Goal: Task Accomplishment & Management: Complete application form

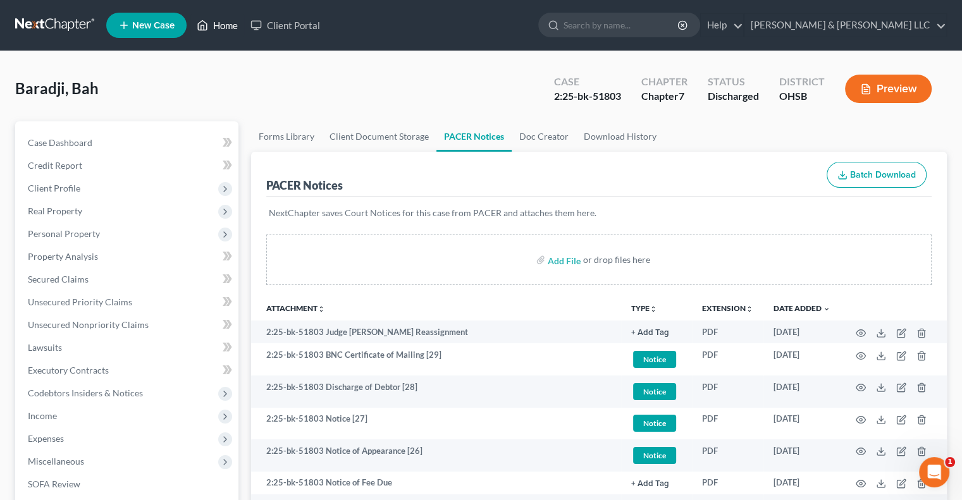
click at [223, 25] on link "Home" at bounding box center [217, 25] width 54 height 23
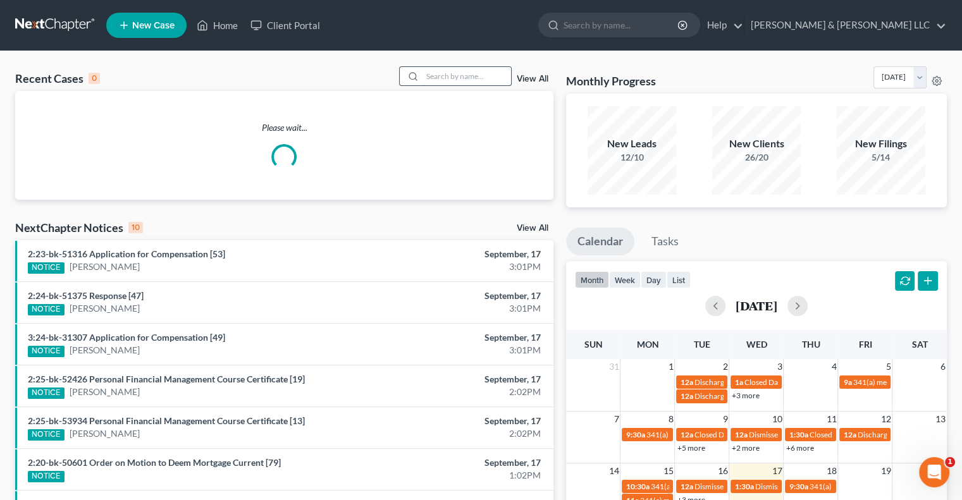
click at [453, 72] on input "search" at bounding box center [466, 76] width 89 height 18
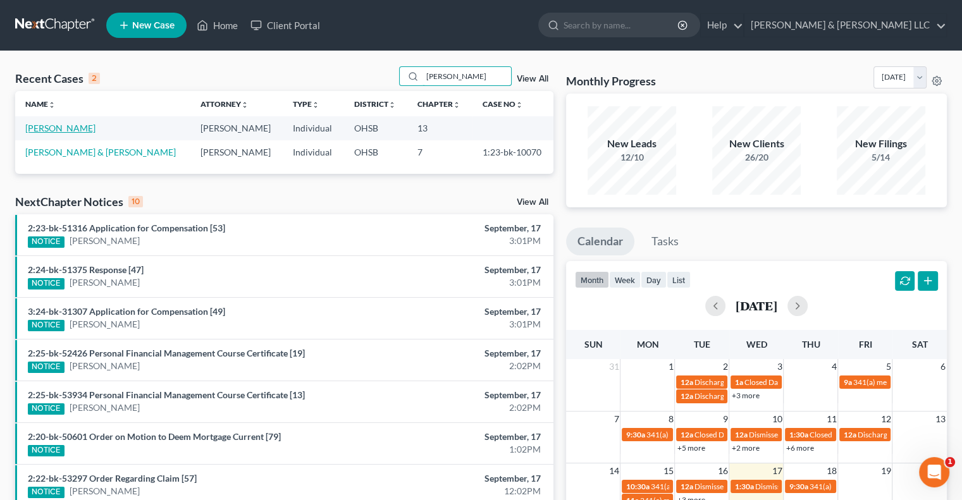
type input "[PERSON_NAME]"
click at [71, 130] on link "[PERSON_NAME]" at bounding box center [60, 128] width 70 height 11
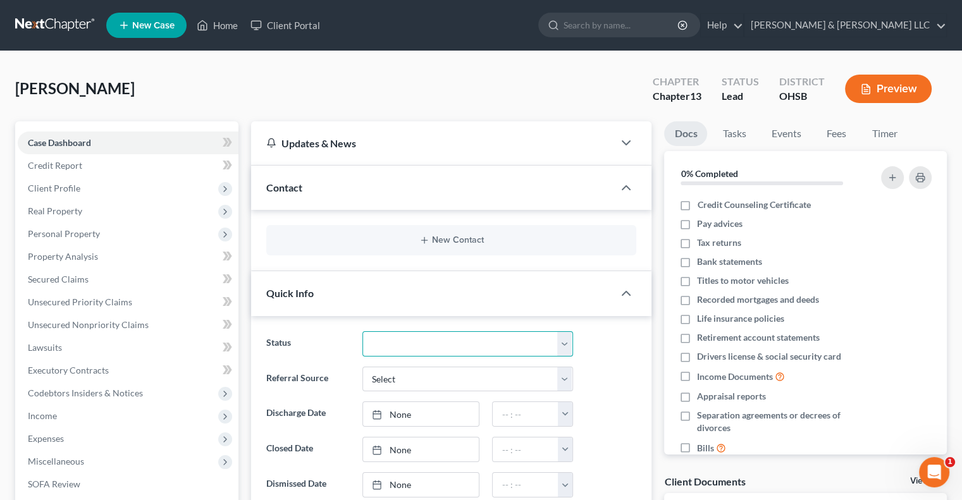
click at [436, 343] on select "Closed Discharged Dismissed Filed In Progress Lead Lost Lead Ready to File Reta…" at bounding box center [467, 343] width 211 height 25
select select "4"
click at [362, 331] on select "Closed Discharged Dismissed Filed In Progress Lead Lost Lead Ready to File Reta…" at bounding box center [467, 343] width 211 height 25
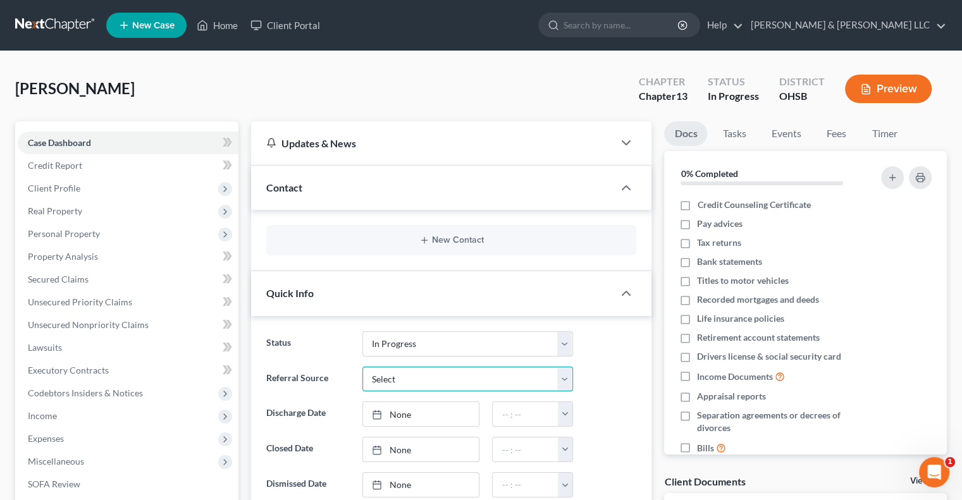
click at [417, 379] on select "Select Word Of Mouth Previous Clients Direct Mail Website Google Search Modern …" at bounding box center [467, 379] width 211 height 25
click at [833, 133] on link "Fees" at bounding box center [836, 133] width 40 height 25
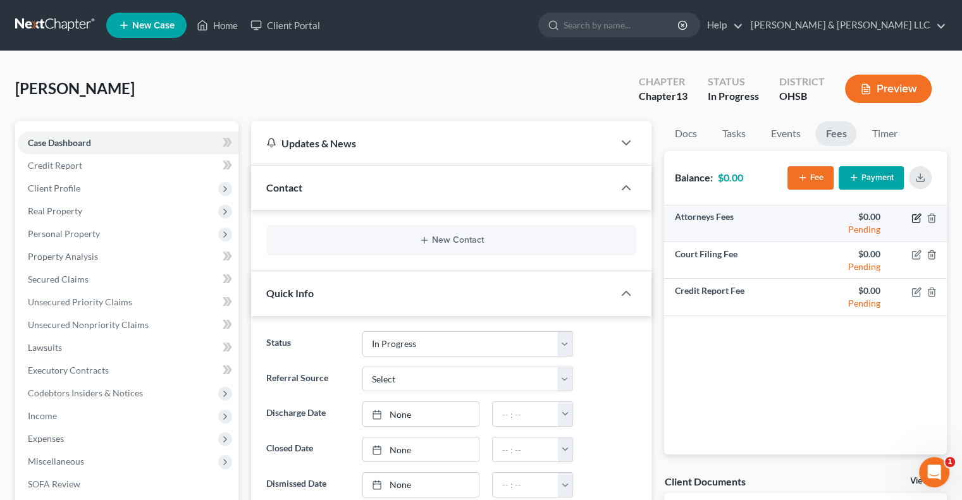
click at [917, 217] on icon "button" at bounding box center [917, 217] width 6 height 6
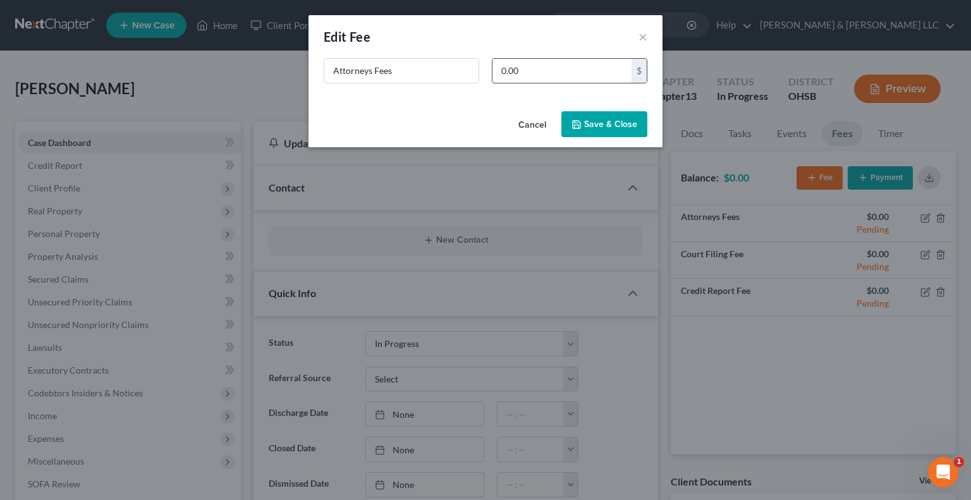
click at [532, 73] on input "0.00" at bounding box center [562, 71] width 139 height 24
type input "500"
click at [586, 125] on button "Save & Close" at bounding box center [605, 124] width 86 height 27
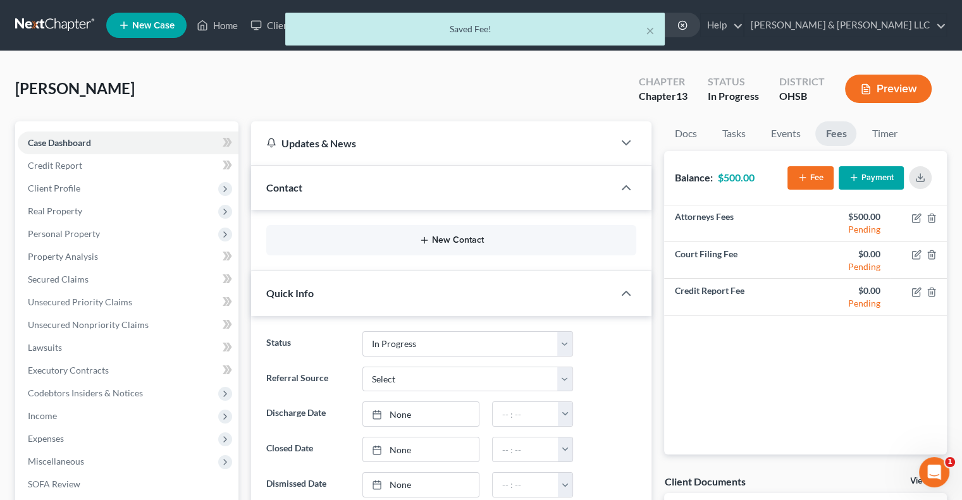
click at [438, 235] on button "New Contact" at bounding box center [451, 240] width 350 height 10
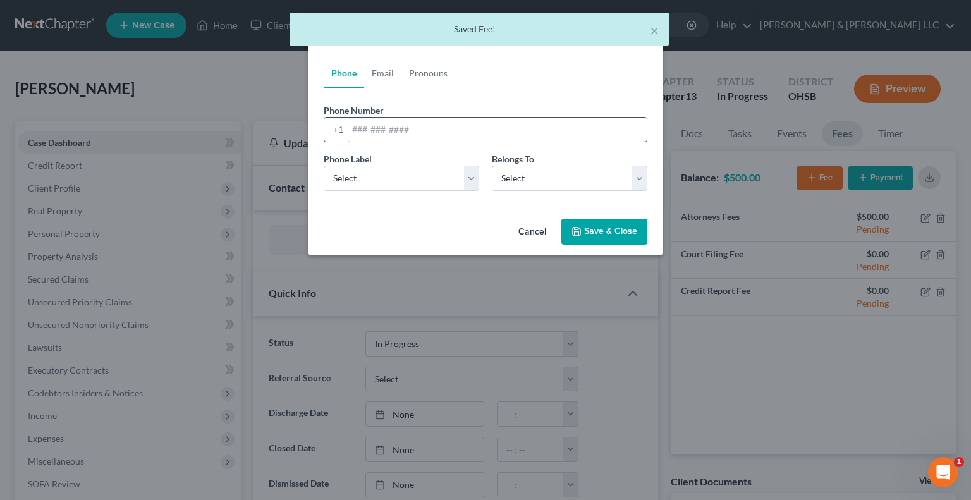
click at [393, 123] on input "tel" at bounding box center [497, 130] width 299 height 24
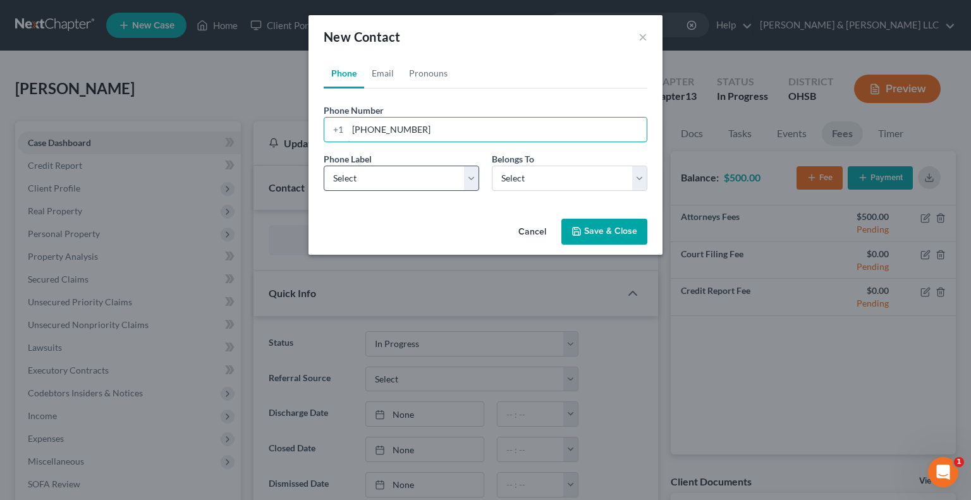
type input "[PHONE_NUMBER]"
click at [409, 188] on select "Select Mobile Home Work Other" at bounding box center [402, 178] width 156 height 25
select select "0"
click at [324, 166] on select "Select Mobile Home Work Other" at bounding box center [402, 178] width 156 height 25
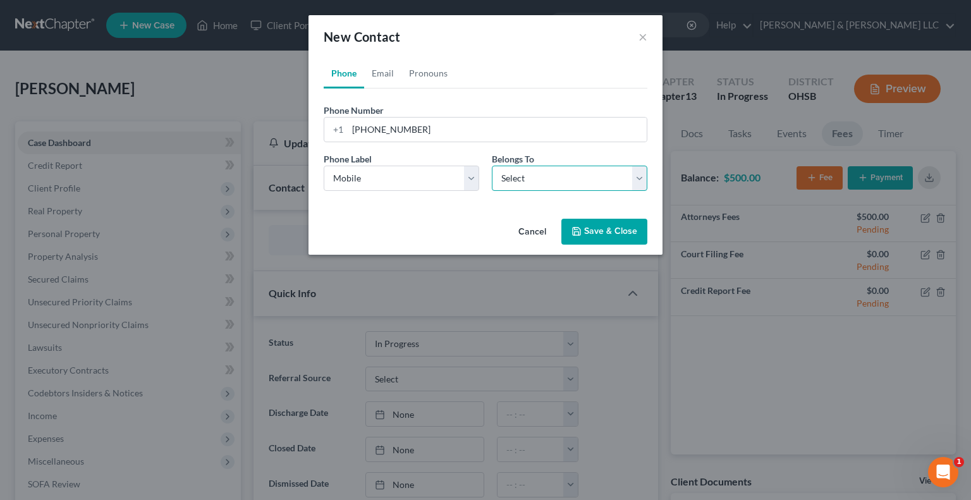
click at [539, 176] on select "Select Client Other" at bounding box center [570, 178] width 156 height 25
select select "0"
click at [492, 166] on select "Select Client Other" at bounding box center [570, 178] width 156 height 25
select select "0"
click at [382, 59] on link "Email" at bounding box center [382, 73] width 37 height 30
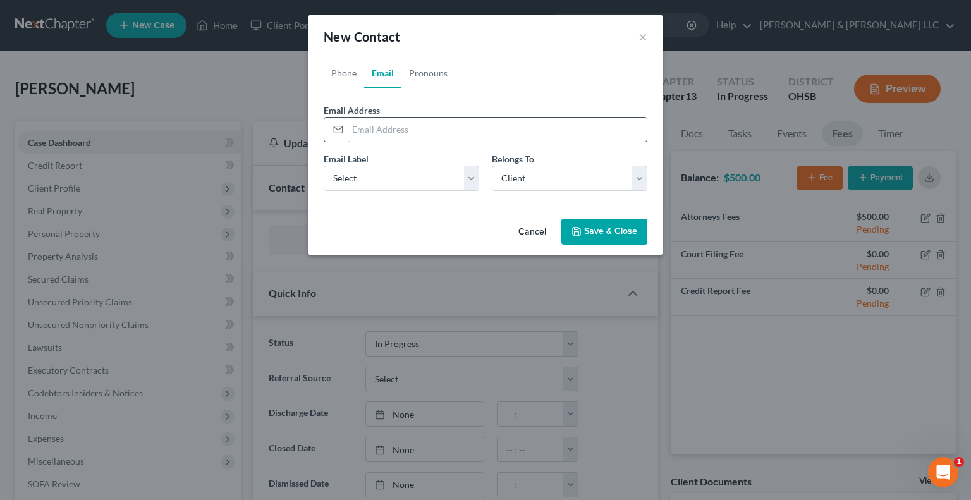
click at [383, 134] on input "email" at bounding box center [497, 130] width 299 height 24
type input "[PERSON_NAME][EMAIL_ADDRESS][PERSON_NAME][DOMAIN_NAME]"
click at [390, 179] on select "Select Home Work Other" at bounding box center [402, 178] width 156 height 25
select select "0"
click at [324, 166] on select "Select Home Work Other" at bounding box center [402, 178] width 156 height 25
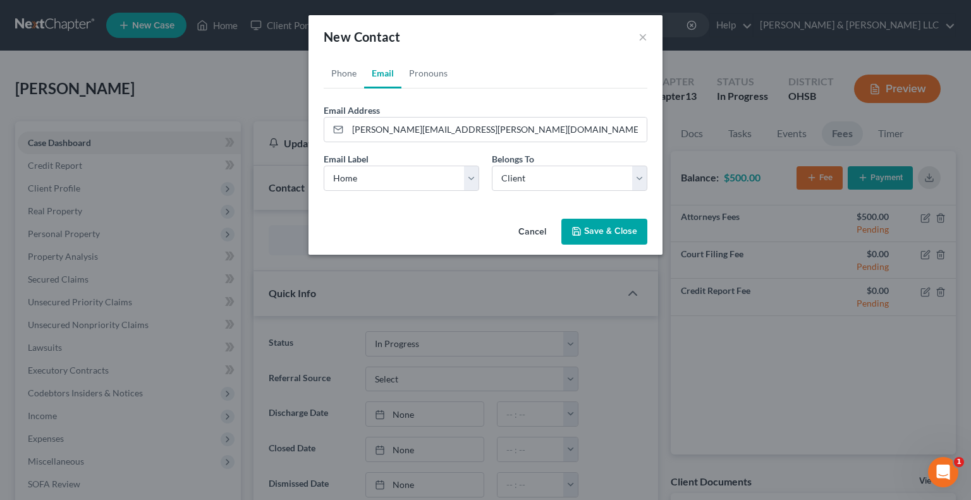
click at [601, 231] on button "Save & Close" at bounding box center [605, 232] width 86 height 27
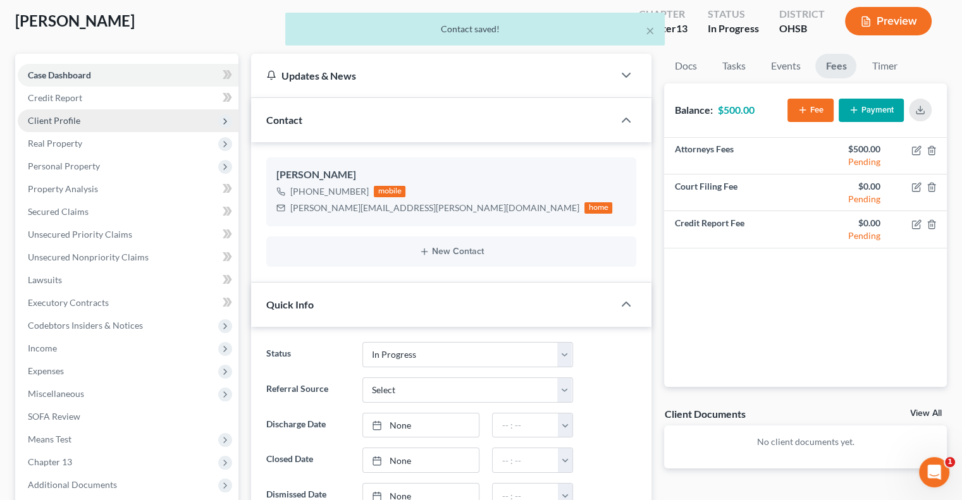
scroll to position [63, 0]
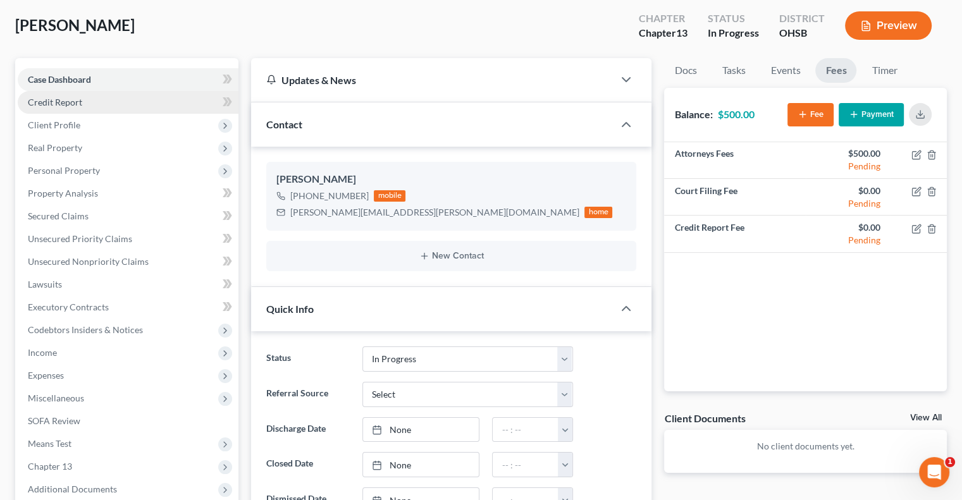
click at [76, 104] on span "Credit Report" at bounding box center [55, 102] width 54 height 11
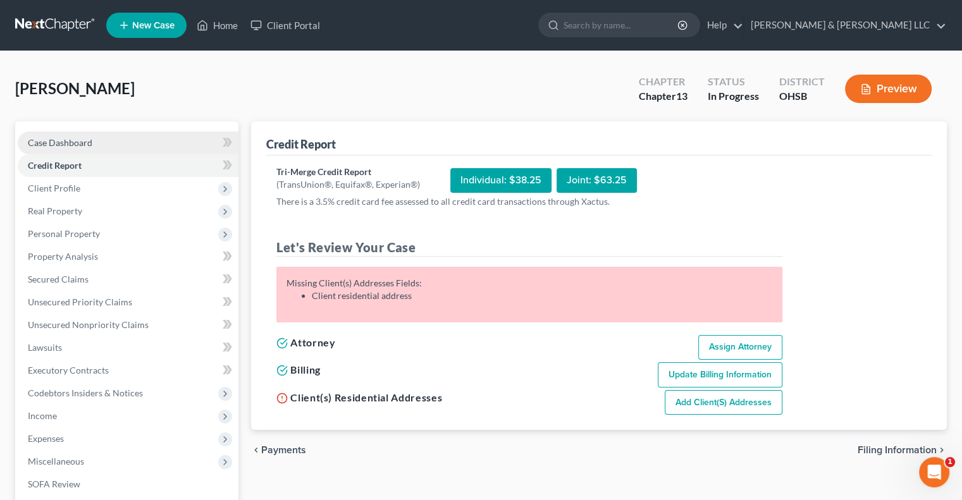
click at [84, 151] on link "Case Dashboard" at bounding box center [128, 143] width 221 height 23
select select "4"
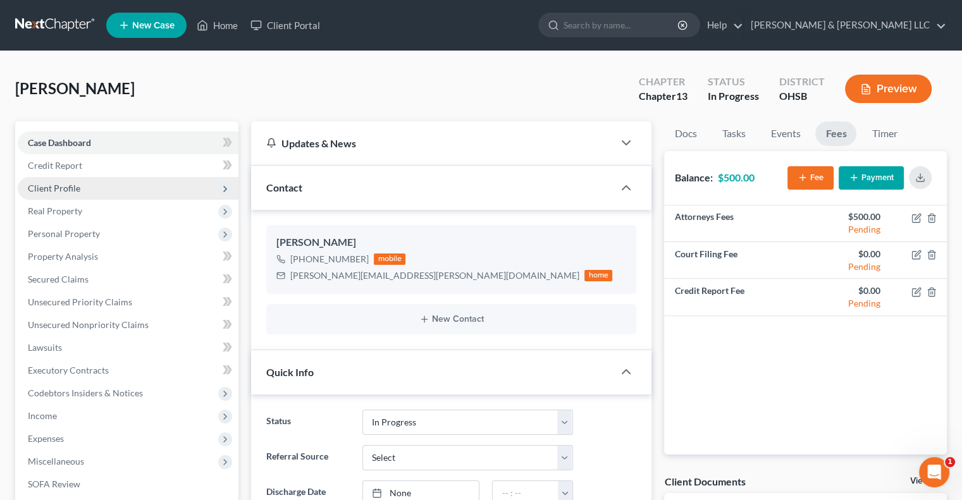
click at [73, 190] on span "Client Profile" at bounding box center [54, 188] width 52 height 11
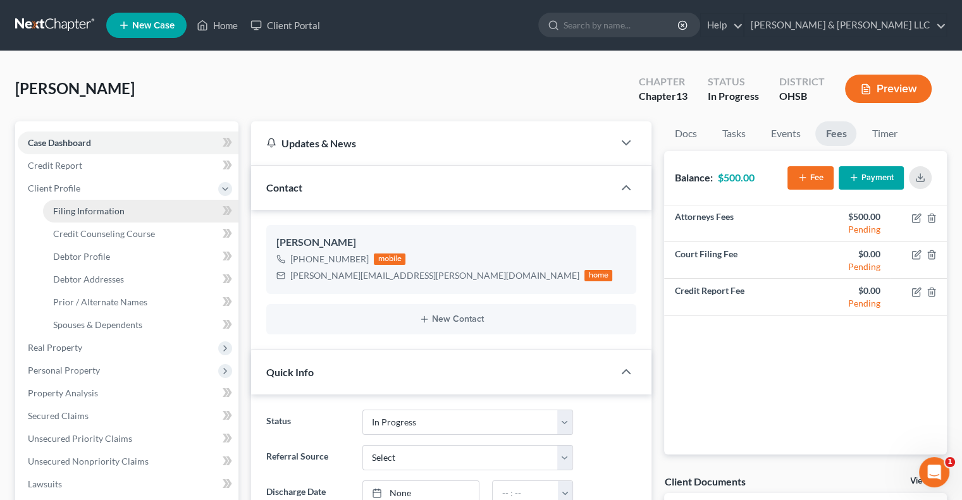
click at [88, 214] on span "Filing Information" at bounding box center [88, 211] width 71 height 11
select select "1"
select select "0"
select select "3"
select select "36"
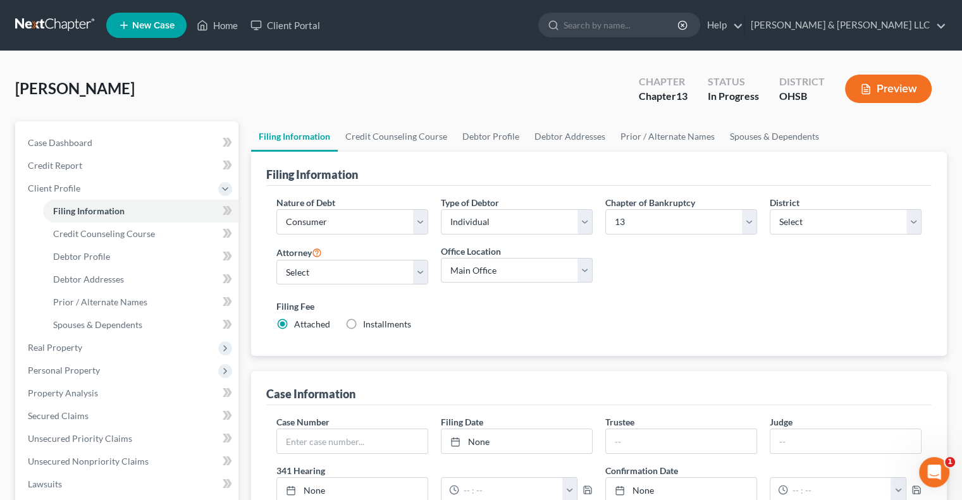
click at [363, 323] on label "Installments Installments" at bounding box center [387, 324] width 48 height 13
click at [368, 323] on input "Installments Installments" at bounding box center [372, 322] width 8 height 8
radio input "true"
radio input "false"
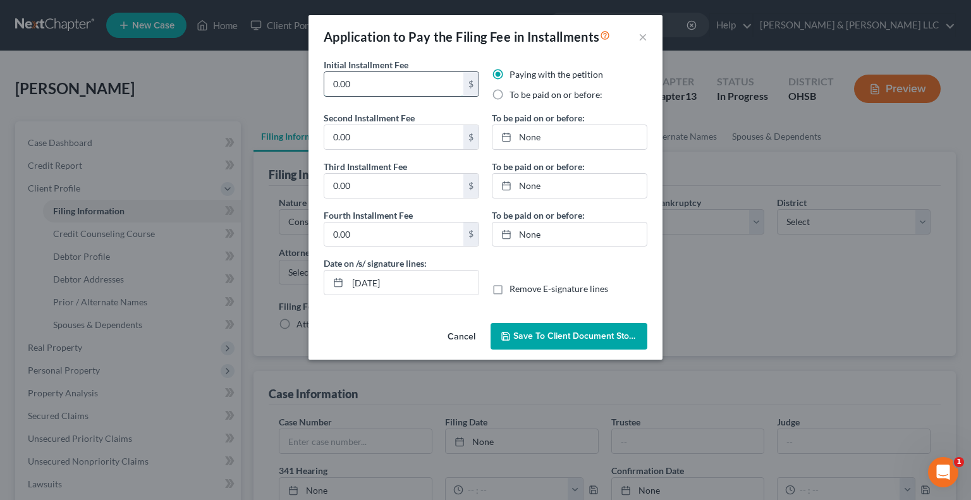
click at [397, 85] on input "0.00" at bounding box center [393, 84] width 139 height 24
drag, startPoint x: 414, startPoint y: 78, endPoint x: 174, endPoint y: 86, distance: 239.8
click at [174, 86] on div "Application to Pay the Filing Fee in Installments × Initial Installment Fee 0.0…" at bounding box center [485, 250] width 971 height 500
type input "160"
click at [510, 97] on label "To be paid on or before:" at bounding box center [556, 95] width 93 height 13
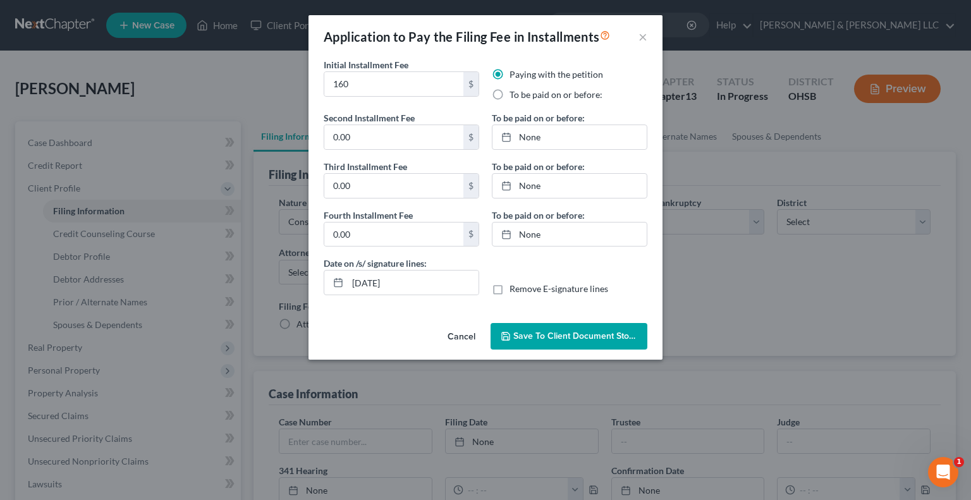
click at [515, 97] on input "To be paid on or before:" at bounding box center [519, 93] width 8 height 8
radio input "true"
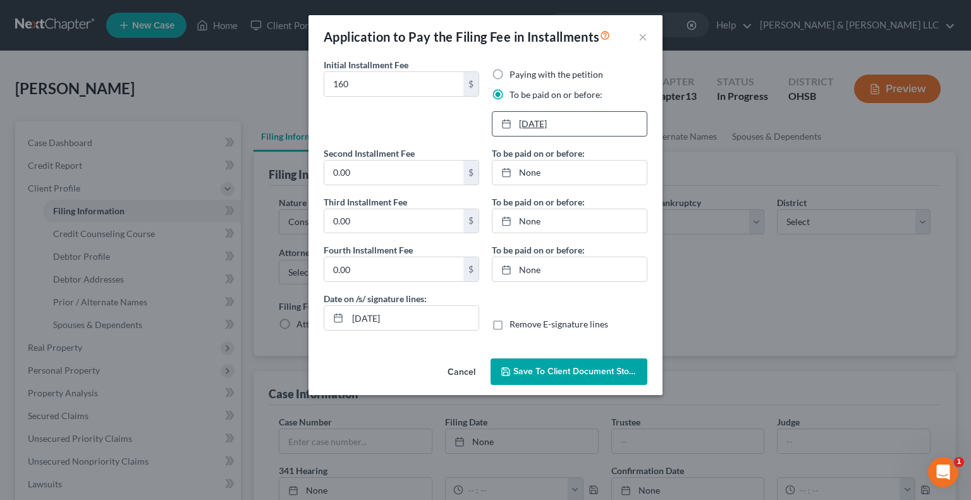
click at [524, 125] on link "[DATE]" at bounding box center [570, 124] width 154 height 24
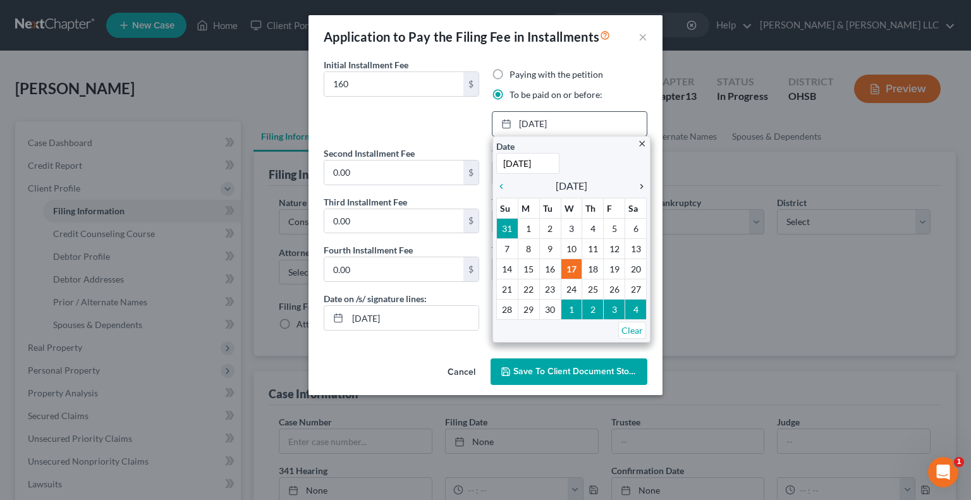
click at [642, 186] on icon "chevron_right" at bounding box center [639, 187] width 16 height 10
type input "[DATE]"
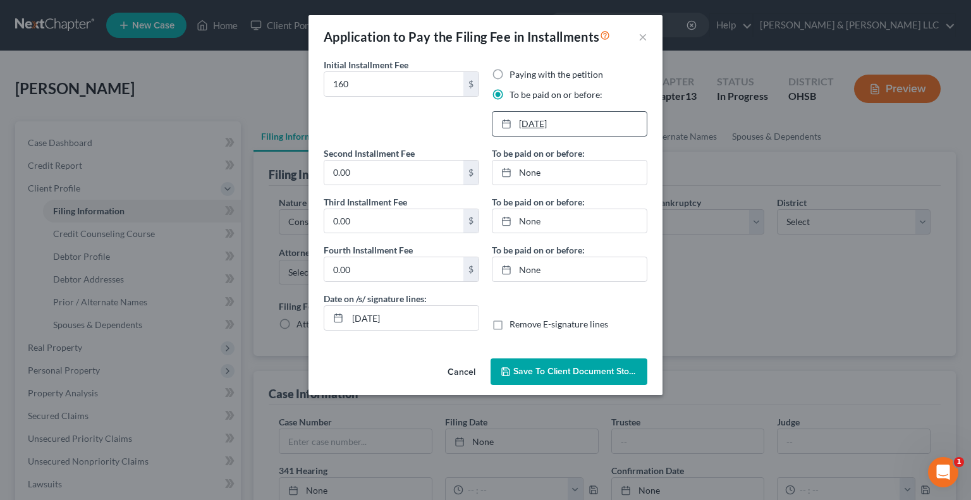
click at [533, 125] on link "[DATE]" at bounding box center [570, 124] width 154 height 24
click at [383, 176] on input "0.00" at bounding box center [393, 173] width 139 height 24
type input "153"
type input "[DATE]"
click at [538, 175] on link "[DATE]" at bounding box center [570, 173] width 154 height 24
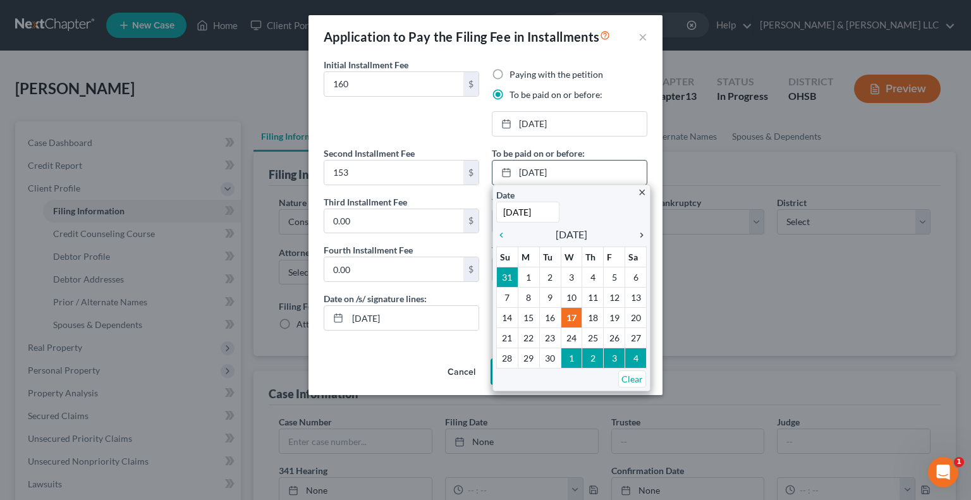
click at [642, 240] on div "chevron_right" at bounding box center [639, 234] width 16 height 12
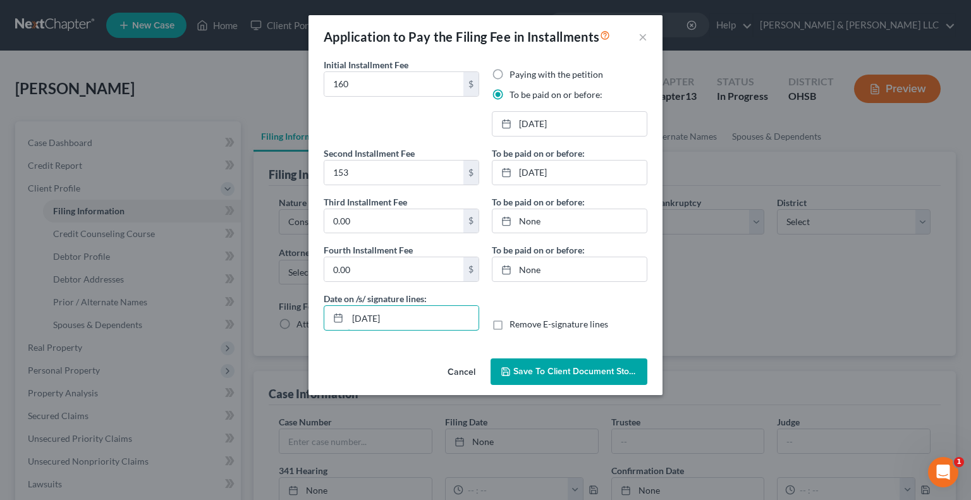
drag, startPoint x: 409, startPoint y: 322, endPoint x: 309, endPoint y: 317, distance: 100.1
click at [309, 317] on div "Initial Installment Fee 160 $ Paying with the petition To be paid on or before:…" at bounding box center [486, 205] width 354 height 295
click at [510, 321] on label "Remove E-signature lines" at bounding box center [559, 324] width 99 height 13
click at [515, 321] on input "Remove E-signature lines" at bounding box center [519, 322] width 8 height 8
checkbox input "true"
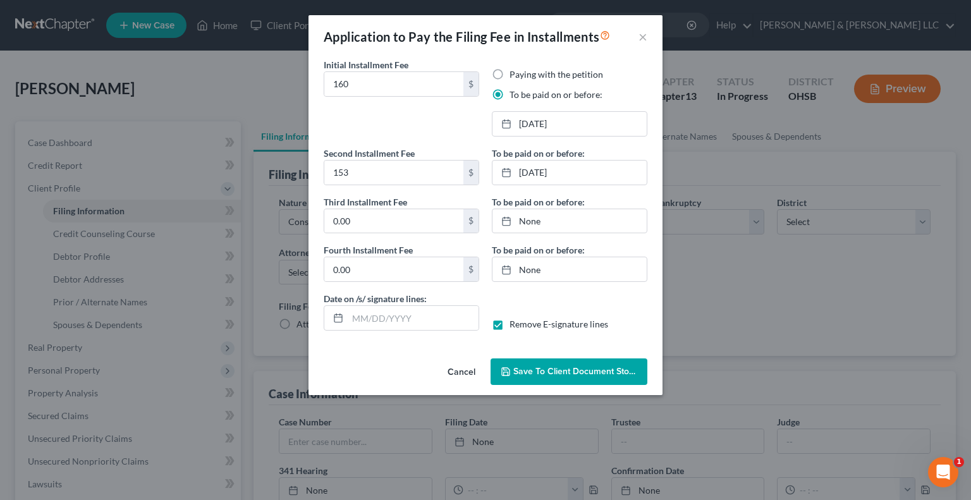
click at [526, 374] on span "Save to Client Document Storage" at bounding box center [581, 371] width 134 height 11
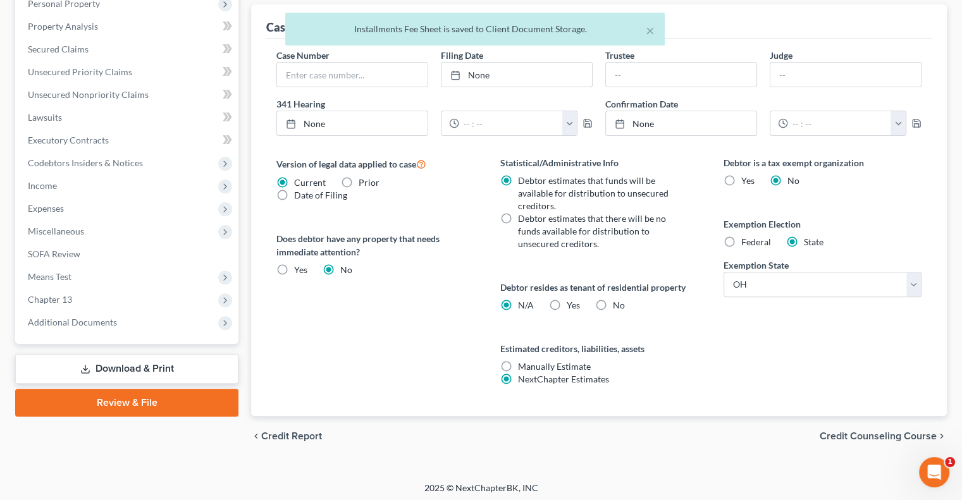
scroll to position [369, 0]
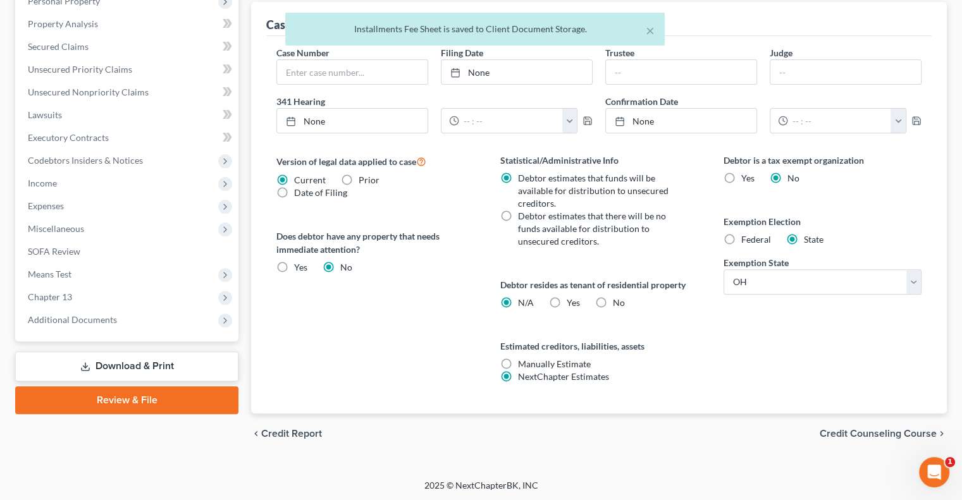
click at [613, 303] on label "No" at bounding box center [619, 303] width 12 height 13
click at [618, 303] on input "No" at bounding box center [622, 301] width 8 height 8
radio input "true"
radio input "false"
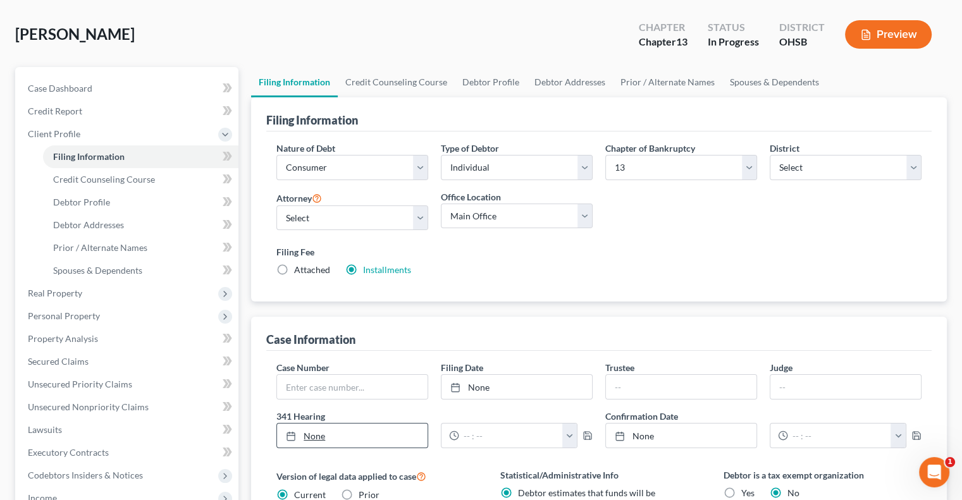
scroll to position [53, 0]
click at [387, 86] on link "Credit Counseling Course" at bounding box center [396, 83] width 117 height 30
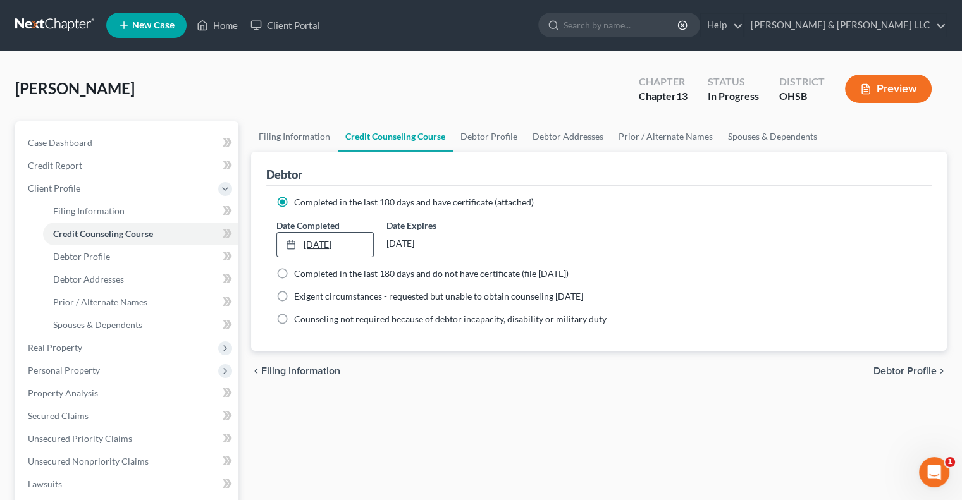
type input "[DATE]"
click at [318, 245] on link "[DATE]" at bounding box center [324, 245] width 95 height 24
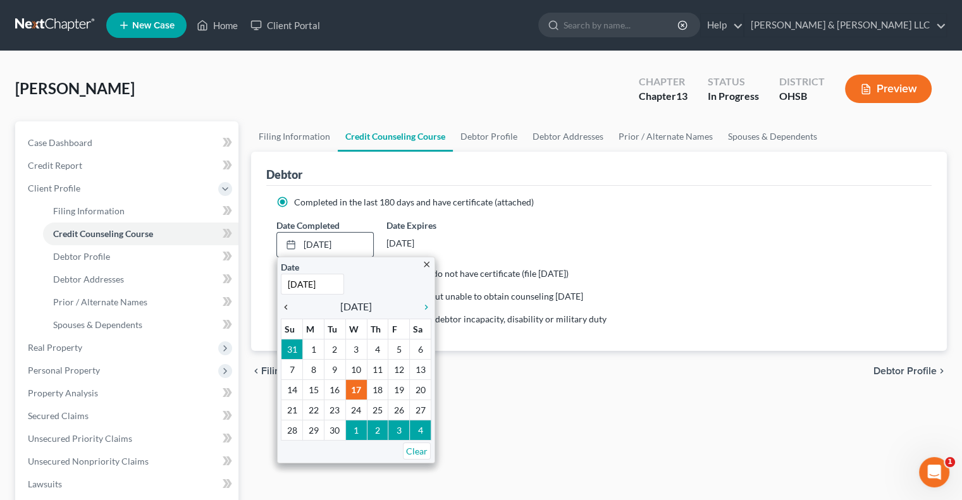
click at [285, 305] on icon "chevron_left" at bounding box center [289, 307] width 16 height 10
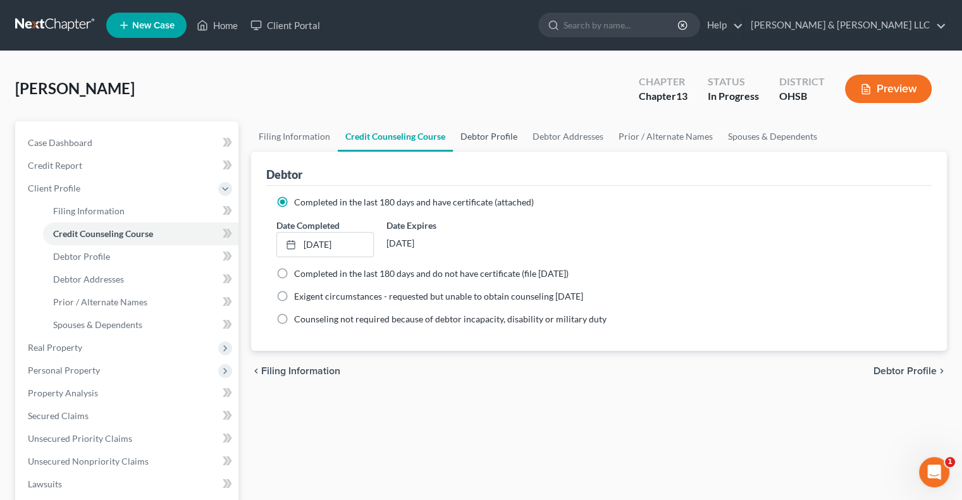
click at [491, 139] on link "Debtor Profile" at bounding box center [489, 136] width 72 height 30
select select "0"
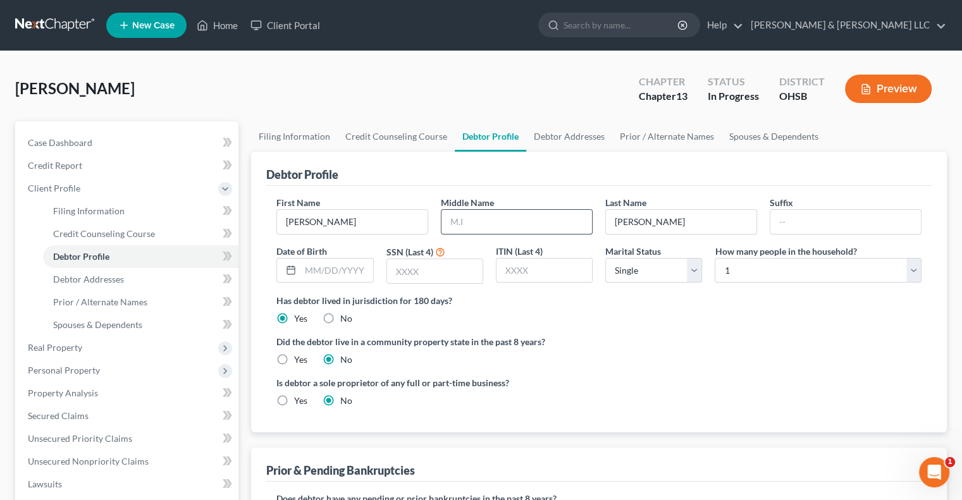
click at [491, 225] on input "text" at bounding box center [516, 222] width 151 height 24
type input "W"
click at [463, 268] on input "text" at bounding box center [434, 271] width 95 height 24
type input "0832"
drag, startPoint x: 698, startPoint y: 268, endPoint x: 694, endPoint y: 275, distance: 8.2
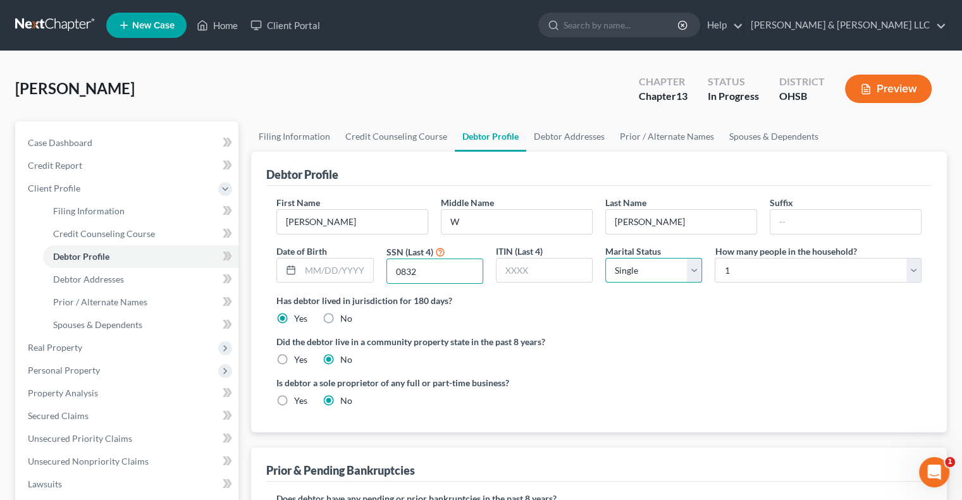
click at [698, 268] on select "Select Single Married Separated Divorced Widowed" at bounding box center [653, 270] width 97 height 25
select select "1"
click at [605, 258] on select "Select Single Married Separated Divorced Widowed" at bounding box center [653, 270] width 97 height 25
click at [737, 273] on select "Select 1 2 3 4 5 6 7 8 9 10 11 12 13 14 15 16 17 18 19 20" at bounding box center [818, 270] width 207 height 25
select select "5"
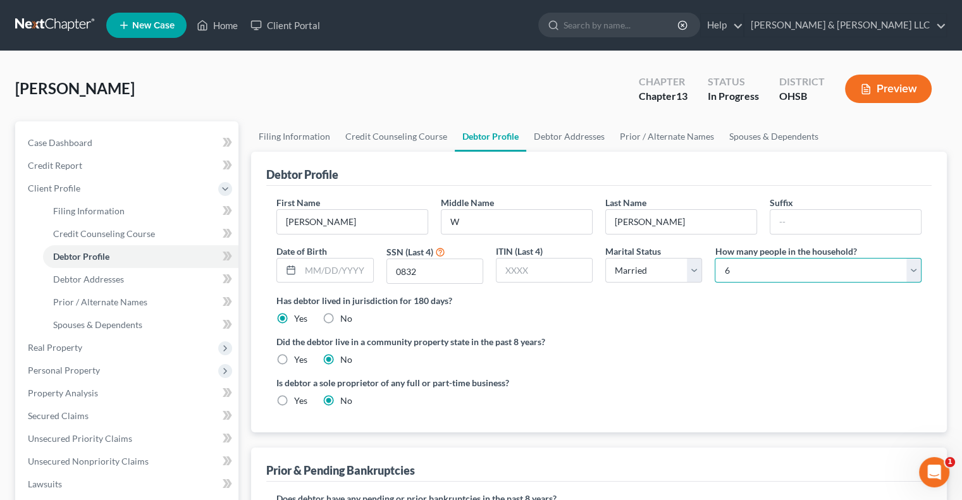
click at [715, 258] on select "Select 1 2 3 4 5 6 7 8 9 10 11 12 13 14 15 16 17 18 19 20" at bounding box center [818, 270] width 207 height 25
click at [563, 136] on link "Debtor Addresses" at bounding box center [569, 136] width 86 height 30
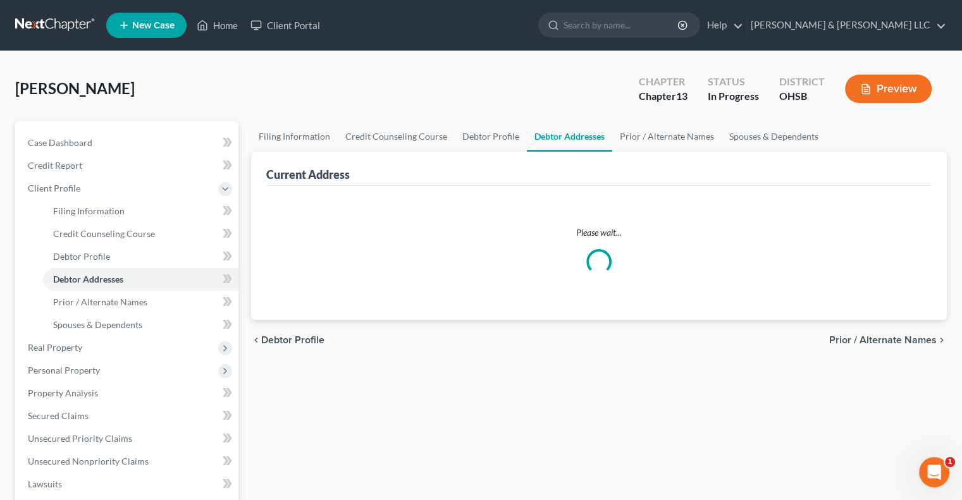
select select "0"
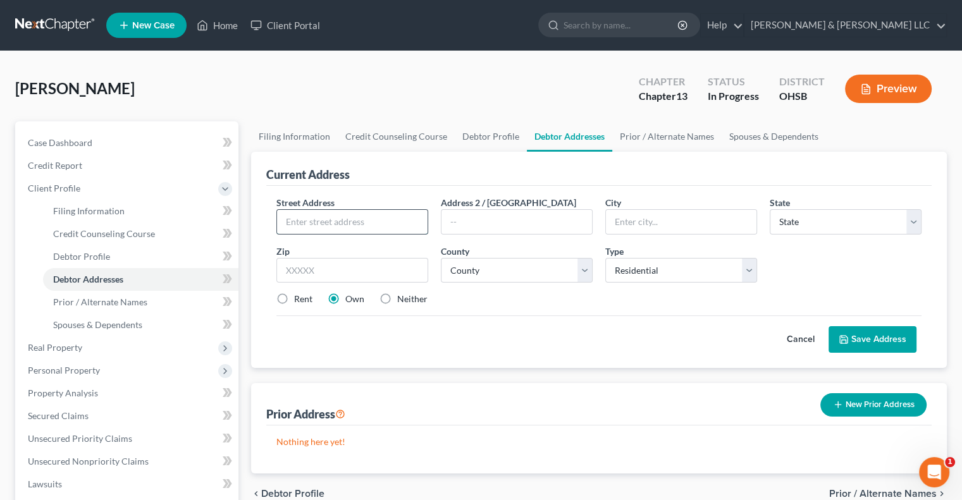
click at [388, 221] on input "text" at bounding box center [352, 222] width 151 height 24
type input "[STREET_ADDRESS]"
type input "Columbus"
select select "36"
type input "43221"
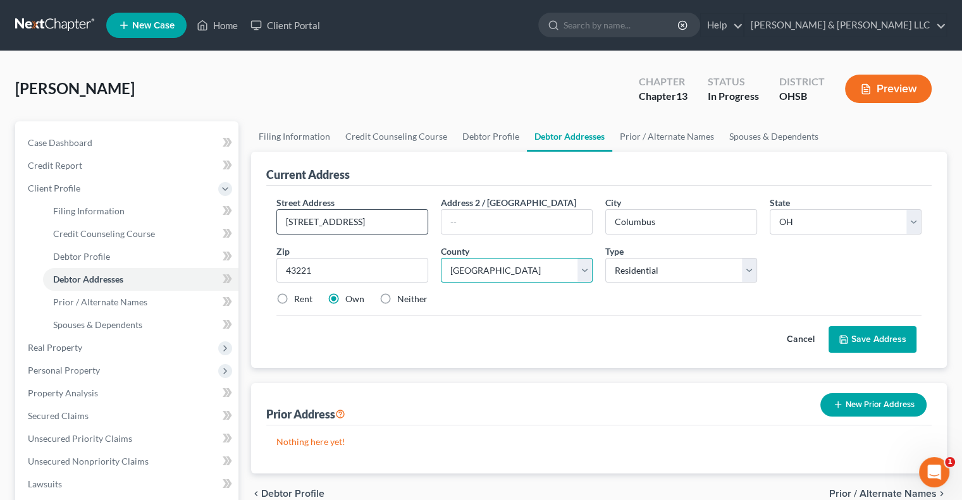
select select "24"
click at [893, 340] on button "Save Address" at bounding box center [872, 339] width 88 height 27
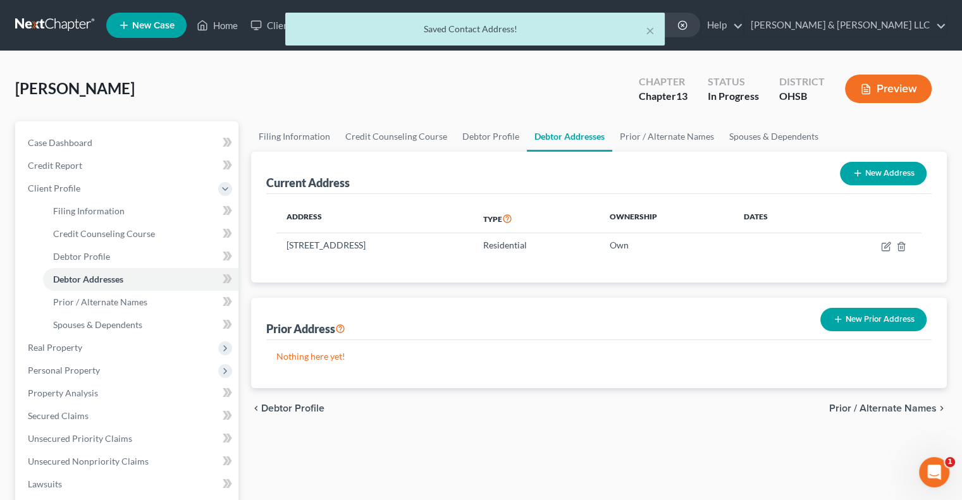
click at [863, 410] on span "Prior / Alternate Names" at bounding box center [883, 408] width 108 height 10
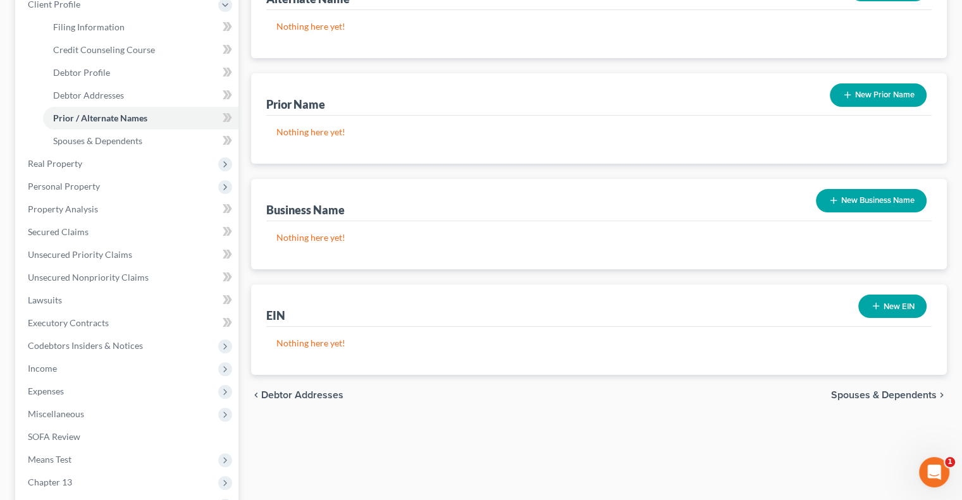
scroll to position [190, 0]
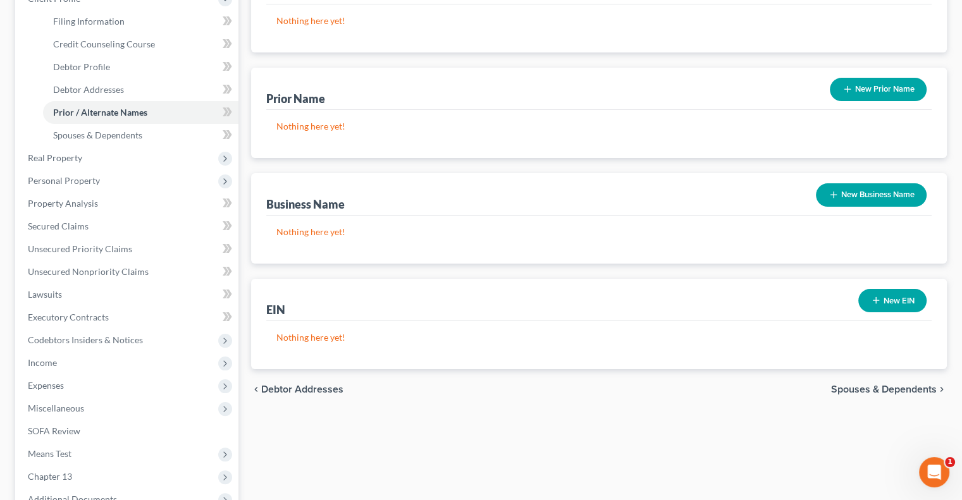
click at [879, 392] on span "Spouses & Dependents" at bounding box center [884, 390] width 106 height 10
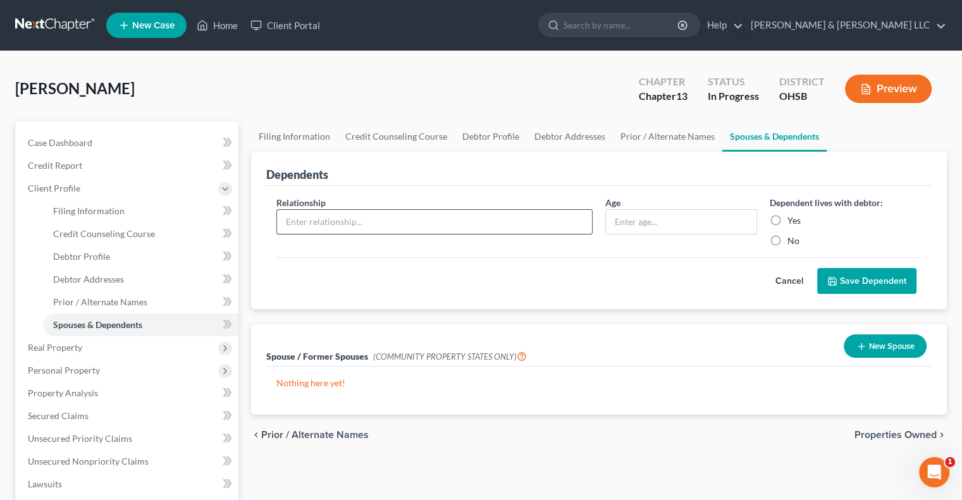
click at [481, 226] on input "text" at bounding box center [434, 222] width 315 height 24
type input "Dependent"
click at [727, 226] on input "text" at bounding box center [681, 222] width 151 height 24
type input "11"
click at [787, 219] on label "Yes" at bounding box center [793, 220] width 13 height 13
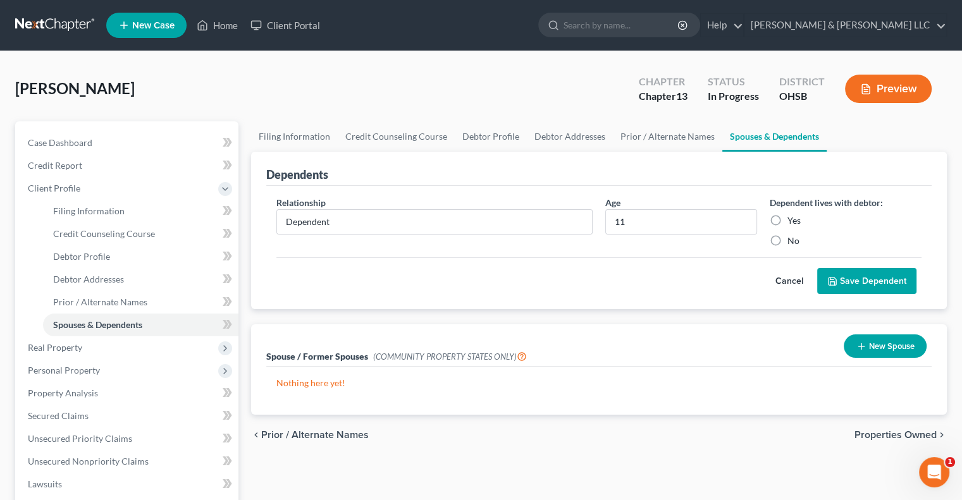
click at [792, 219] on input "Yes" at bounding box center [796, 218] width 8 height 8
radio input "true"
drag, startPoint x: 831, startPoint y: 280, endPoint x: 781, endPoint y: 280, distance: 50.0
click at [829, 281] on icon "submit" at bounding box center [832, 281] width 10 height 10
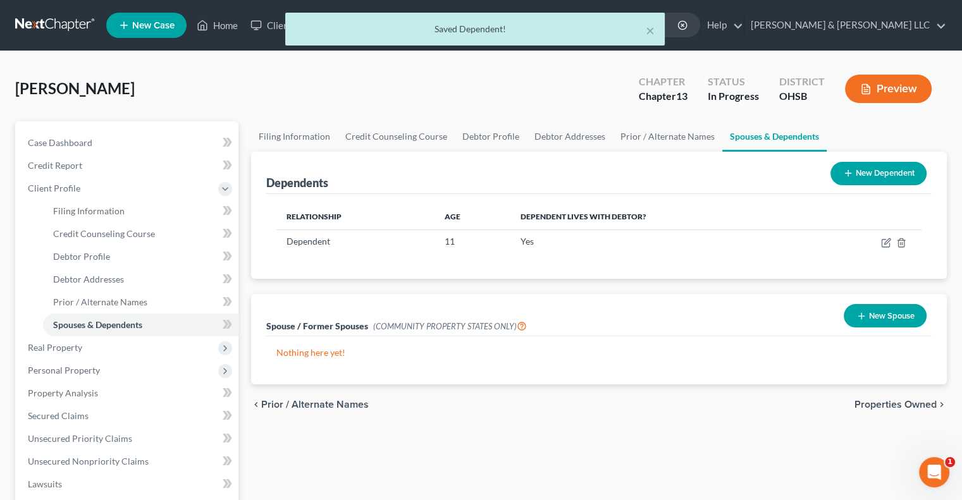
click at [849, 173] on line at bounding box center [848, 173] width 6 height 0
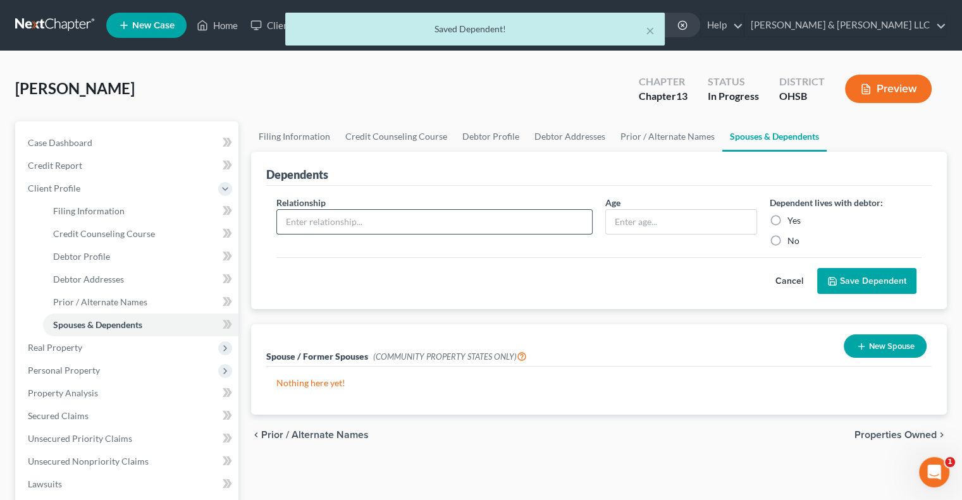
click at [381, 216] on input "text" at bounding box center [434, 222] width 315 height 24
type input "Dependent"
click at [640, 233] on div at bounding box center [681, 221] width 152 height 25
click at [634, 222] on input "text" at bounding box center [681, 222] width 151 height 24
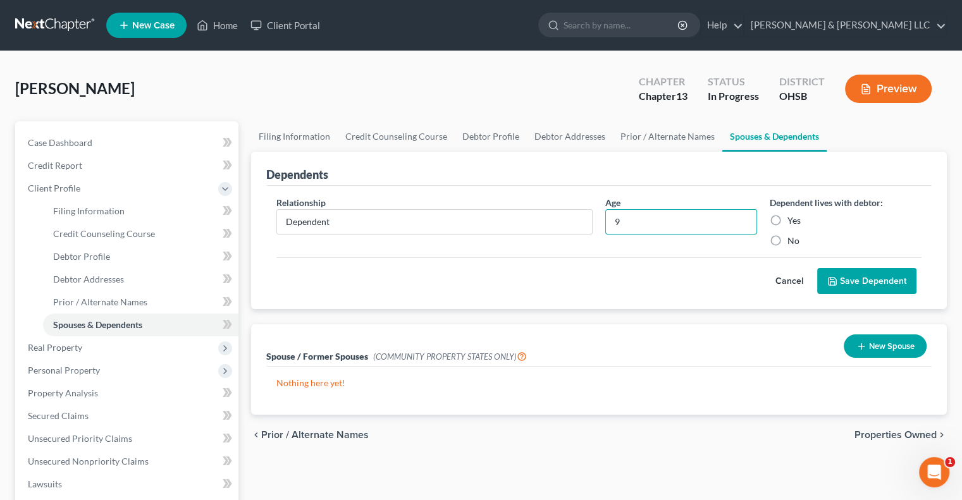
type input "9"
click at [787, 219] on label "Yes" at bounding box center [793, 220] width 13 height 13
click at [792, 219] on input "Yes" at bounding box center [796, 218] width 8 height 8
radio input "true"
click at [840, 281] on button "Save Dependent" at bounding box center [866, 281] width 99 height 27
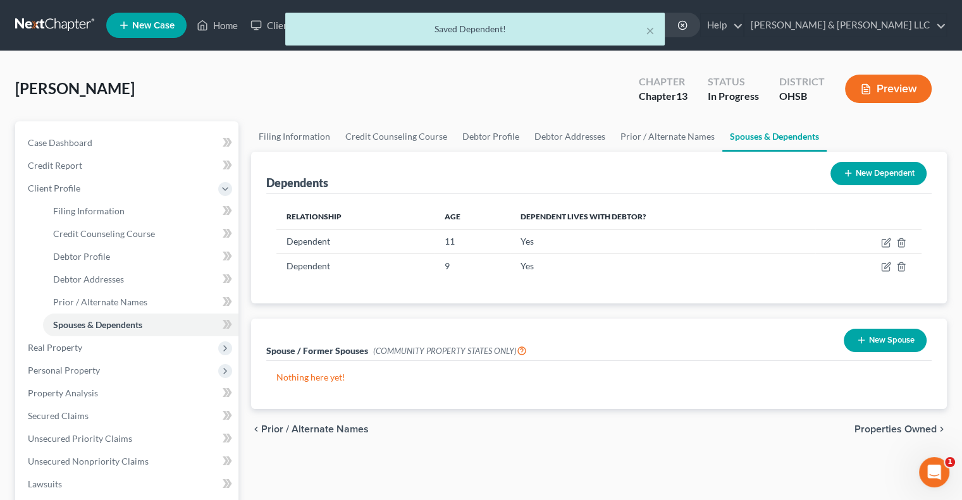
drag, startPoint x: 851, startPoint y: 166, endPoint x: 698, endPoint y: 182, distance: 154.5
click at [850, 166] on button "New Dependent" at bounding box center [878, 173] width 96 height 23
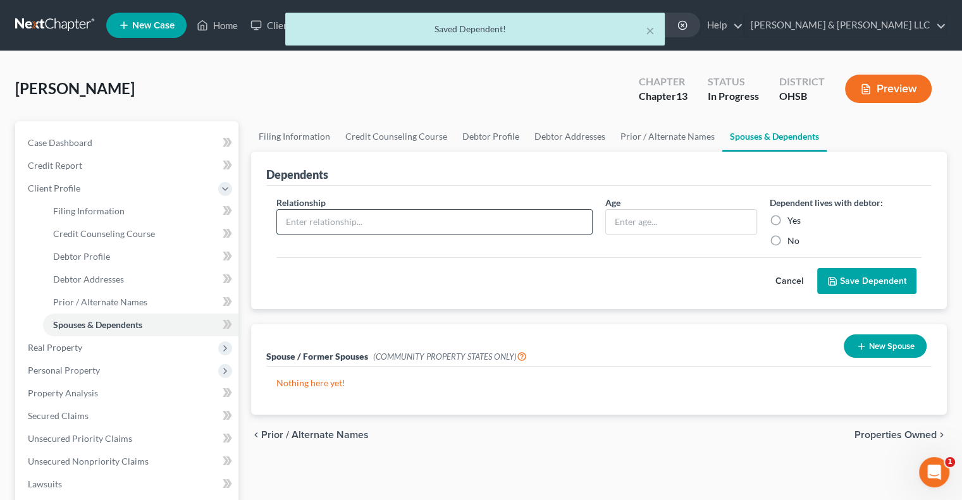
click at [349, 220] on input "text" at bounding box center [434, 222] width 315 height 24
type input "Dependent"
click at [651, 221] on input "text" at bounding box center [681, 222] width 151 height 24
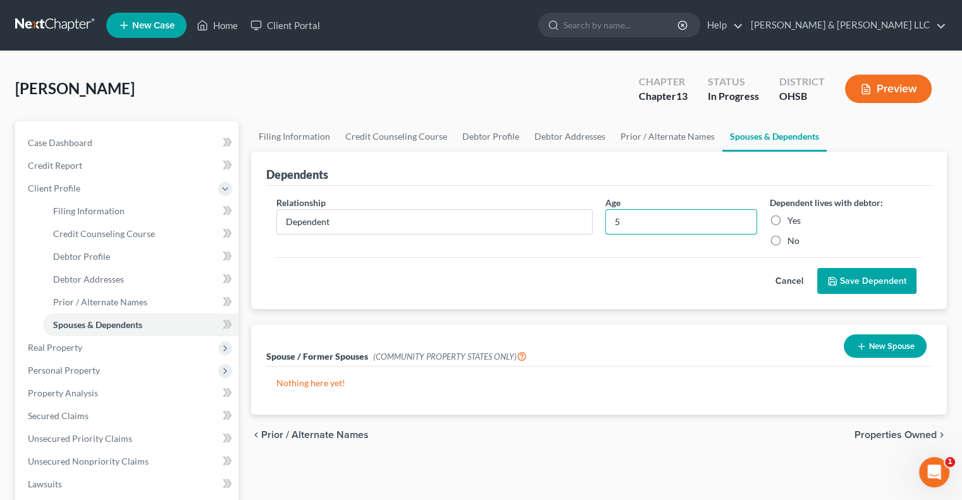
type input "5"
click at [787, 218] on label "Yes" at bounding box center [793, 220] width 13 height 13
click at [792, 218] on input "Yes" at bounding box center [796, 218] width 8 height 8
radio input "true"
click at [860, 287] on button "Save Dependent" at bounding box center [866, 281] width 99 height 27
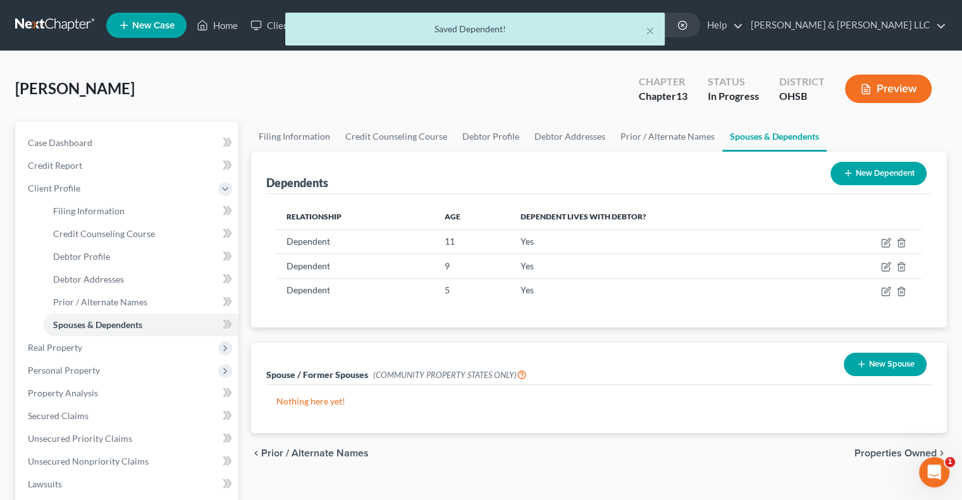
click at [855, 173] on button "New Dependent" at bounding box center [878, 173] width 96 height 23
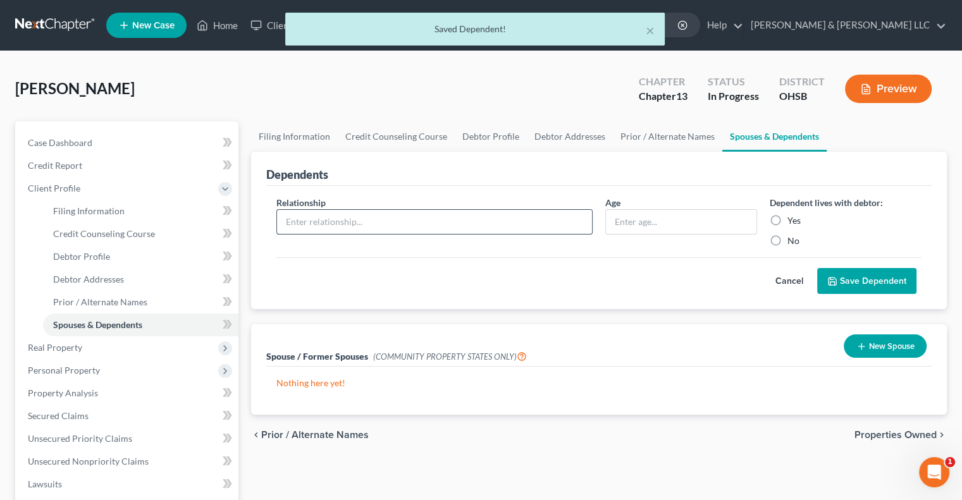
click at [390, 216] on input "text" at bounding box center [434, 222] width 315 height 24
type input "Dependent"
click at [630, 222] on input "text" at bounding box center [681, 222] width 151 height 24
type input "2"
click at [787, 218] on label "Yes" at bounding box center [793, 220] width 13 height 13
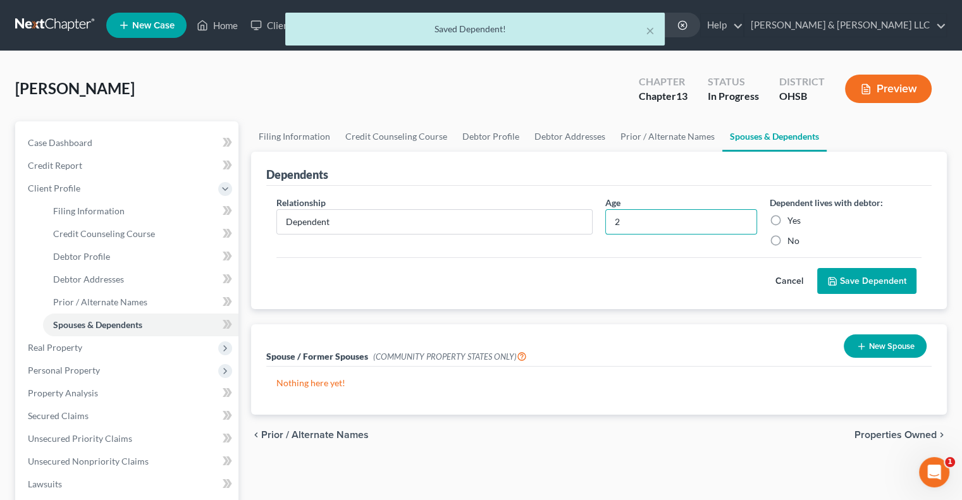
click at [792, 218] on input "Yes" at bounding box center [796, 218] width 8 height 8
radio input "true"
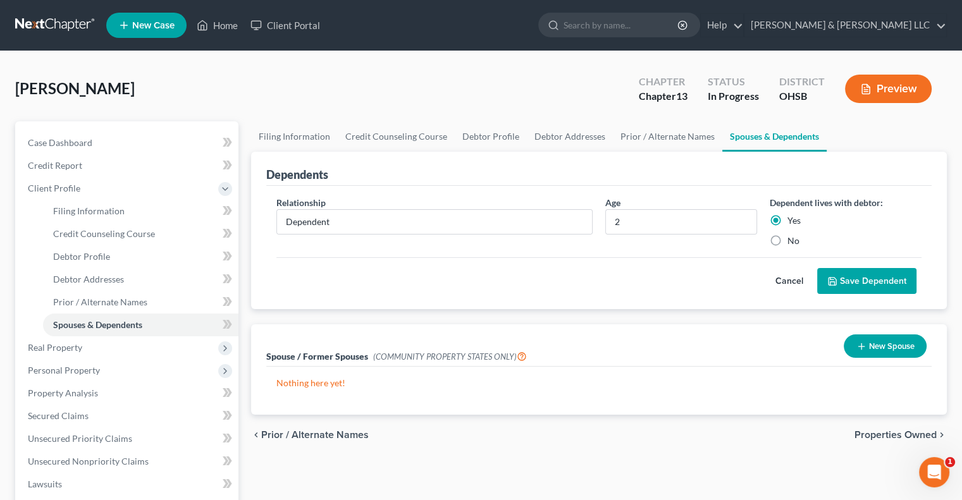
click at [857, 283] on button "Save Dependent" at bounding box center [866, 281] width 99 height 27
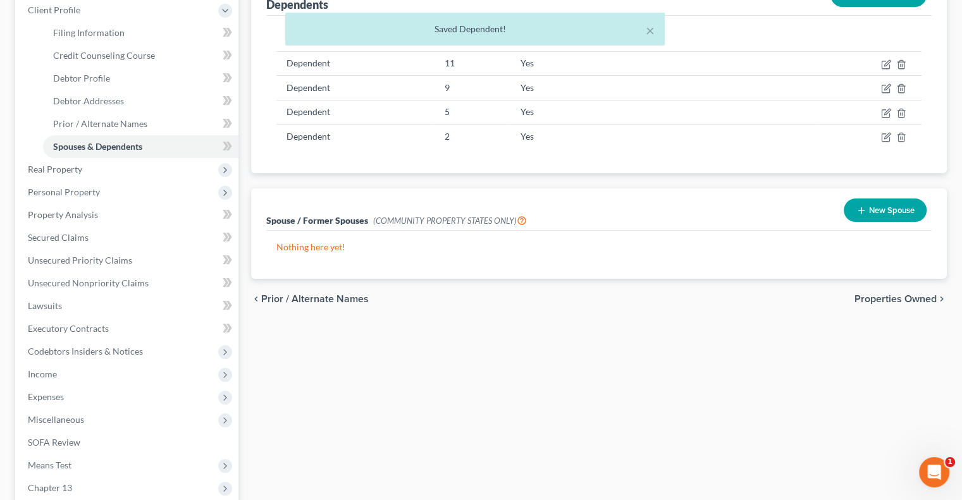
scroll to position [190, 0]
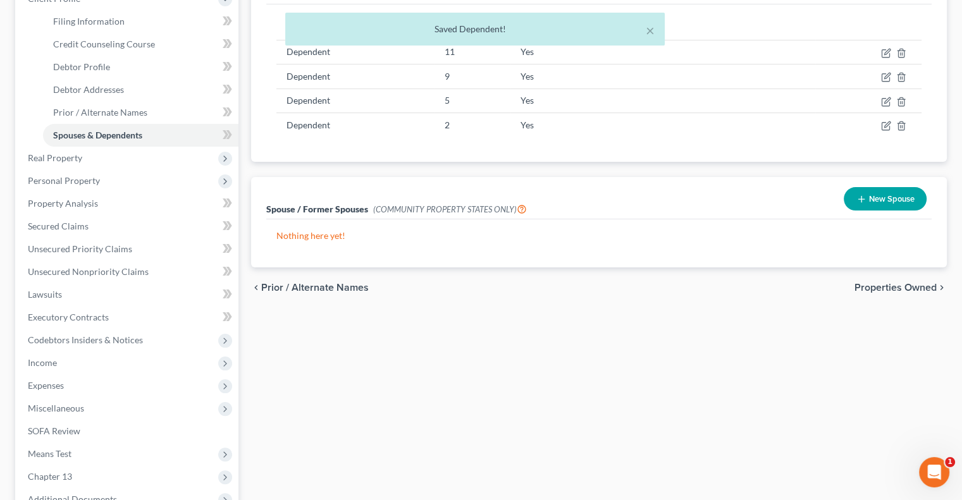
click at [876, 288] on span "Properties Owned" at bounding box center [895, 288] width 82 height 10
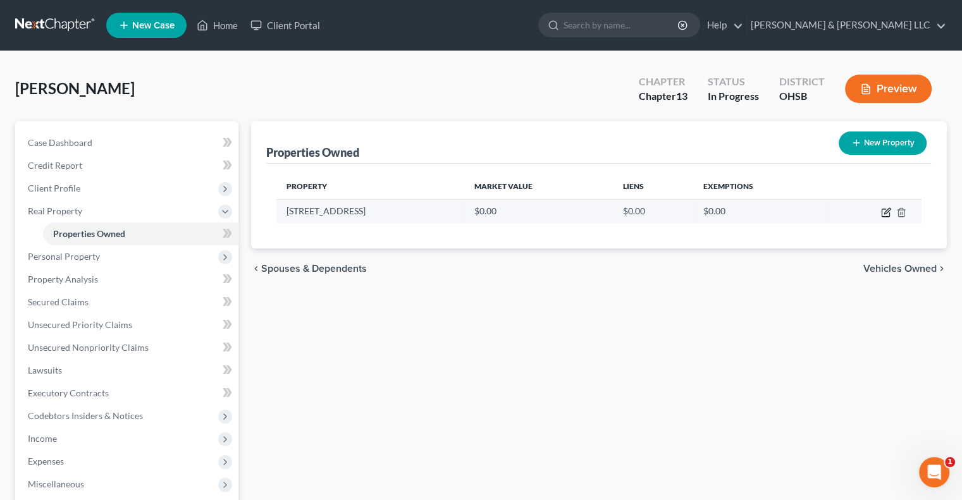
click at [884, 211] on icon "button" at bounding box center [886, 212] width 10 height 10
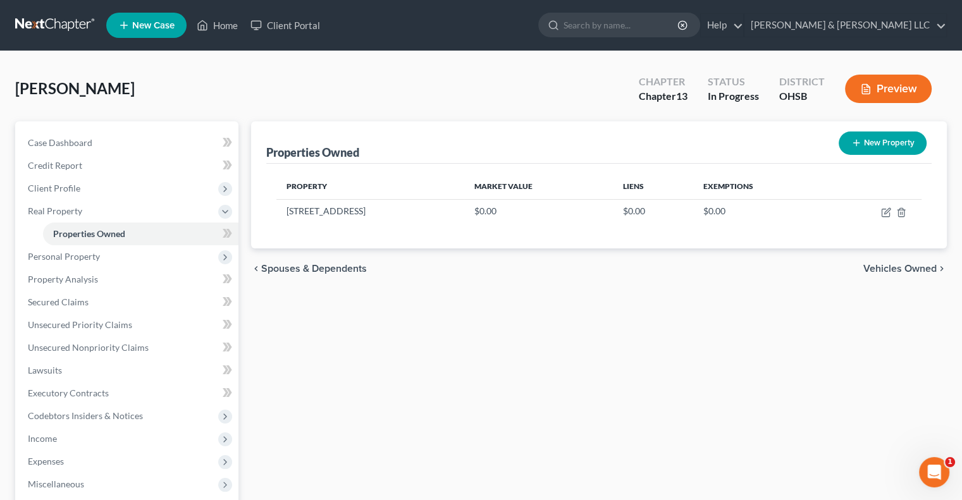
select select "36"
select select "24"
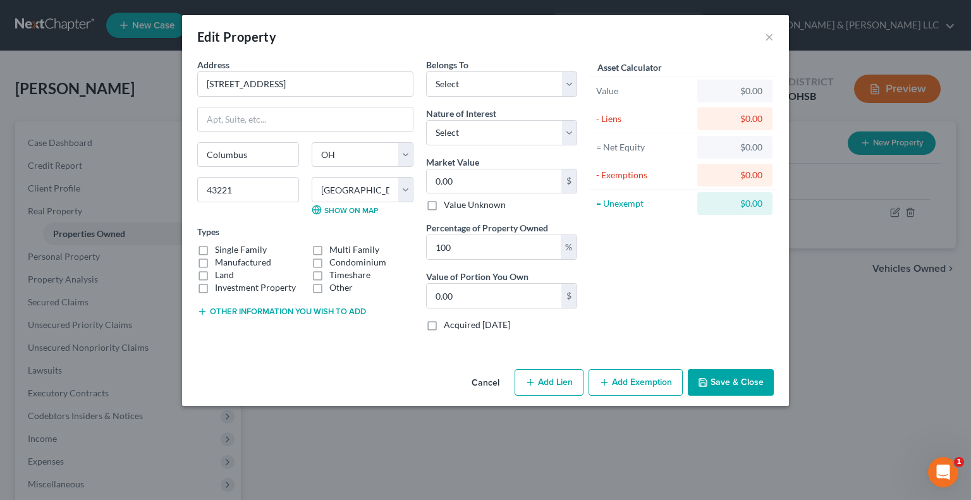
click at [215, 249] on label "Single Family" at bounding box center [241, 249] width 52 height 13
click at [220, 249] on input "Single Family" at bounding box center [224, 247] width 8 height 8
checkbox input "true"
click at [225, 310] on button "Other information you wish to add" at bounding box center [281, 312] width 169 height 10
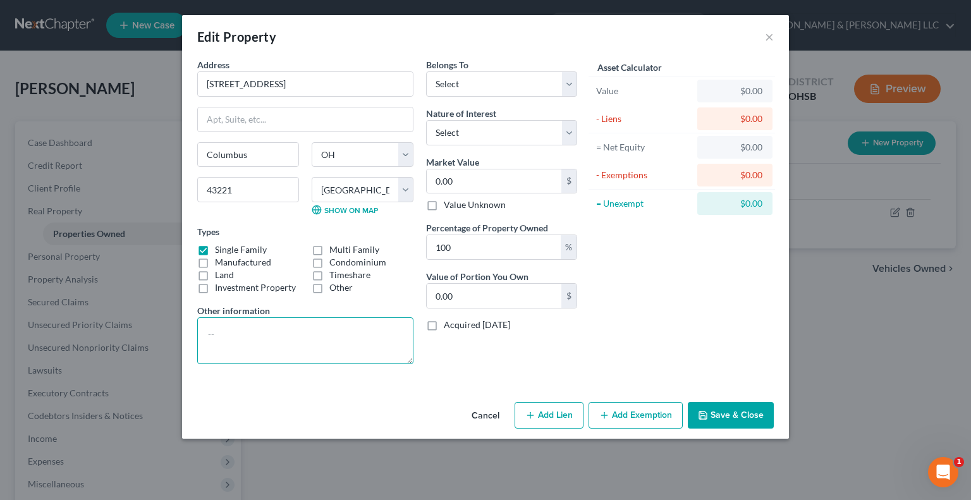
click at [248, 327] on textarea at bounding box center [305, 340] width 216 height 47
paste textarea "Parcel ID: [PHONE_NUMBER]"
type textarea "Parcel ID: [PHONE_NUMBER]"
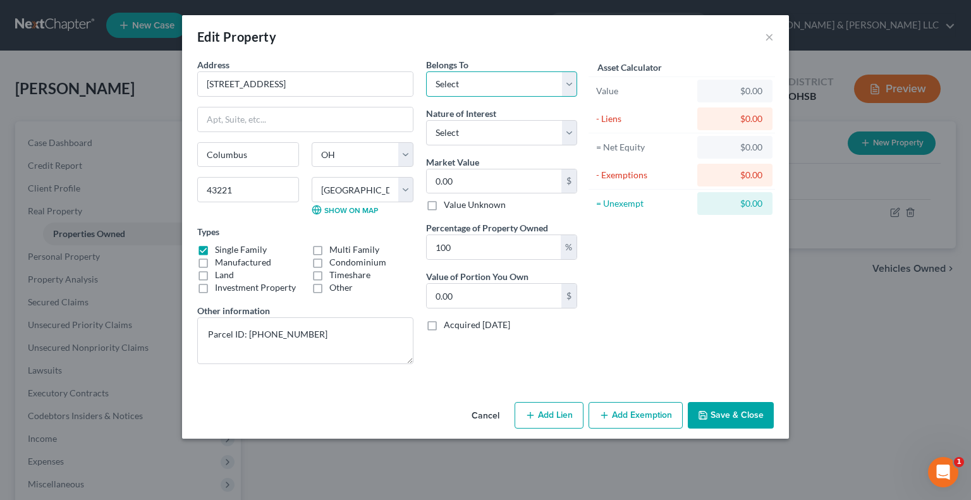
drag, startPoint x: 465, startPoint y: 84, endPoint x: 463, endPoint y: 94, distance: 9.7
click at [465, 84] on select "Select Debtor 1 Only Debtor 2 Only Debtor 1 And Debtor 2 Only At Least One Of T…" at bounding box center [501, 83] width 151 height 25
select select "0"
click at [426, 71] on select "Select Debtor 1 Only Debtor 2 Only Debtor 1 And Debtor 2 Only At Least One Of T…" at bounding box center [501, 83] width 151 height 25
drag, startPoint x: 457, startPoint y: 131, endPoint x: 457, endPoint y: 142, distance: 10.8
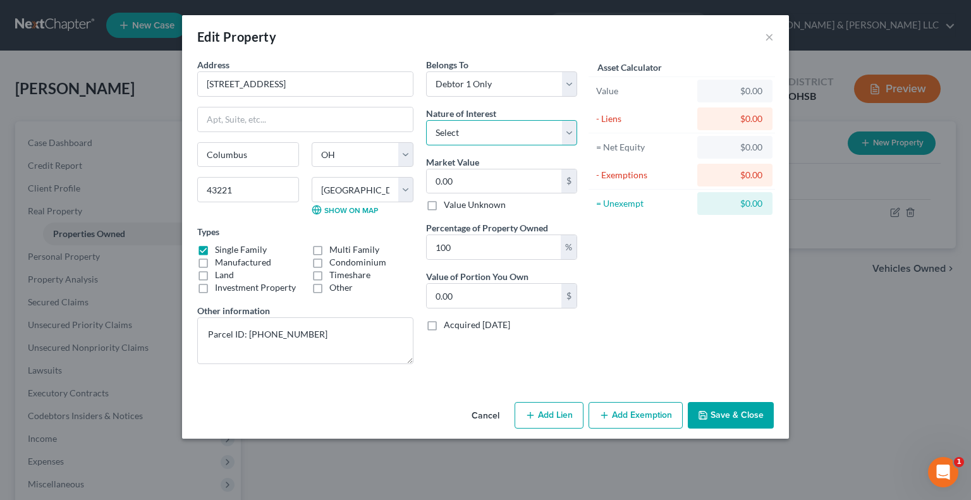
click at [457, 131] on select "Select Fee Simple Joint Tenant Life Estate Equitable Interest Future Interest T…" at bounding box center [501, 132] width 151 height 25
select select "0"
click at [426, 120] on select "Select Fee Simple Joint Tenant Life Estate Equitable Interest Future Interest T…" at bounding box center [501, 132] width 151 height 25
click at [467, 182] on input "0.00" at bounding box center [494, 181] width 135 height 24
type input "3"
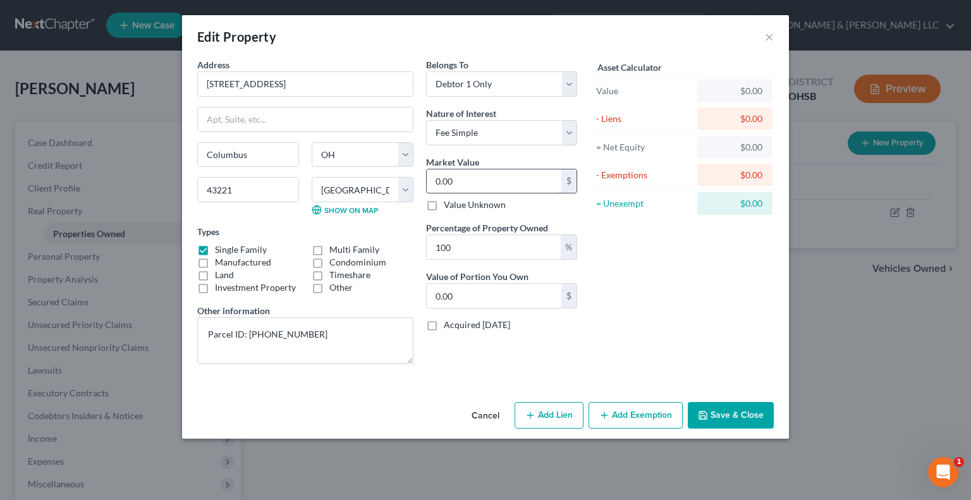
type input "3.00"
type input "39"
type input "39.00"
type input "397"
type input "397.00"
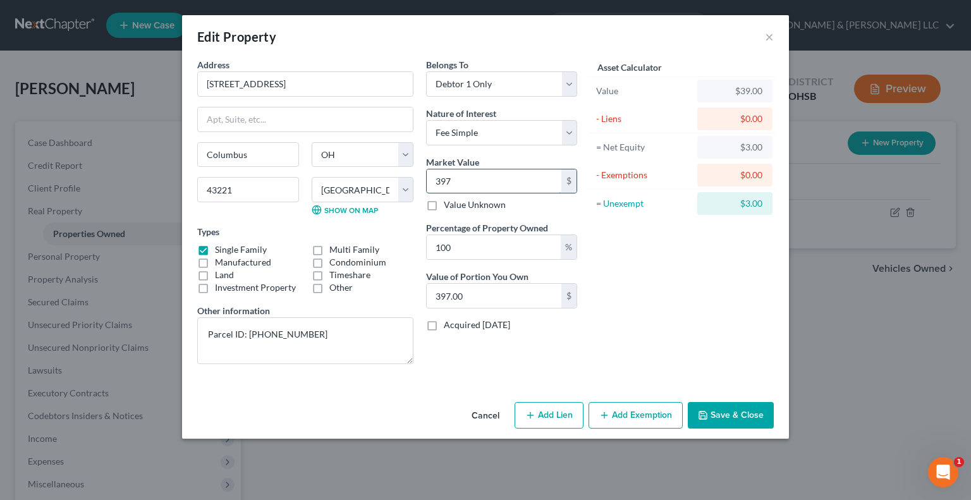
type input "3975"
type input "3,975.00"
type input "3,9750"
type input "39,750.00"
type input "39,7500"
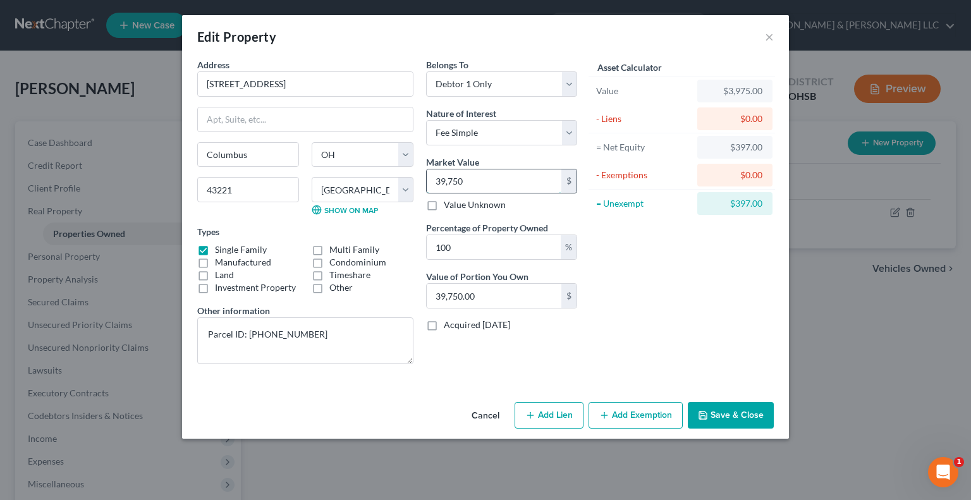
type input "397,500.00"
type input "397,500"
click at [603, 410] on icon "button" at bounding box center [605, 415] width 10 height 10
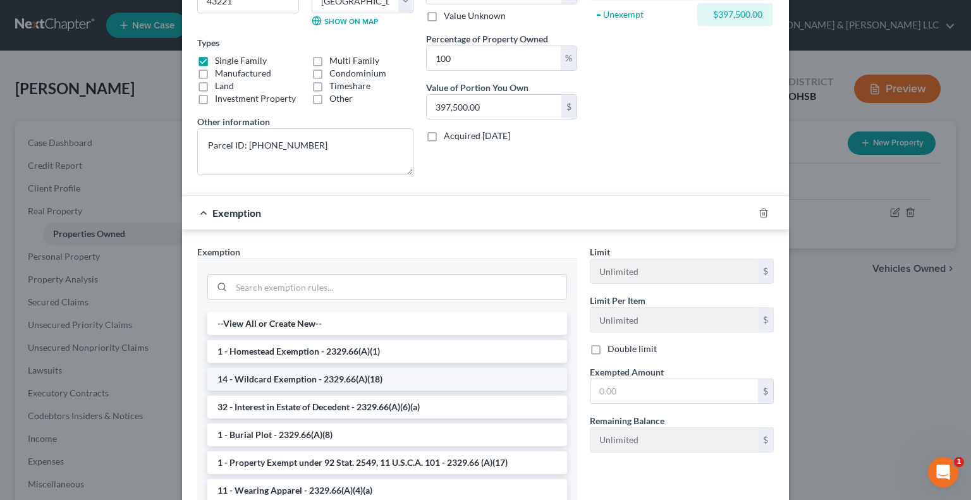
scroll to position [190, 0]
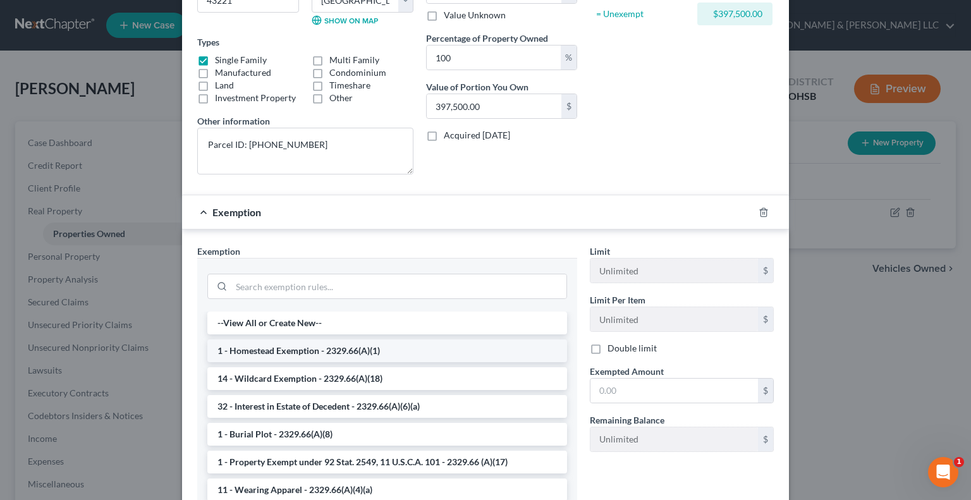
click at [329, 355] on li "1 - Homestead Exemption - 2329.66(A)(1)" at bounding box center [387, 351] width 360 height 23
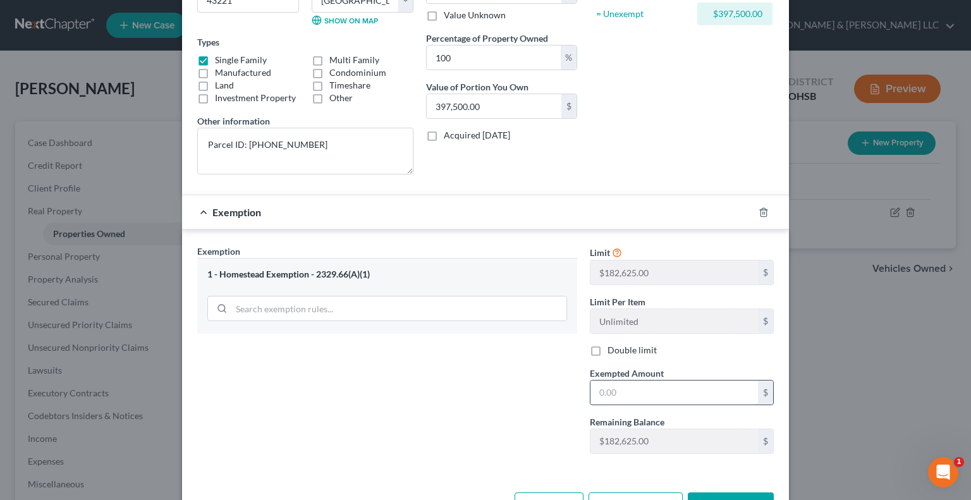
click at [637, 392] on input "text" at bounding box center [675, 393] width 168 height 24
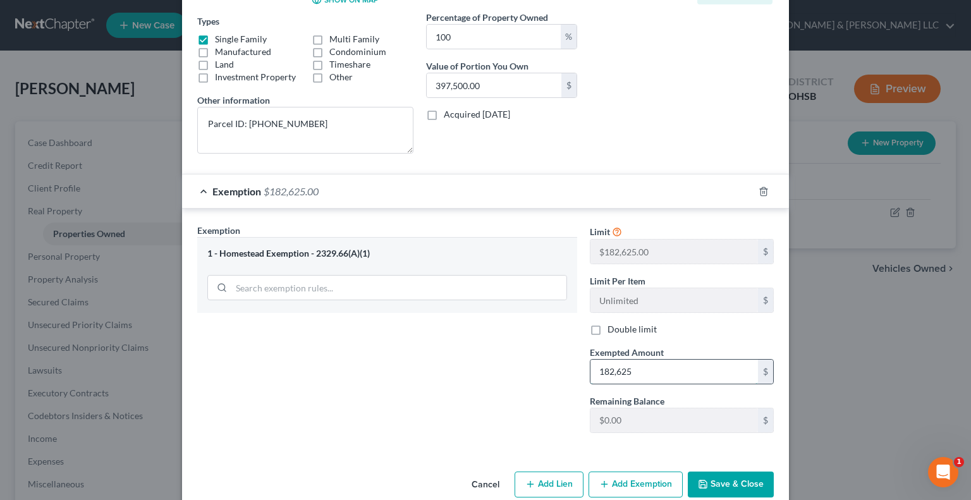
scroll to position [231, 0]
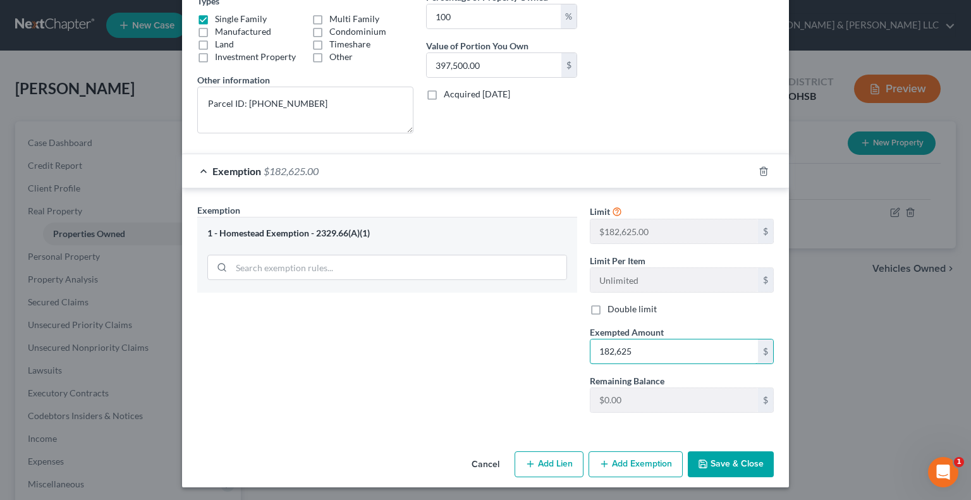
type input "182,625"
click at [717, 458] on button "Save & Close" at bounding box center [731, 465] width 86 height 27
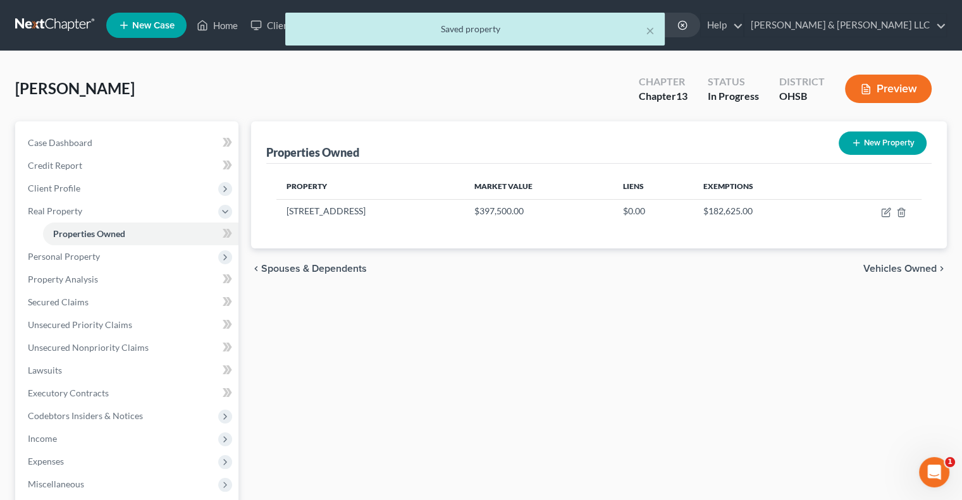
click at [889, 276] on div "chevron_left Spouses & Dependents Vehicles Owned chevron_right" at bounding box center [599, 269] width 696 height 40
click at [881, 270] on span "Vehicles Owned" at bounding box center [899, 269] width 73 height 10
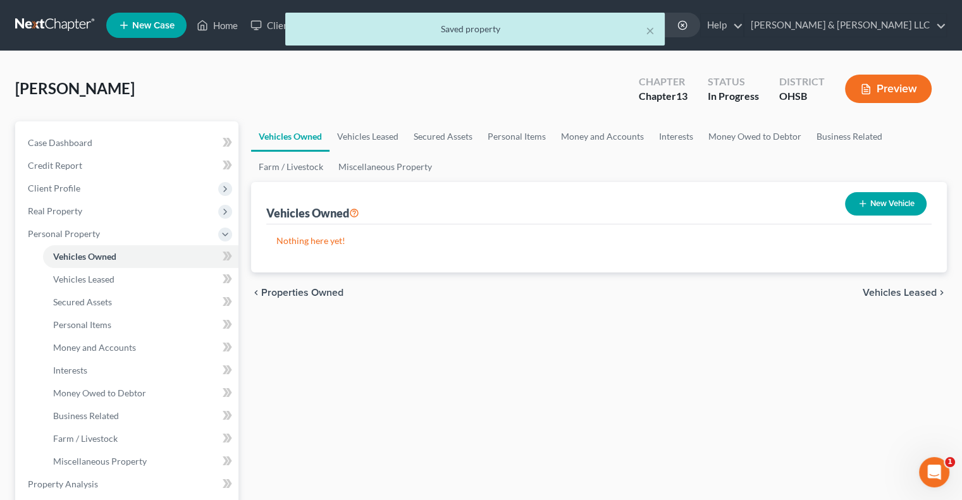
click at [870, 209] on button "New Vehicle" at bounding box center [886, 203] width 82 height 23
select select "0"
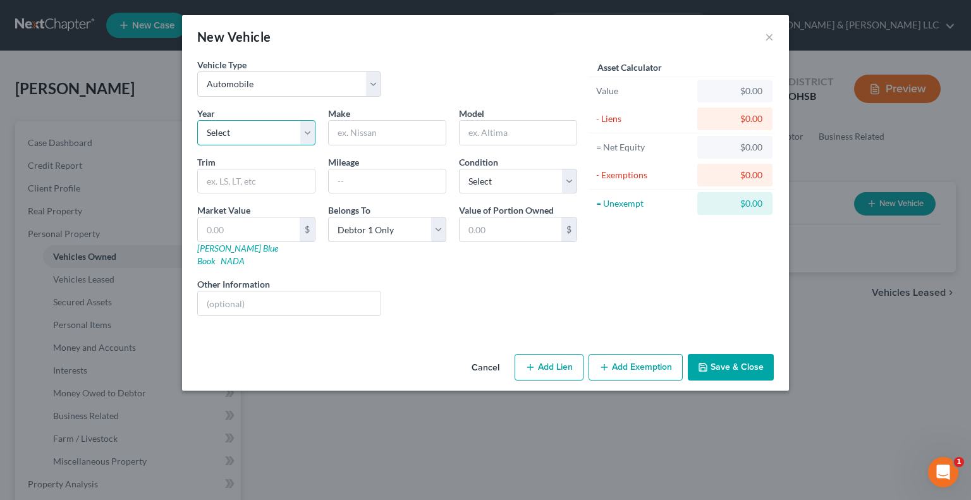
click at [309, 133] on select "Select 2026 2025 2024 2023 2022 2021 2020 2019 2018 2017 2016 2015 2014 2013 20…" at bounding box center [256, 132] width 118 height 25
select select "8"
click at [197, 120] on select "Select 2026 2025 2024 2023 2022 2021 2020 2019 2018 2017 2016 2015 2014 2013 20…" at bounding box center [256, 132] width 118 height 25
click at [362, 139] on input "text" at bounding box center [387, 133] width 117 height 24
type input "Chrysler"
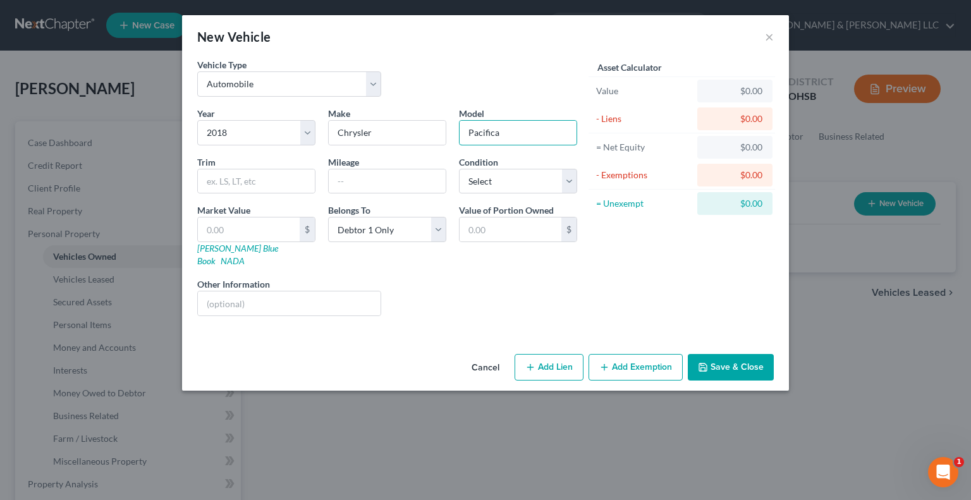
type input "Pacifica"
click at [720, 359] on button "Save & Close" at bounding box center [731, 367] width 86 height 27
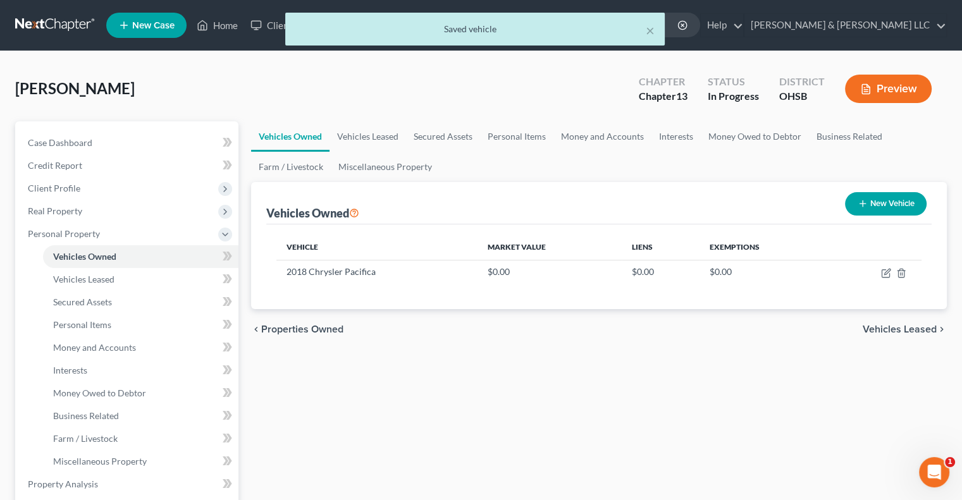
click at [899, 204] on button "New Vehicle" at bounding box center [886, 203] width 82 height 23
select select "0"
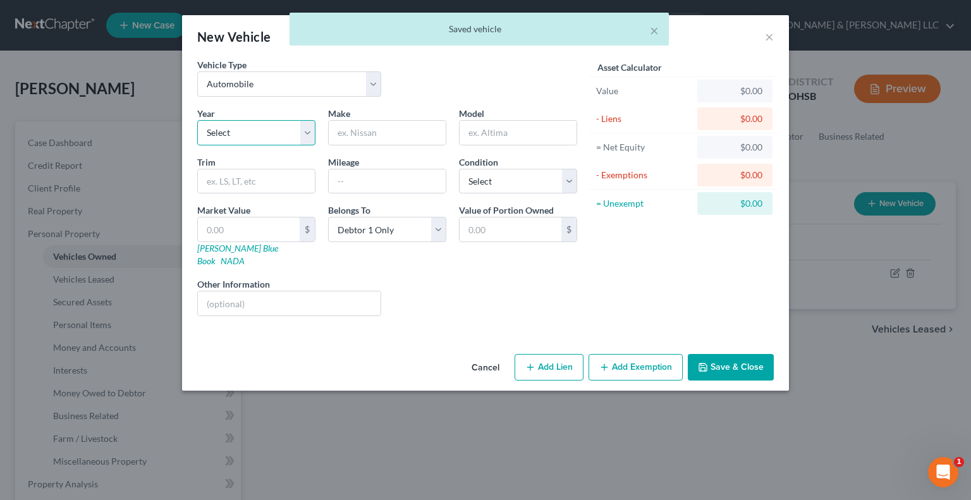
click at [302, 136] on select "Select 2026 2025 2024 2023 2022 2021 2020 2019 2018 2017 2016 2015 2014 2013 20…" at bounding box center [256, 132] width 118 height 25
select select "8"
click at [197, 120] on select "Select 2026 2025 2024 2023 2022 2021 2020 2019 2018 2017 2016 2015 2014 2013 20…" at bounding box center [256, 132] width 118 height 25
click at [366, 135] on input "text" at bounding box center [387, 133] width 117 height 24
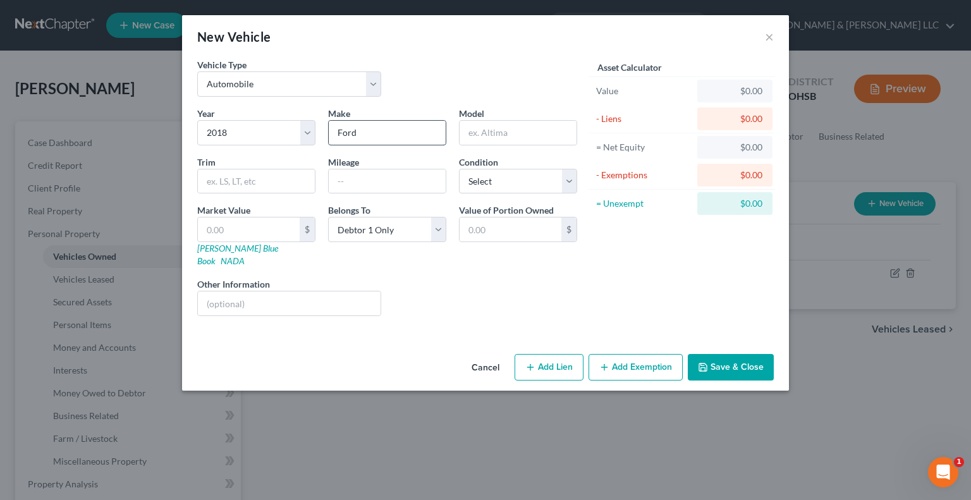
type input "Ford"
type input "Transit"
click at [649, 363] on button "Add Exemption" at bounding box center [636, 367] width 94 height 27
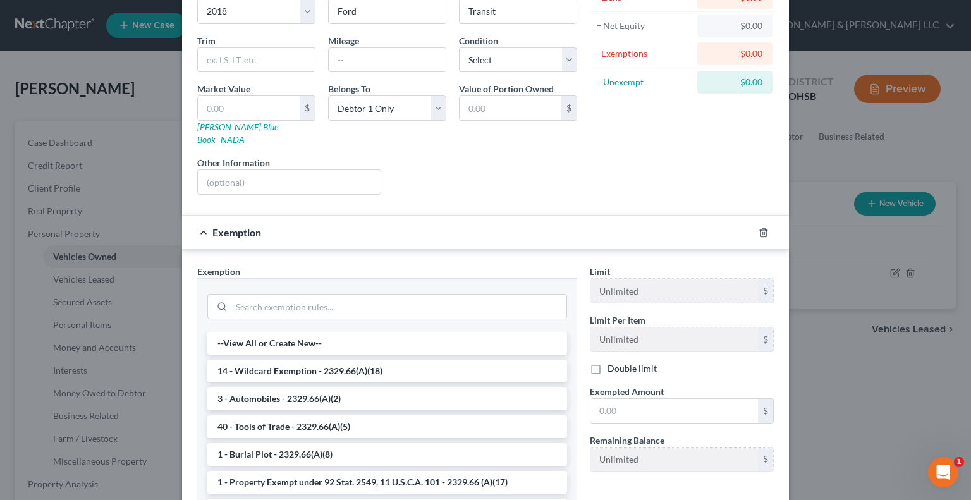
scroll to position [126, 0]
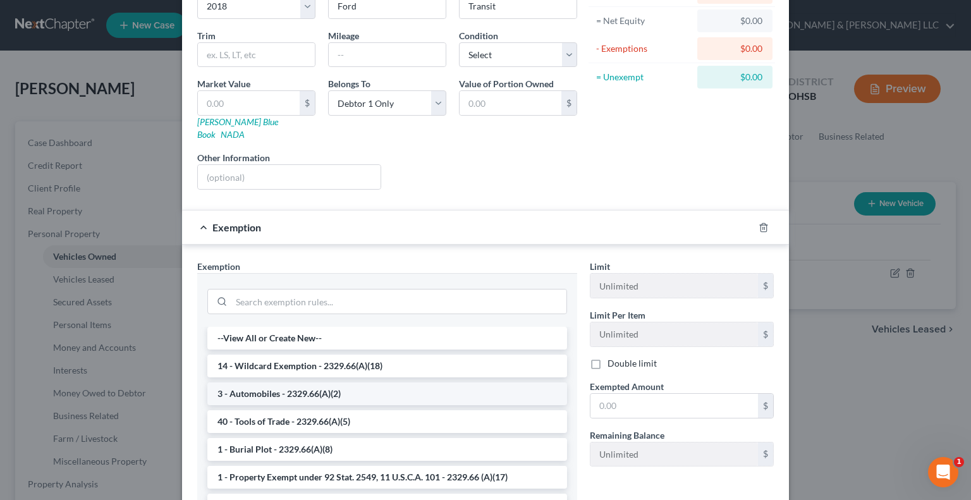
click at [319, 383] on li "3 - Automobiles - 2329.66(A)(2)" at bounding box center [387, 394] width 360 height 23
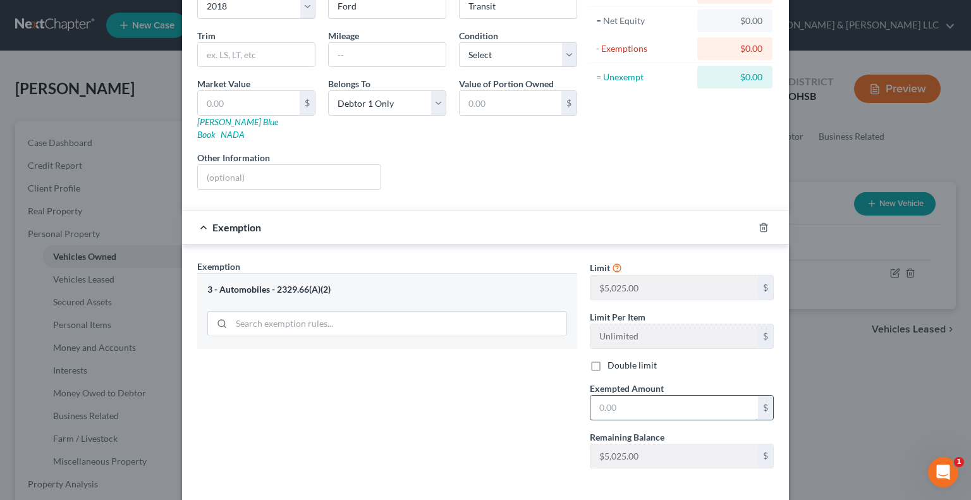
click at [653, 399] on input "text" at bounding box center [675, 408] width 168 height 24
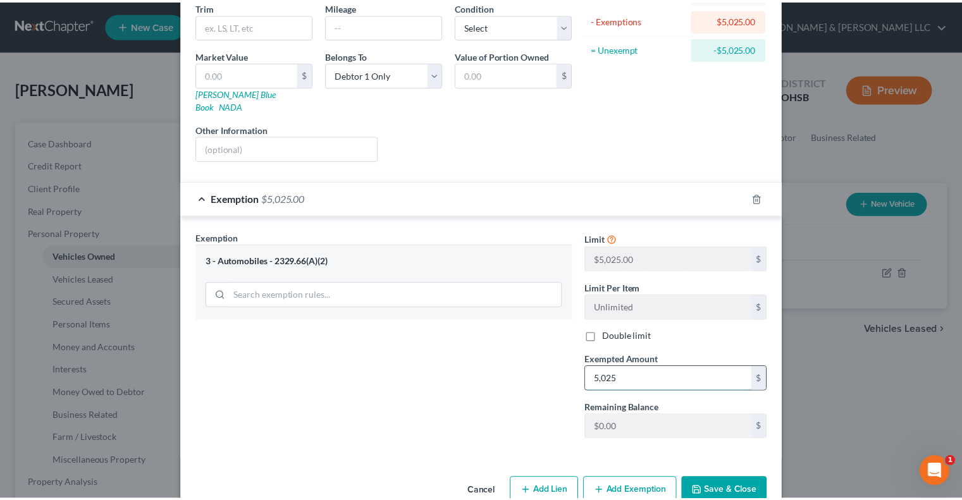
scroll to position [169, 0]
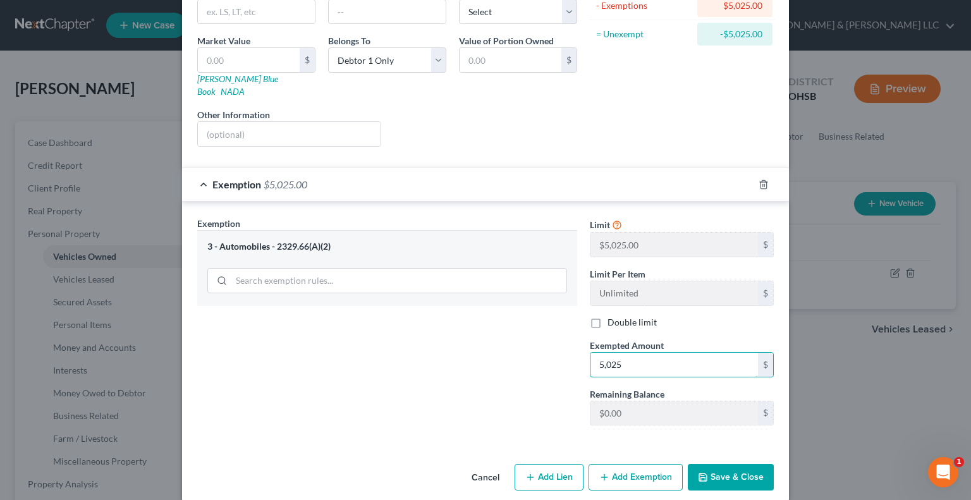
type input "5,025"
click at [716, 465] on button "Save & Close" at bounding box center [731, 477] width 86 height 27
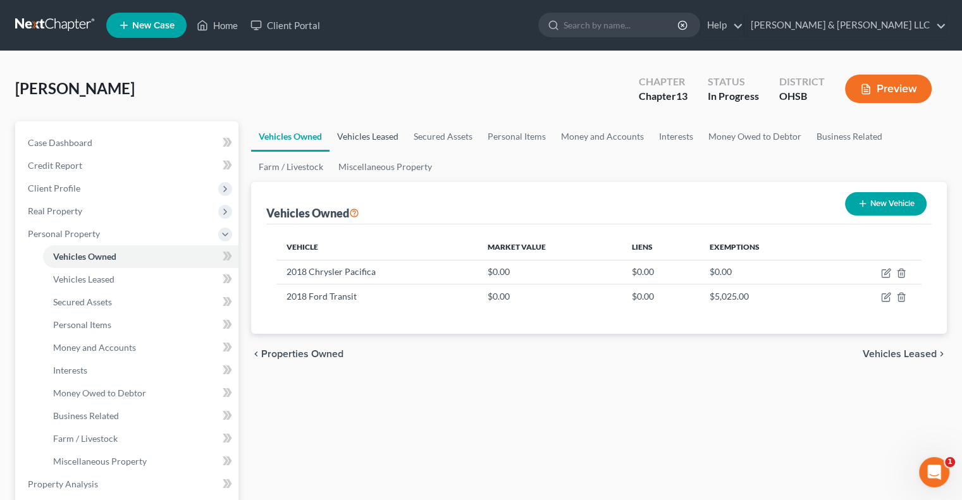
click at [363, 139] on link "Vehicles Leased" at bounding box center [367, 136] width 77 height 30
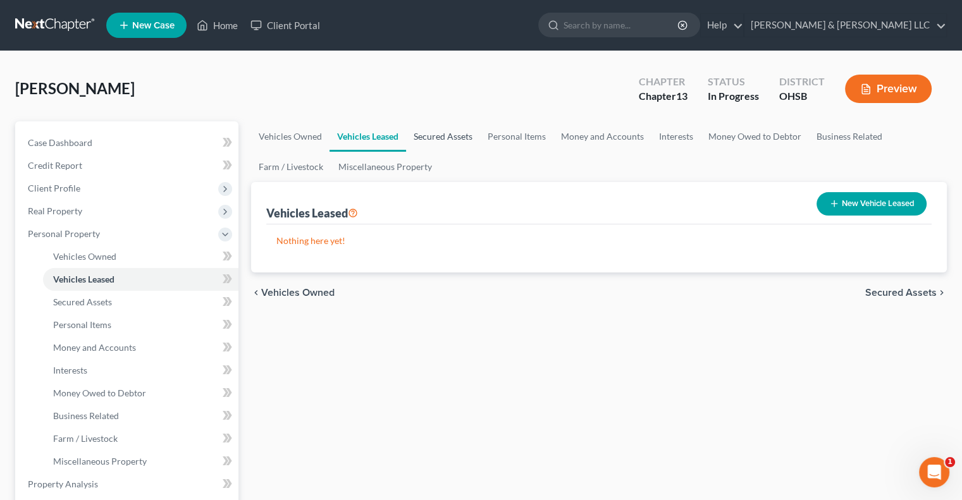
click at [443, 138] on link "Secured Assets" at bounding box center [443, 136] width 74 height 30
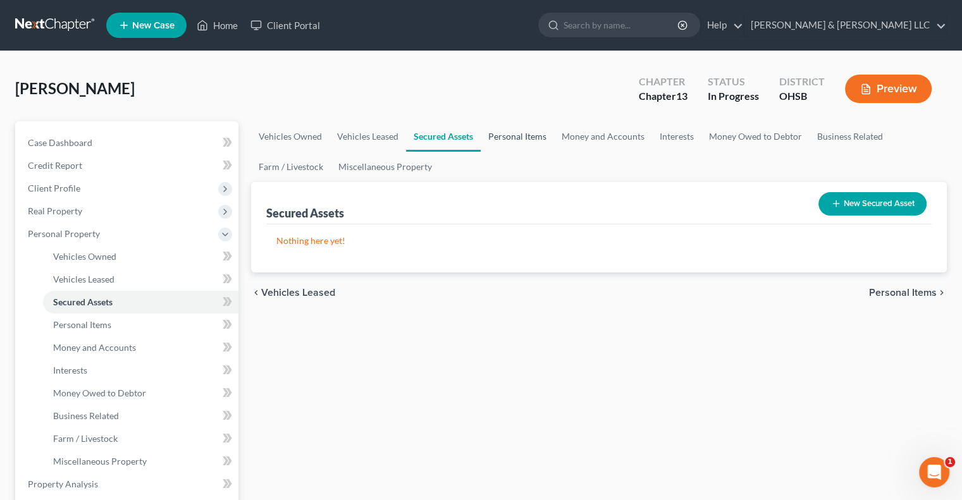
click at [510, 137] on link "Personal Items" at bounding box center [517, 136] width 73 height 30
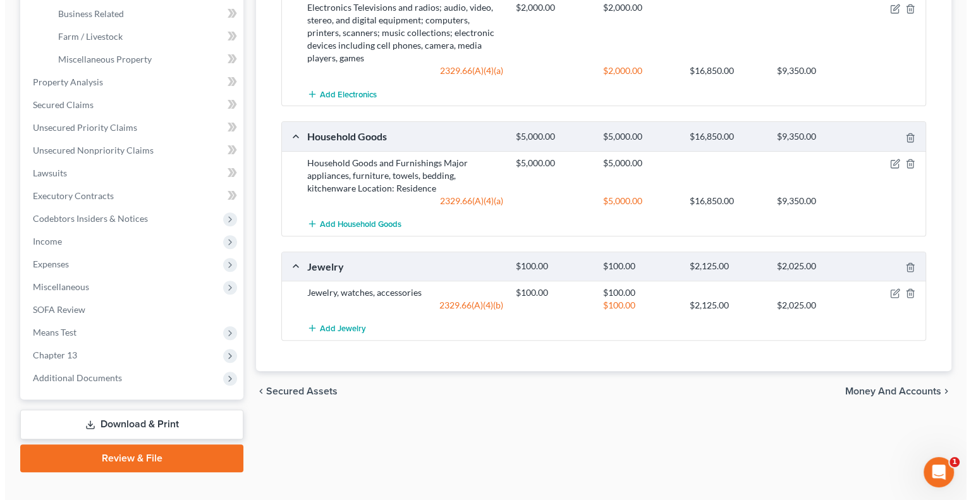
scroll to position [421, 0]
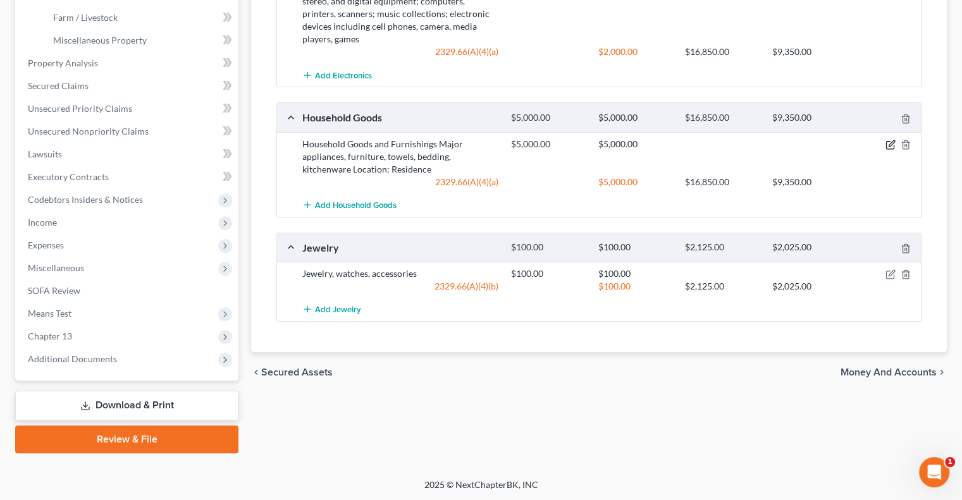
click at [889, 144] on icon "button" at bounding box center [892, 143] width 6 height 6
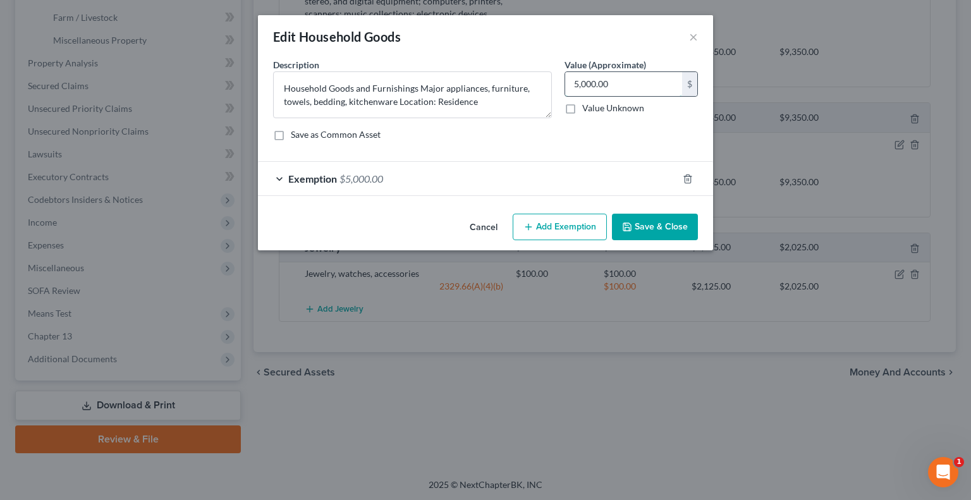
click at [631, 90] on input "5,000.00" at bounding box center [623, 84] width 117 height 24
type input "3,000"
click at [329, 182] on span "Exemption" at bounding box center [312, 179] width 49 height 12
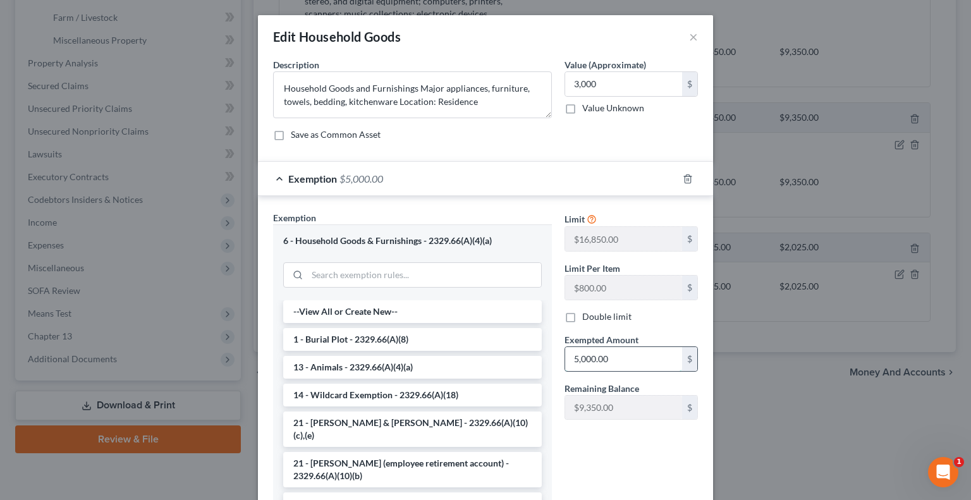
click at [625, 360] on input "5,000.00" at bounding box center [623, 359] width 117 height 24
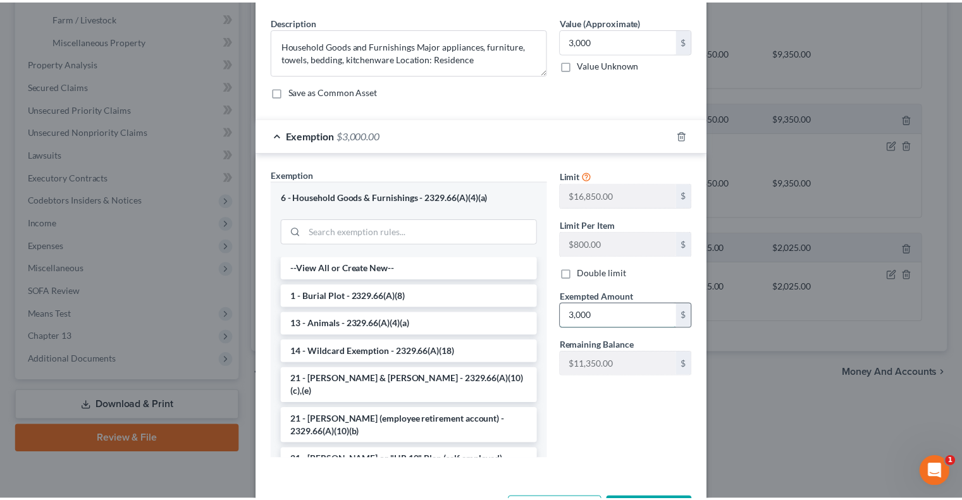
scroll to position [91, 0]
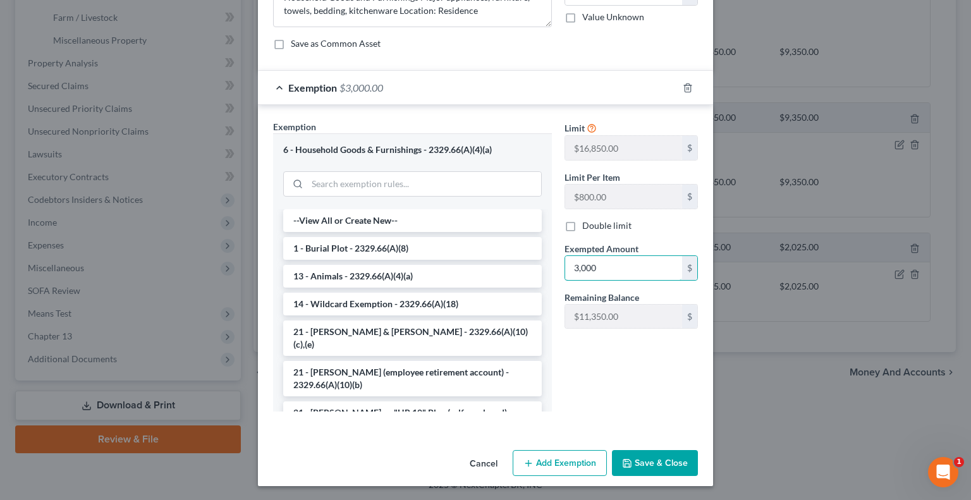
type input "3,000"
click at [649, 467] on button "Save & Close" at bounding box center [655, 463] width 86 height 27
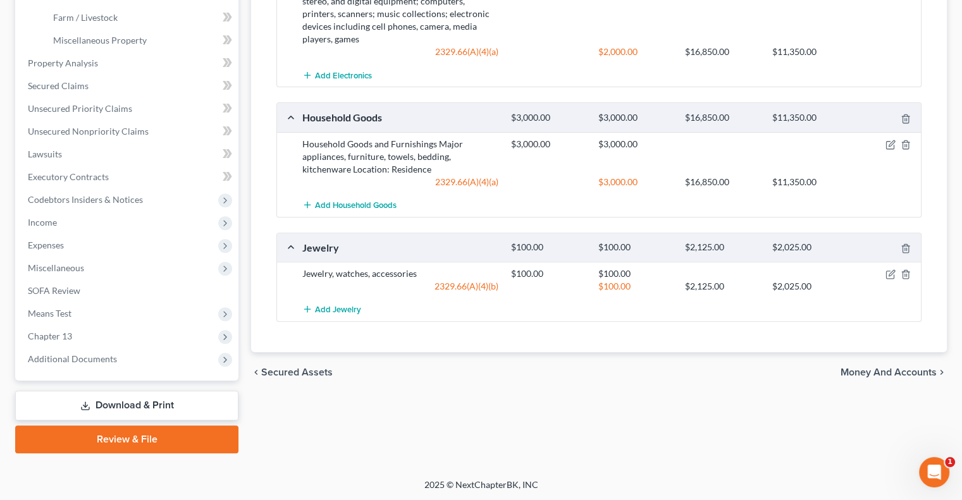
click at [865, 369] on span "Money and Accounts" at bounding box center [888, 372] width 96 height 10
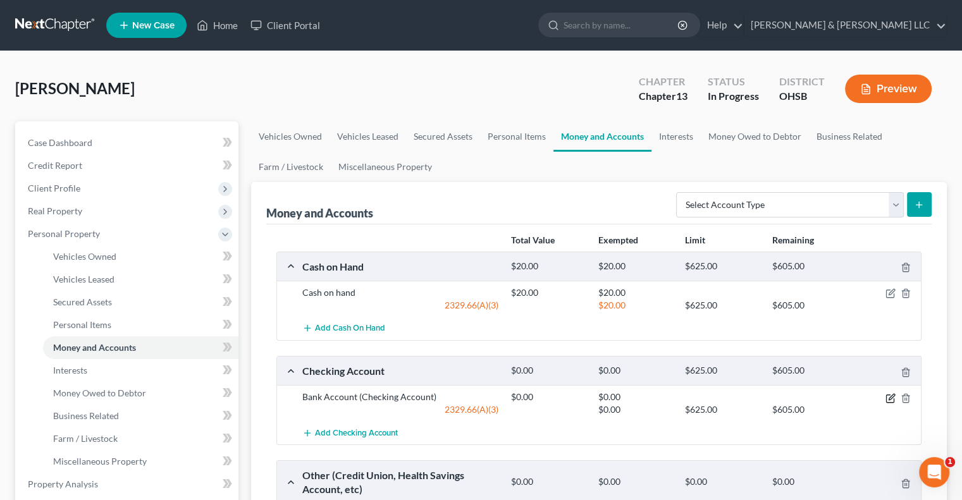
click at [890, 398] on icon "button" at bounding box center [892, 397] width 6 height 6
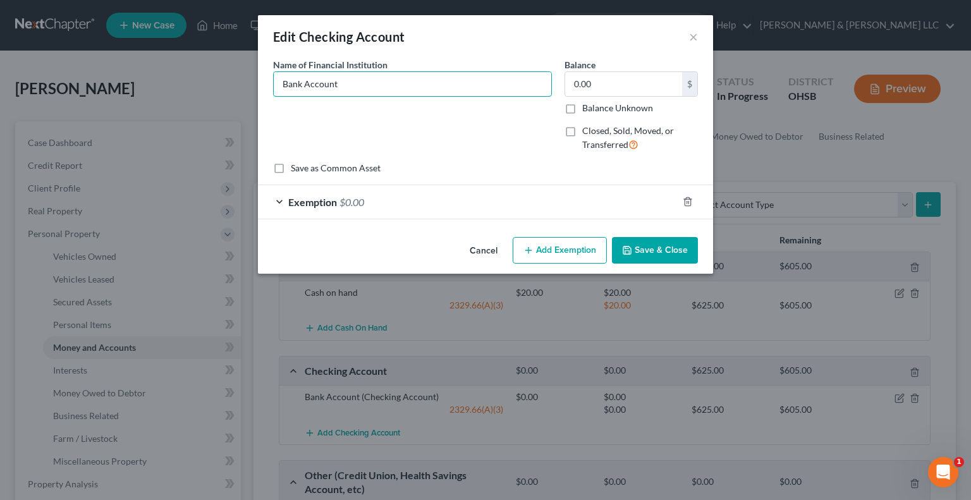
drag, startPoint x: 376, startPoint y: 84, endPoint x: 218, endPoint y: 98, distance: 158.7
click at [218, 99] on div "Edit Checking Account × An exemption set must first be selected from the Filing…" at bounding box center [485, 250] width 971 height 500
type input "Fifth Third Bank"
click at [651, 250] on button "Save & Close" at bounding box center [655, 250] width 86 height 27
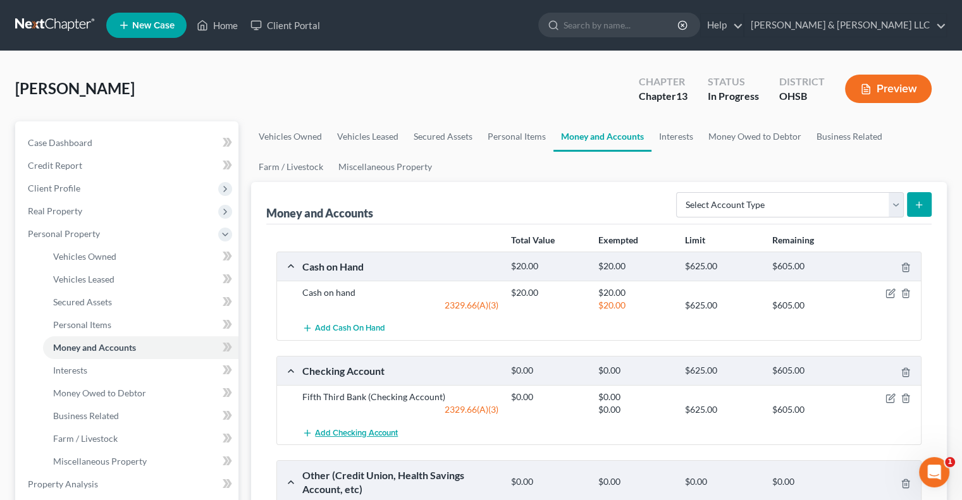
click at [379, 434] on span "Add Checking Account" at bounding box center [356, 433] width 83 height 10
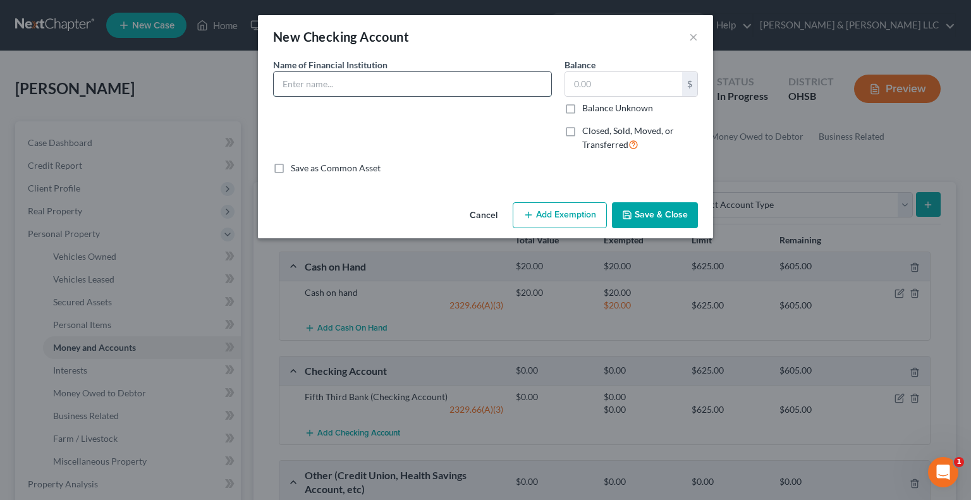
click at [367, 84] on input "text" at bounding box center [413, 84] width 278 height 24
type input "Fifth Third Bank (Business)"
click at [628, 217] on icon "button" at bounding box center [627, 215] width 10 height 10
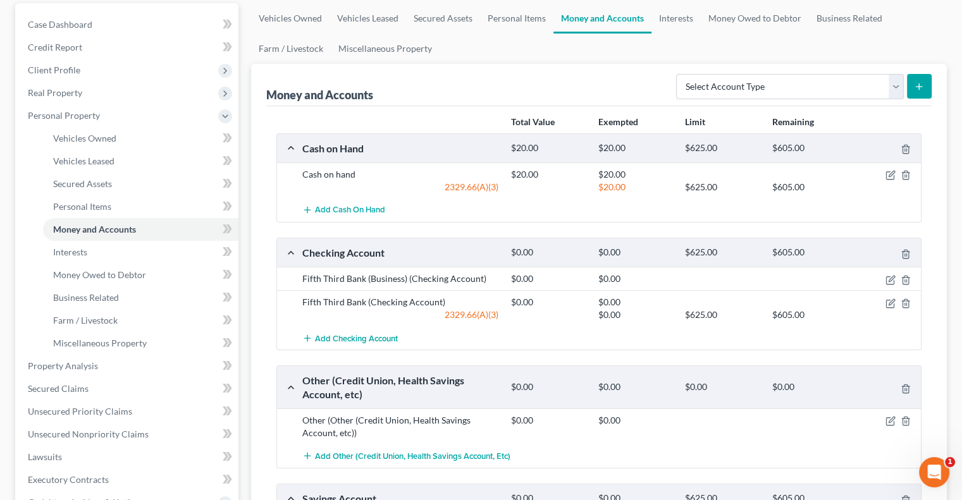
scroll to position [126, 0]
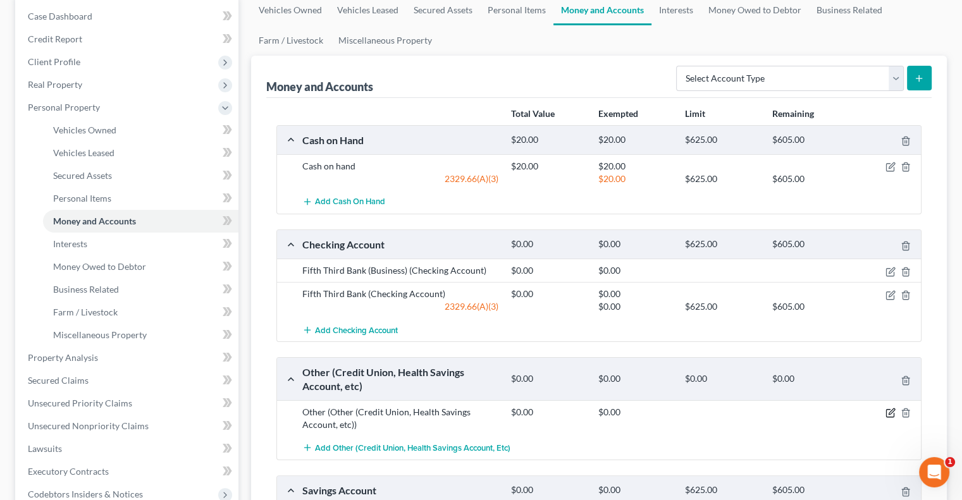
click at [889, 414] on icon "button" at bounding box center [890, 413] width 10 height 10
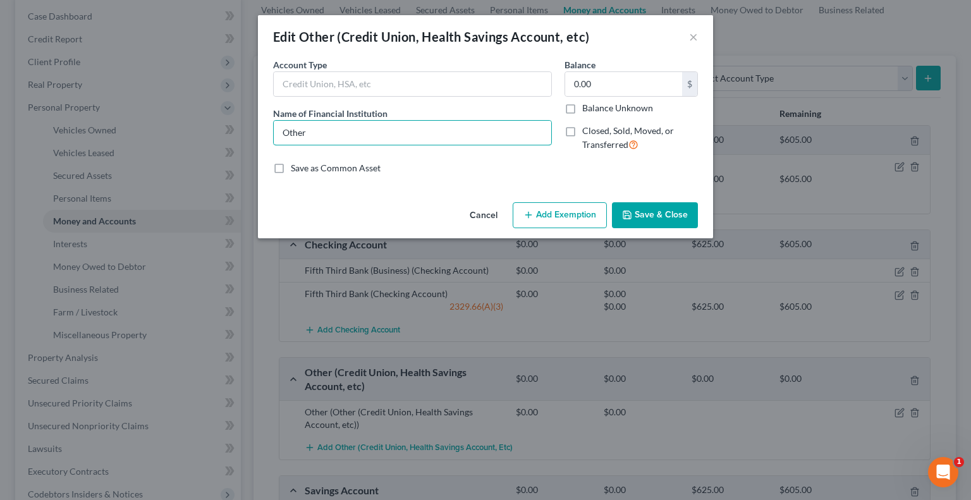
drag, startPoint x: 340, startPoint y: 121, endPoint x: 239, endPoint y: 134, distance: 101.3
click at [239, 135] on div "Edit Other (Credit Union, Health Savings Account, etc) × An exemption set must …" at bounding box center [485, 250] width 971 height 500
type input "Cash App"
click at [645, 212] on button "Save & Close" at bounding box center [655, 215] width 86 height 27
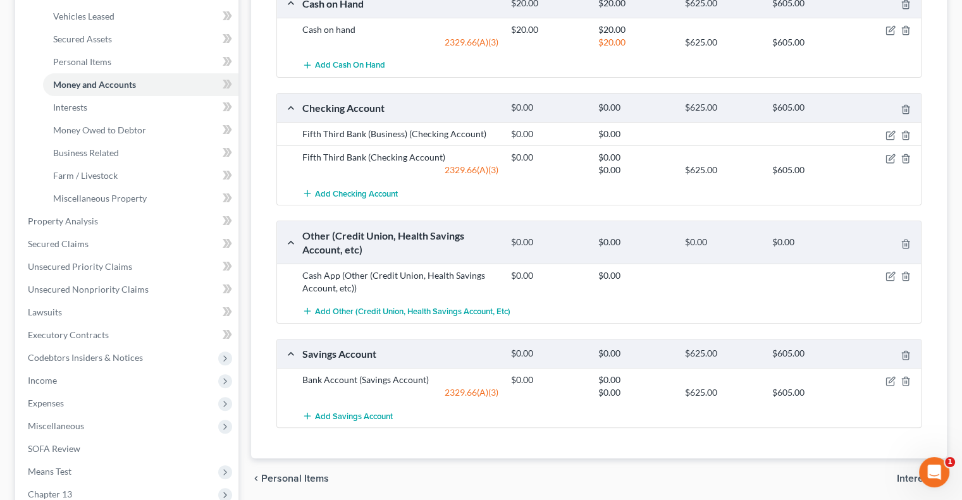
scroll to position [316, 0]
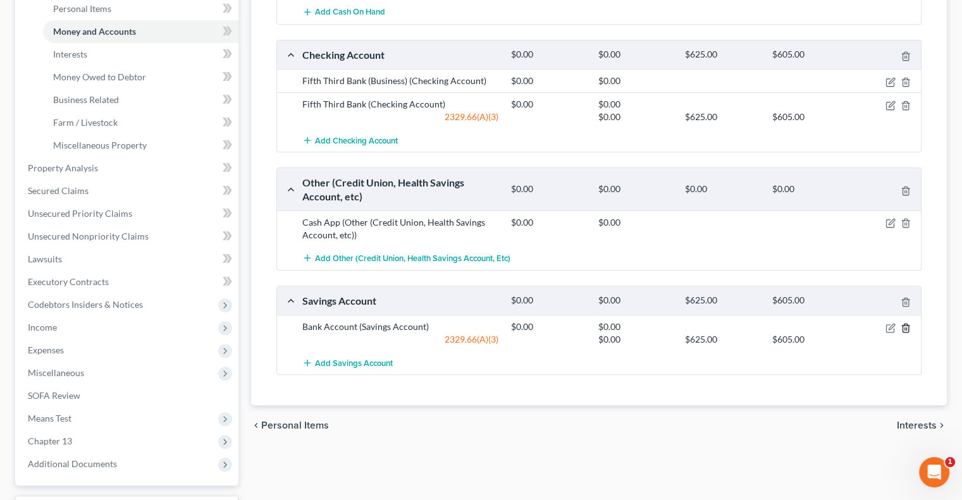
click at [908, 329] on icon "button" at bounding box center [906, 328] width 10 height 10
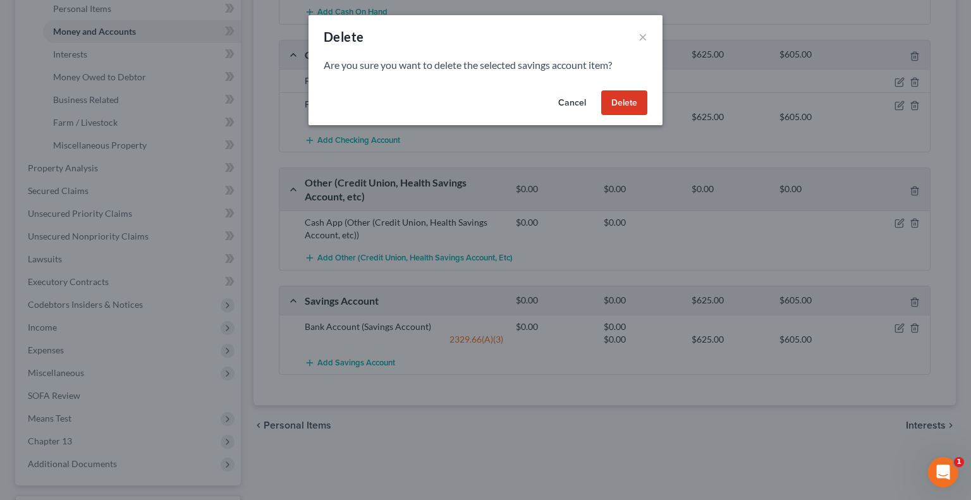
click at [616, 109] on button "Delete" at bounding box center [624, 102] width 46 height 25
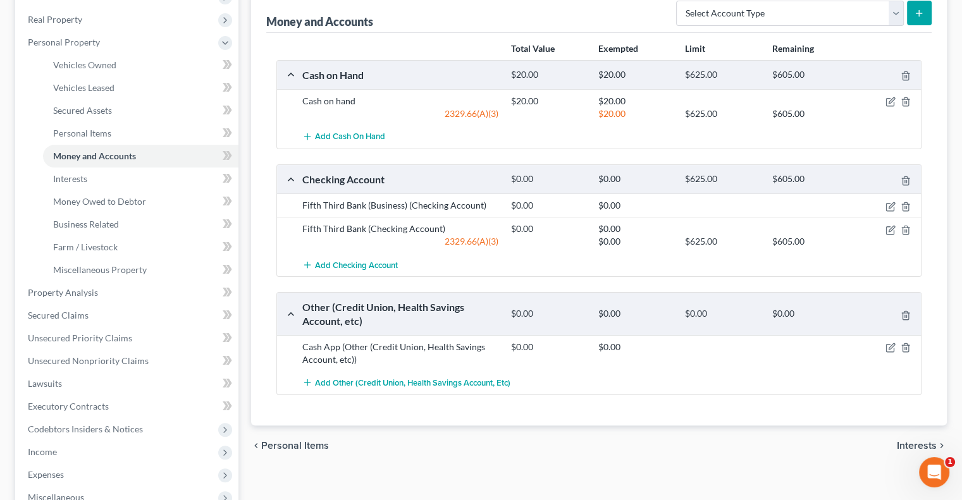
scroll to position [126, 0]
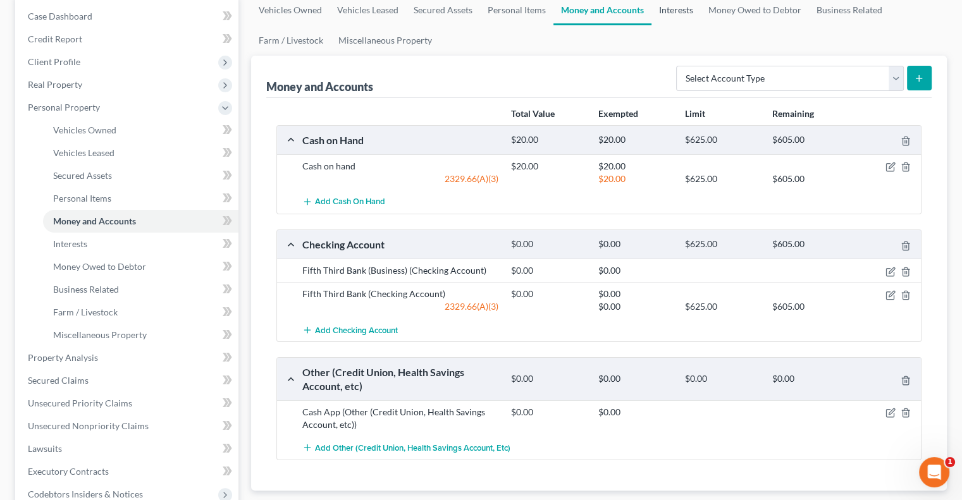
click at [680, 8] on link "Interests" at bounding box center [675, 10] width 49 height 30
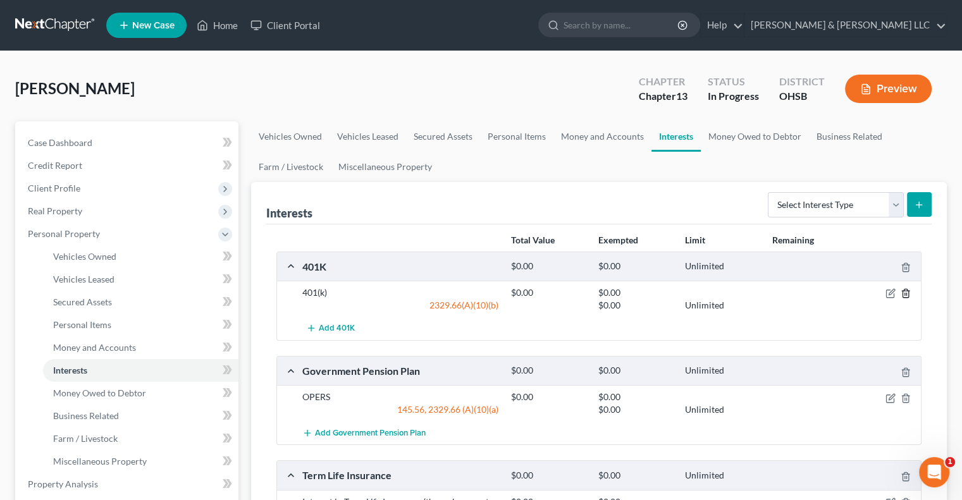
click at [906, 293] on line "button" at bounding box center [906, 294] width 0 height 3
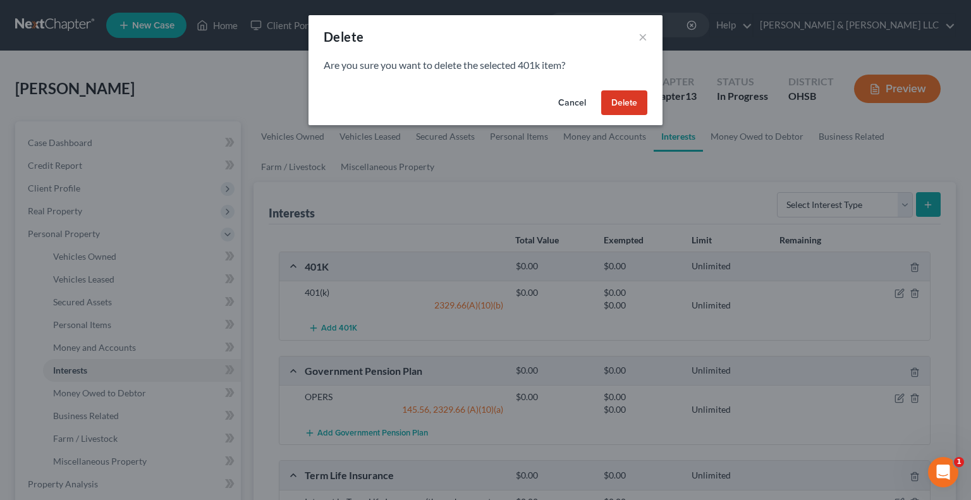
click at [630, 111] on button "Delete" at bounding box center [624, 102] width 46 height 25
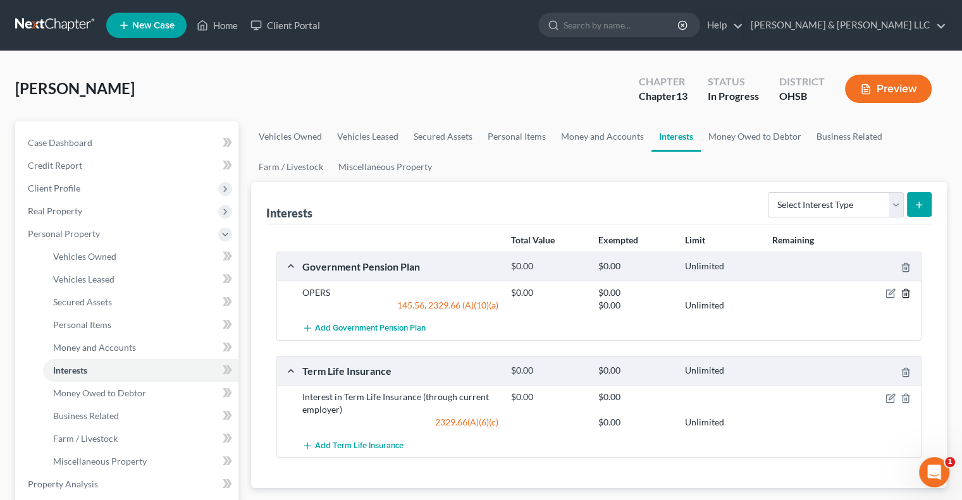
click at [908, 296] on icon "button" at bounding box center [906, 293] width 10 height 10
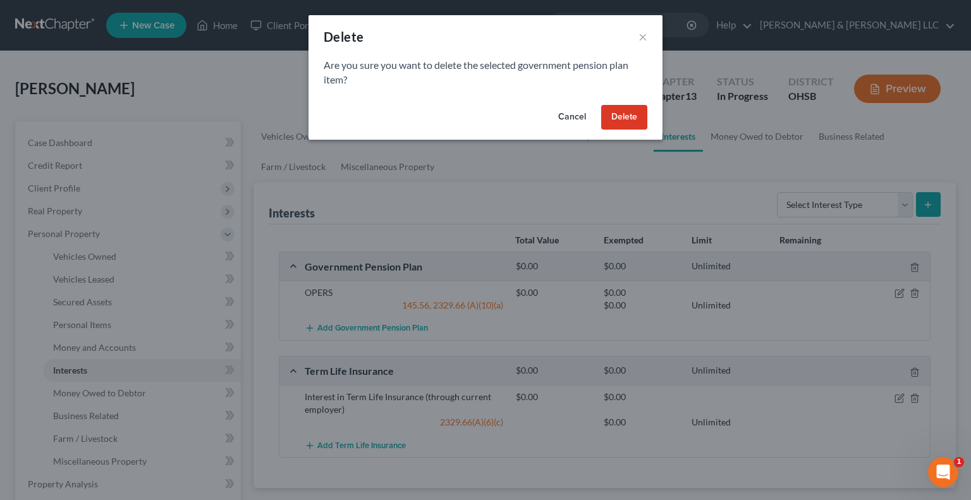
click at [632, 115] on button "Delete" at bounding box center [624, 117] width 46 height 25
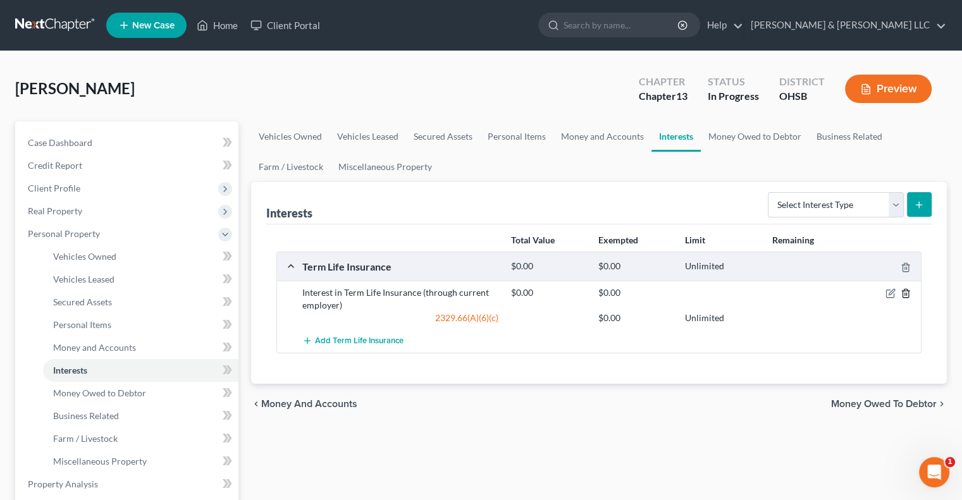
click at [905, 293] on line "button" at bounding box center [905, 294] width 0 height 3
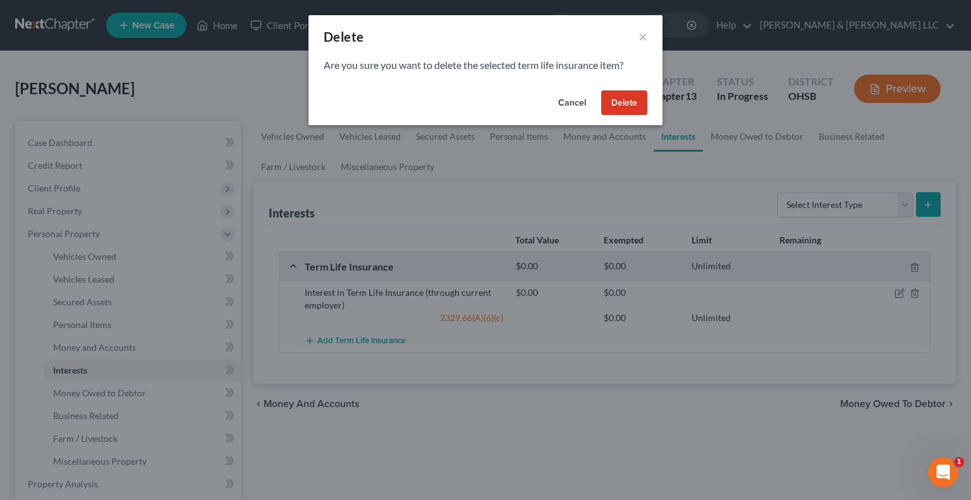
click at [612, 106] on button "Delete" at bounding box center [624, 102] width 46 height 25
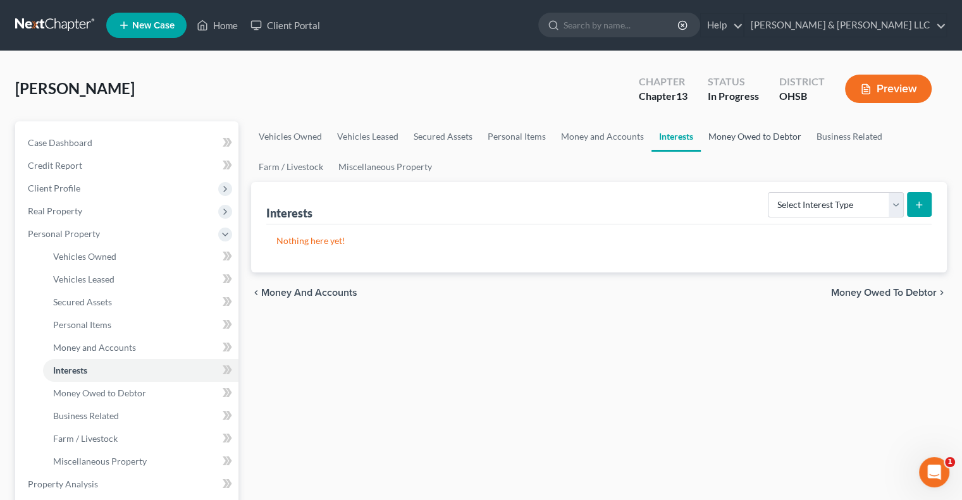
click at [770, 144] on link "Money Owed to Debtor" at bounding box center [755, 136] width 108 height 30
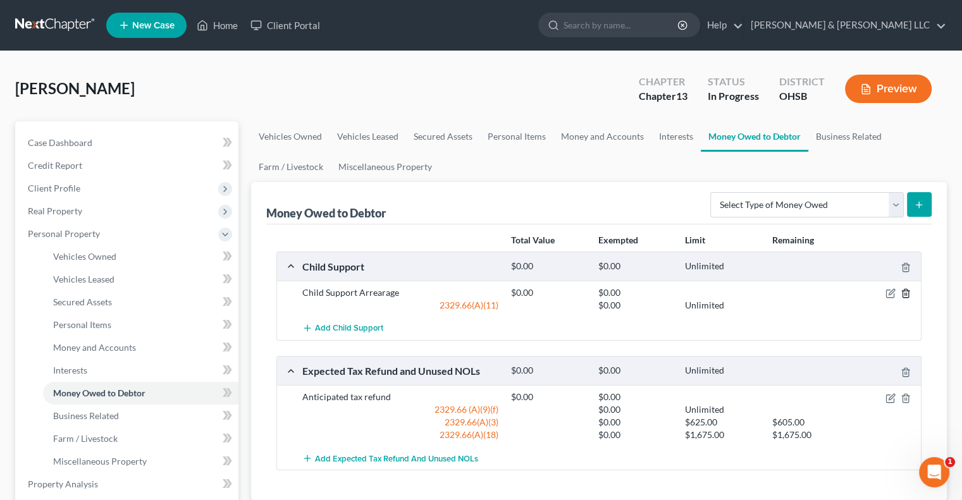
click at [907, 293] on icon "button" at bounding box center [906, 293] width 10 height 10
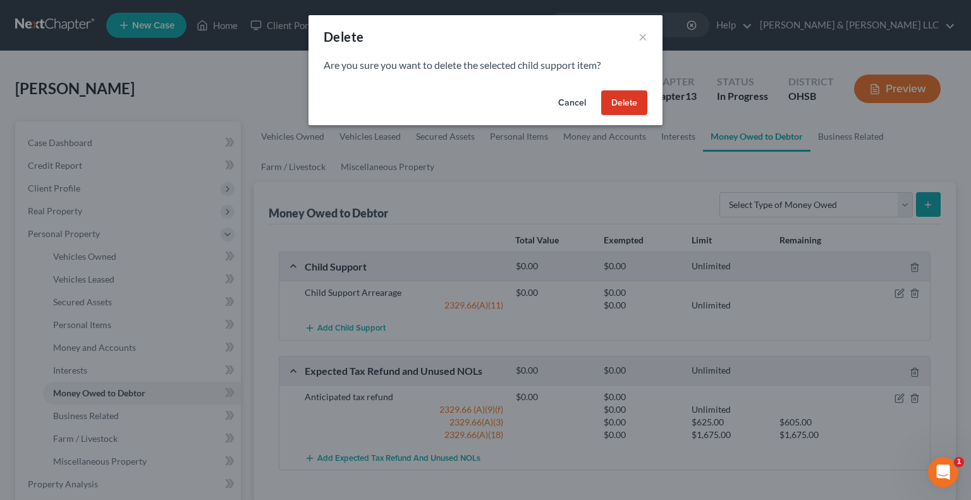
click at [639, 106] on button "Delete" at bounding box center [624, 102] width 46 height 25
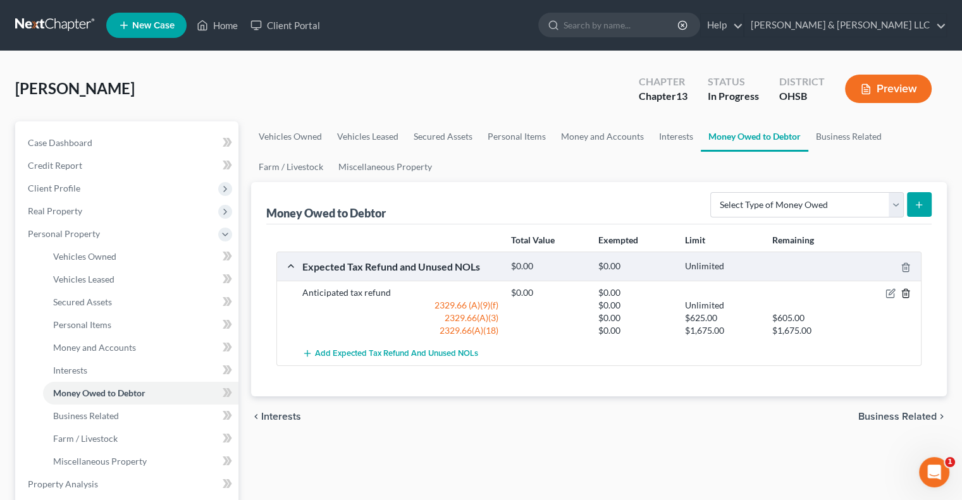
click at [907, 296] on icon "button" at bounding box center [906, 293] width 10 height 10
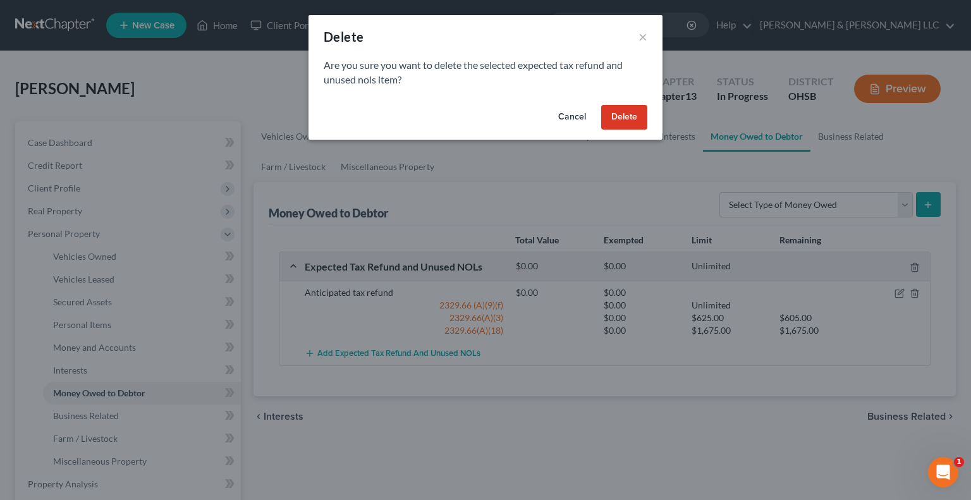
click at [632, 121] on button "Delete" at bounding box center [624, 117] width 46 height 25
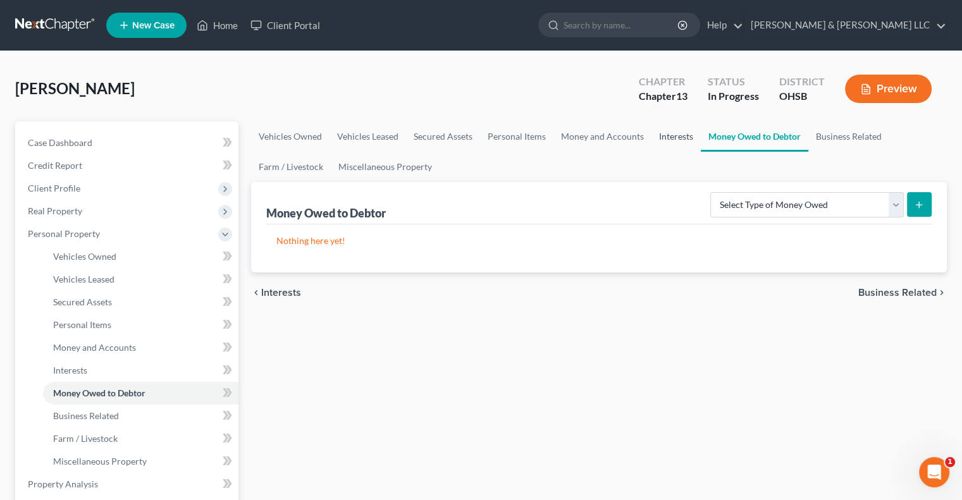
click at [675, 139] on link "Interests" at bounding box center [675, 136] width 49 height 30
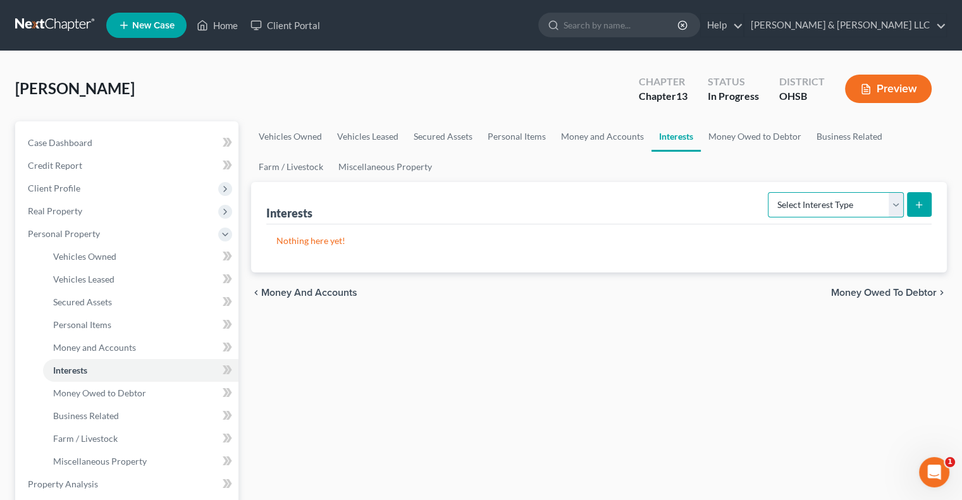
click at [896, 212] on select "Select Interest Type 401K Annuity Bond Education IRA Government Bond Government…" at bounding box center [836, 204] width 136 height 25
select select "incorporated_business"
click at [769, 192] on select "Select Interest Type 401K Annuity Bond Education IRA Government Bond Government…" at bounding box center [836, 204] width 136 height 25
click at [919, 206] on line "submit" at bounding box center [919, 205] width 0 height 6
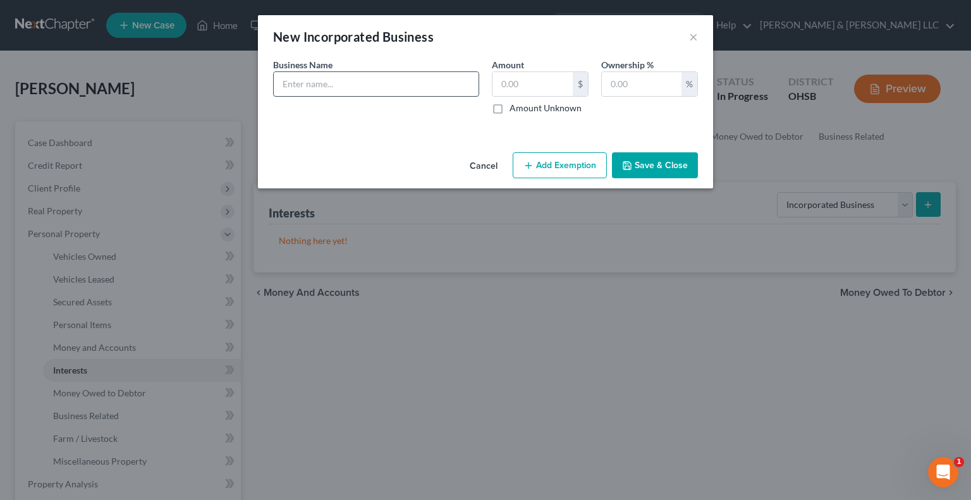
click at [412, 87] on input "text" at bounding box center [376, 84] width 205 height 24
type input "[PERSON_NAME] Flooring LLC"
click at [644, 81] on input "text" at bounding box center [642, 84] width 80 height 24
type input "100"
click at [471, 87] on input "[PERSON_NAME] Flooring LLC" at bounding box center [376, 84] width 205 height 24
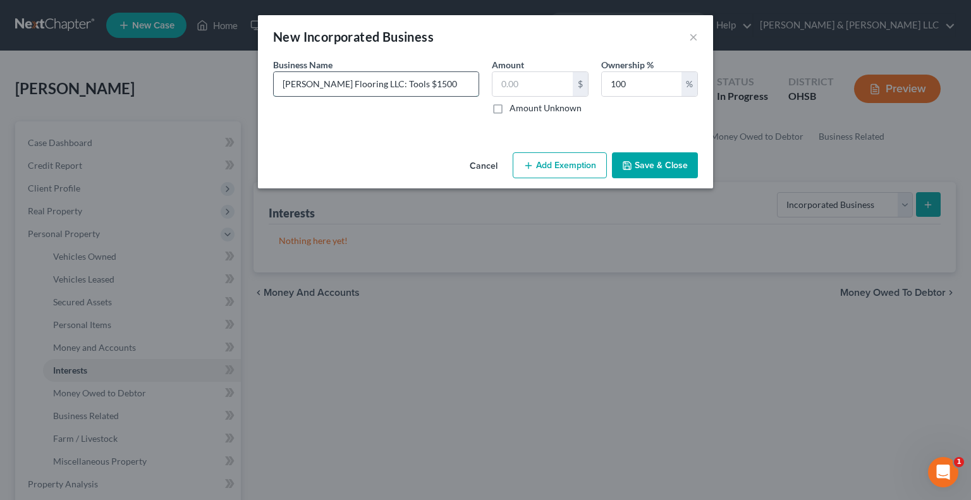
type input "[PERSON_NAME] Flooring LLC: Tools $1500"
type input "1,500"
click at [575, 164] on button "Add Exemption" at bounding box center [560, 165] width 94 height 27
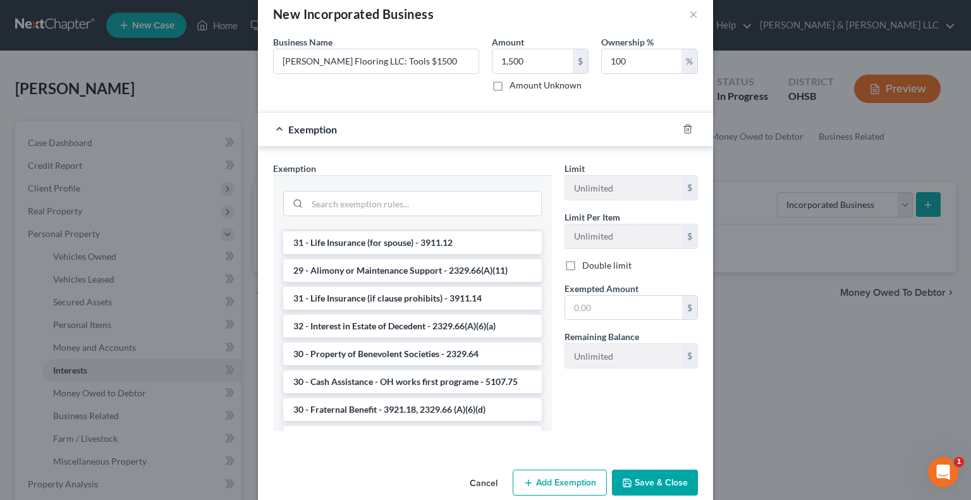
scroll to position [43, 0]
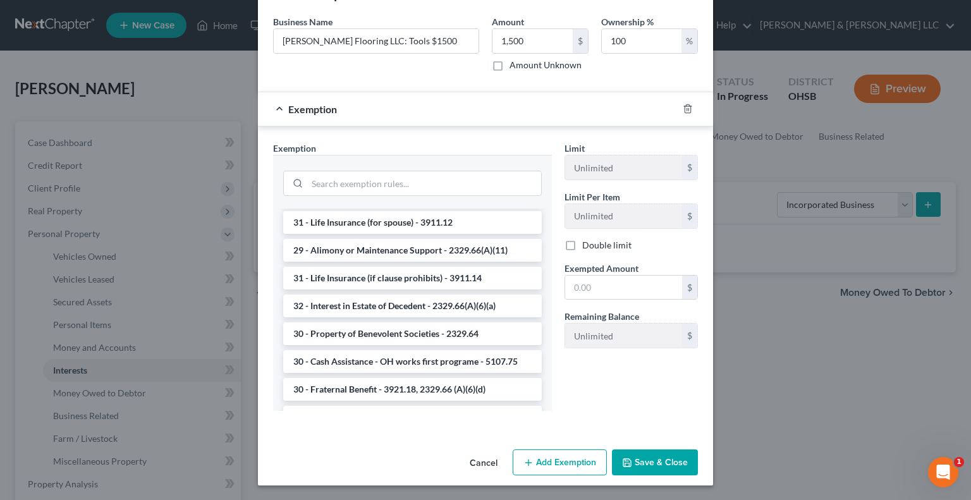
click at [643, 457] on button "Save & Close" at bounding box center [655, 463] width 86 height 27
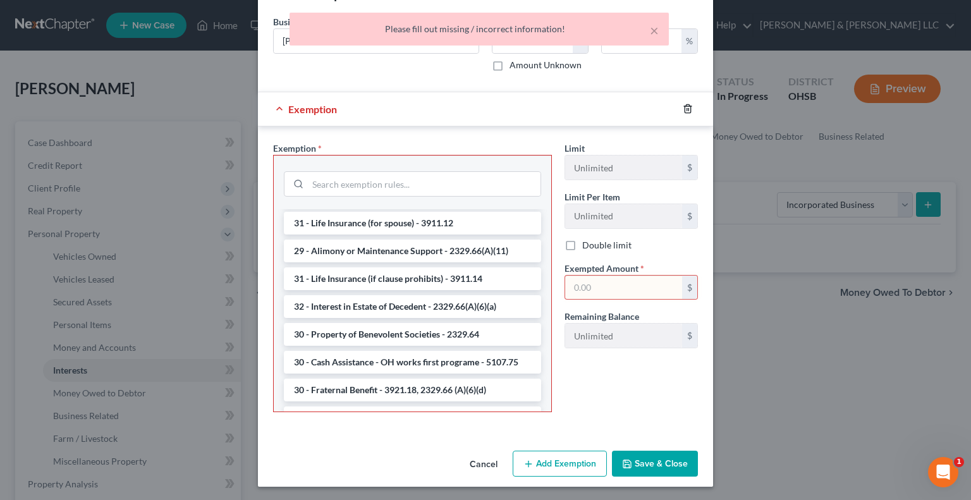
click at [683, 109] on icon "button" at bounding box center [688, 109] width 10 height 10
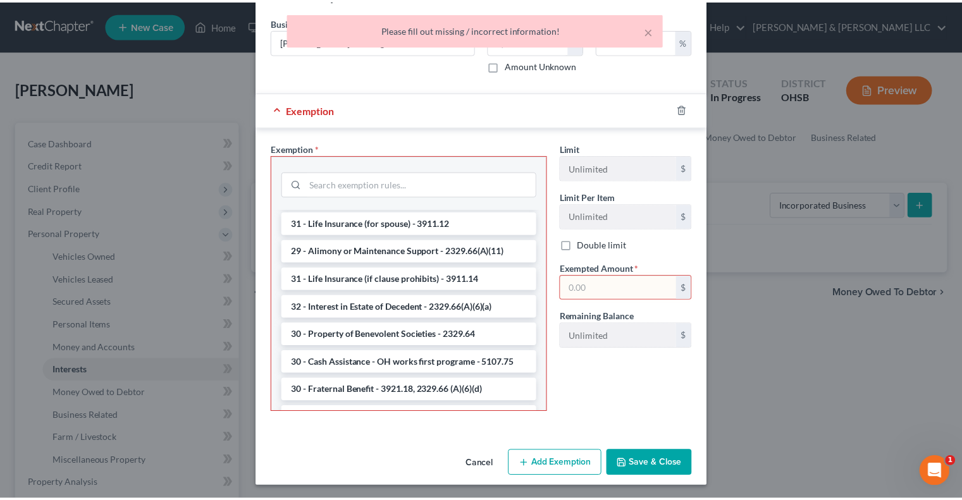
scroll to position [0, 0]
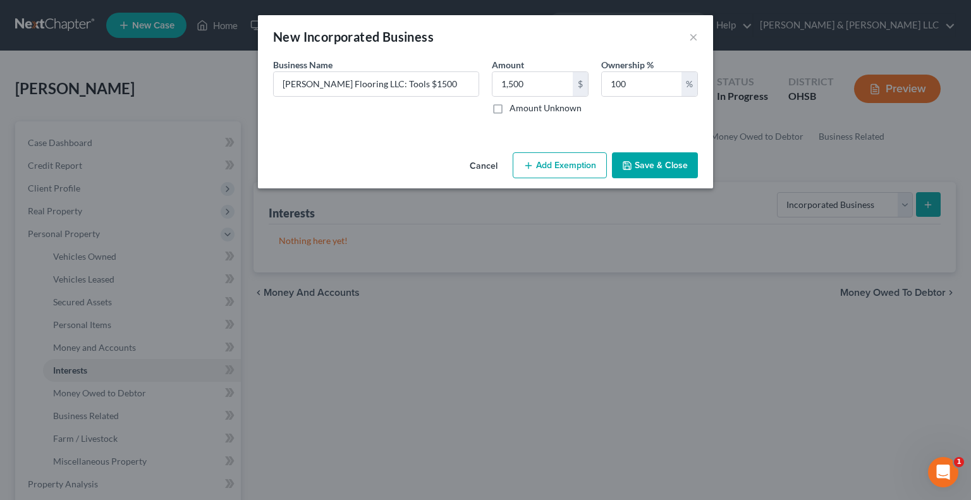
click at [656, 167] on button "Save & Close" at bounding box center [655, 165] width 86 height 27
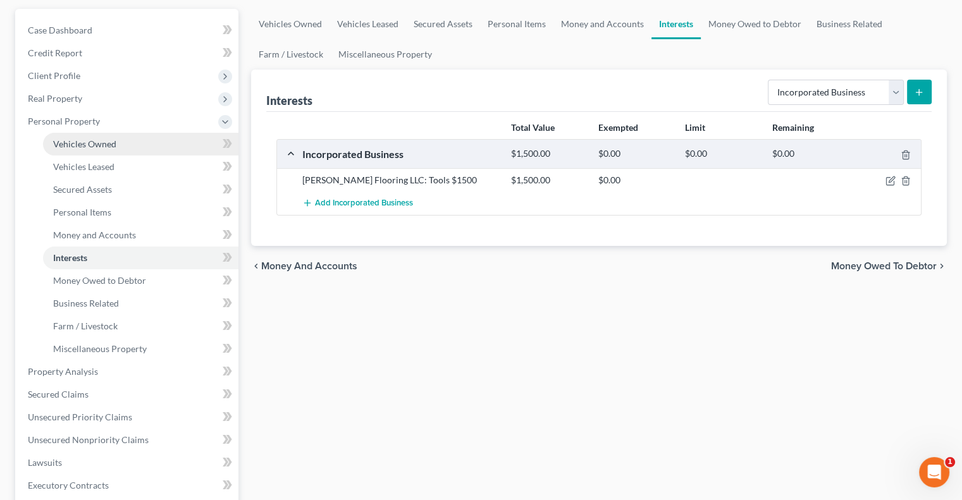
scroll to position [126, 0]
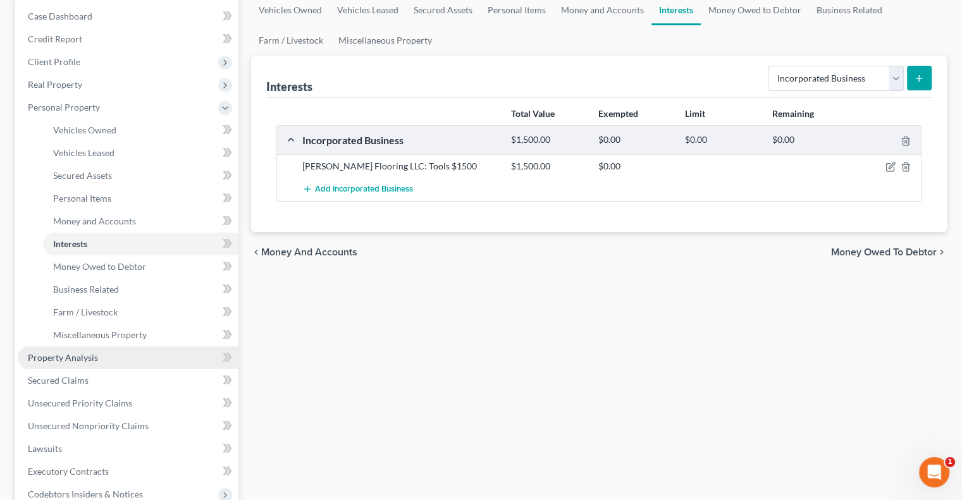
click at [125, 356] on link "Property Analysis" at bounding box center [128, 358] width 221 height 23
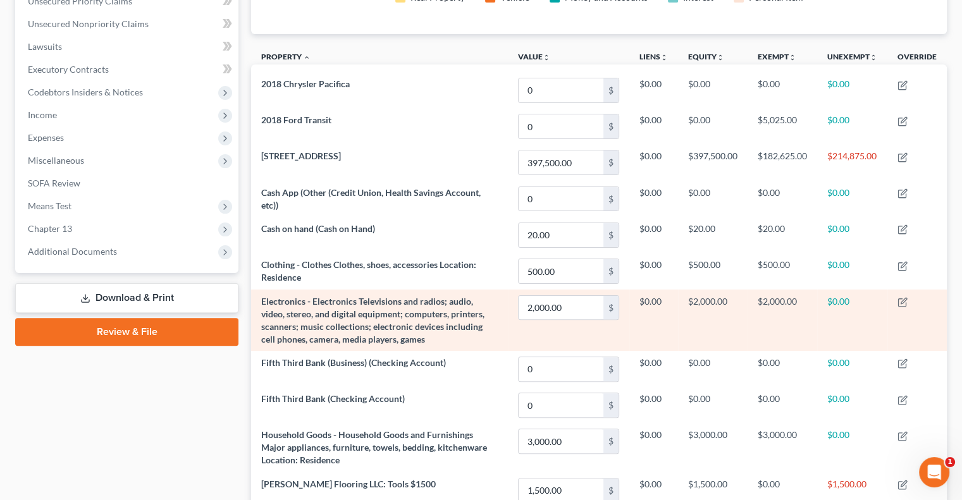
scroll to position [126, 0]
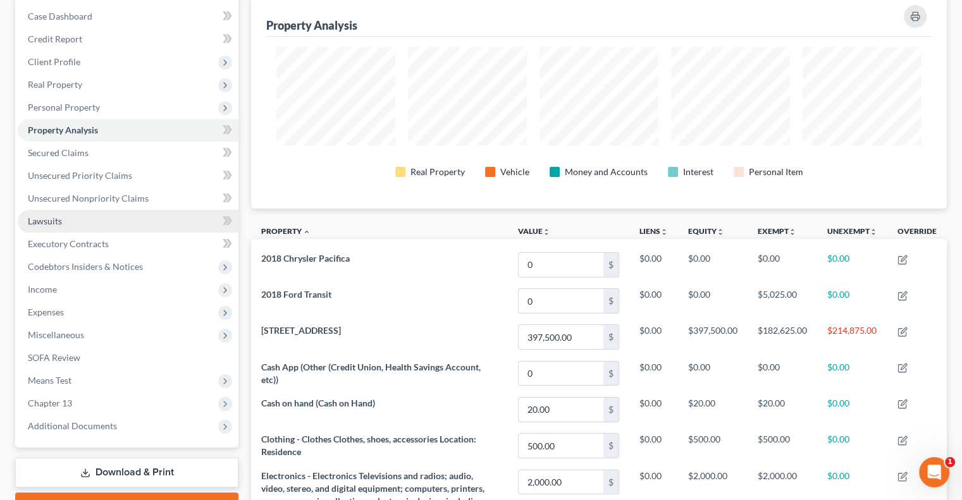
click at [71, 219] on link "Lawsuits" at bounding box center [128, 221] width 221 height 23
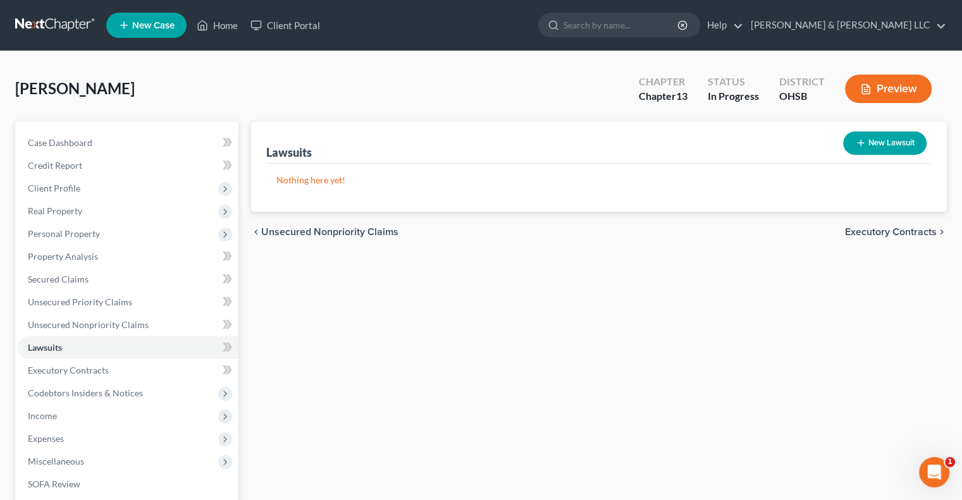
click at [863, 145] on icon "button" at bounding box center [861, 143] width 10 height 10
select select "0"
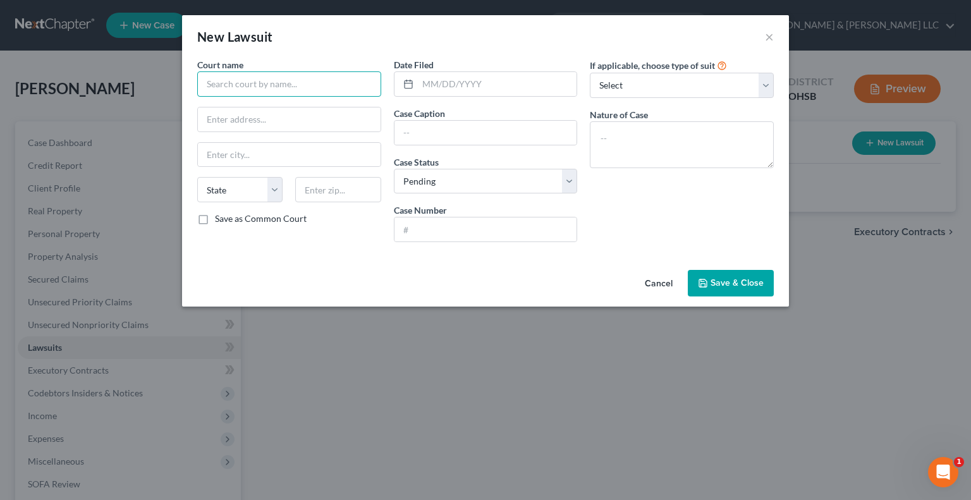
click at [235, 87] on input "text" at bounding box center [289, 83] width 184 height 25
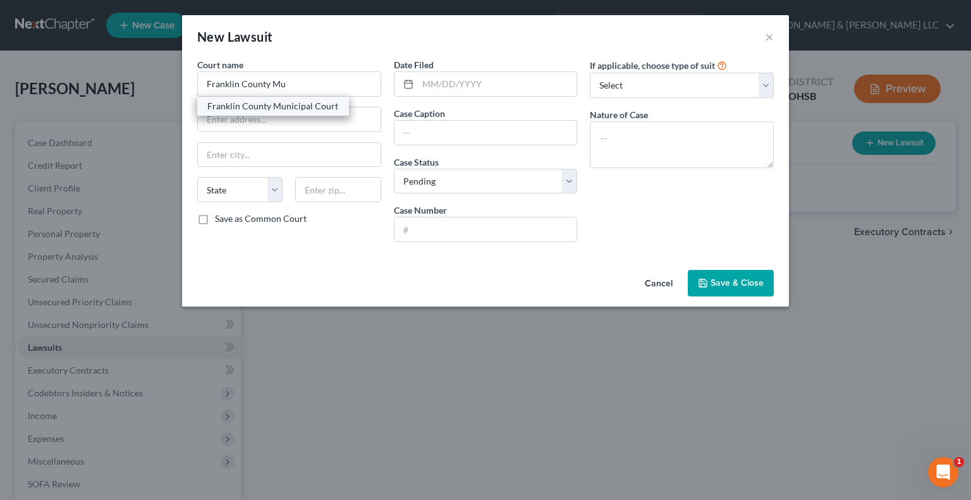
click at [252, 114] on div "Franklin County Municipal Court" at bounding box center [273, 106] width 152 height 19
type input "Franklin County Municipal Court"
type input "[STREET_ADDRESS]"
type input "Columbus"
select select "36"
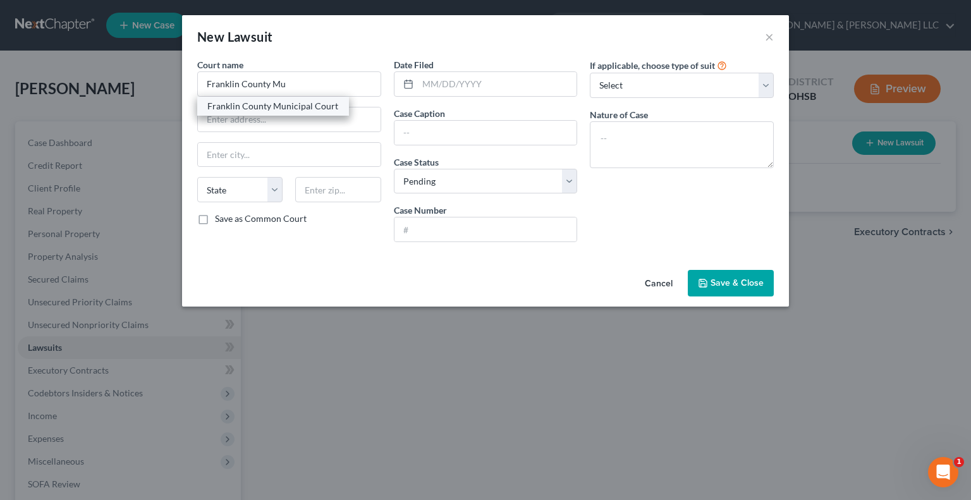
type input "43215"
click at [534, 77] on input "text" at bounding box center [497, 84] width 159 height 24
type input "[DATE]"
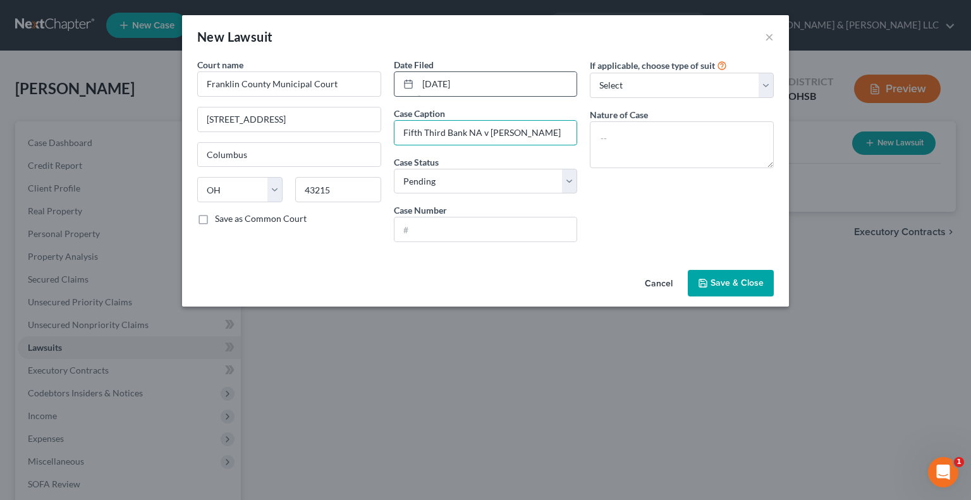
type input "Fifth Third Bank NA v [PERSON_NAME]"
click at [490, 174] on select "Select Pending On Appeal Concluded" at bounding box center [486, 181] width 184 height 25
select select "2"
click at [394, 169] on select "Select Pending On Appeal Concluded" at bounding box center [486, 181] width 184 height 25
click at [460, 230] on input "text" at bounding box center [486, 230] width 183 height 24
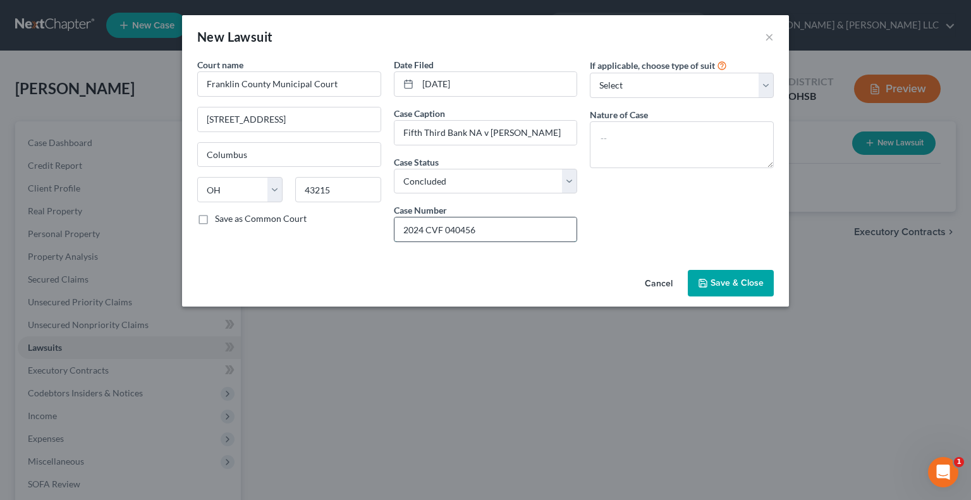
type input "2024 CVF 040456"
type textarea "Complaint for Money"
click at [714, 281] on span "Save & Close" at bounding box center [737, 283] width 53 height 11
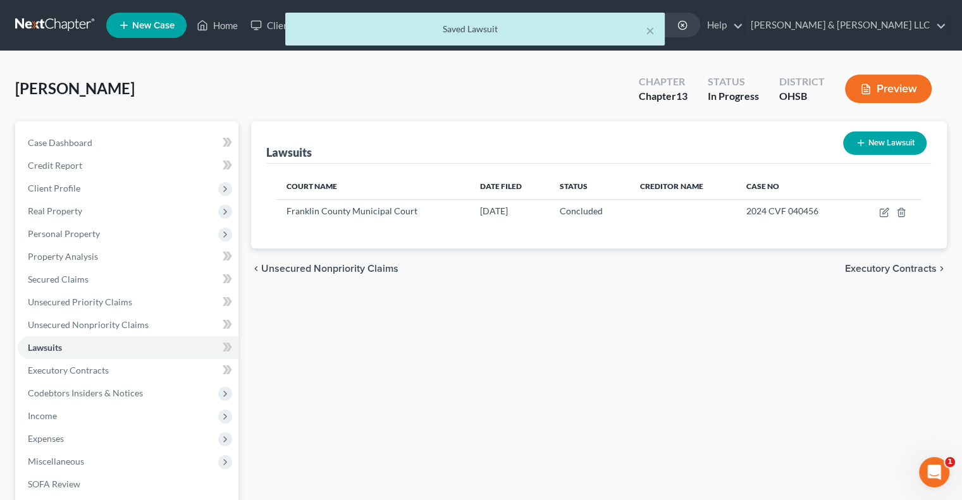
click at [866, 139] on button "New Lawsuit" at bounding box center [884, 143] width 83 height 23
select select "0"
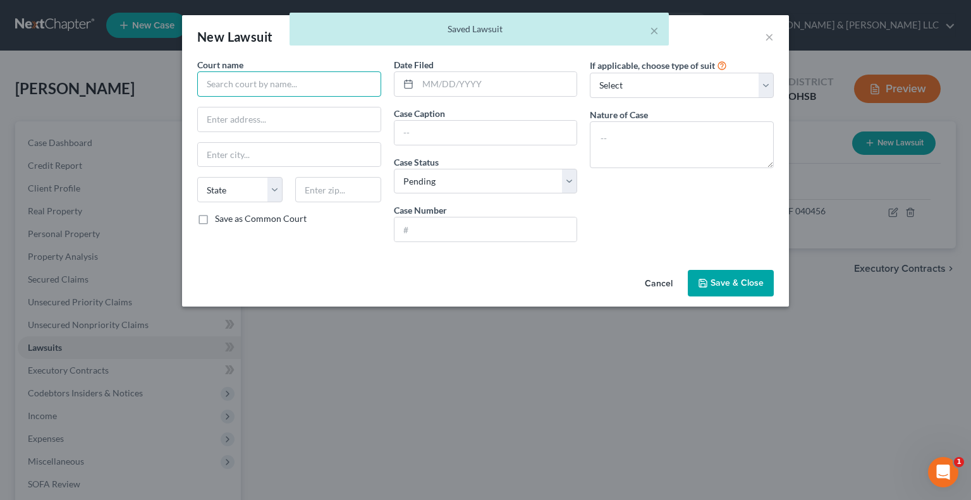
click at [209, 78] on input "text" at bounding box center [289, 83] width 184 height 25
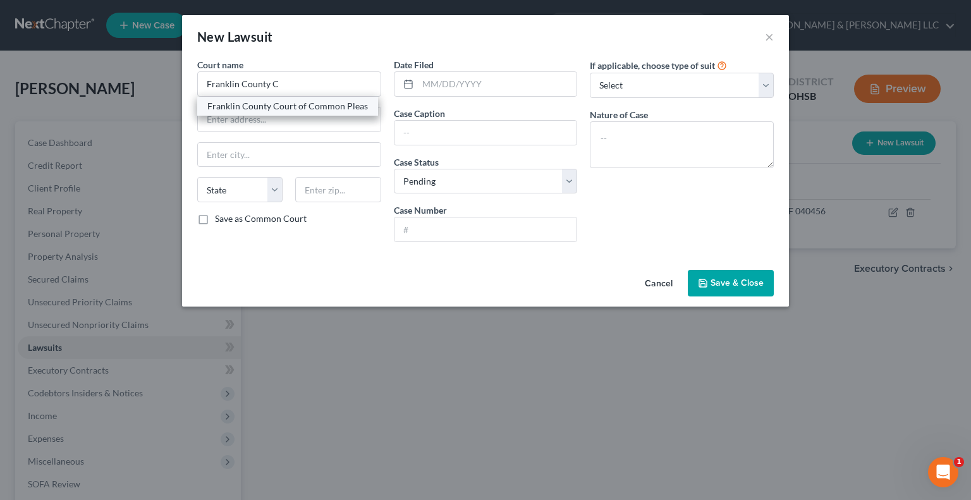
click at [226, 109] on div "Franklin County Court of Common Pleas" at bounding box center [287, 106] width 161 height 13
type input "Franklin County Court of Common Pleas"
type input "[STREET_ADDRESS]"
type input "Columbus"
select select "36"
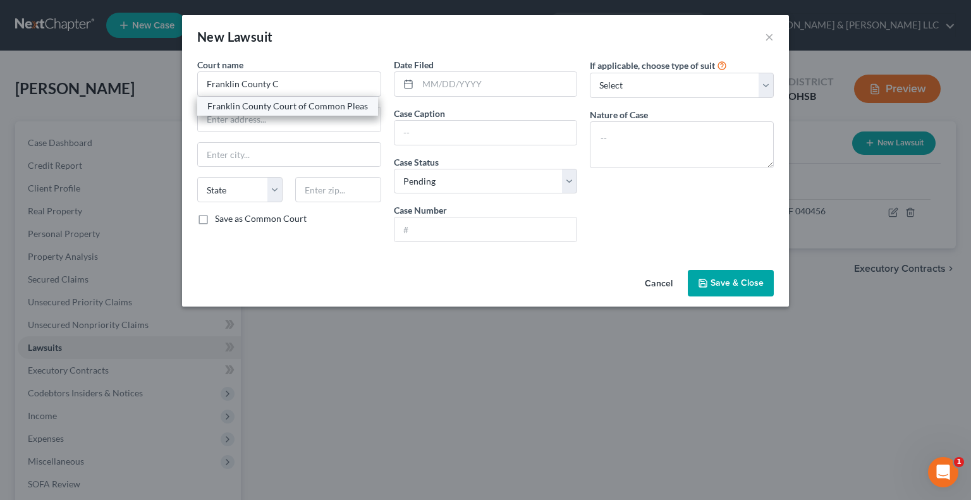
type input "43215"
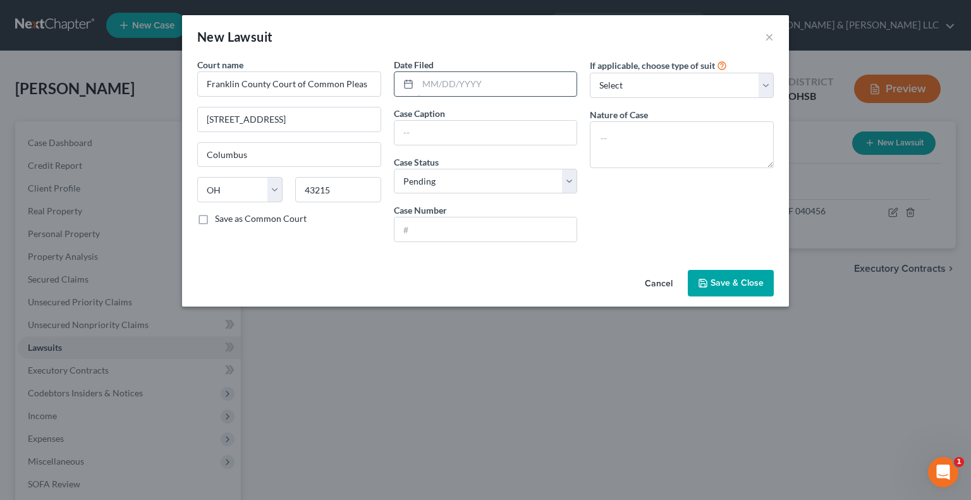
click at [450, 86] on input "text" at bounding box center [497, 84] width 159 height 24
type input "[DATE]"
type input "Amerisave Mortgage Corporation v [PERSON_NAME]"
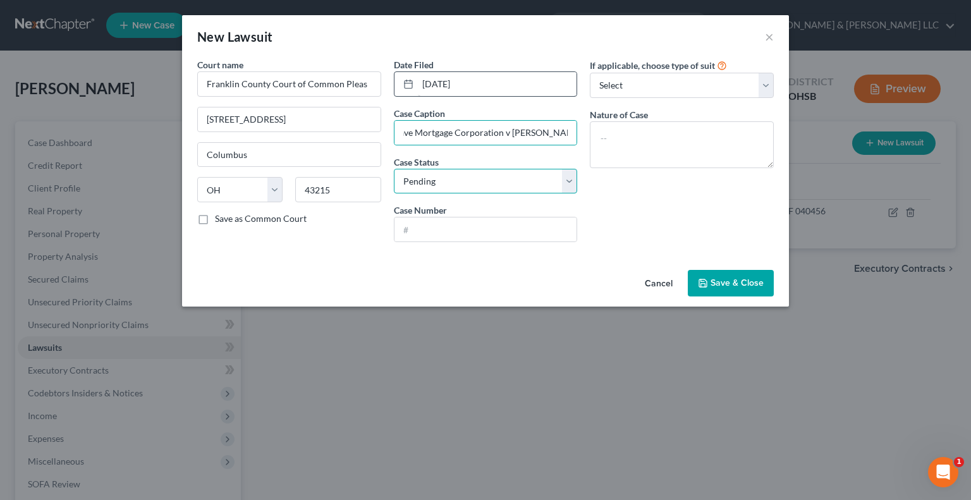
scroll to position [0, 0]
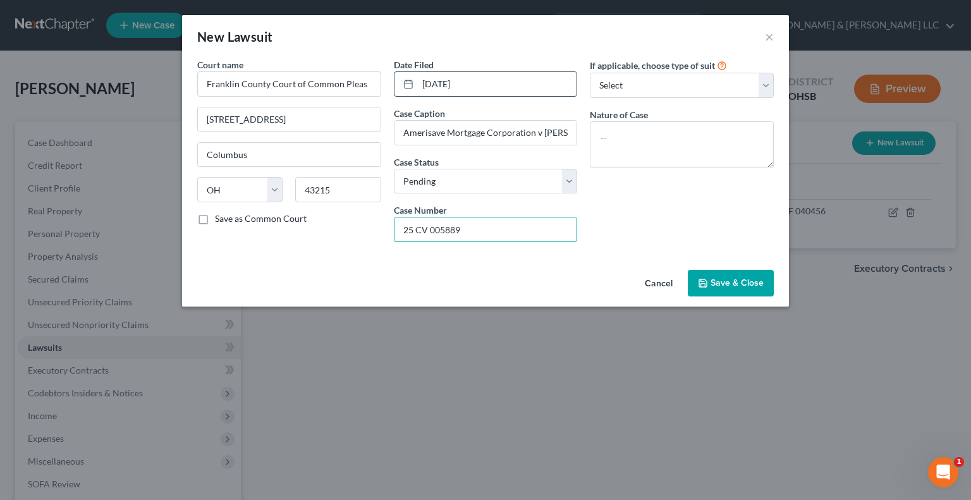
type input "25 CV 005889"
type textarea "Foreclosure"
click at [723, 285] on span "Save & Close" at bounding box center [737, 283] width 53 height 11
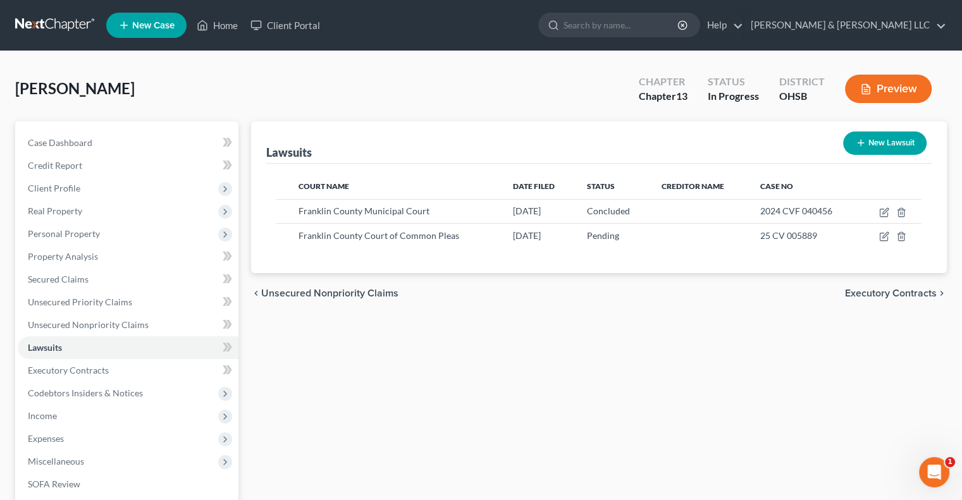
click at [858, 146] on icon "button" at bounding box center [861, 143] width 10 height 10
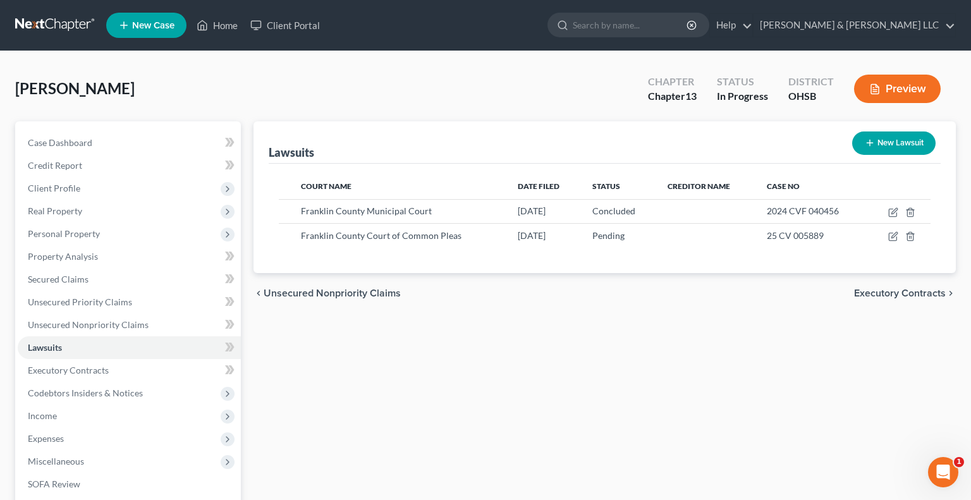
select select "0"
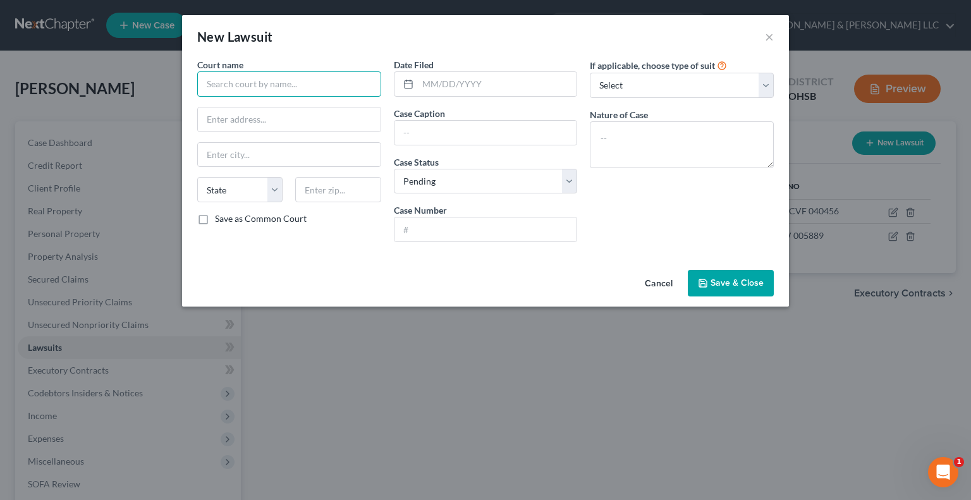
click at [265, 77] on input "text" at bounding box center [289, 83] width 184 height 25
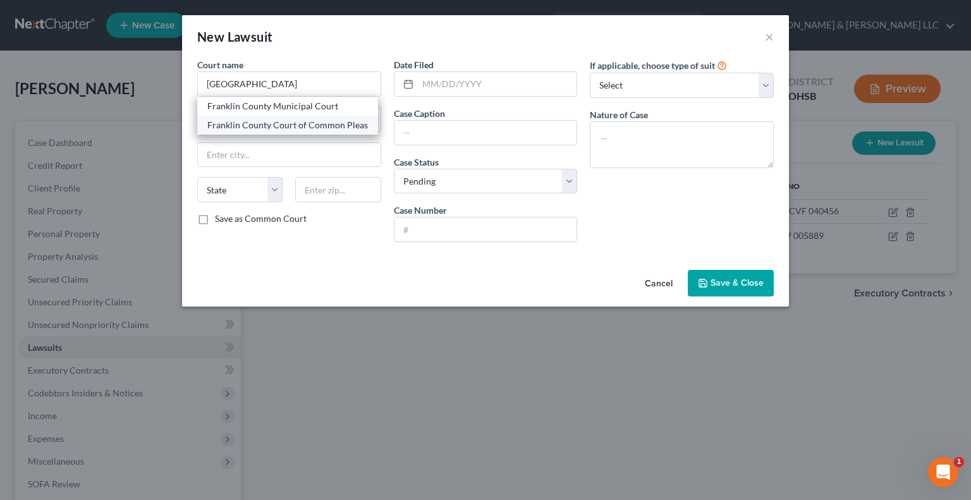
click at [272, 125] on div "Franklin County Court of Common Pleas" at bounding box center [287, 125] width 161 height 13
type input "Franklin County Court of Common Pleas"
type input "[STREET_ADDRESS]"
type input "Columbus"
select select "36"
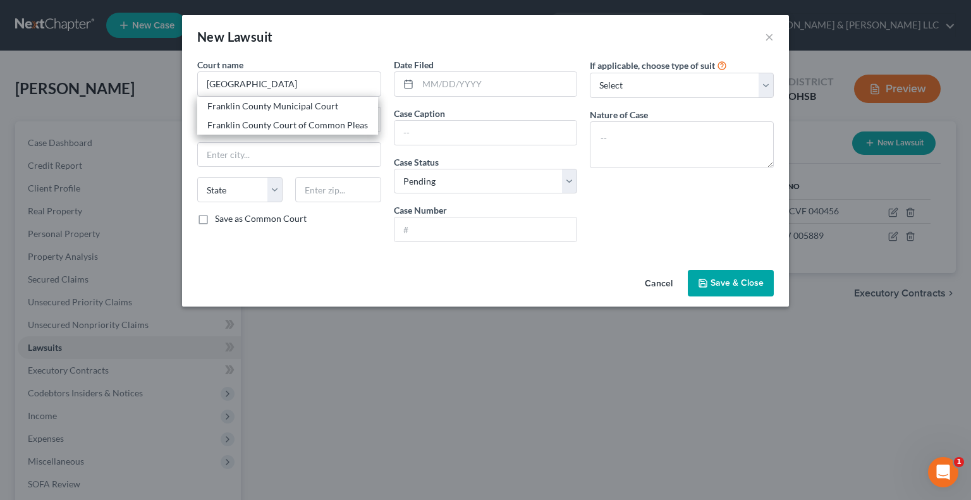
type input "43215"
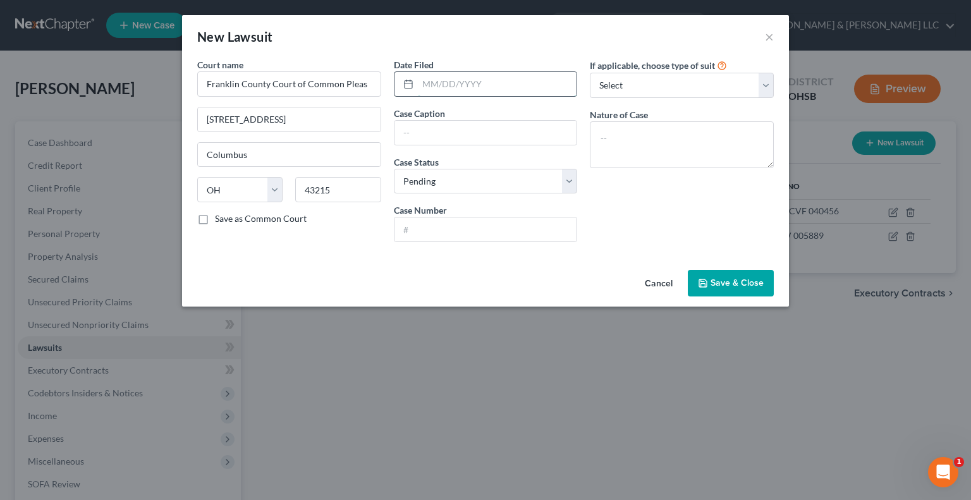
click at [441, 84] on input "text" at bounding box center [497, 84] width 159 height 24
type input "[DATE]"
type input "American Express National Bank v [PERSON_NAME]"
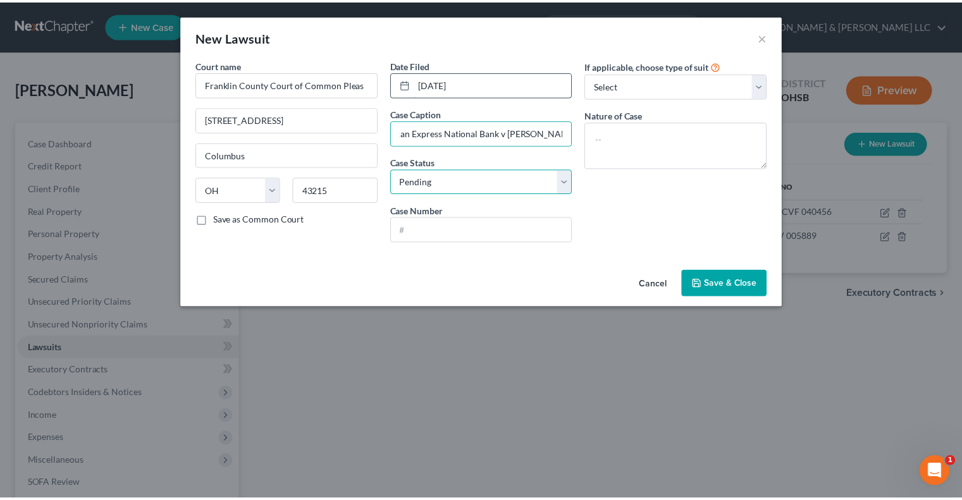
scroll to position [0, 0]
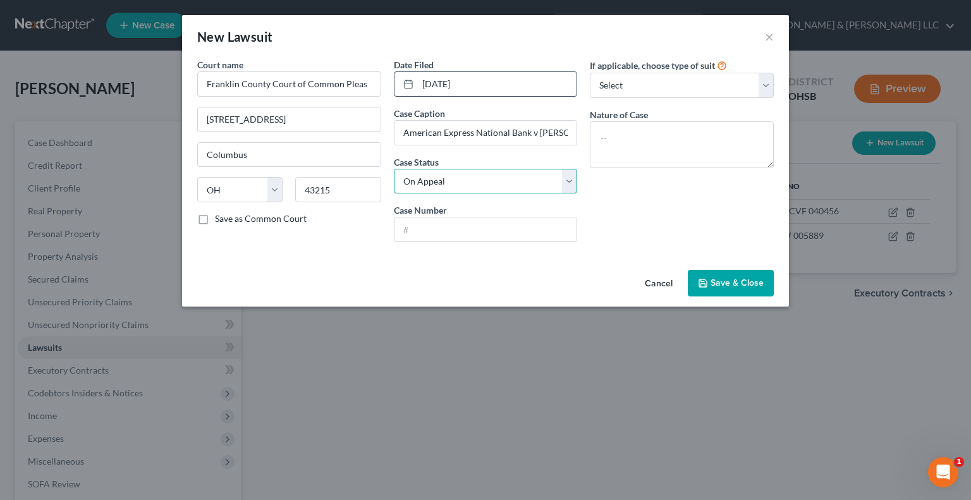
select select "2"
type input "23 CV 004684"
type textarea "Money Judgment"
click at [730, 282] on span "Save & Close" at bounding box center [737, 283] width 53 height 11
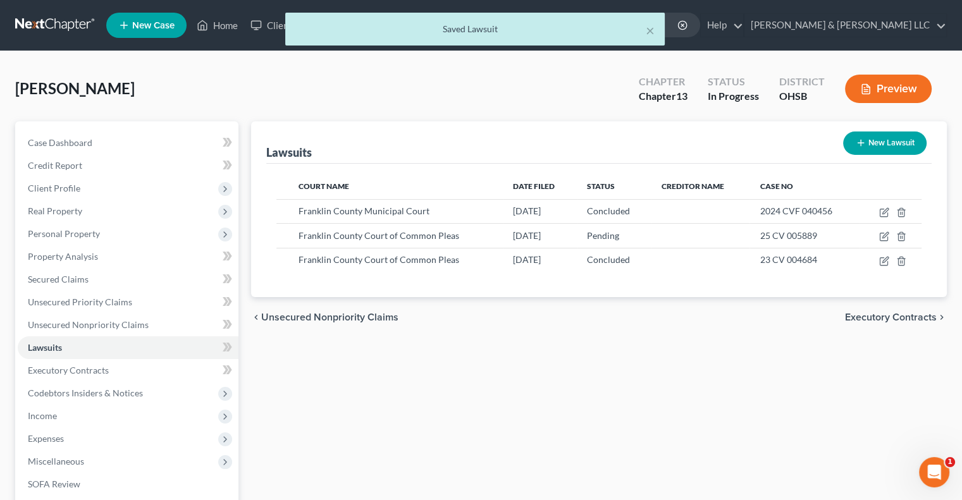
click at [889, 141] on button "New Lawsuit" at bounding box center [884, 143] width 83 height 23
select select "0"
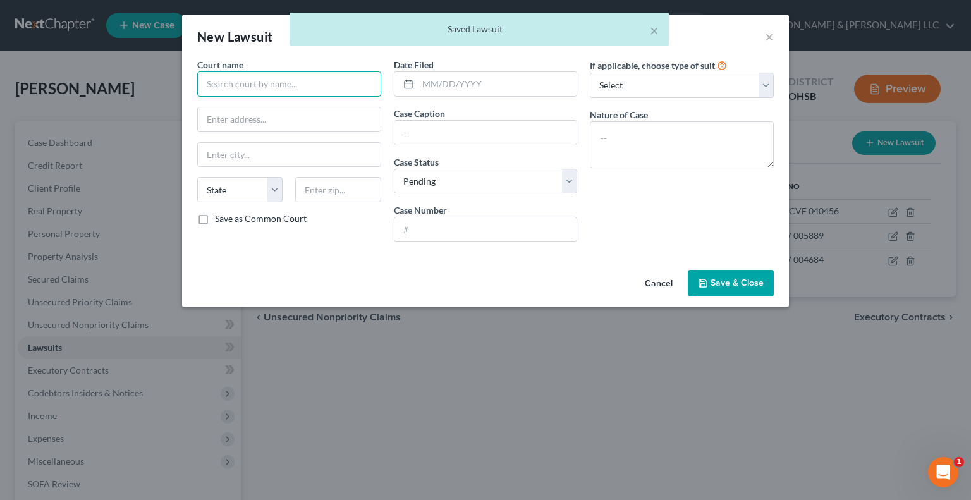
click at [215, 84] on input "text" at bounding box center [289, 83] width 184 height 25
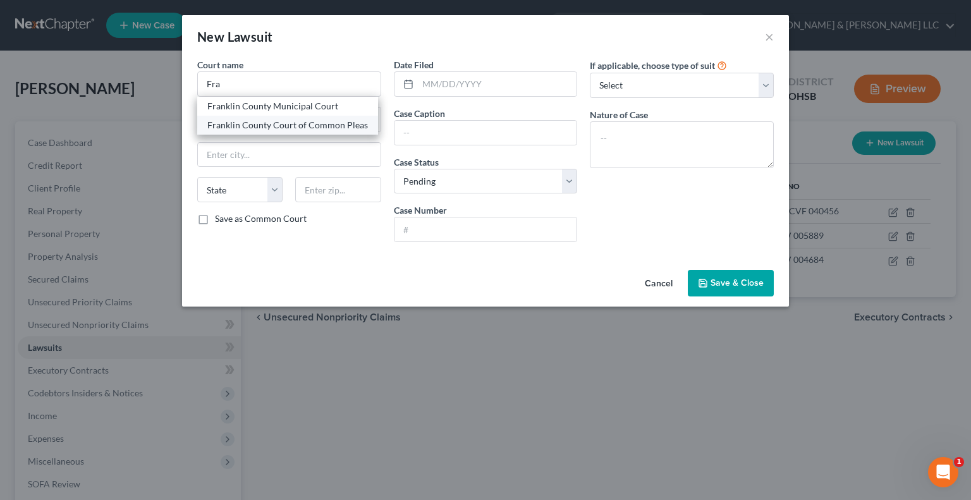
click at [265, 128] on div "Franklin County Court of Common Pleas" at bounding box center [287, 125] width 161 height 13
type input "Franklin County Court of Common Pleas"
type input "[STREET_ADDRESS]"
type input "Columbus"
select select "36"
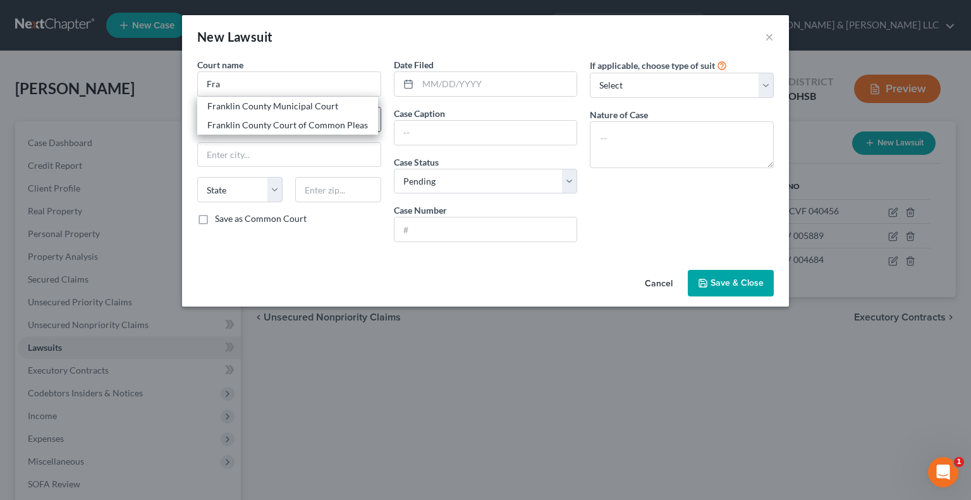
type input "43215"
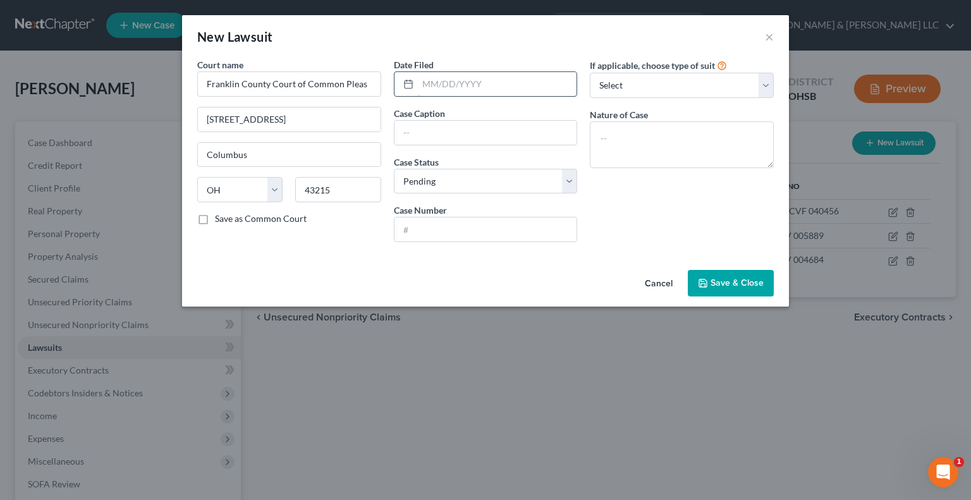
click at [521, 81] on input "text" at bounding box center [497, 84] width 159 height 24
type input "[DATE]"
type input "Discover Bank v [PERSON_NAME]"
select select "2"
type input "23 CV 007264"
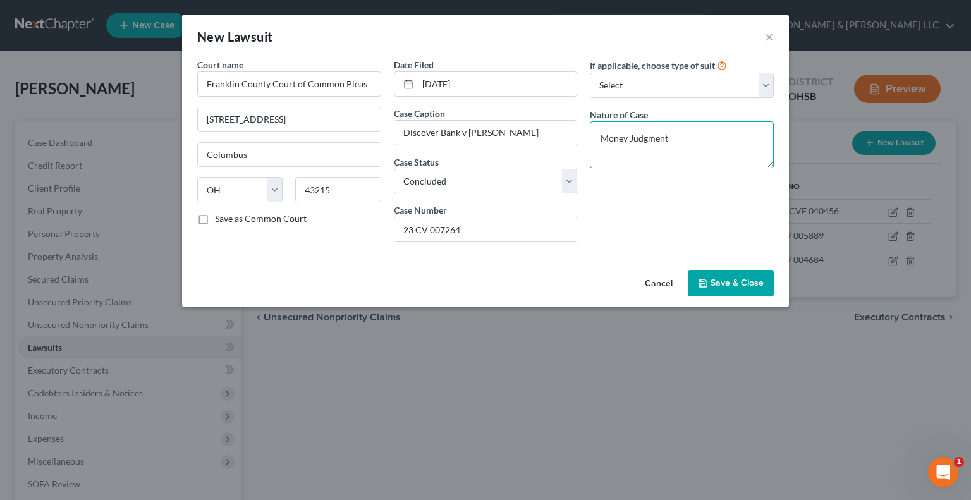
type textarea "Money Judgment"
click at [740, 283] on span "Save & Close" at bounding box center [737, 283] width 53 height 11
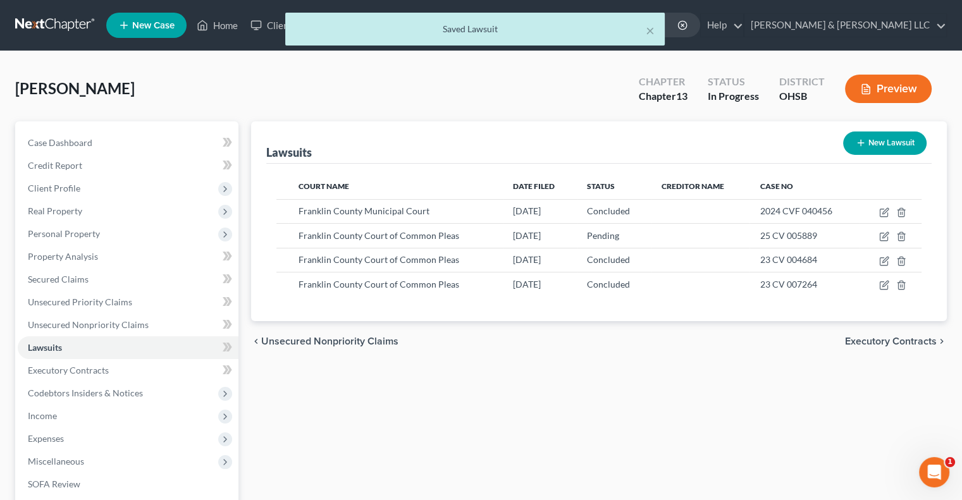
click at [882, 341] on span "Executory Contracts" at bounding box center [891, 341] width 92 height 10
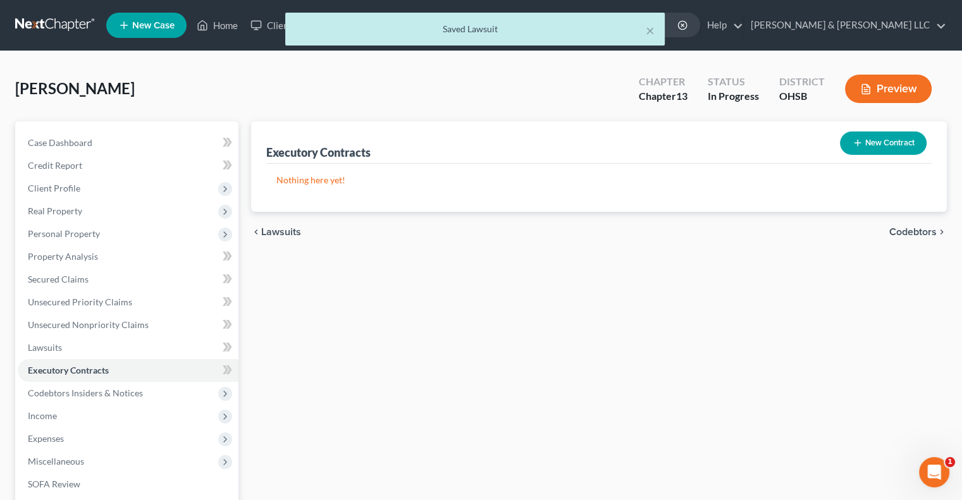
click at [901, 235] on span "Codebtors" at bounding box center [912, 232] width 47 height 10
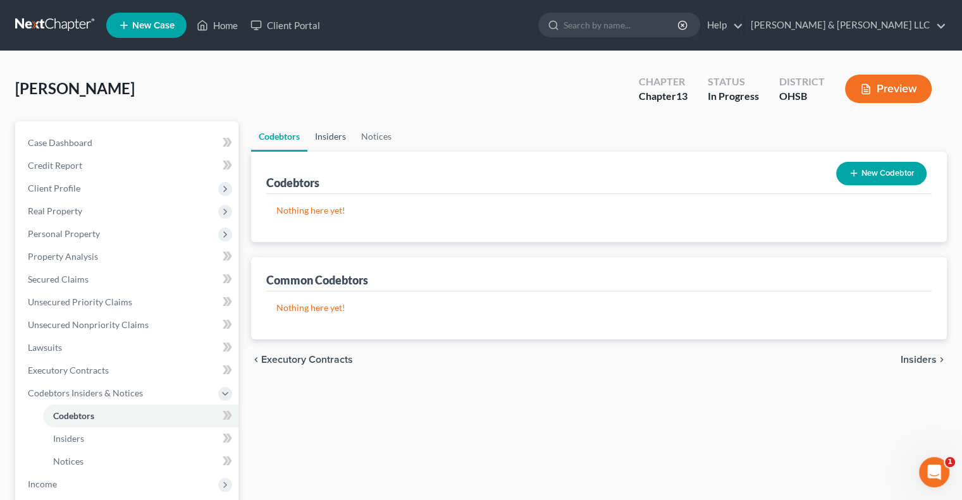
click at [331, 141] on link "Insiders" at bounding box center [330, 136] width 46 height 30
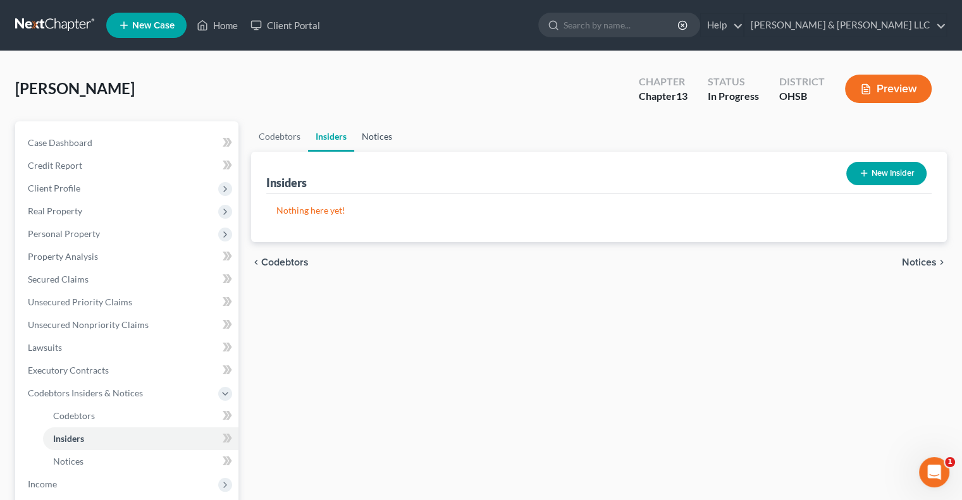
click at [370, 140] on link "Notices" at bounding box center [377, 136] width 46 height 30
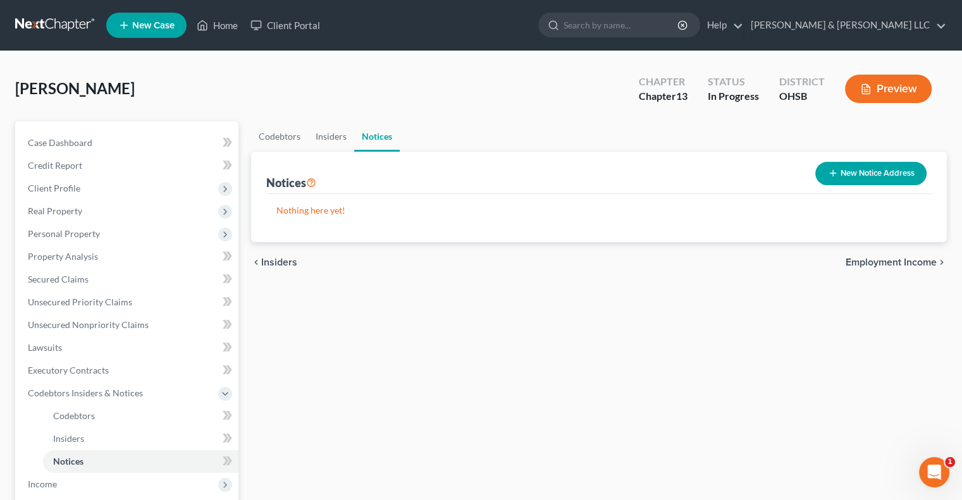
click at [873, 262] on span "Employment Income" at bounding box center [891, 262] width 91 height 10
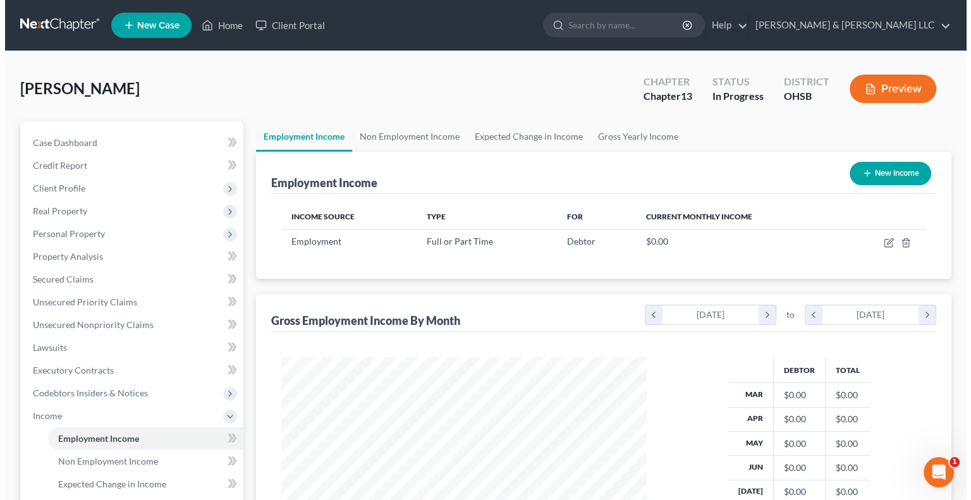
scroll to position [225, 390]
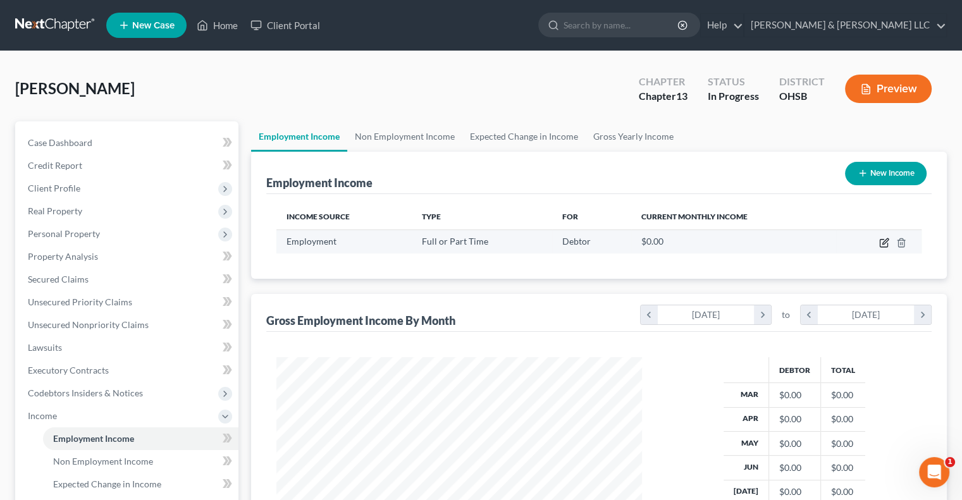
click at [885, 240] on icon "button" at bounding box center [885, 241] width 6 height 6
select select "0"
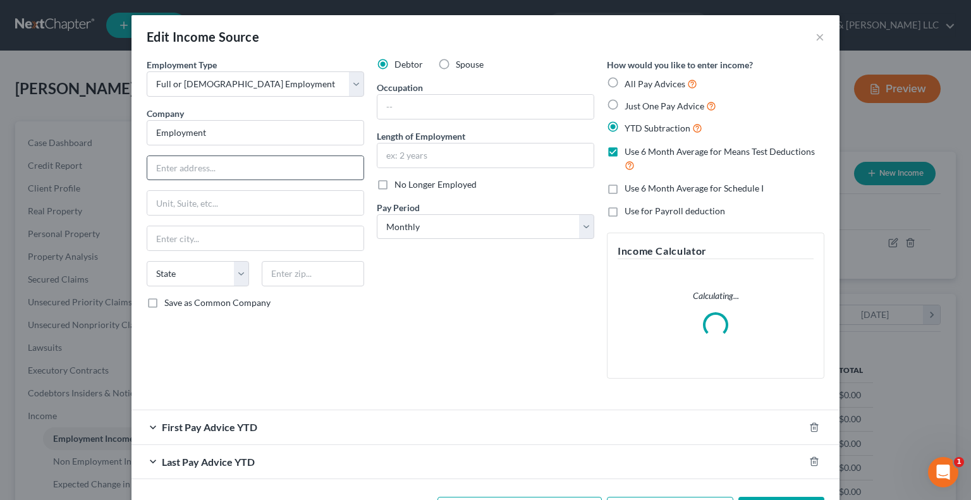
scroll to position [225, 395]
click at [226, 83] on select "Select Full or [DEMOGRAPHIC_DATA] Employment Self Employment" at bounding box center [256, 83] width 218 height 25
select select "1"
click at [147, 71] on select "Select Full or [DEMOGRAPHIC_DATA] Employment Self Employment" at bounding box center [256, 83] width 218 height 25
drag, startPoint x: 223, startPoint y: 139, endPoint x: 86, endPoint y: 150, distance: 137.7
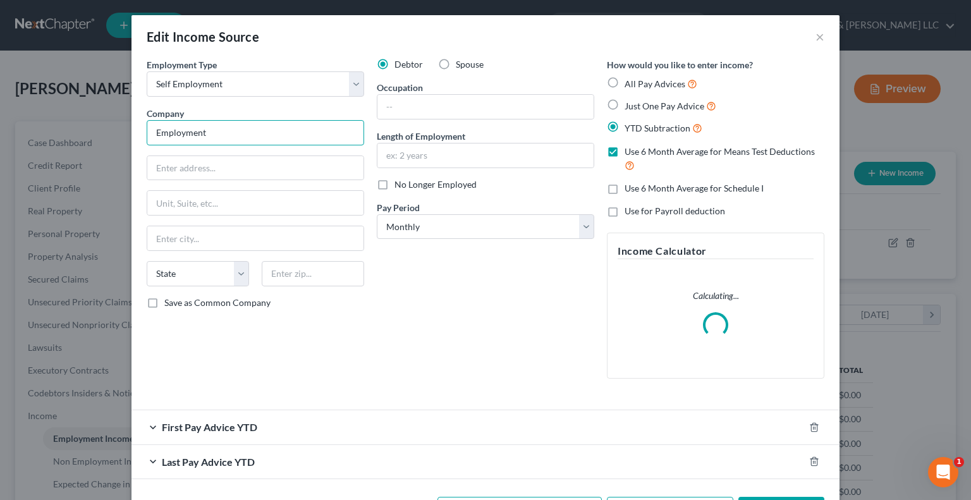
click at [86, 150] on div "Edit Income Source × Employment Type * Select Full or [DEMOGRAPHIC_DATA] Employ…" at bounding box center [485, 250] width 971 height 500
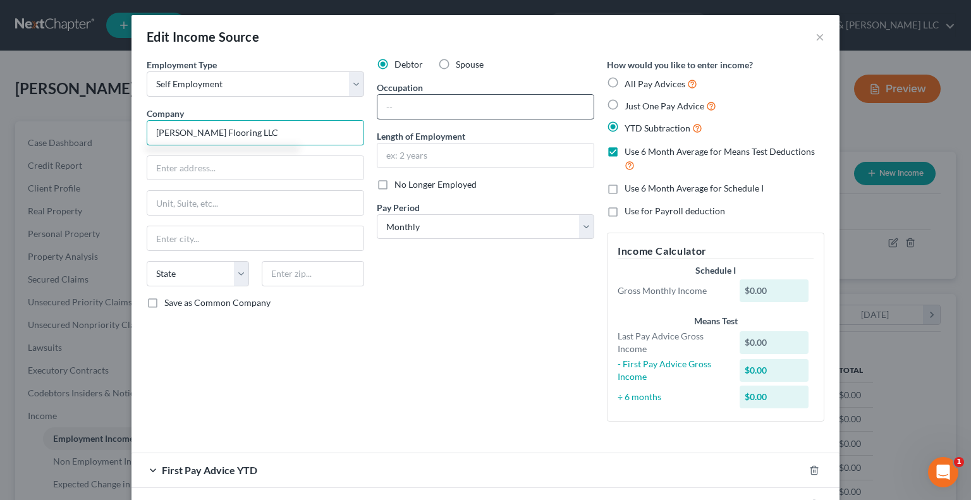
type input "[PERSON_NAME] Flooring LLC"
click at [446, 108] on input "text" at bounding box center [486, 107] width 216 height 24
type input "Owner"
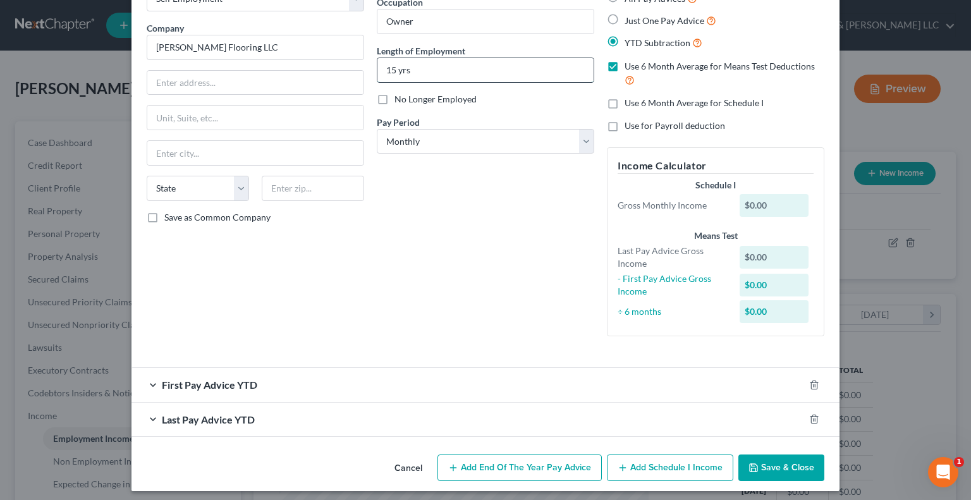
scroll to position [90, 0]
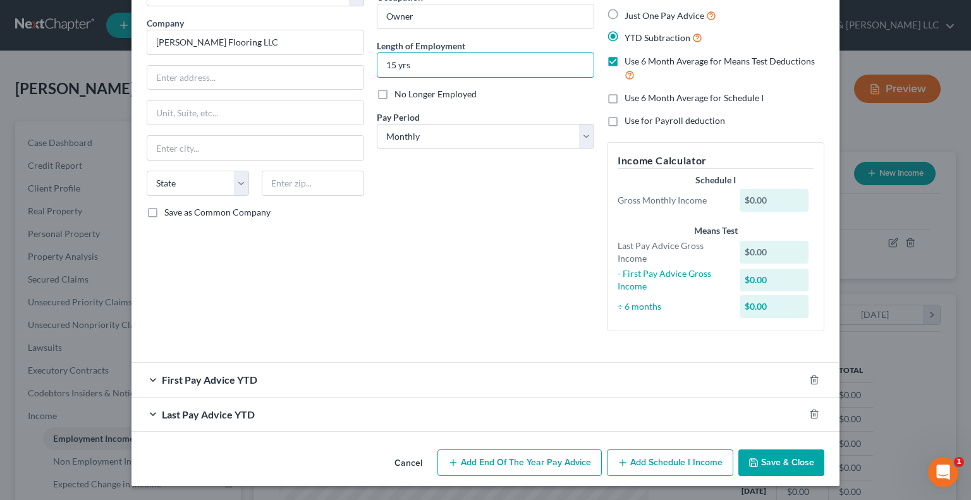
type input "15 yrs"
click at [653, 467] on button "Add Schedule I Income" at bounding box center [670, 463] width 126 height 27
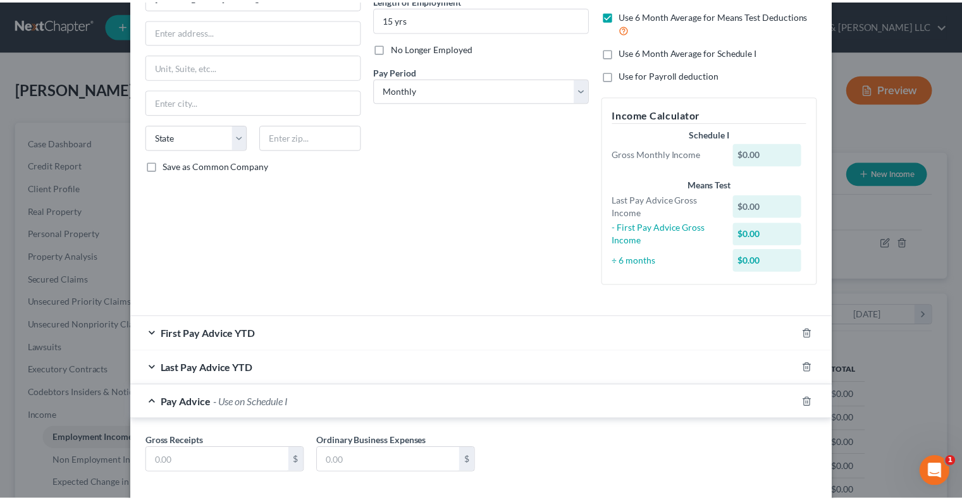
scroll to position [198, 0]
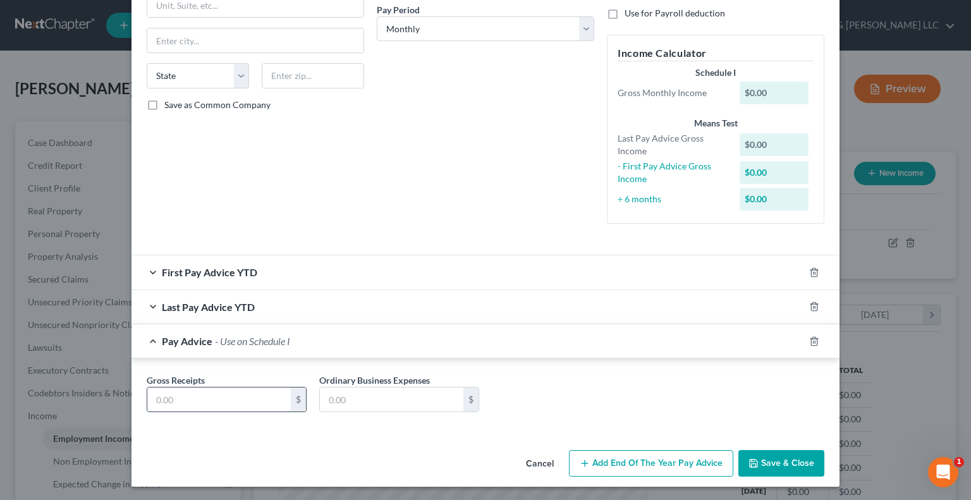
click at [223, 398] on input "text" at bounding box center [219, 400] width 144 height 24
click at [239, 402] on input "text" at bounding box center [219, 400] width 144 height 24
type input "10,000"
click at [336, 405] on input "text" at bounding box center [392, 400] width 144 height 24
type input "3,000"
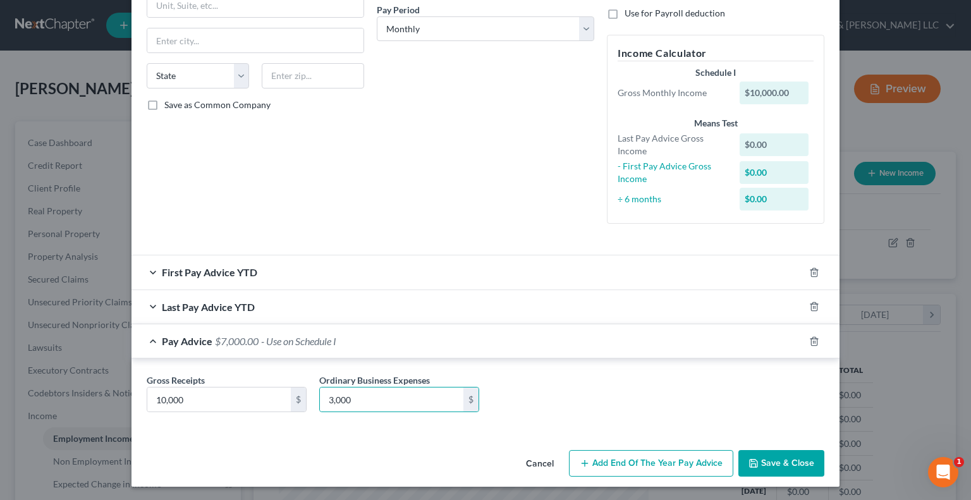
click at [759, 460] on button "Save & Close" at bounding box center [782, 463] width 86 height 27
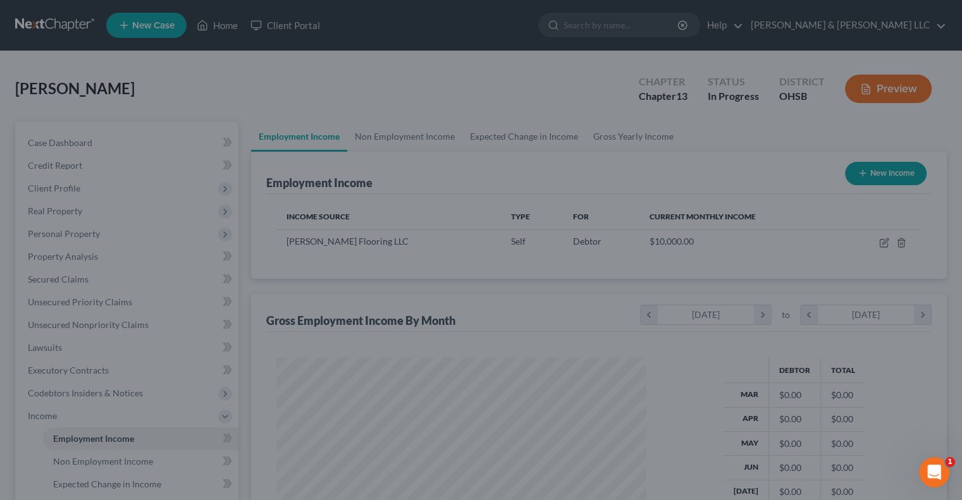
scroll to position [632198, 632032]
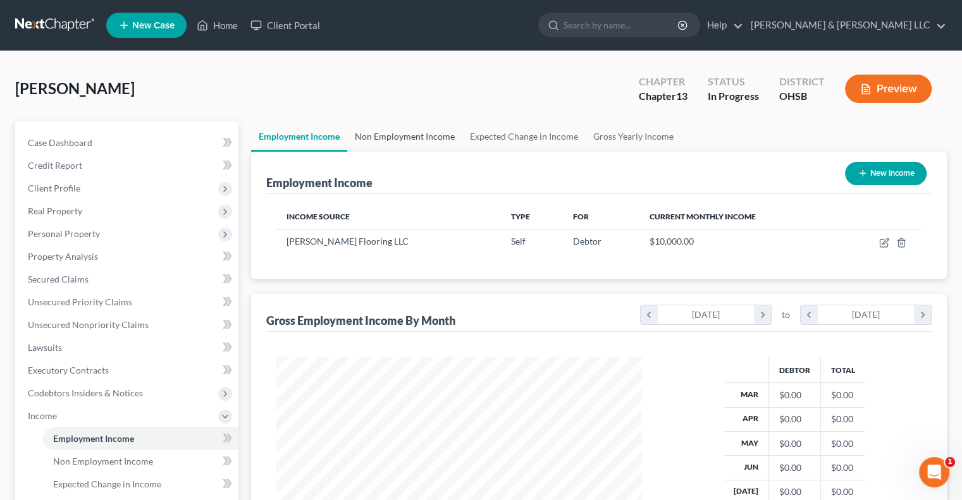
click at [386, 137] on link "Non Employment Income" at bounding box center [404, 136] width 115 height 30
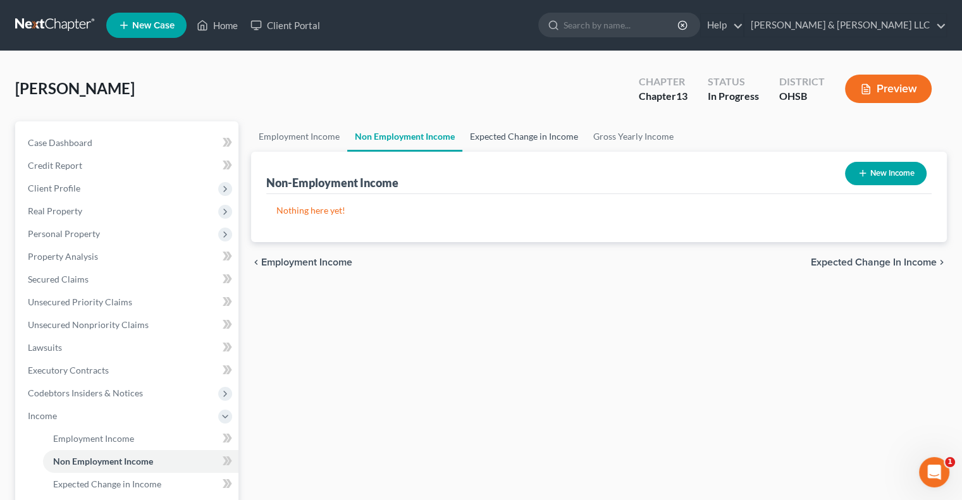
click at [487, 140] on link "Expected Change in Income" at bounding box center [523, 136] width 123 height 30
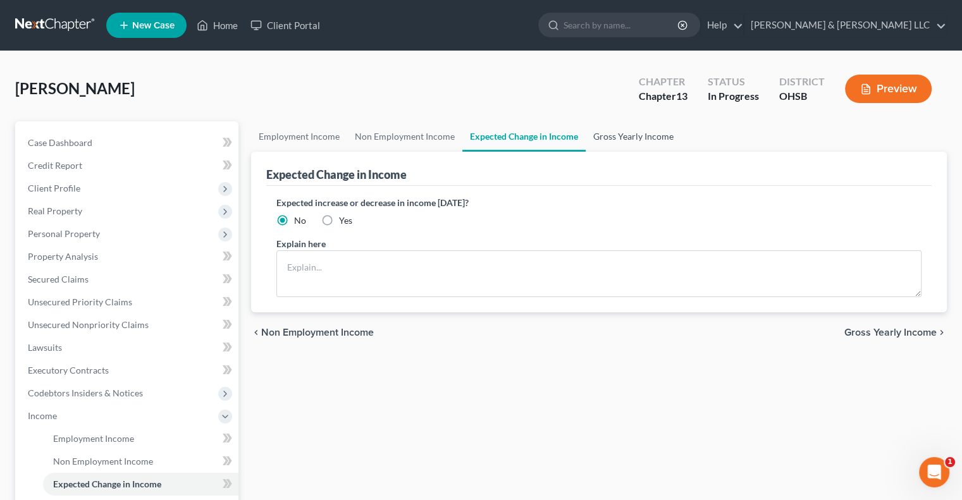
click at [615, 145] on link "Gross Yearly Income" at bounding box center [633, 136] width 95 height 30
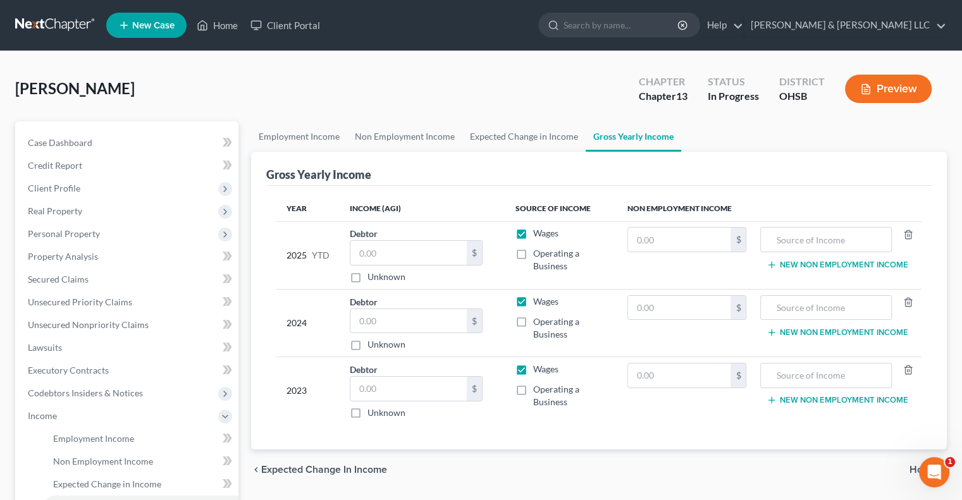
click at [533, 371] on label "Wages" at bounding box center [545, 369] width 25 height 13
click at [538, 371] on input "Wages" at bounding box center [542, 367] width 8 height 8
checkbox input "false"
click at [533, 389] on label "Operating a Business" at bounding box center [569, 395] width 73 height 25
click at [538, 389] on input "Operating a Business" at bounding box center [542, 387] width 8 height 8
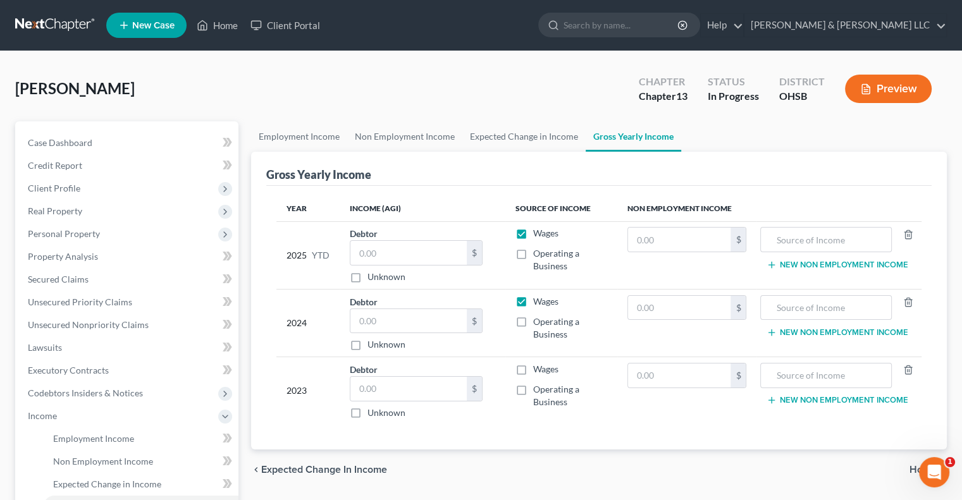
checkbox input "true"
click at [433, 387] on input "text" at bounding box center [408, 389] width 116 height 24
type input "240,949"
click at [533, 320] on label "Operating a Business" at bounding box center [569, 328] width 73 height 25
click at [538, 320] on input "Operating a Business" at bounding box center [542, 320] width 8 height 8
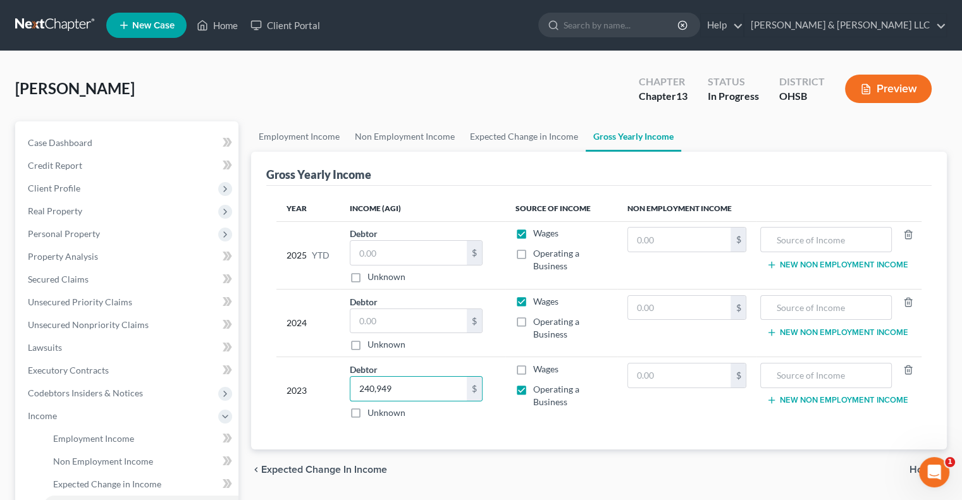
checkbox input "true"
click at [533, 300] on label "Wages" at bounding box center [545, 301] width 25 height 13
click at [538, 300] on input "Wages" at bounding box center [542, 299] width 8 height 8
checkbox input "false"
click at [379, 325] on input "text" at bounding box center [408, 321] width 116 height 24
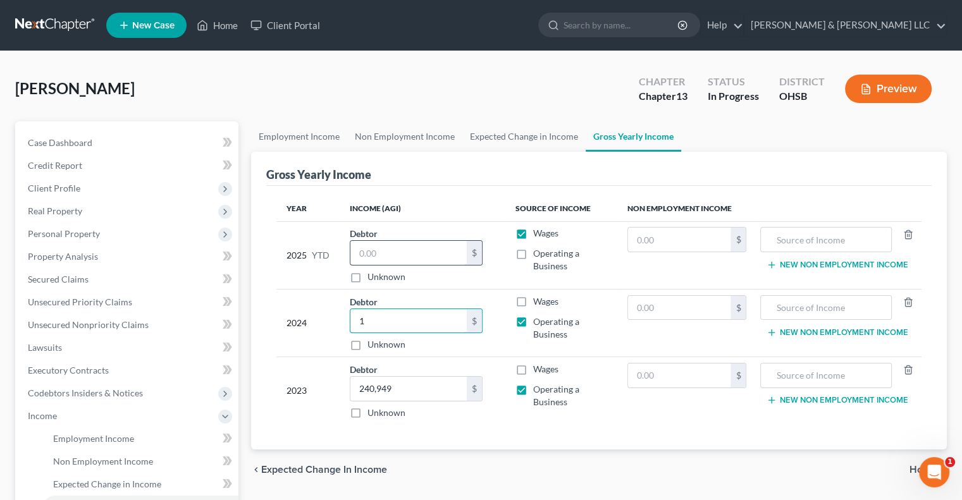
type input "1"
click at [376, 257] on input "text" at bounding box center [408, 253] width 116 height 24
type input "1"
click at [533, 231] on label "Wages" at bounding box center [545, 233] width 25 height 13
click at [538, 231] on input "Wages" at bounding box center [542, 231] width 8 height 8
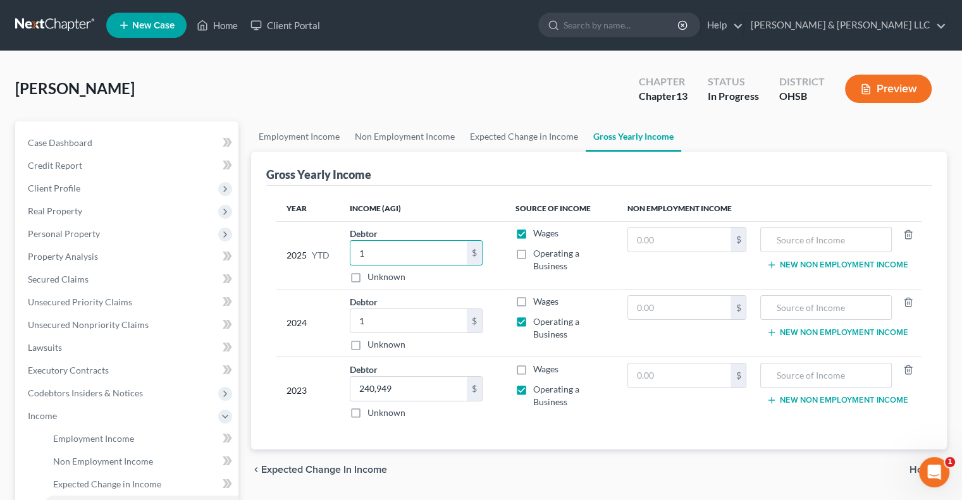
checkbox input "false"
click at [533, 256] on label "Operating a Business" at bounding box center [569, 259] width 73 height 25
click at [538, 255] on input "Operating a Business" at bounding box center [542, 251] width 8 height 8
checkbox input "true"
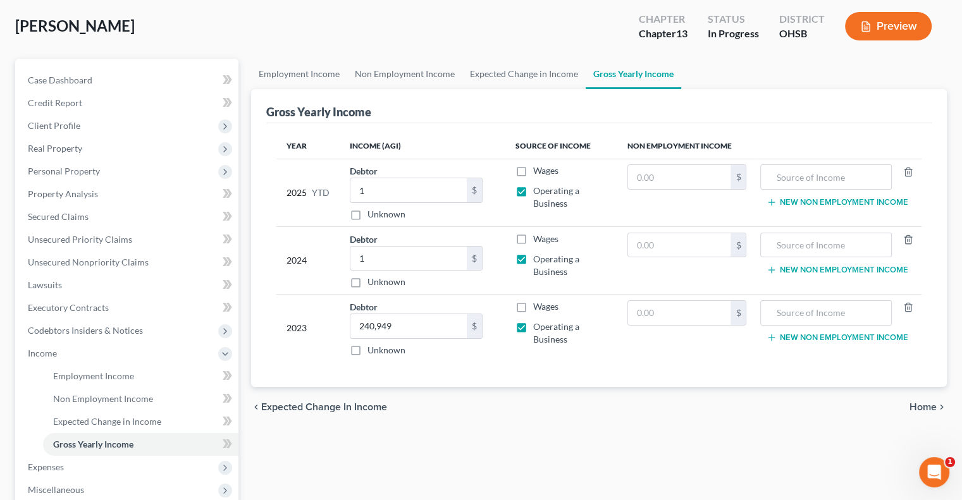
scroll to position [63, 0]
click at [929, 406] on span "Home" at bounding box center [922, 407] width 27 height 10
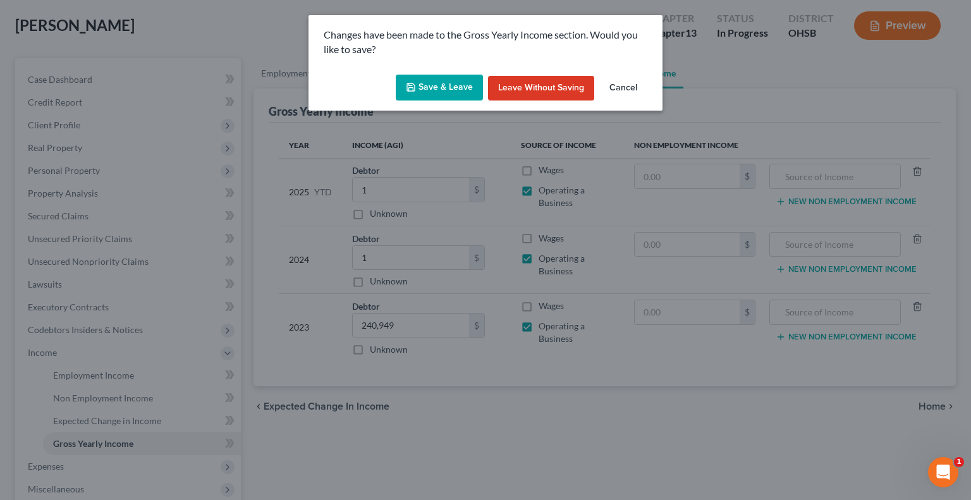
click at [432, 95] on button "Save & Leave" at bounding box center [439, 88] width 87 height 27
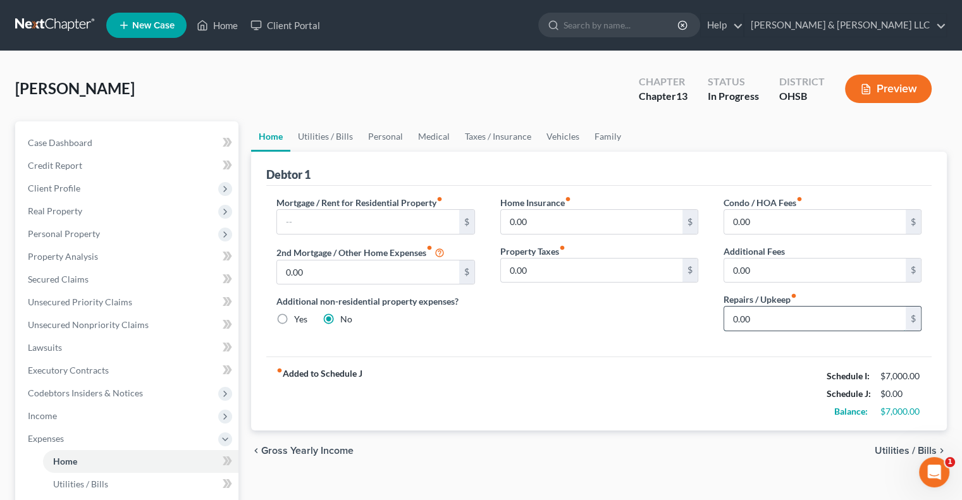
click at [795, 325] on input "0.00" at bounding box center [815, 319] width 182 height 24
type input "100"
click at [337, 141] on link "Utilities / Bills" at bounding box center [325, 136] width 70 height 30
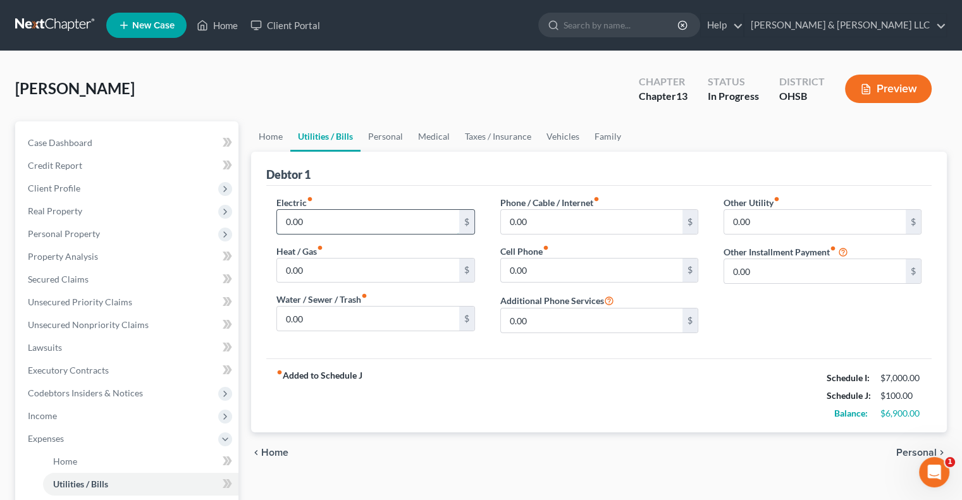
click at [344, 225] on input "0.00" at bounding box center [368, 222] width 182 height 24
type input "375"
click at [342, 312] on input "0.00" at bounding box center [368, 319] width 182 height 24
type input "100"
click at [541, 220] on input "0.00" at bounding box center [592, 222] width 182 height 24
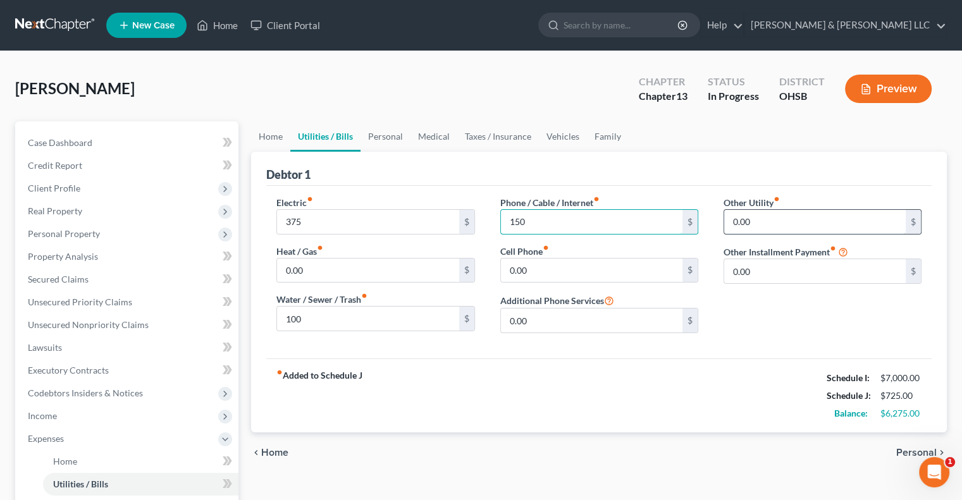
type input "150"
click at [758, 221] on input "0.00" at bounding box center [815, 222] width 182 height 24
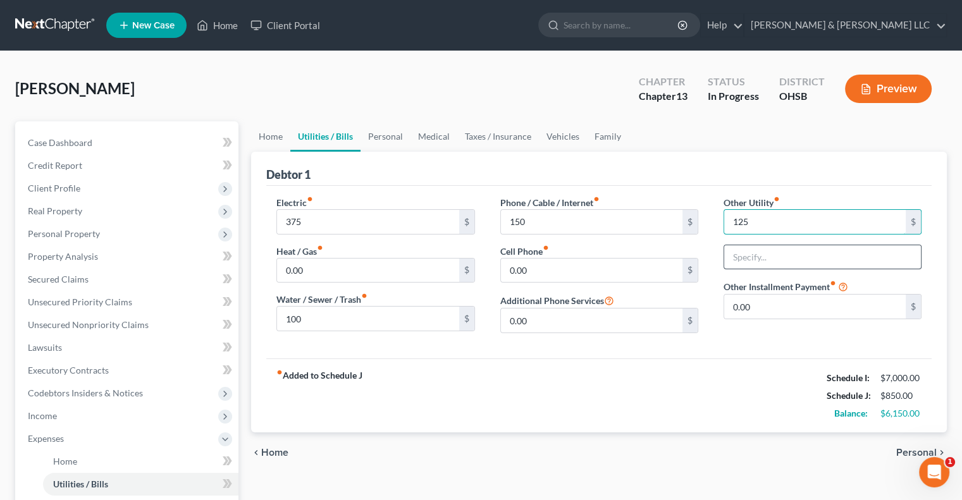
type input "125"
click at [765, 260] on input "text" at bounding box center [822, 257] width 197 height 24
type input "Cable/Internet/Streaming"
click at [393, 136] on link "Personal" at bounding box center [385, 136] width 50 height 30
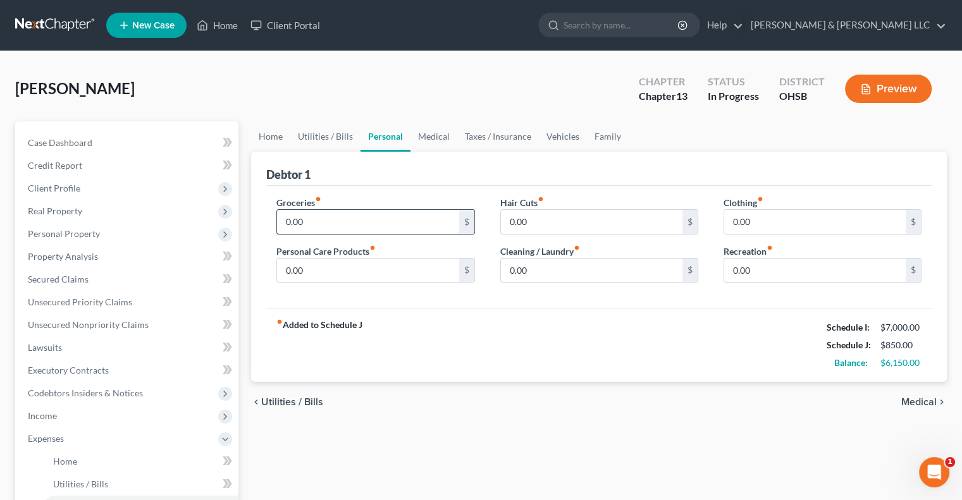
click at [328, 223] on input "0.00" at bounding box center [368, 222] width 182 height 24
type input "1,800"
click at [362, 278] on input "0.00" at bounding box center [368, 271] width 182 height 24
type input "125"
click at [768, 223] on input "0.00" at bounding box center [815, 222] width 182 height 24
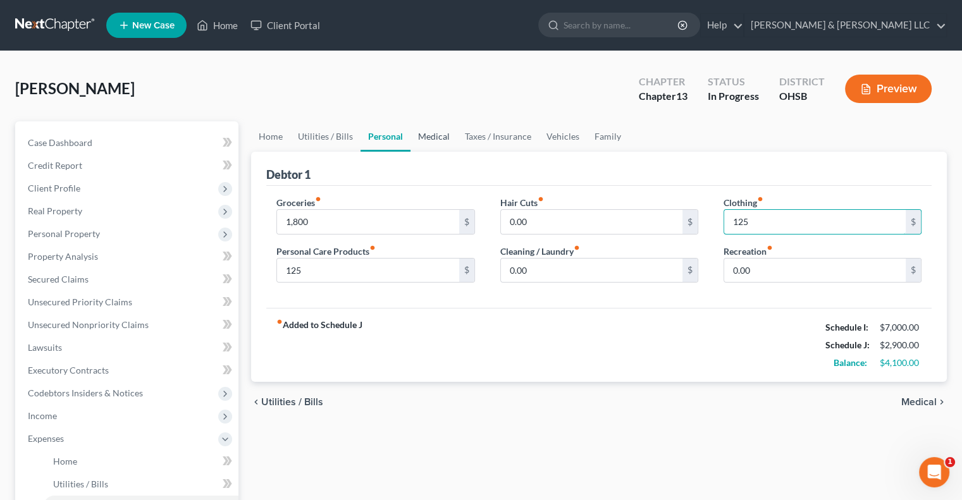
type input "125"
click at [438, 142] on link "Medical" at bounding box center [433, 136] width 47 height 30
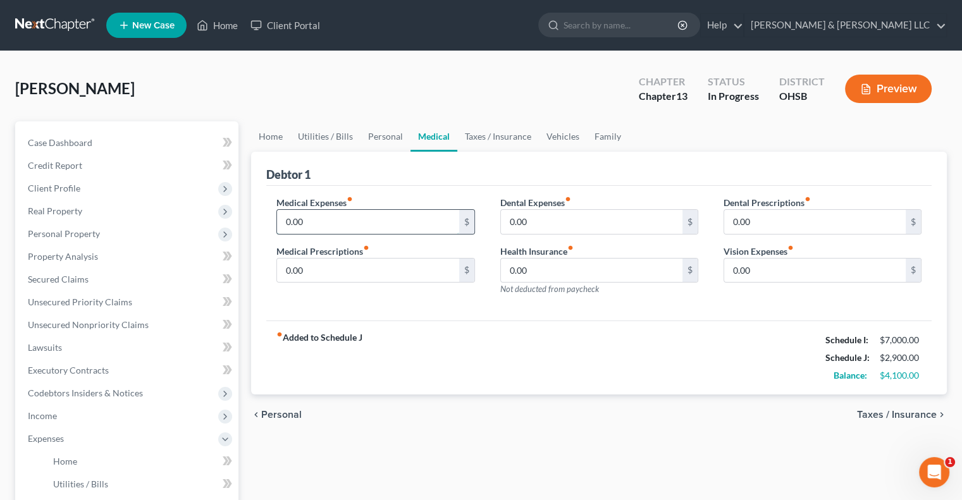
click at [347, 227] on input "0.00" at bounding box center [368, 222] width 182 height 24
type input "120"
click at [508, 141] on link "Taxes / Insurance" at bounding box center [498, 136] width 82 height 30
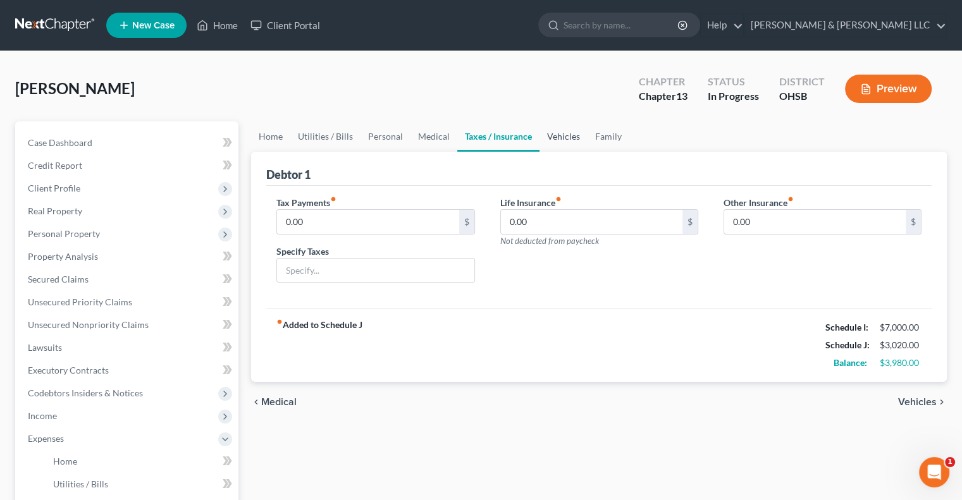
click at [557, 141] on link "Vehicles" at bounding box center [563, 136] width 48 height 30
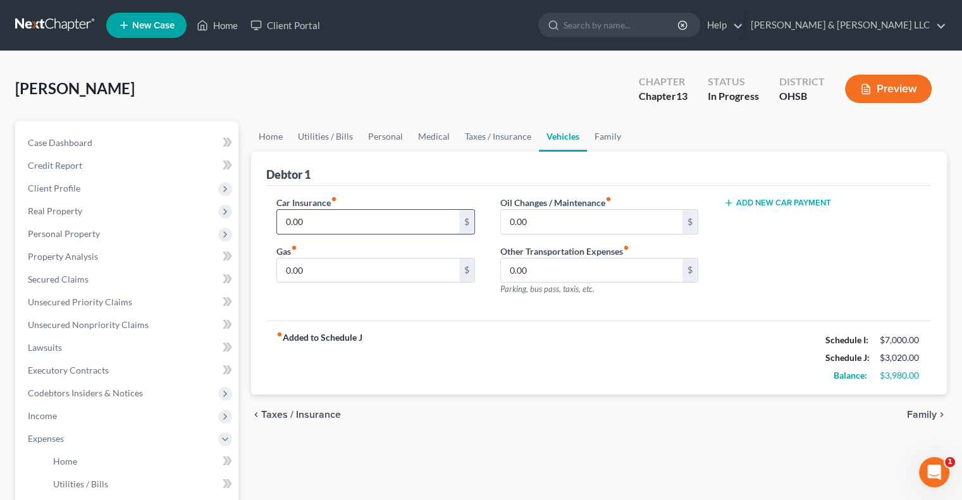
click at [362, 230] on input "0.00" at bounding box center [368, 222] width 182 height 24
type input "225"
click at [350, 270] on input "0.00" at bounding box center [368, 271] width 182 height 24
type input "375"
click at [613, 139] on link "Family" at bounding box center [608, 136] width 42 height 30
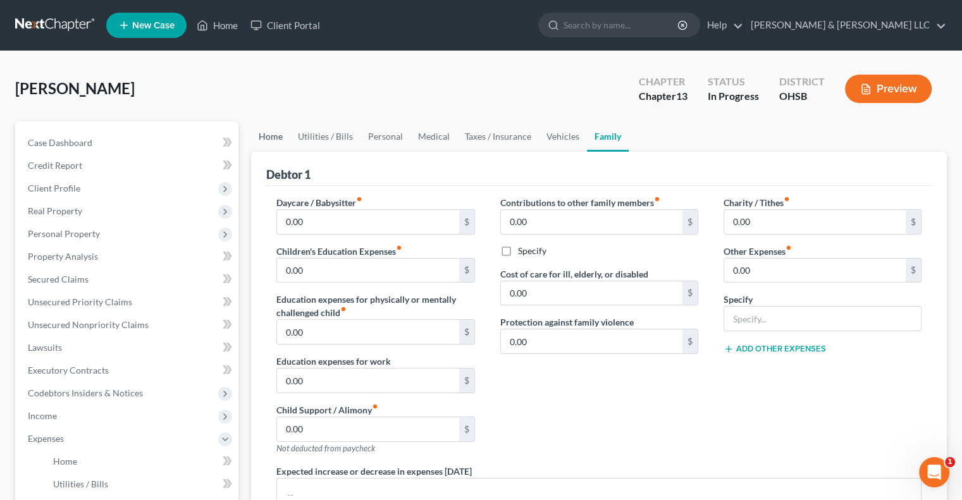
click at [278, 135] on link "Home" at bounding box center [270, 136] width 39 height 30
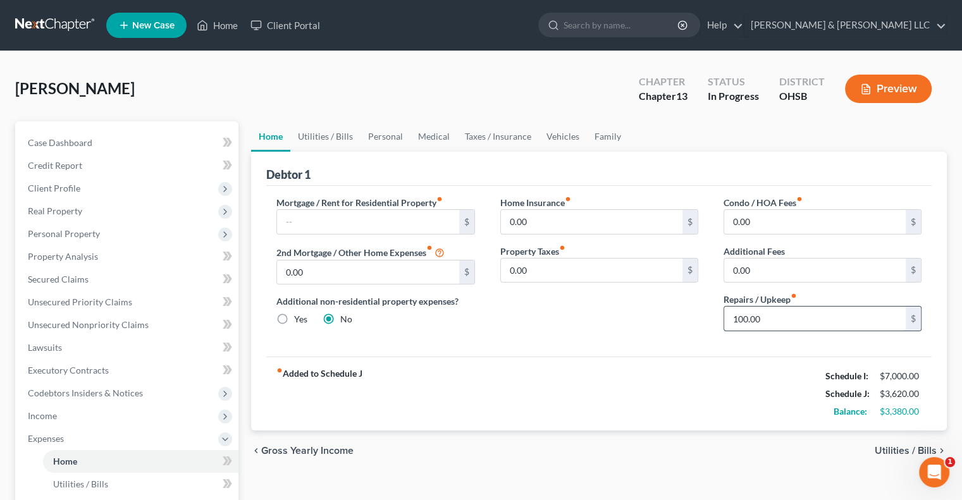
click at [779, 321] on input "100.00" at bounding box center [815, 319] width 182 height 24
type input "75"
drag, startPoint x: 332, startPoint y: 132, endPoint x: 336, endPoint y: 147, distance: 16.4
click at [332, 132] on link "Utilities / Bills" at bounding box center [325, 136] width 70 height 30
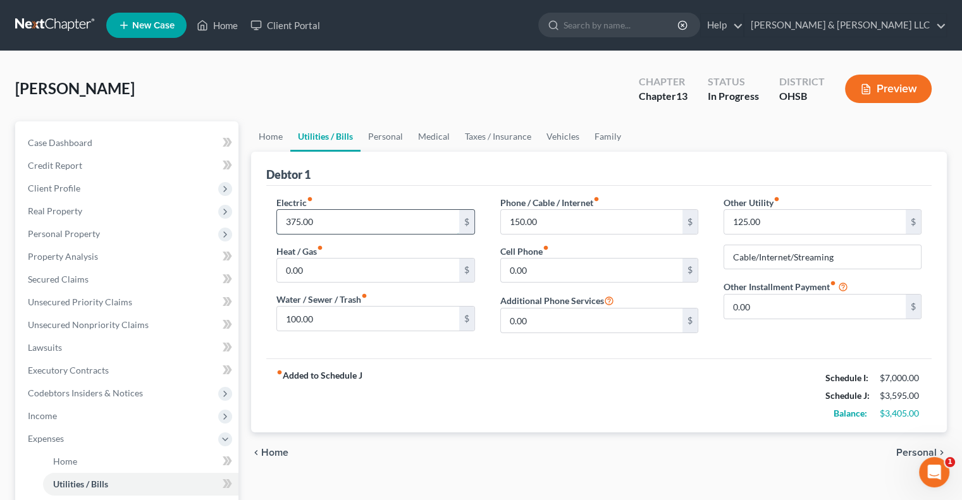
click at [343, 221] on input "375.00" at bounding box center [368, 222] width 182 height 24
type input "325"
click at [321, 319] on input "100.00" at bounding box center [368, 319] width 182 height 24
type input "75"
click at [780, 222] on input "125.00" at bounding box center [815, 222] width 182 height 24
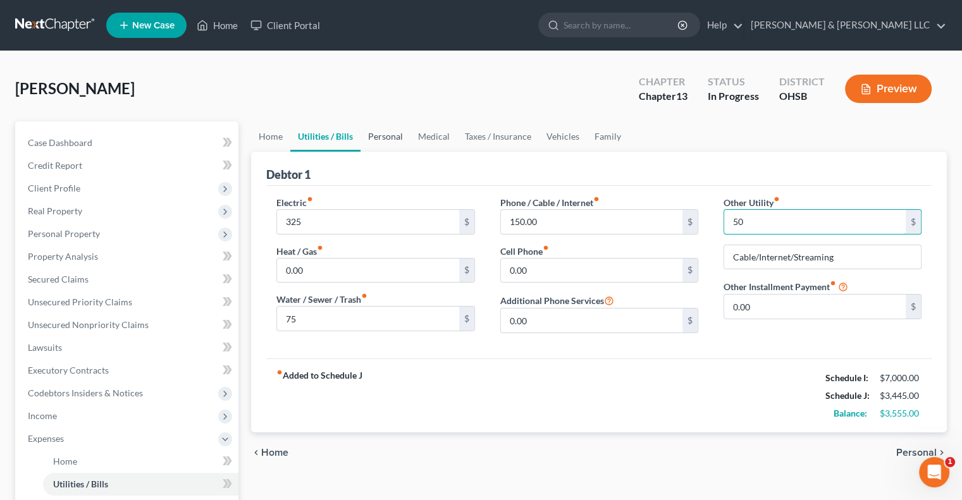
type input "50"
drag, startPoint x: 392, startPoint y: 136, endPoint x: 375, endPoint y: 165, distance: 33.7
click at [392, 136] on link "Personal" at bounding box center [385, 136] width 50 height 30
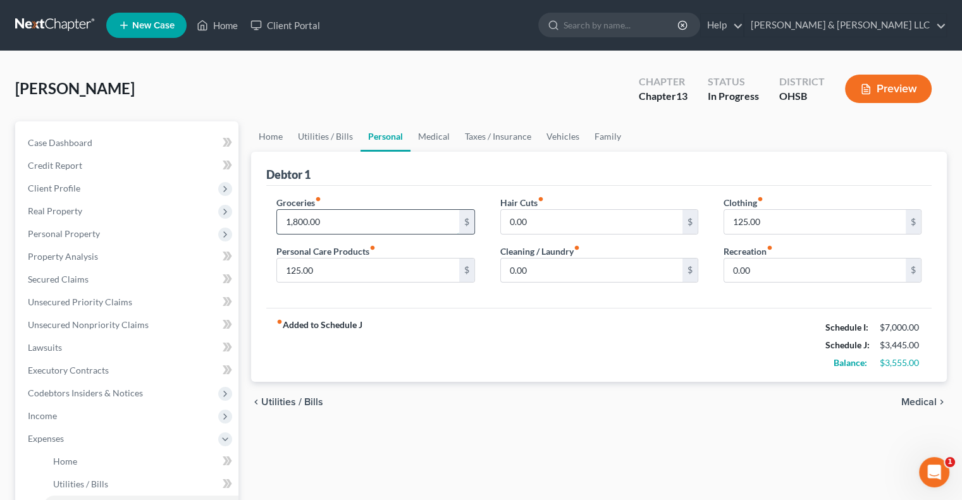
click at [339, 219] on input "1,800.00" at bounding box center [368, 222] width 182 height 24
drag, startPoint x: 338, startPoint y: 219, endPoint x: 266, endPoint y: 215, distance: 72.8
click at [266, 215] on div "Groceries fiber_manual_record 1,200 $ Personal Care Products fiber_manual_recor…" at bounding box center [375, 244] width 223 height 97
type input "1,500"
click at [428, 137] on link "Medical" at bounding box center [433, 136] width 47 height 30
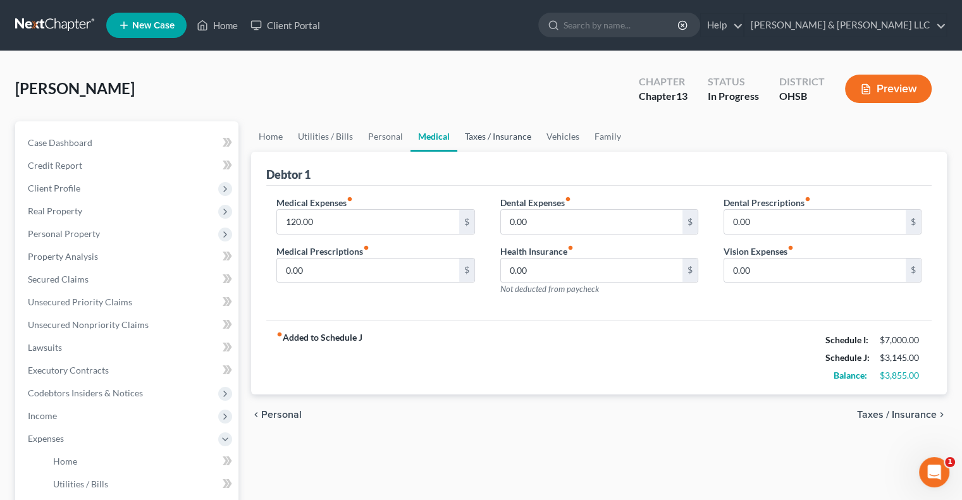
click at [510, 144] on link "Taxes / Insurance" at bounding box center [498, 136] width 82 height 30
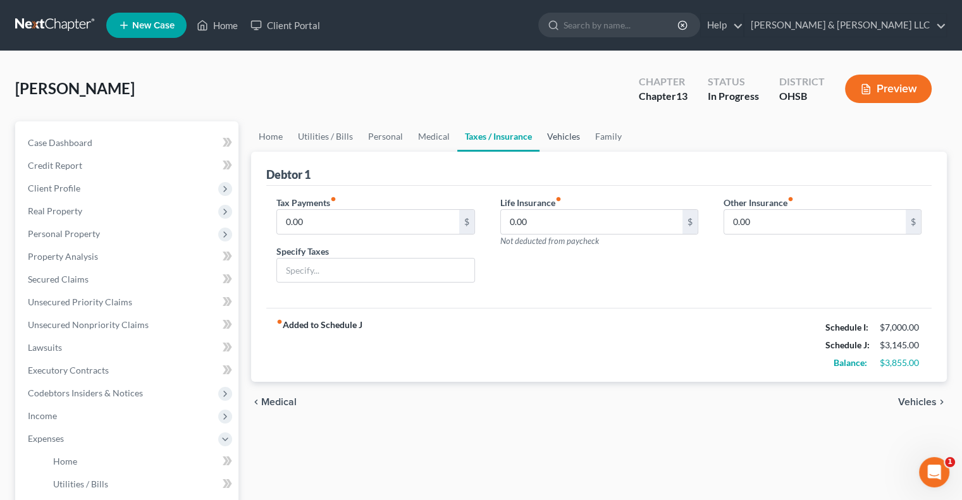
click at [554, 139] on link "Vehicles" at bounding box center [563, 136] width 48 height 30
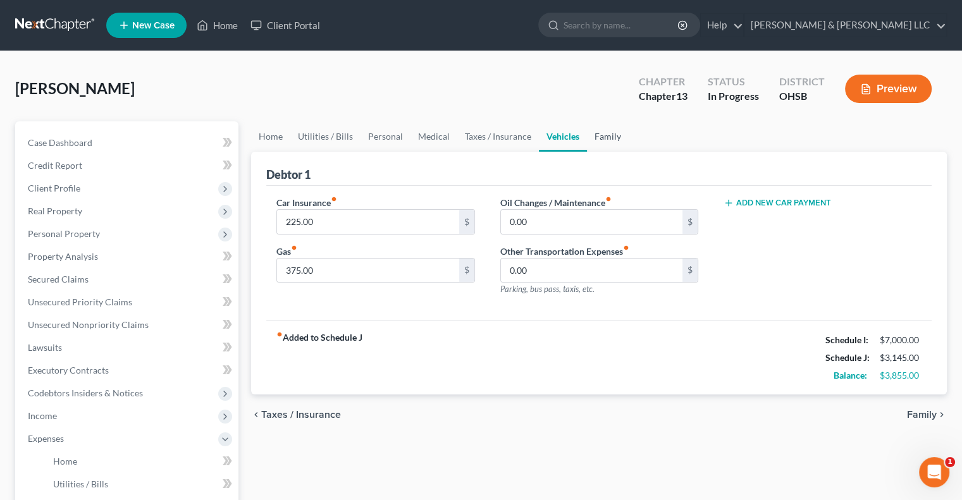
click at [602, 135] on link "Family" at bounding box center [608, 136] width 42 height 30
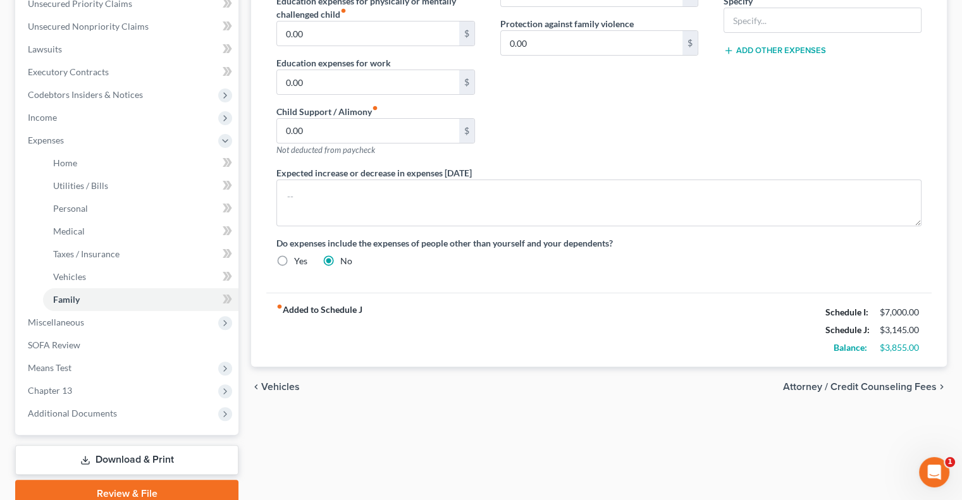
scroll to position [316, 0]
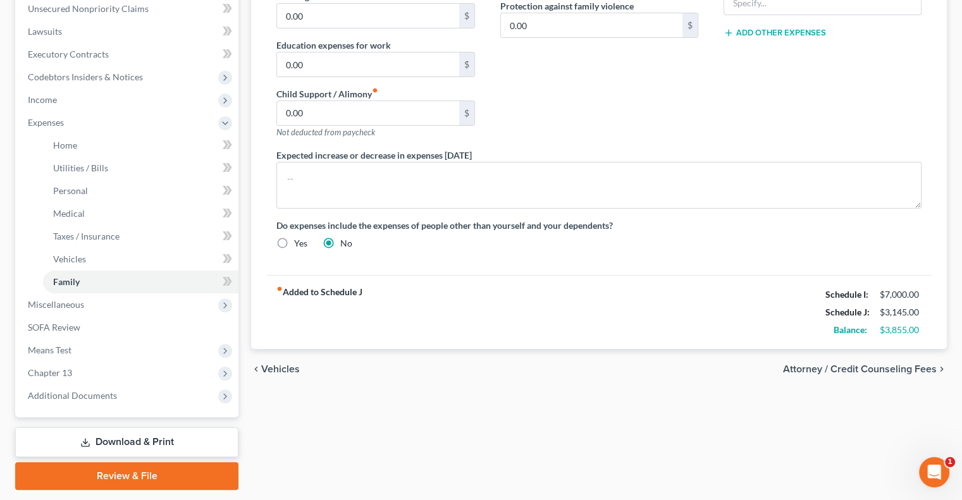
click at [795, 370] on span "Attorney / Credit Counseling Fees" at bounding box center [860, 369] width 154 height 10
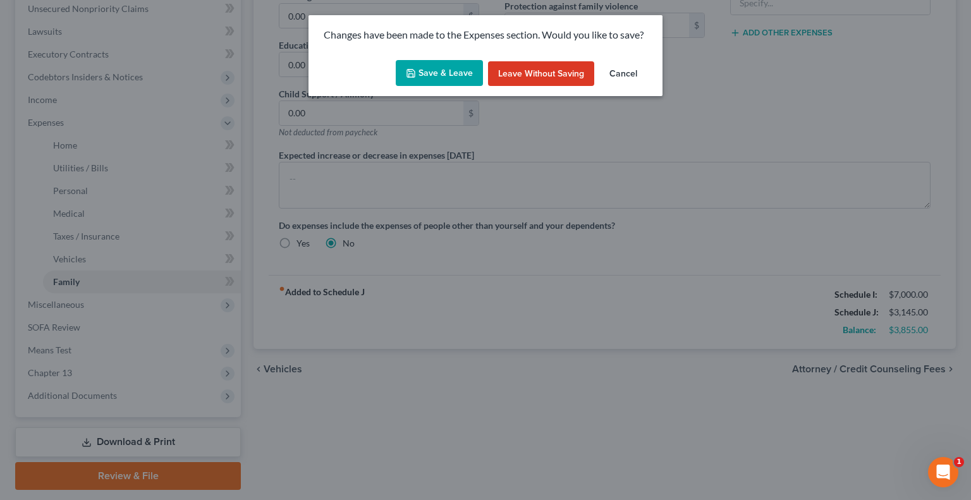
click at [431, 72] on button "Save & Leave" at bounding box center [439, 73] width 87 height 27
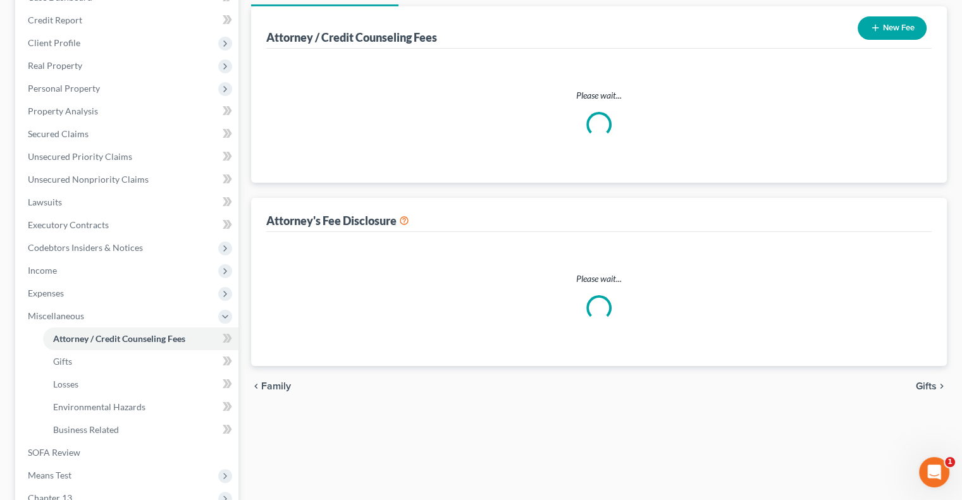
scroll to position [1, 0]
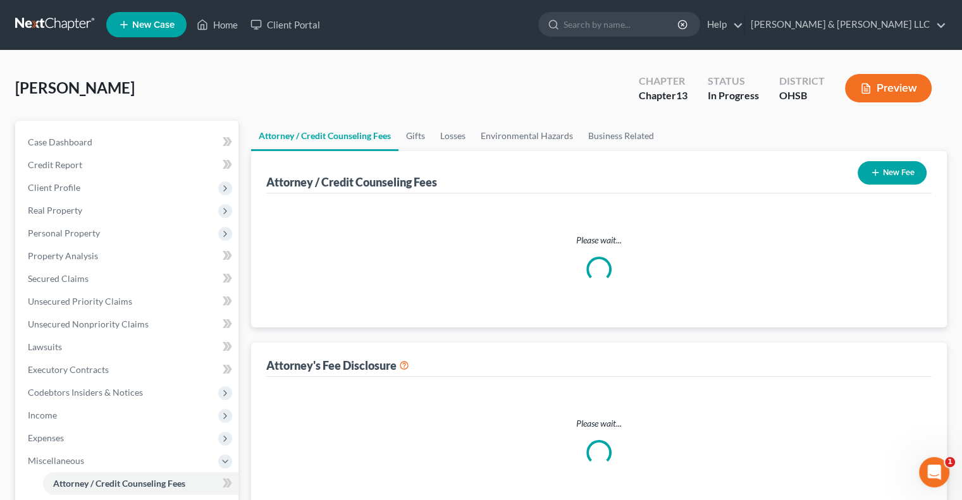
select select "1"
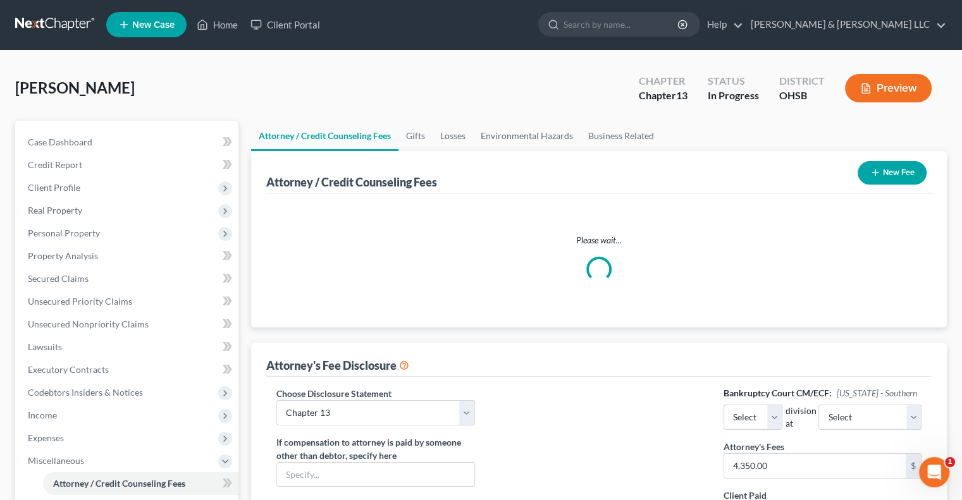
scroll to position [0, 0]
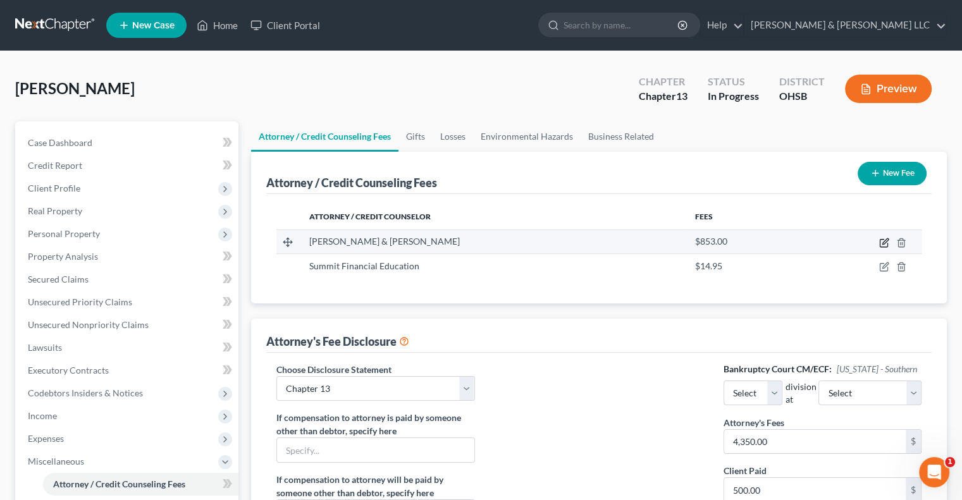
click at [884, 240] on icon "button" at bounding box center [885, 241] width 6 height 6
select select "36"
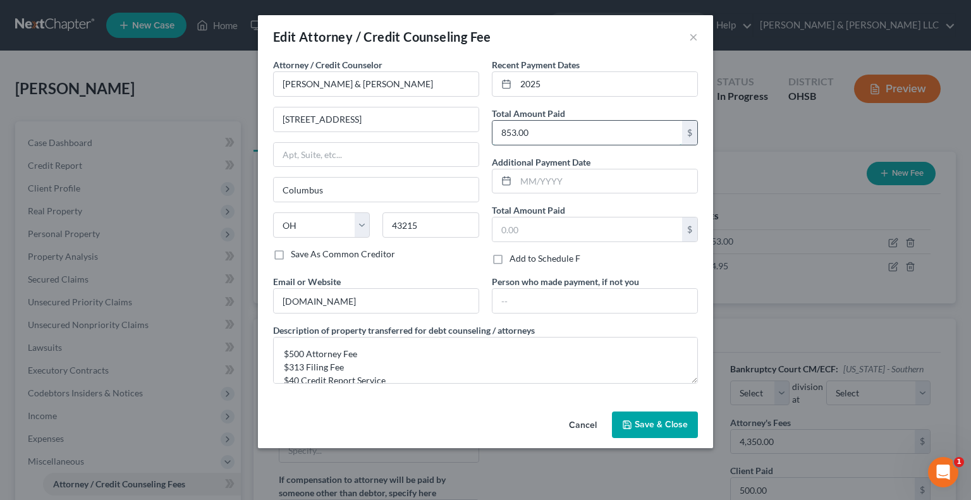
click at [562, 135] on input "853.00" at bounding box center [588, 133] width 190 height 24
type input "540"
click at [347, 371] on textarea "$500 Attorney Fee $313 Filing Fee $40 Credit Report Service" at bounding box center [485, 360] width 425 height 47
drag, startPoint x: 348, startPoint y: 367, endPoint x: 285, endPoint y: 363, distance: 63.4
click at [285, 363] on textarea "$500 Attorney Fee $313 Filing Fee $40 Credit Report Service" at bounding box center [485, 360] width 425 height 47
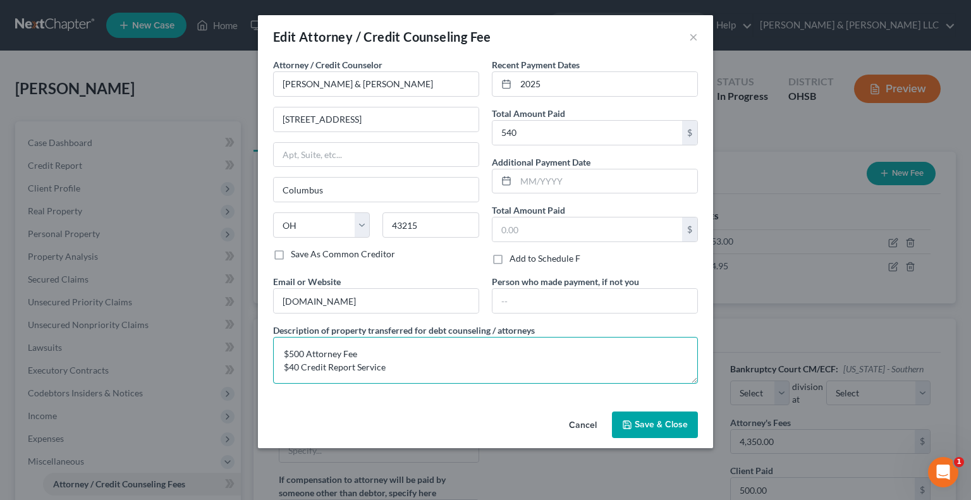
type textarea "$500 Attorney Fee $40 Credit Report Service"
click at [632, 414] on button "Save & Close" at bounding box center [655, 425] width 86 height 27
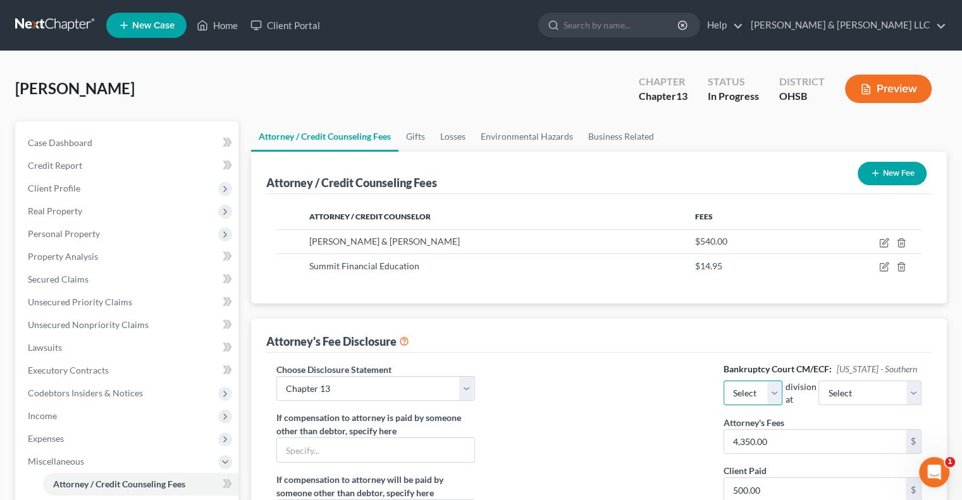
click at [783, 393] on select "Select Eastern Western" at bounding box center [752, 393] width 59 height 25
select select "0"
click at [723, 381] on select "Select Eastern Western" at bounding box center [752, 393] width 59 height 25
click at [908, 393] on select "Select Cincinnati [GEOGRAPHIC_DATA] [GEOGRAPHIC_DATA]" at bounding box center [869, 393] width 103 height 25
select select "1"
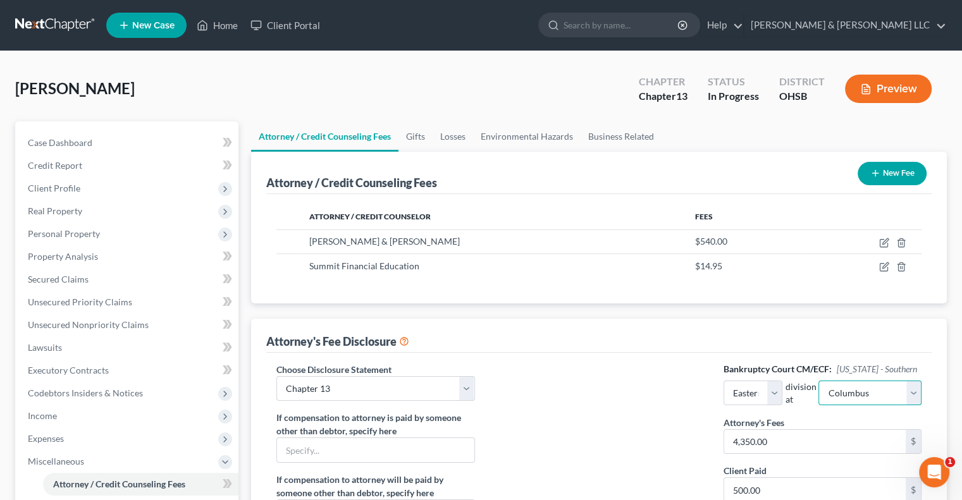
click at [835, 381] on select "Select Cincinnati [GEOGRAPHIC_DATA] [GEOGRAPHIC_DATA]" at bounding box center [869, 393] width 103 height 25
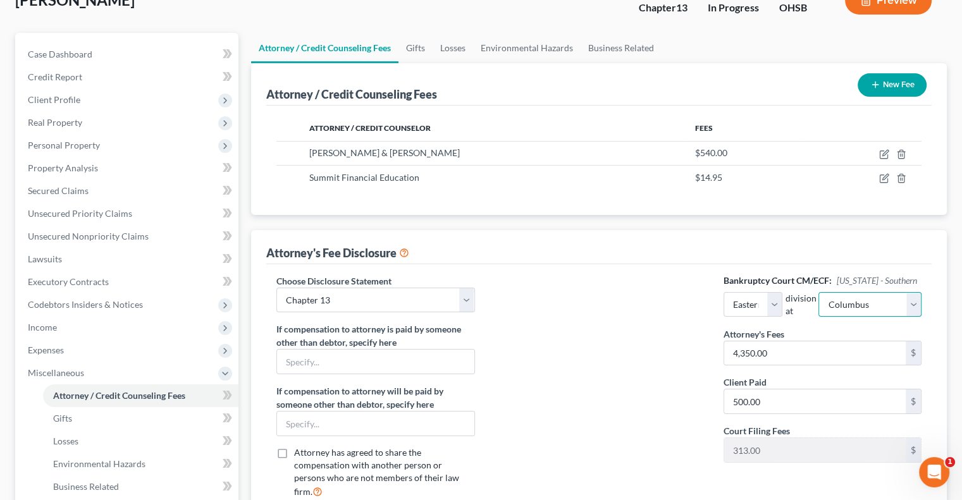
scroll to position [190, 0]
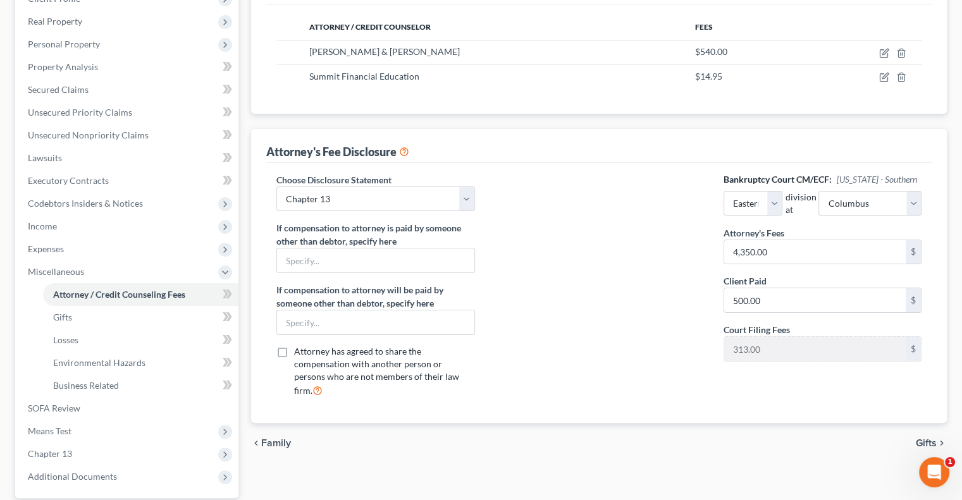
drag, startPoint x: 925, startPoint y: 429, endPoint x: 555, endPoint y: 348, distance: 378.6
click at [925, 438] on span "Gifts" at bounding box center [926, 443] width 21 height 10
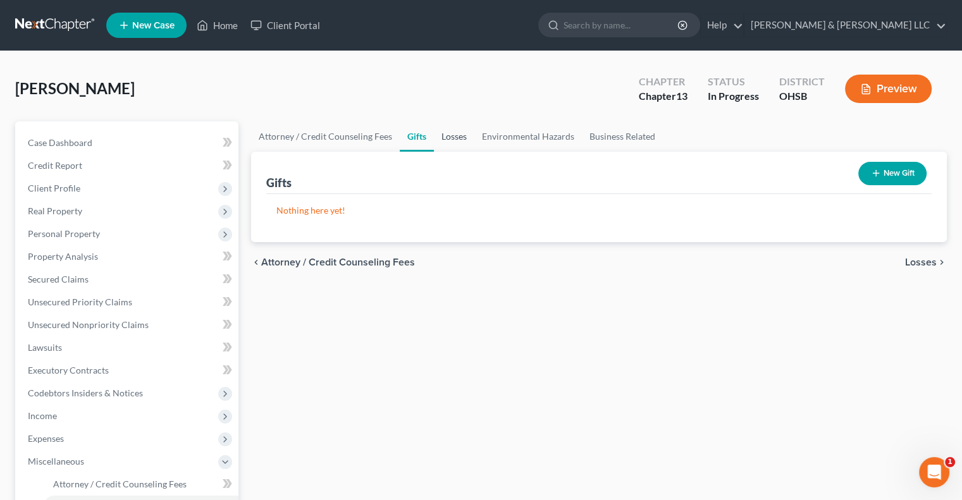
click at [448, 140] on link "Losses" at bounding box center [454, 136] width 40 height 30
click at [508, 140] on link "Environmental Hazards" at bounding box center [528, 136] width 108 height 30
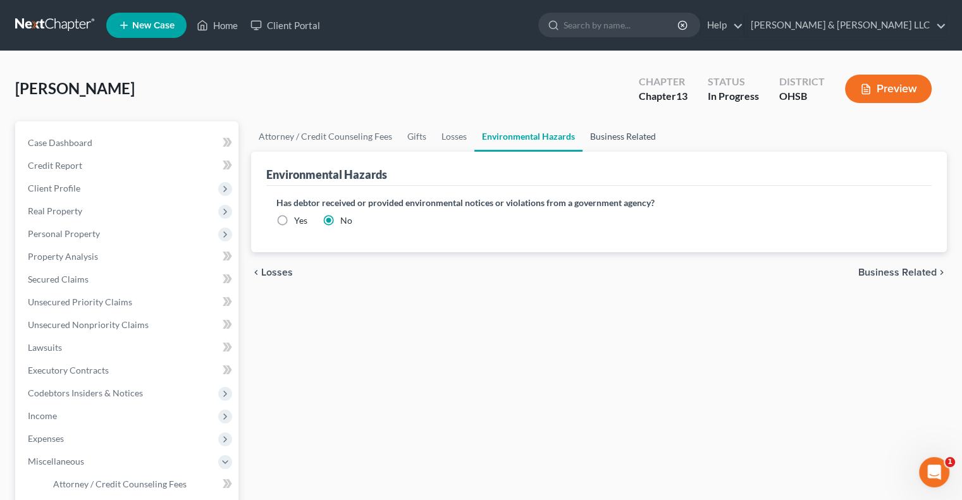
click at [636, 144] on link "Business Related" at bounding box center [622, 136] width 81 height 30
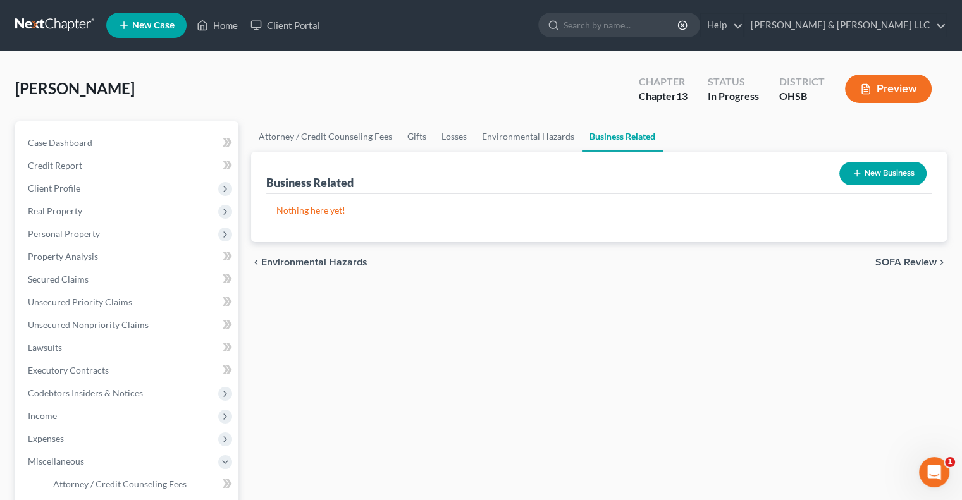
click at [858, 177] on icon "button" at bounding box center [857, 173] width 10 height 10
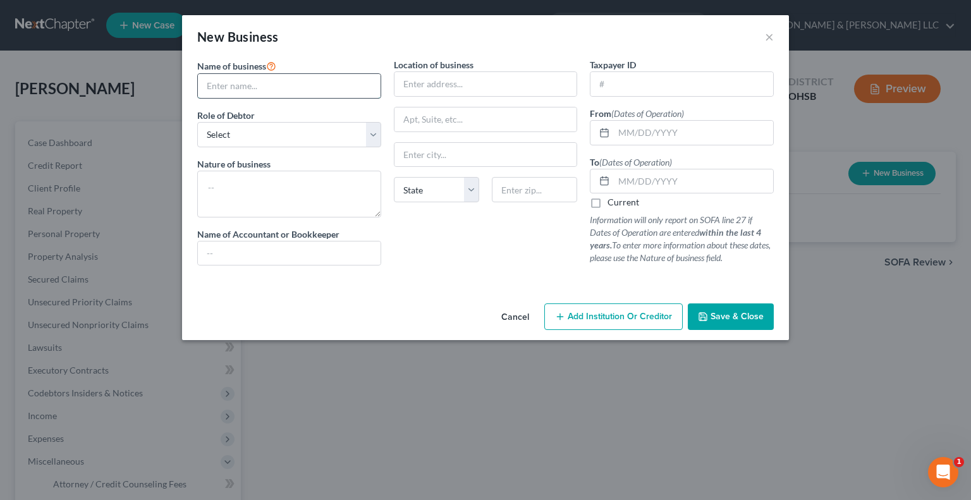
click at [219, 87] on input "text" at bounding box center [289, 86] width 183 height 24
drag, startPoint x: 288, startPoint y: 85, endPoint x: 448, endPoint y: 96, distance: 159.7
click at [448, 96] on div "Name of business * [PERSON_NAME] Flooring LLC: Tools $1500 Role of Debtor * Sel…" at bounding box center [485, 172] width 589 height 228
type input "[PERSON_NAME] Flooring LLC"
click at [231, 132] on select "Select A member of a limited liability company (LLC) or limited liability partn…" at bounding box center [289, 134] width 184 height 25
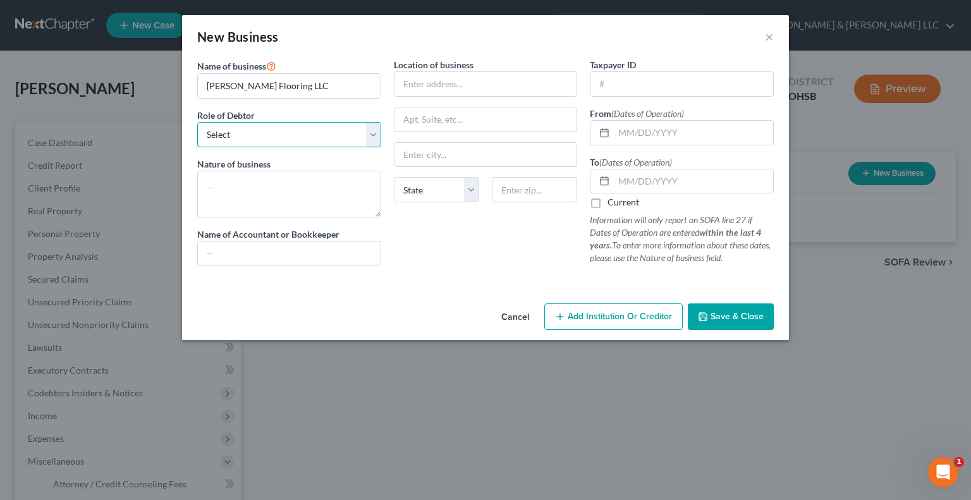
select select "member"
click at [197, 122] on select "Select A member of a limited liability company (LLC) or limited liability partn…" at bounding box center [289, 134] width 184 height 25
click at [233, 194] on textarea at bounding box center [289, 194] width 184 height 47
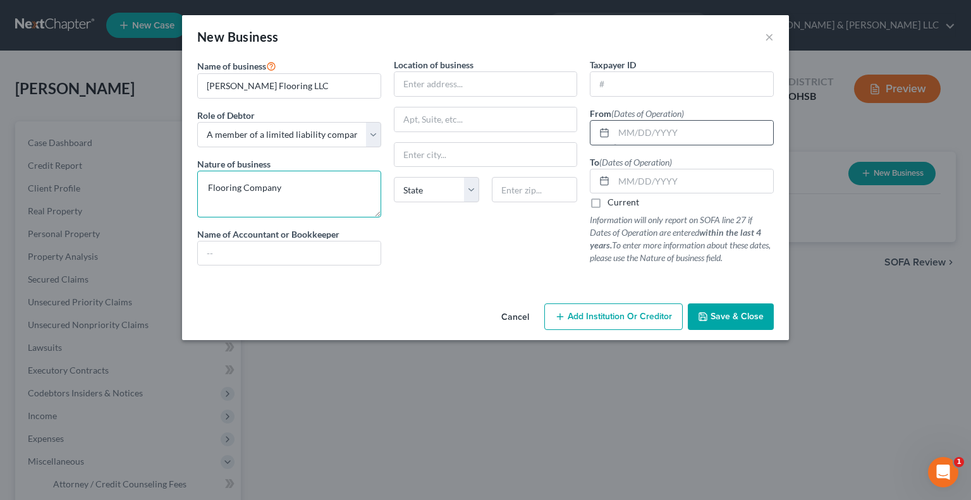
type textarea "Flooring Company"
click at [628, 130] on input "text" at bounding box center [693, 133] width 159 height 24
type input "[DATE]"
click at [608, 202] on label "Current" at bounding box center [624, 202] width 32 height 13
click at [613, 202] on input "Current" at bounding box center [617, 200] width 8 height 8
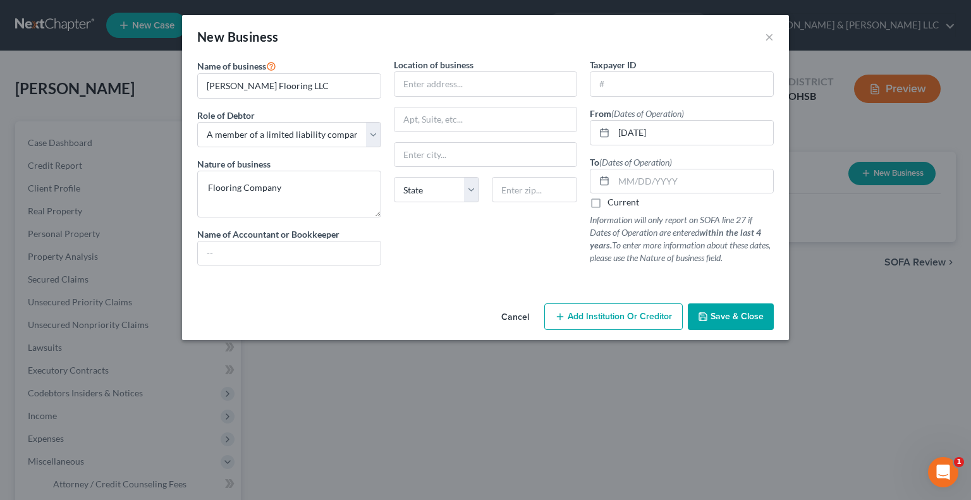
checkbox input "true"
click at [711, 316] on span "Save & Close" at bounding box center [737, 316] width 53 height 11
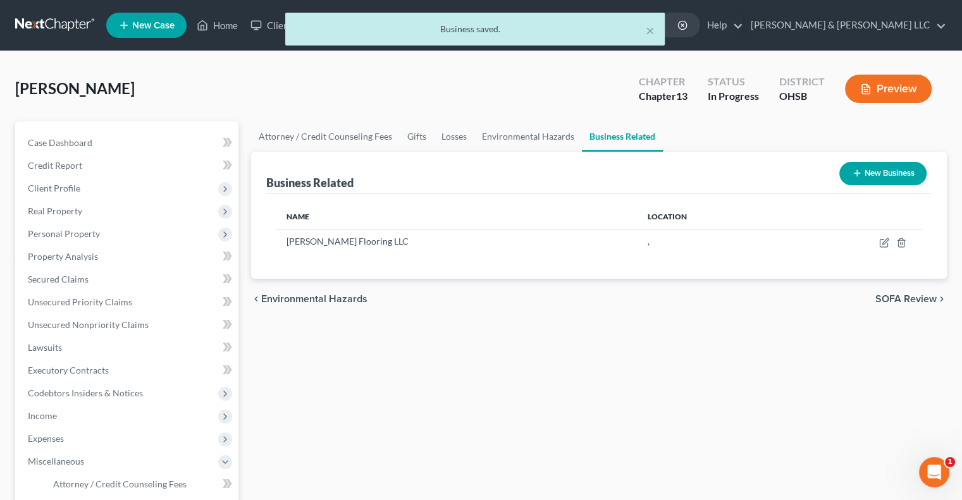
click at [894, 302] on span "SOFA Review" at bounding box center [905, 299] width 61 height 10
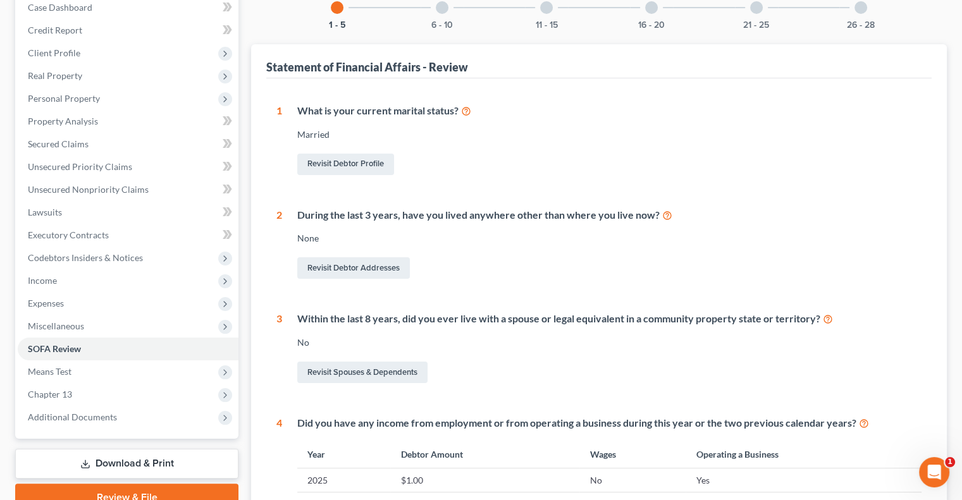
scroll to position [7, 0]
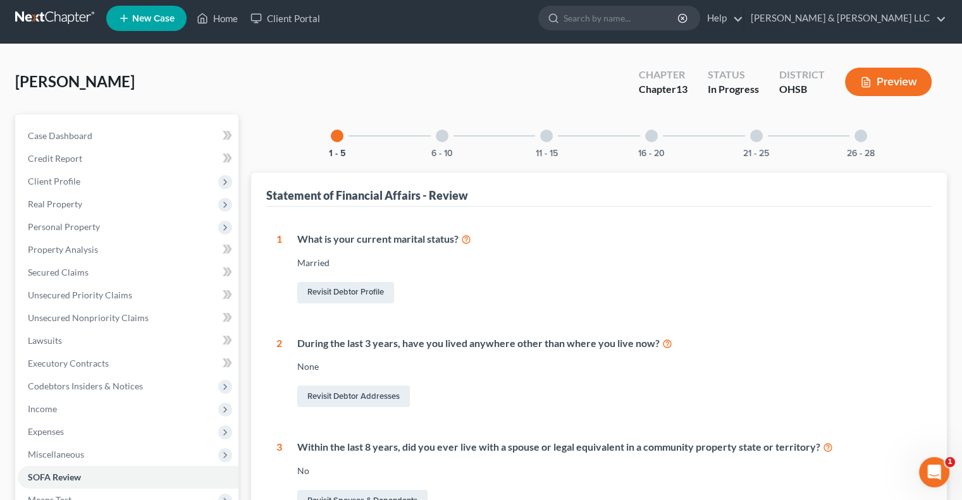
click at [444, 137] on div at bounding box center [442, 136] width 13 height 13
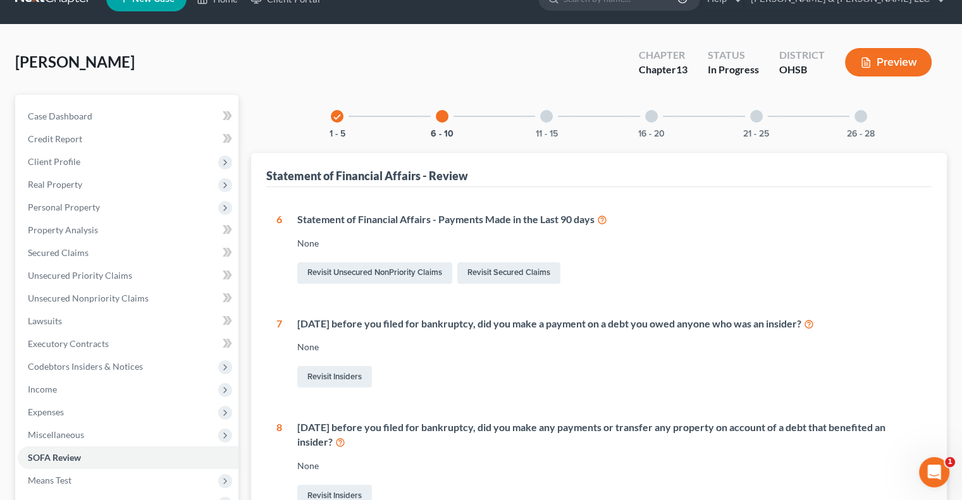
scroll to position [0, 0]
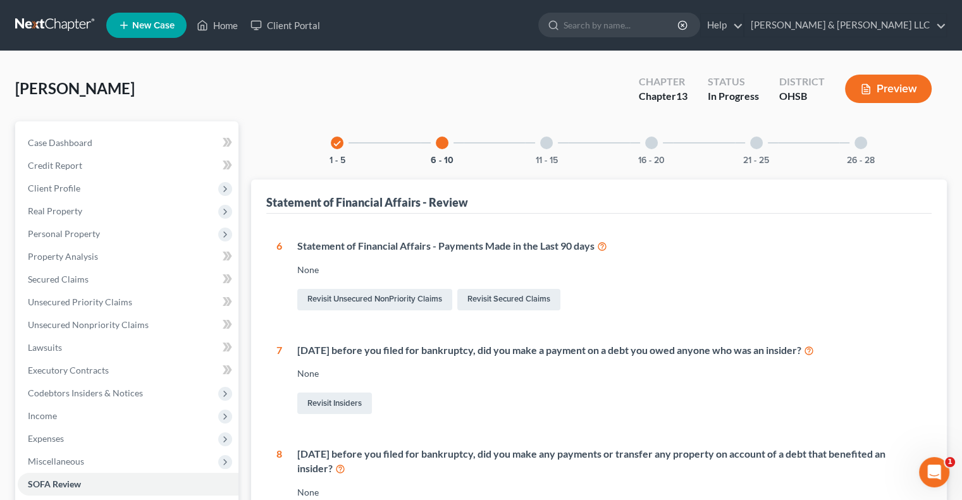
click at [546, 145] on div at bounding box center [546, 143] width 13 height 13
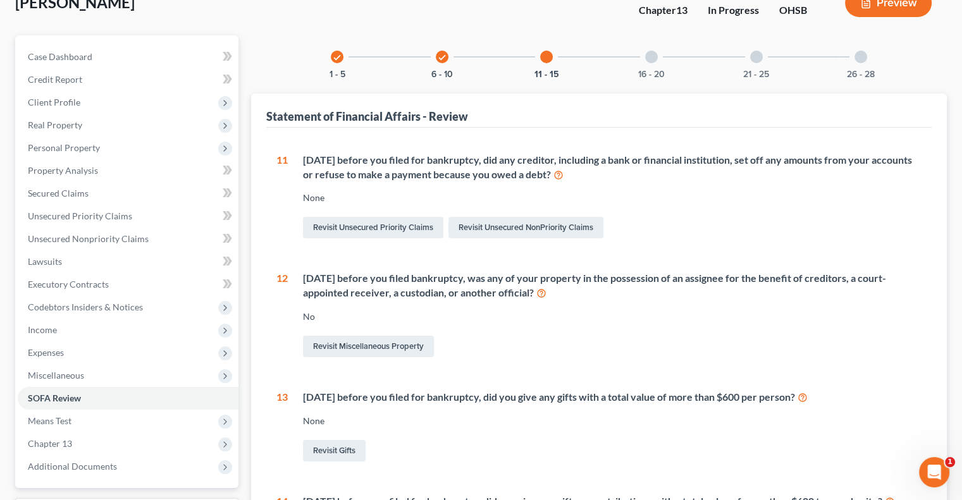
scroll to position [63, 0]
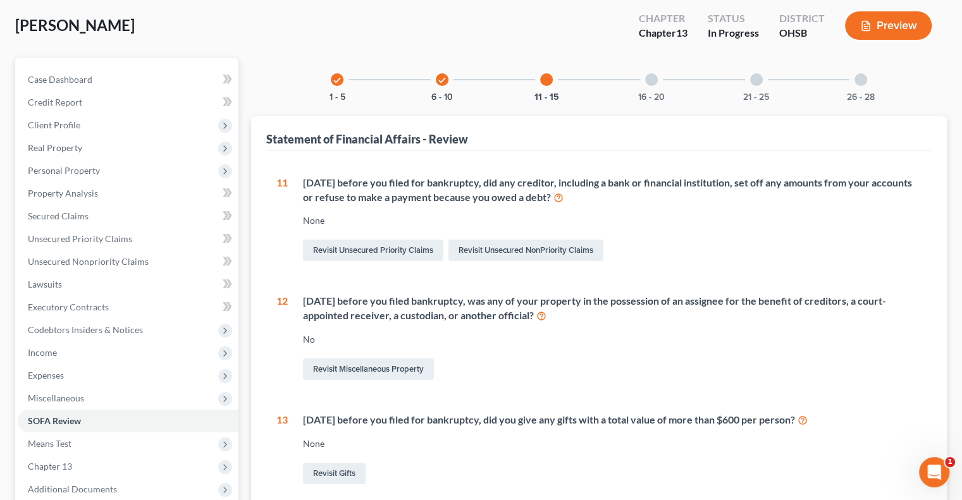
click at [648, 75] on div at bounding box center [651, 79] width 13 height 13
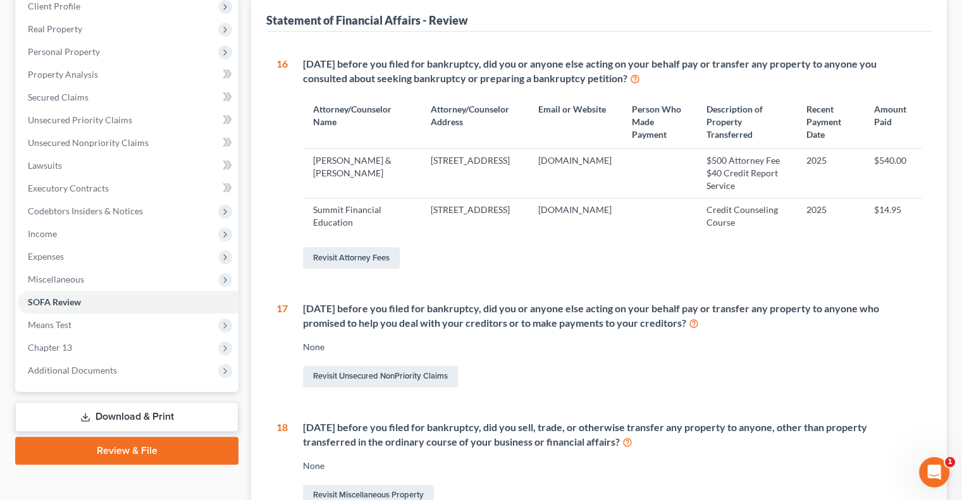
scroll to position [0, 0]
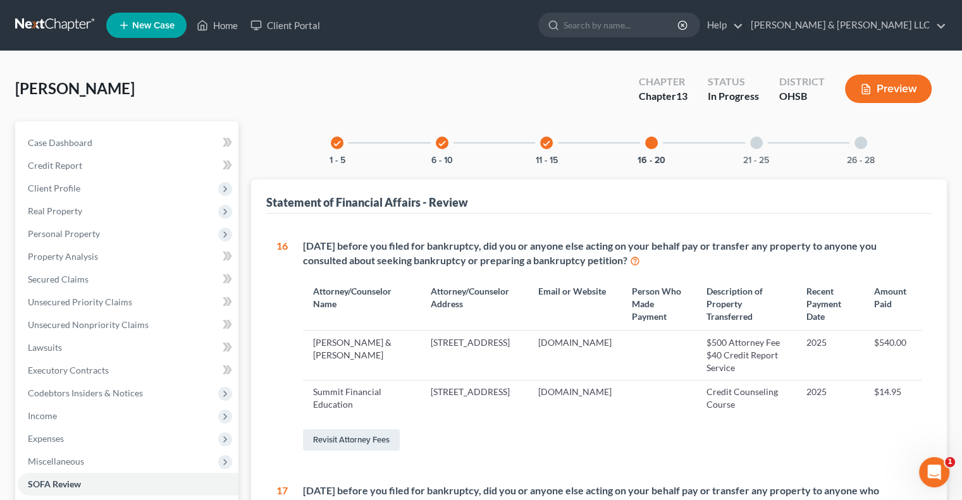
click at [756, 139] on div at bounding box center [756, 143] width 13 height 13
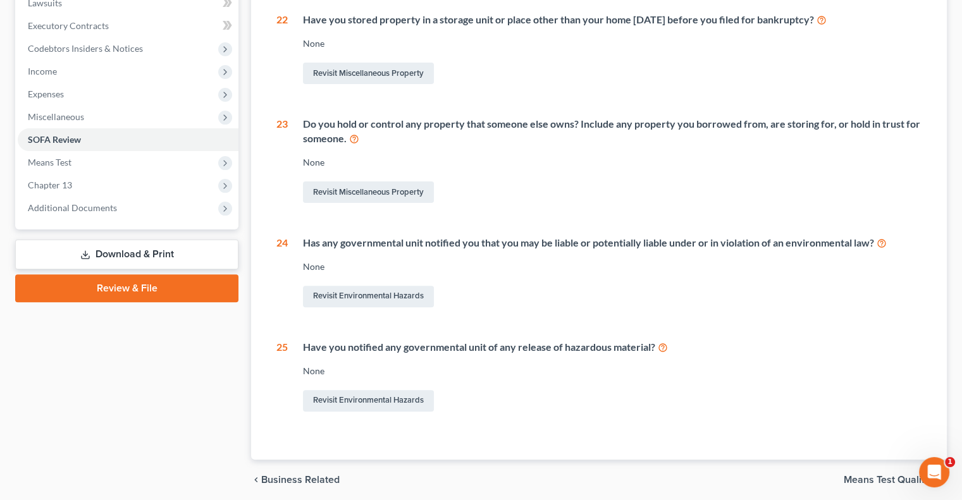
scroll to position [75, 0]
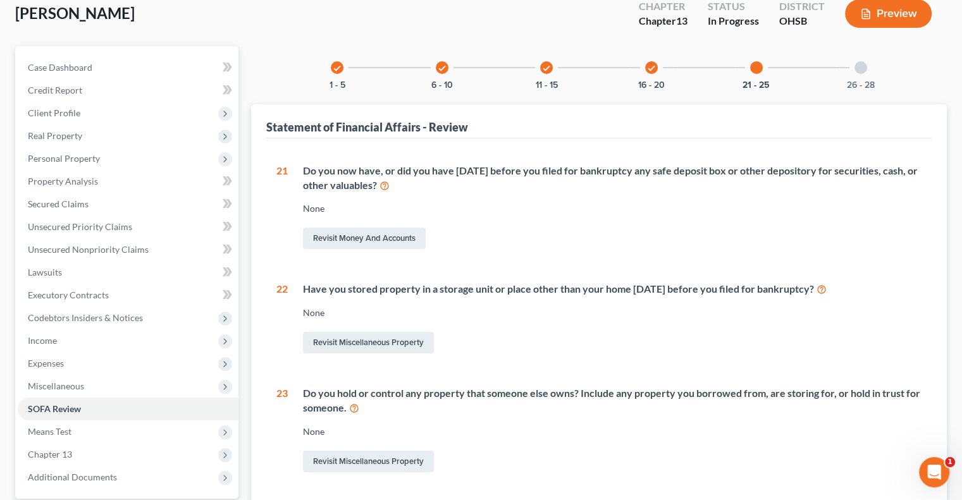
click at [860, 71] on div at bounding box center [860, 67] width 13 height 13
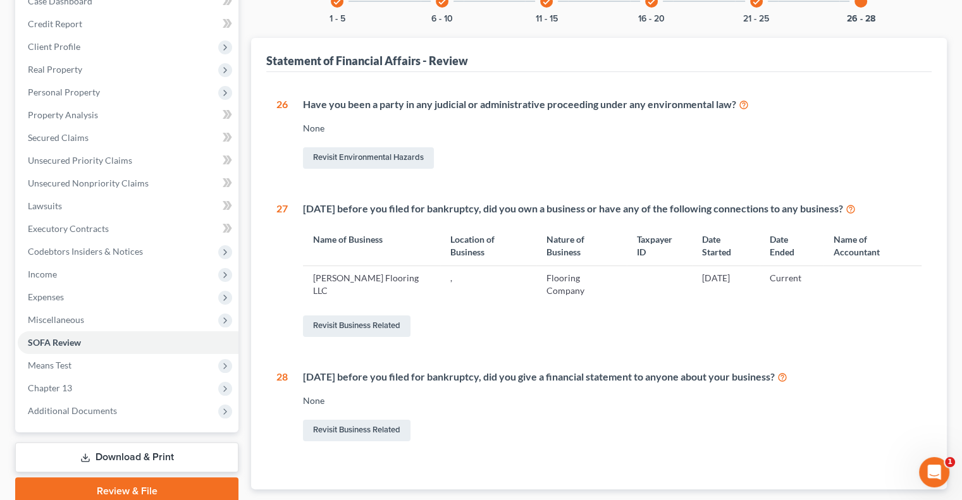
scroll to position [194, 0]
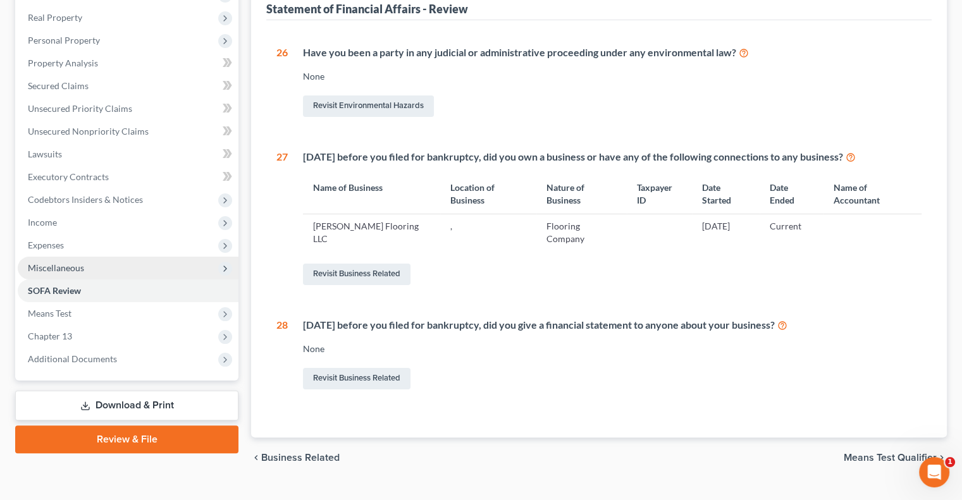
click at [61, 266] on span "Miscellaneous" at bounding box center [56, 267] width 56 height 11
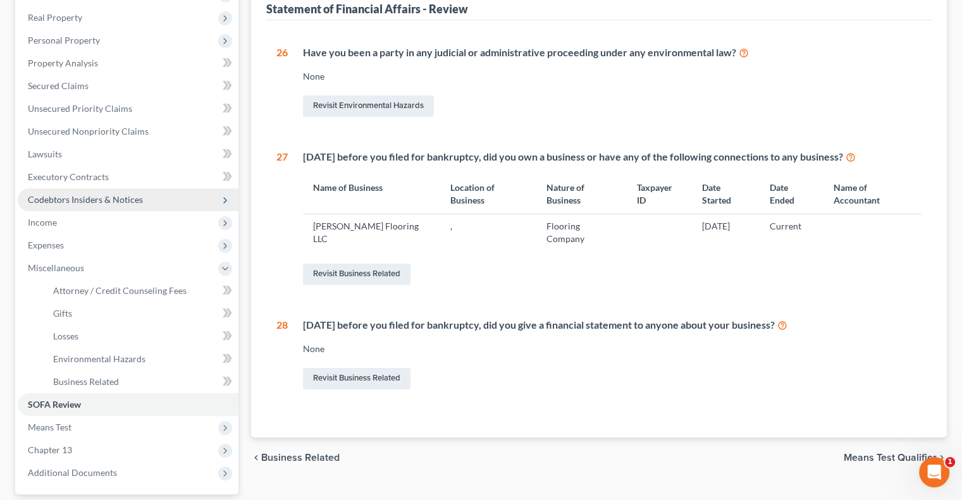
click at [62, 202] on span "Codebtors Insiders & Notices" at bounding box center [85, 199] width 115 height 11
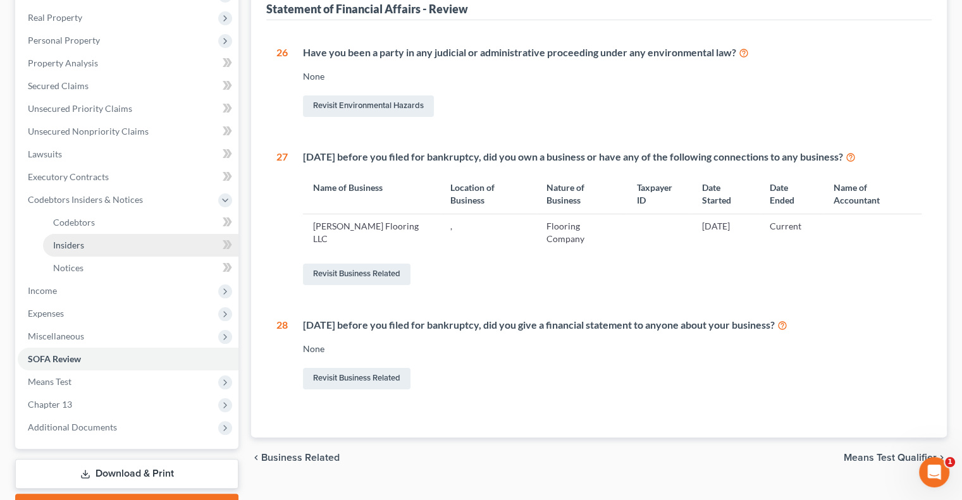
click at [80, 248] on span "Insiders" at bounding box center [68, 245] width 31 height 11
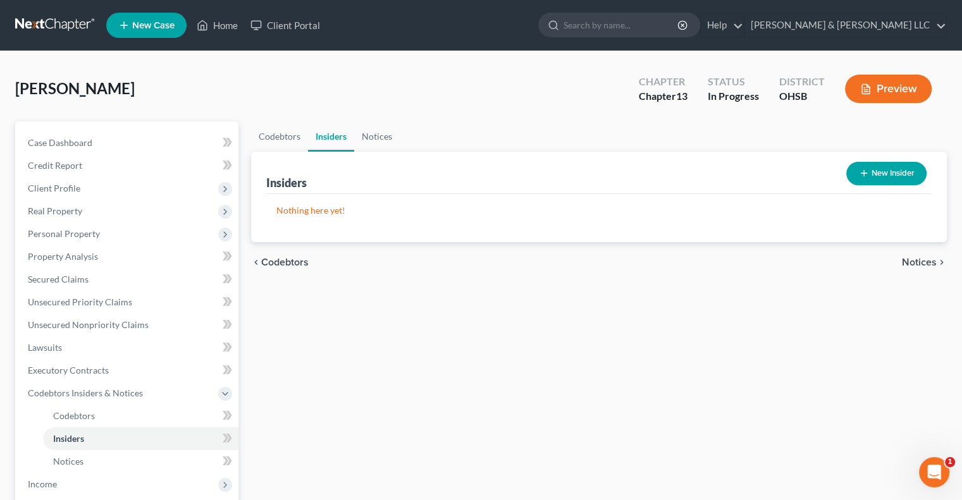
click at [870, 167] on button "New Insider" at bounding box center [886, 173] width 80 height 23
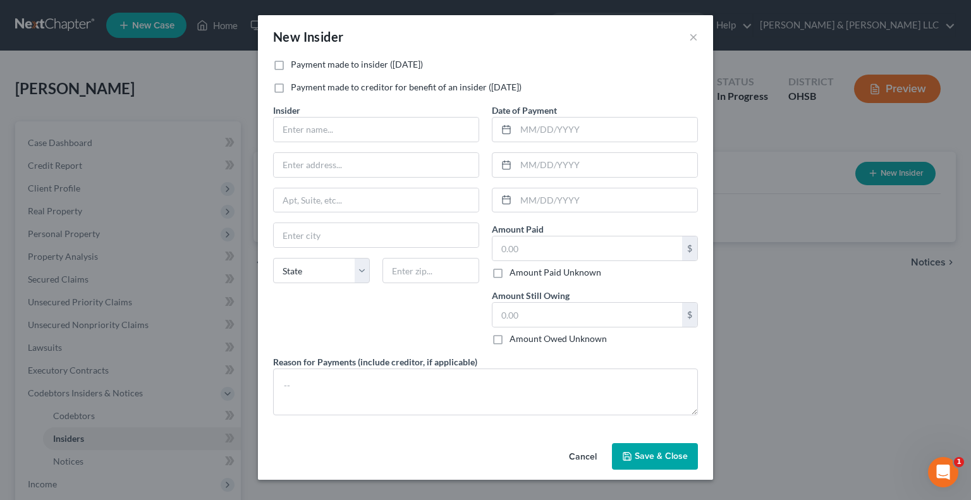
click at [321, 62] on label "Payment made to insider ([DATE])" at bounding box center [357, 64] width 132 height 13
click at [304, 62] on input "Payment made to insider ([DATE])" at bounding box center [300, 62] width 8 height 8
checkbox input "true"
click at [348, 129] on input "text" at bounding box center [376, 130] width 205 height 24
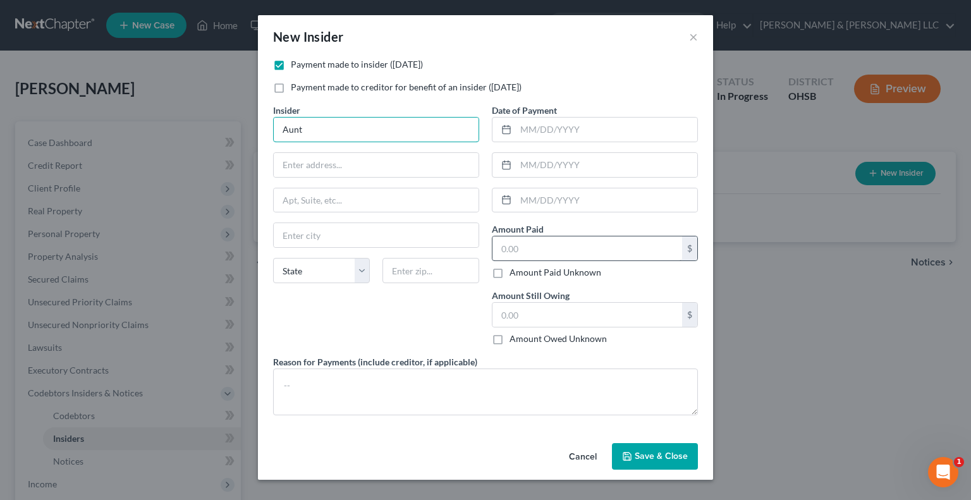
type input "Aunt"
click at [511, 242] on input "text" at bounding box center [588, 249] width 190 height 24
type input "1,200"
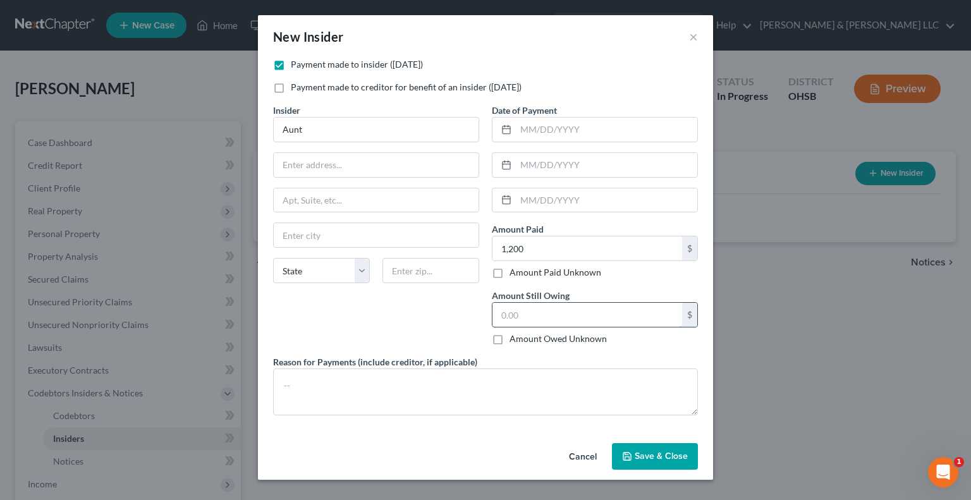
click at [524, 313] on input "text" at bounding box center [588, 315] width 190 height 24
type input "4,000"
click at [524, 381] on textarea at bounding box center [485, 392] width 425 height 47
type textarea "Loan repayment"
click at [632, 453] on icon "button" at bounding box center [627, 457] width 10 height 10
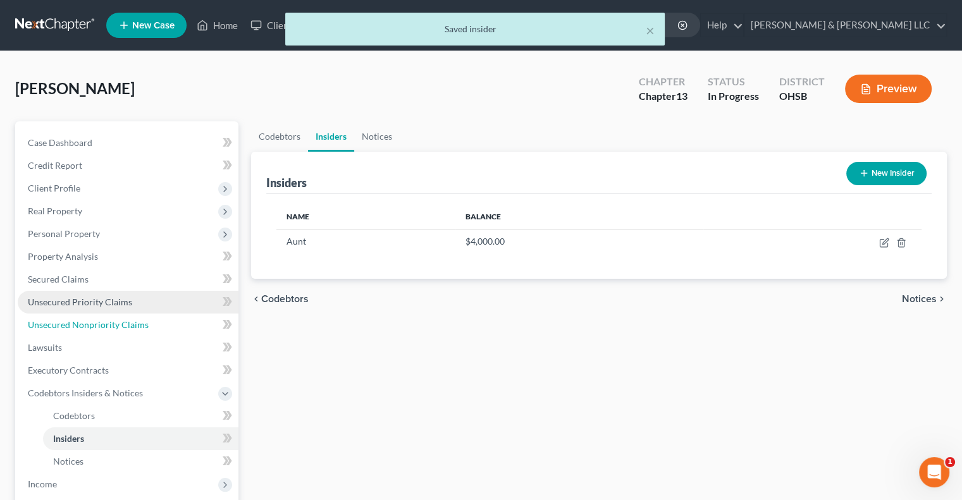
drag, startPoint x: 78, startPoint y: 328, endPoint x: 149, endPoint y: 305, distance: 74.4
click at [78, 328] on span "Unsecured Nonpriority Claims" at bounding box center [88, 324] width 121 height 11
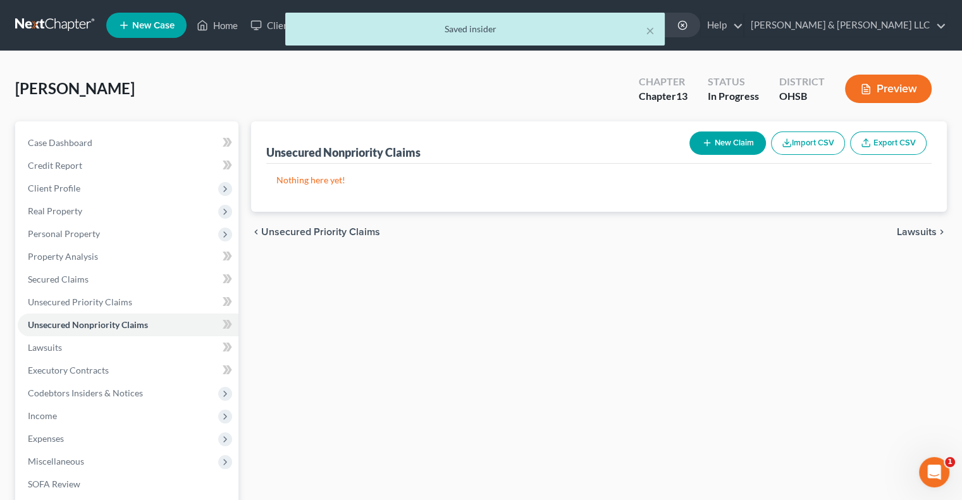
click at [721, 148] on button "New Claim" at bounding box center [727, 143] width 77 height 23
select select "0"
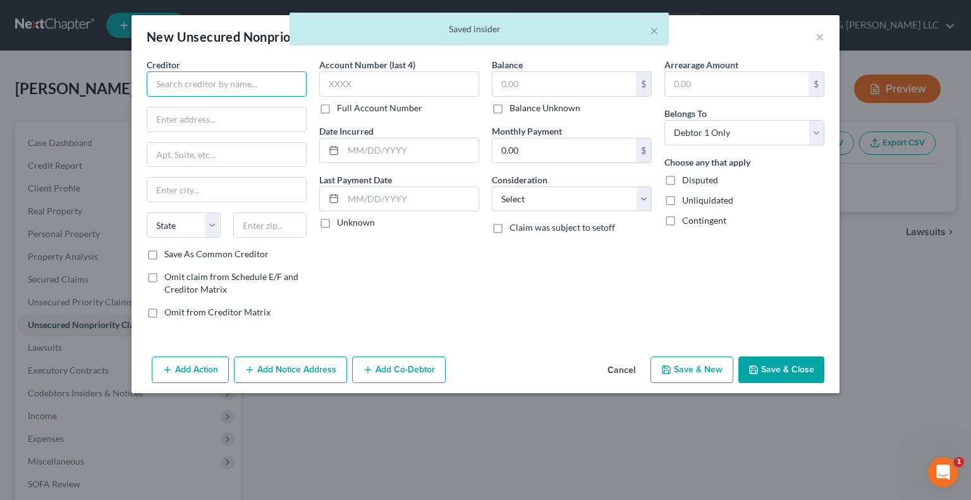
click at [210, 88] on input "text" at bounding box center [227, 83] width 160 height 25
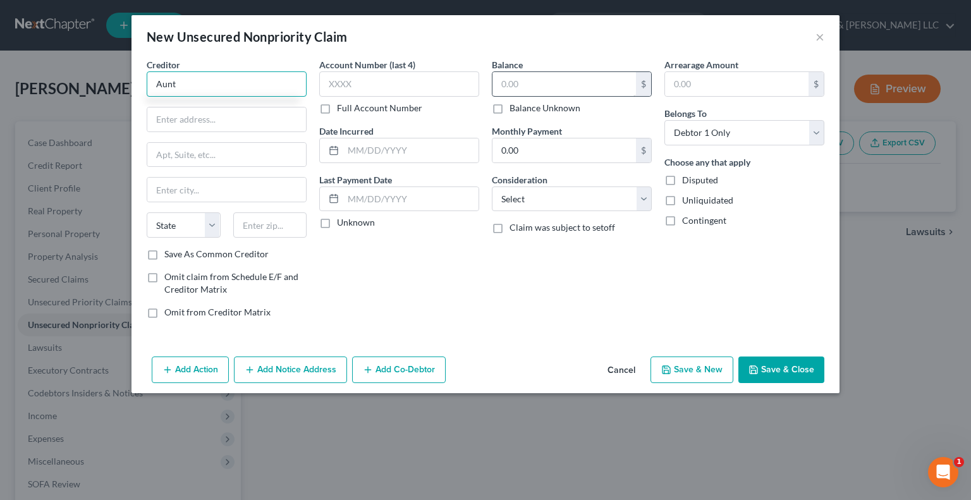
type input "Aunt"
click at [504, 80] on input "text" at bounding box center [565, 84] width 144 height 24
type input "4,000"
click at [646, 203] on select "Select Cable / Satellite Services Collection Agency Credit Card Debt Debt Couns…" at bounding box center [572, 199] width 160 height 25
select select "10"
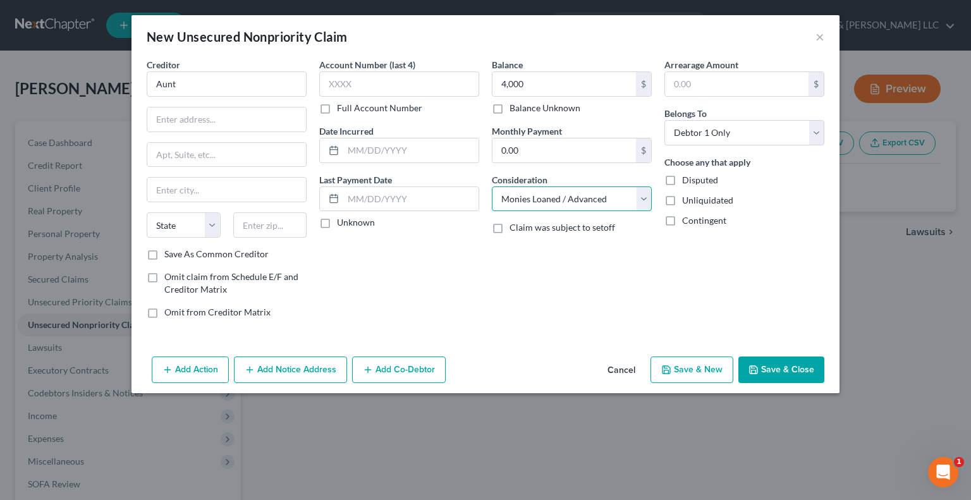
click at [492, 187] on select "Select Cable / Satellite Services Collection Agency Credit Card Debt Debt Couns…" at bounding box center [572, 199] width 160 height 25
click at [196, 87] on input "Aunt" at bounding box center [227, 83] width 160 height 25
type input "Aunt - need name"
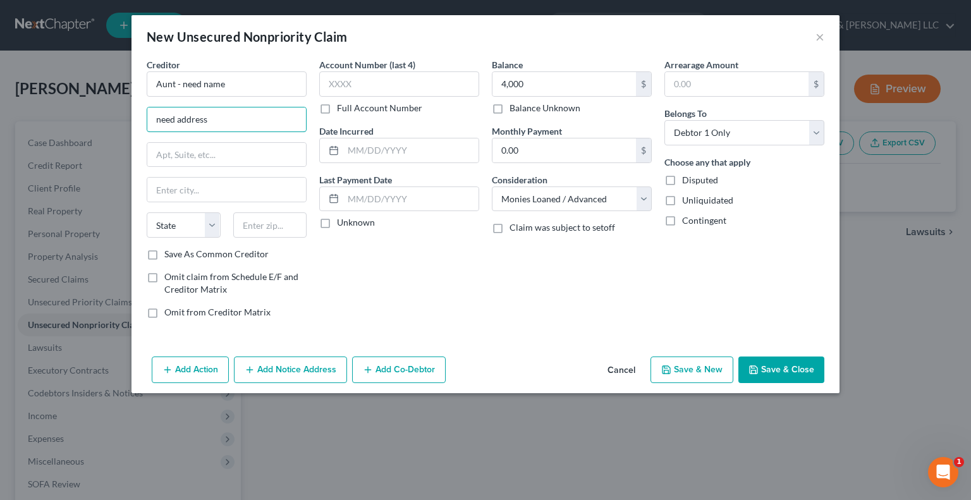
type input "NEED ADDRESS"
drag, startPoint x: 771, startPoint y: 374, endPoint x: 612, endPoint y: 340, distance: 162.4
click at [770, 374] on button "Save & Close" at bounding box center [782, 370] width 86 height 27
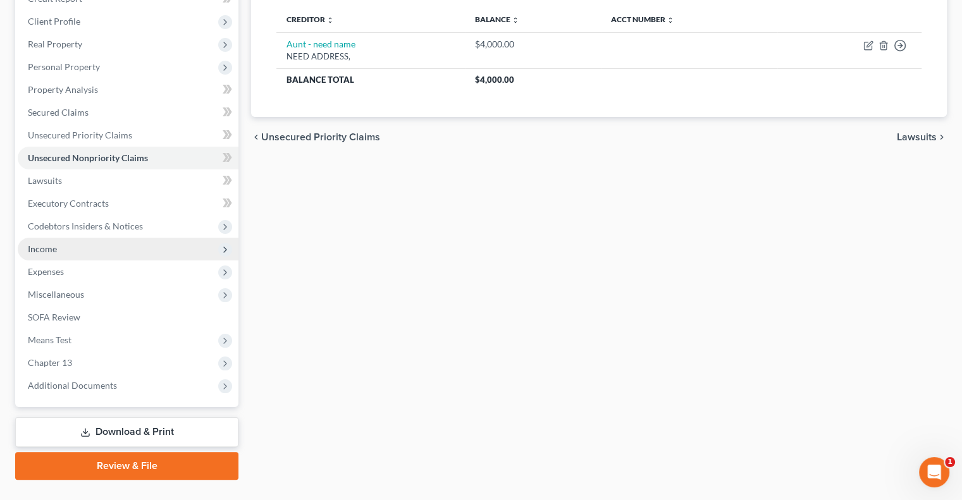
scroll to position [190, 0]
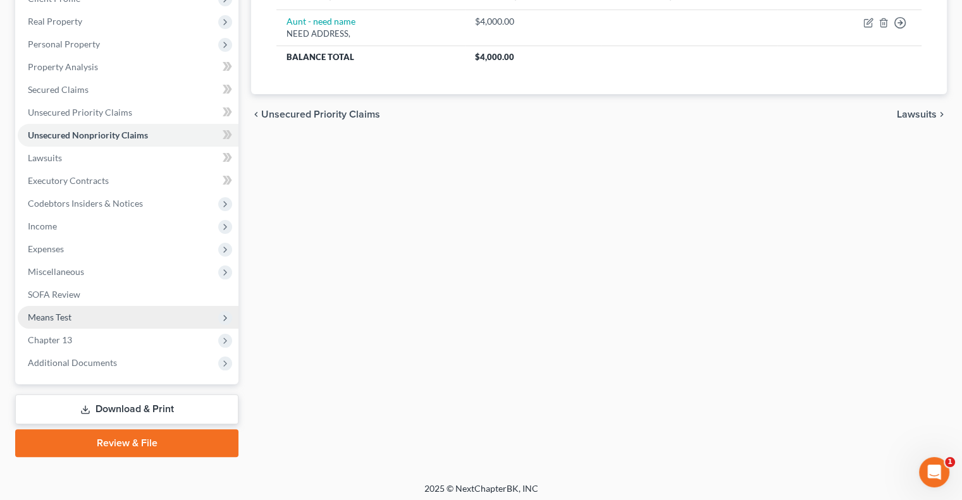
click at [99, 314] on span "Means Test" at bounding box center [128, 317] width 221 height 23
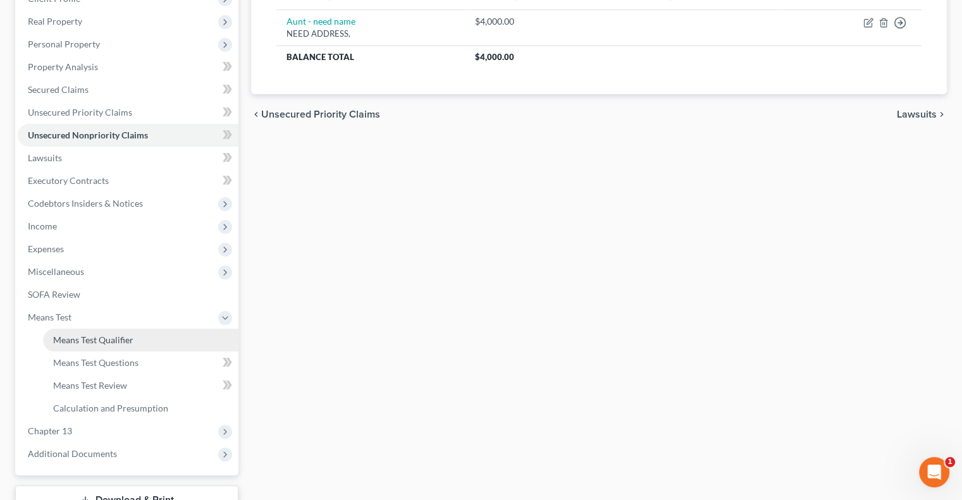
click at [129, 341] on span "Means Test Qualifier" at bounding box center [93, 340] width 80 height 11
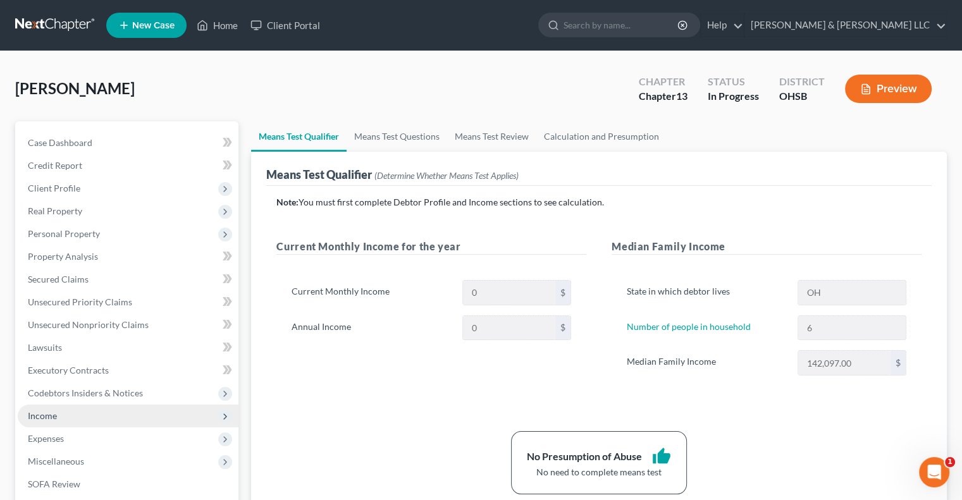
click at [99, 419] on span "Income" at bounding box center [128, 416] width 221 height 23
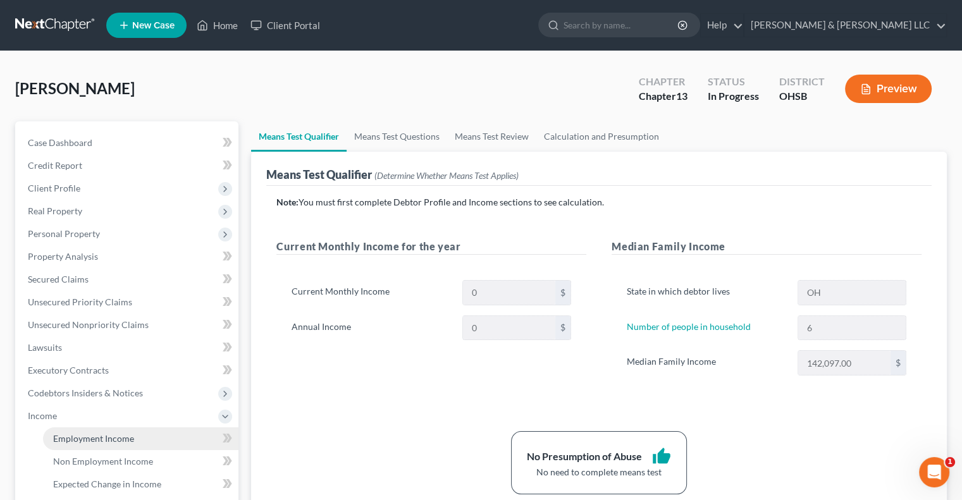
click at [116, 438] on span "Employment Income" at bounding box center [93, 438] width 81 height 11
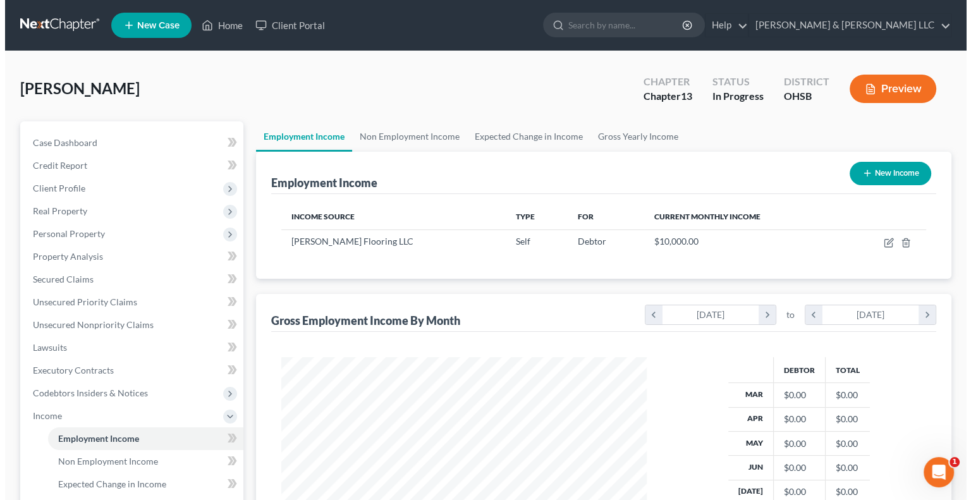
scroll to position [225, 390]
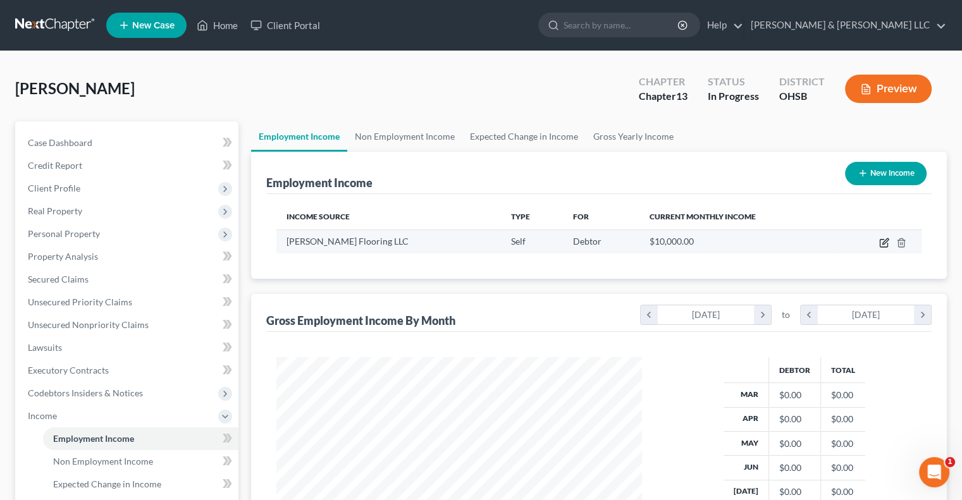
click at [886, 243] on icon "button" at bounding box center [884, 243] width 10 height 10
select select "1"
select select "0"
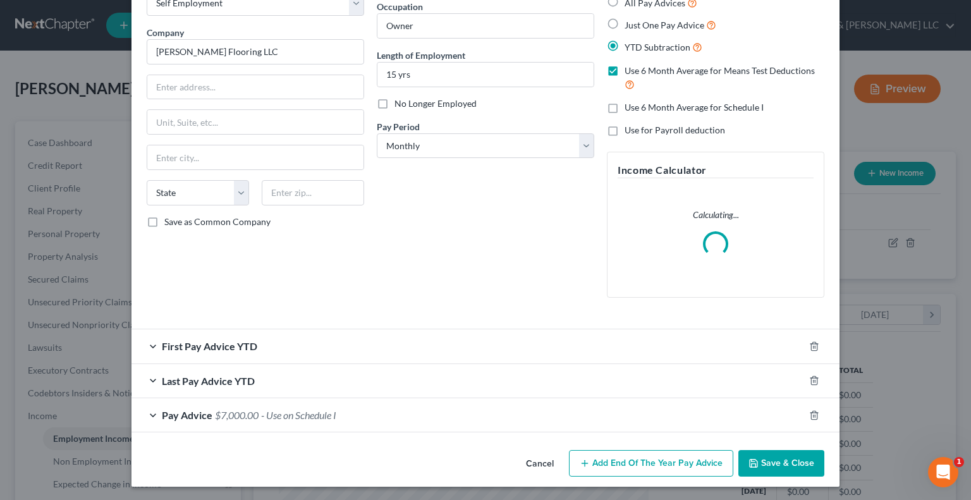
scroll to position [82, 0]
click at [151, 379] on div "Last Pay Advice YTD" at bounding box center [468, 381] width 673 height 34
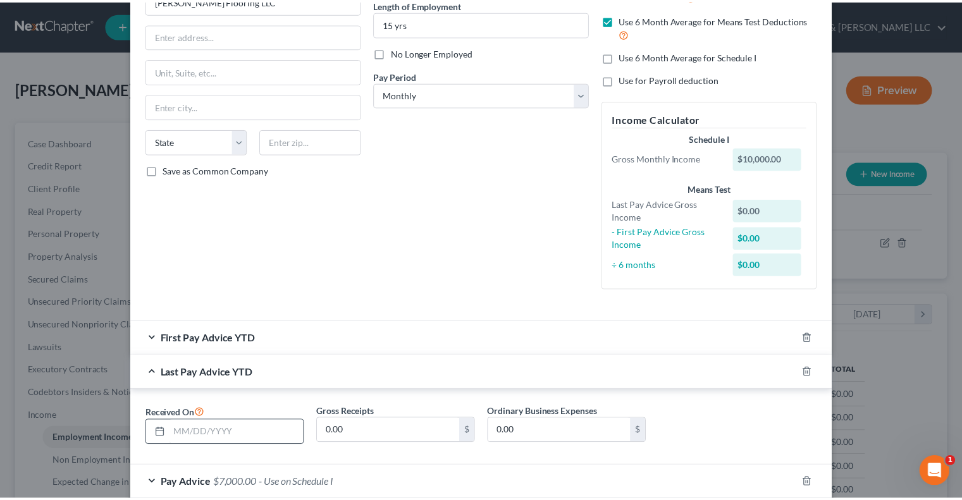
scroll to position [200, 0]
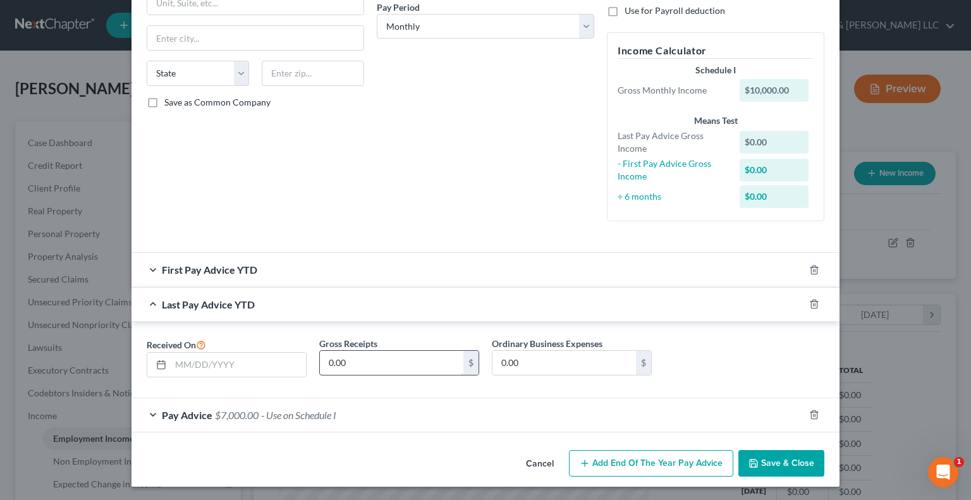
click at [349, 371] on input "0.00" at bounding box center [392, 363] width 144 height 24
type input "60,000"
click at [545, 362] on input "0.00" at bounding box center [565, 363] width 144 height 24
type input "18,000"
click at [785, 461] on button "Save & Close" at bounding box center [782, 463] width 86 height 27
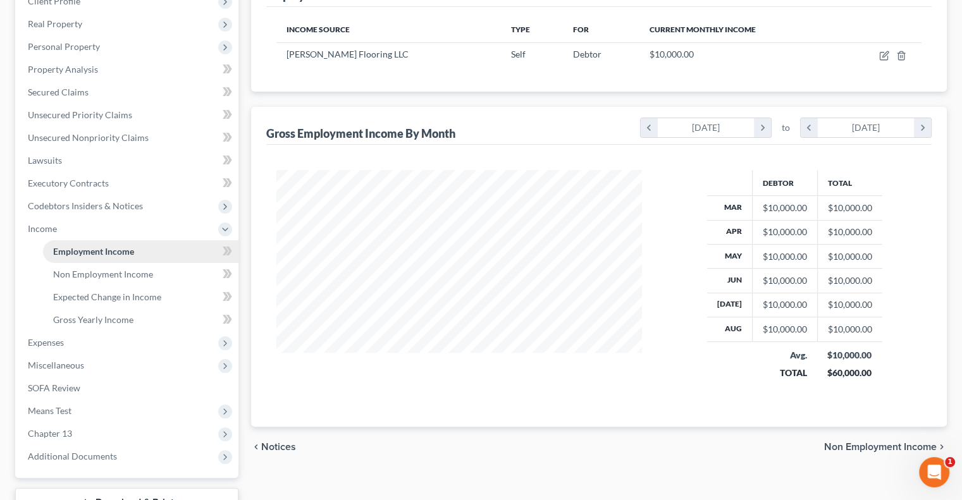
scroll to position [190, 0]
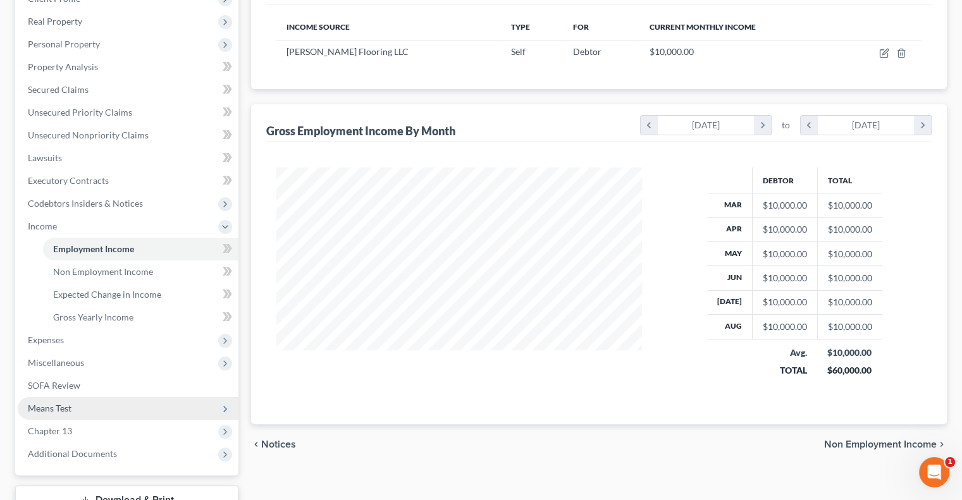
click at [77, 407] on span "Means Test" at bounding box center [128, 408] width 221 height 23
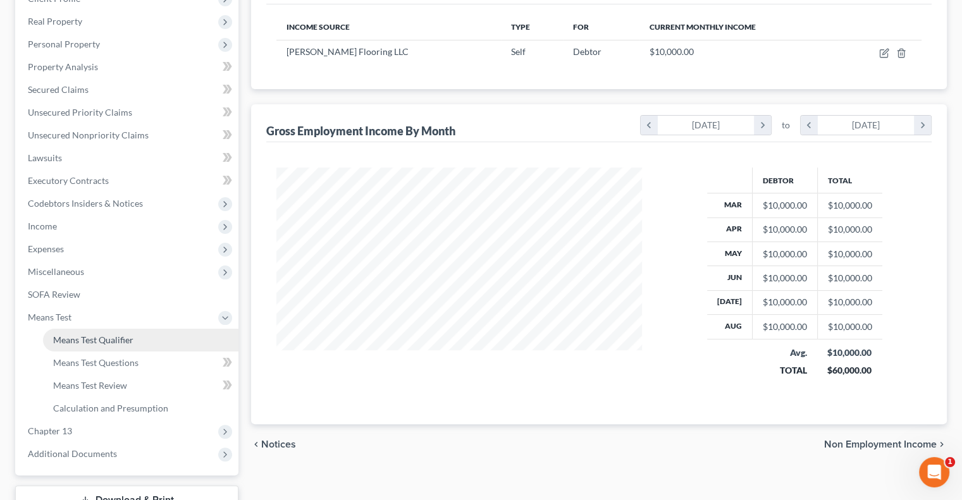
click at [104, 341] on span "Means Test Qualifier" at bounding box center [93, 340] width 80 height 11
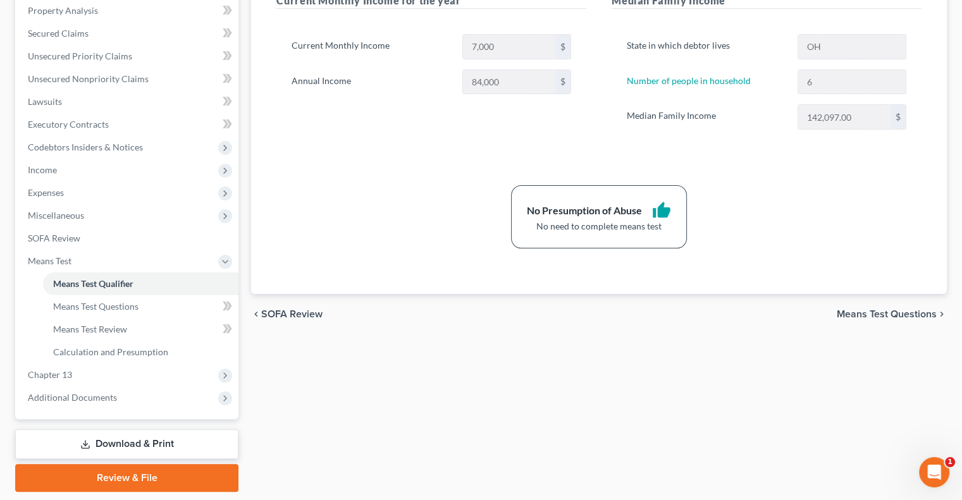
scroll to position [253, 0]
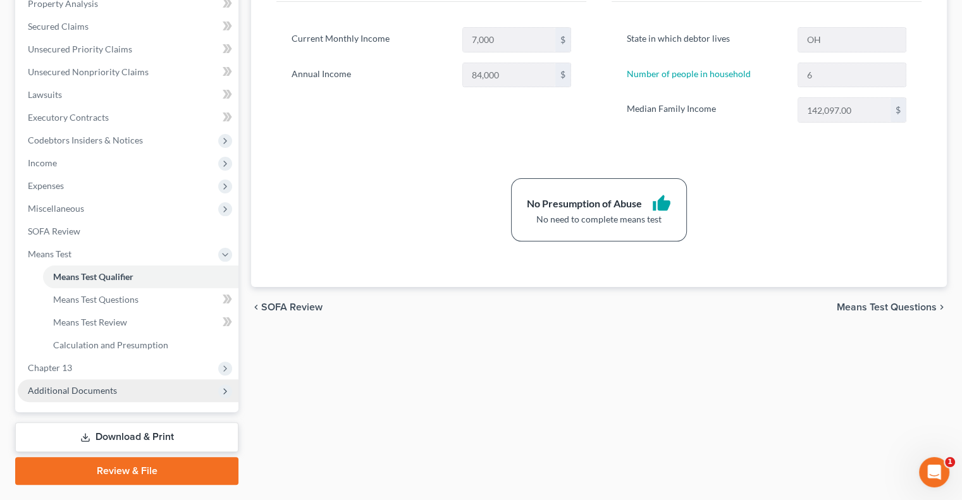
click at [120, 391] on span "Additional Documents" at bounding box center [128, 390] width 221 height 23
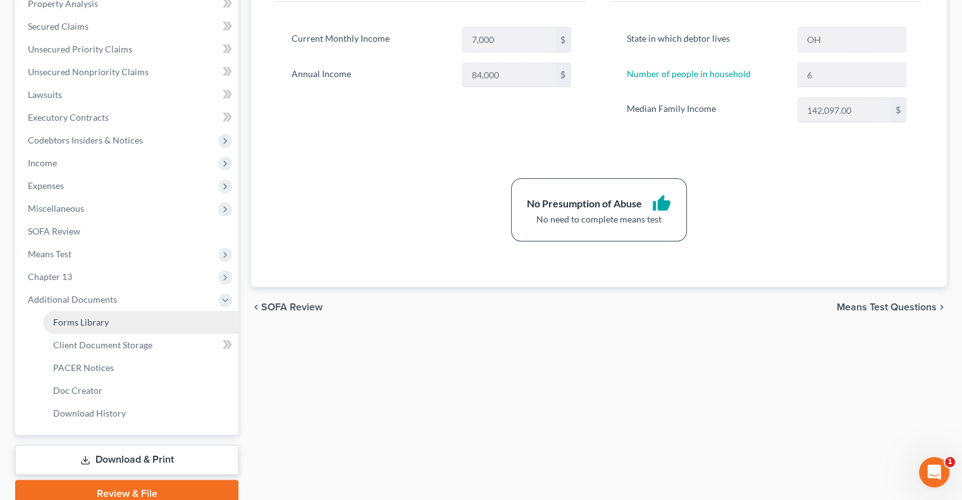
click at [108, 325] on link "Forms Library" at bounding box center [140, 322] width 195 height 23
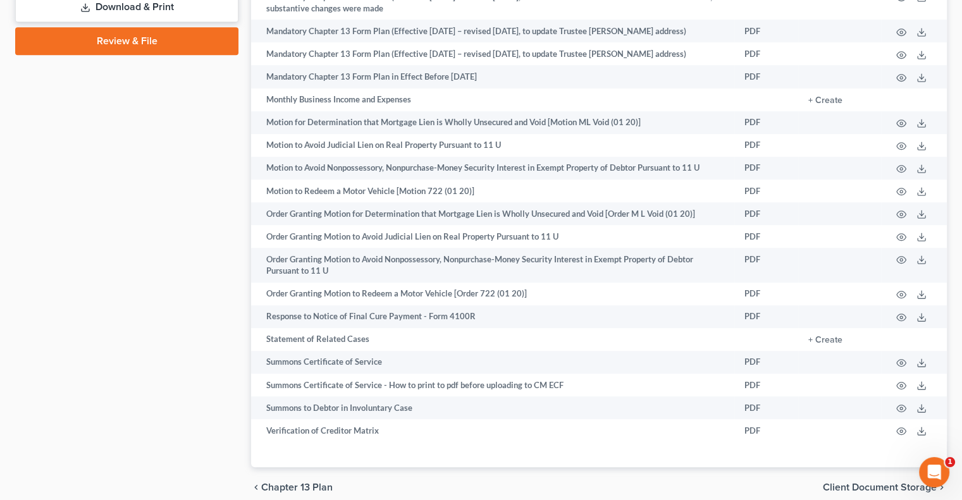
scroll to position [814, 0]
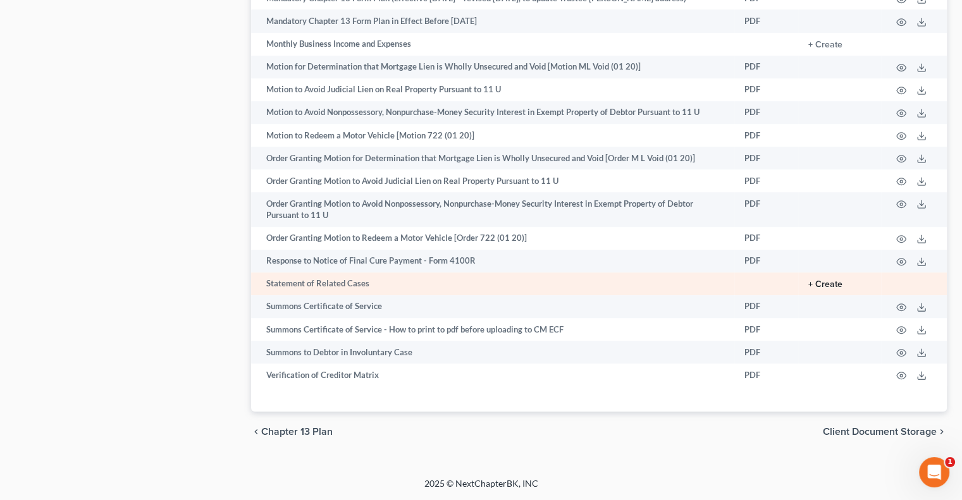
click at [834, 280] on button "+ Create" at bounding box center [825, 284] width 34 height 9
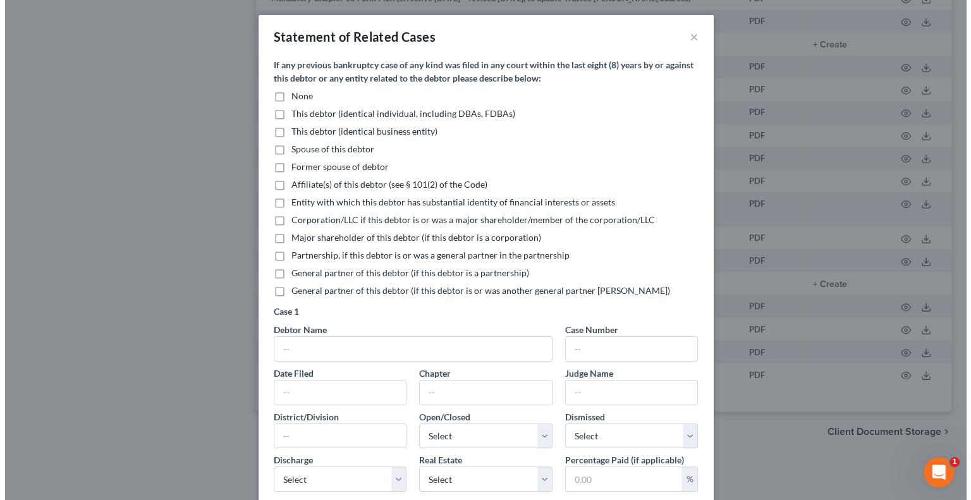
scroll to position [803, 0]
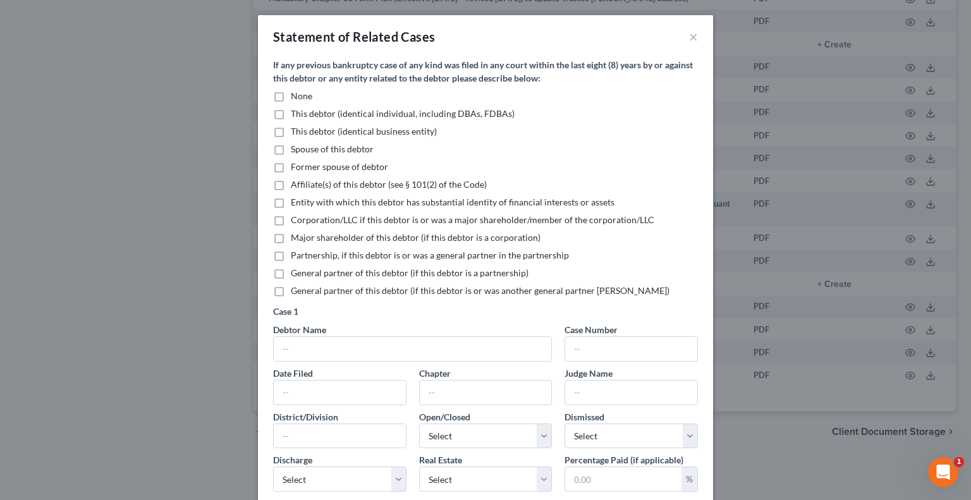
click at [291, 98] on label "None" at bounding box center [302, 96] width 22 height 13
click at [296, 98] on input "None" at bounding box center [300, 94] width 8 height 8
checkbox input "true"
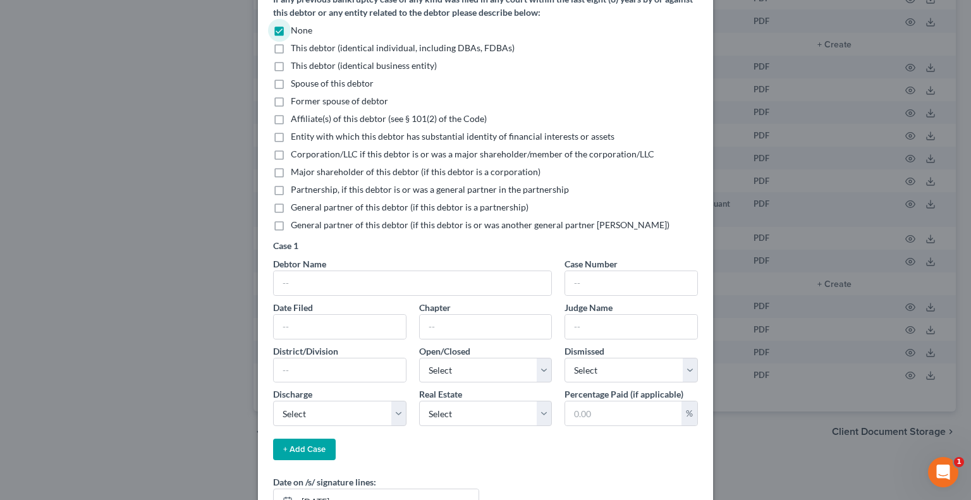
scroll to position [157, 0]
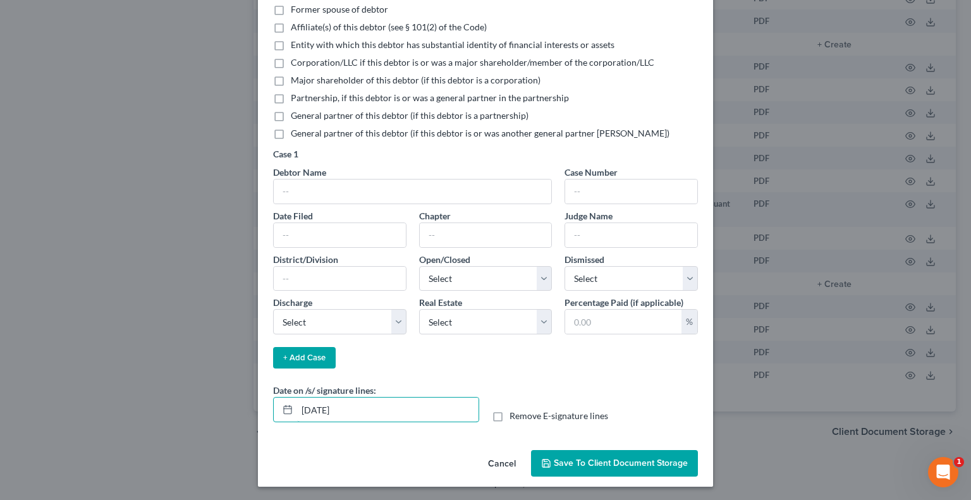
drag, startPoint x: 379, startPoint y: 404, endPoint x: 269, endPoint y: 392, distance: 110.7
click at [269, 393] on div "Date on /s/ signature lines: [DATE]" at bounding box center [376, 403] width 219 height 39
click at [510, 417] on label "Remove E-signature lines" at bounding box center [559, 416] width 99 height 13
click at [515, 417] on input "Remove E-signature lines" at bounding box center [519, 414] width 8 height 8
checkbox input "true"
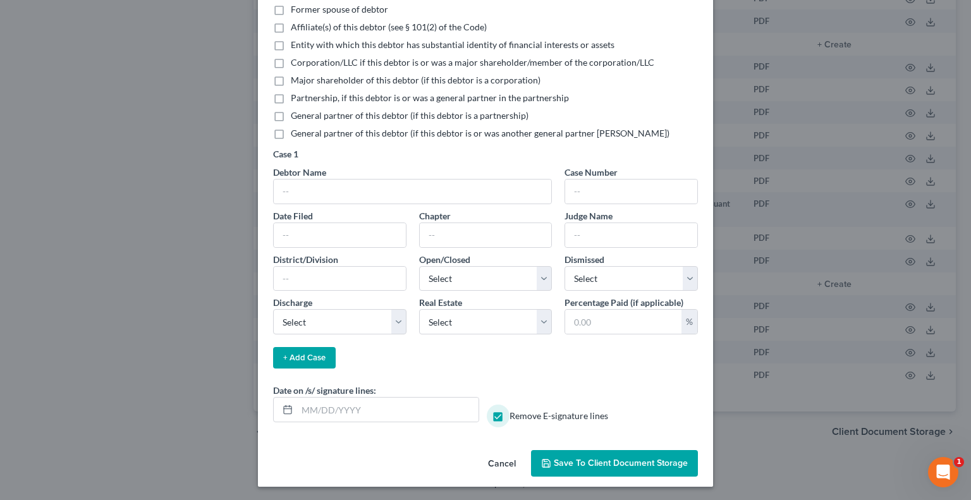
click at [587, 463] on span "Save to Client Document Storage" at bounding box center [621, 463] width 134 height 11
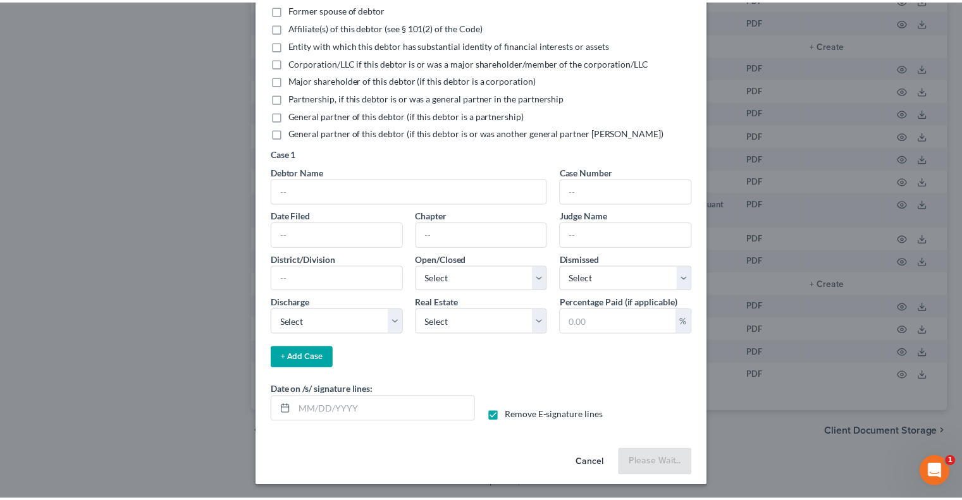
scroll to position [157, 0]
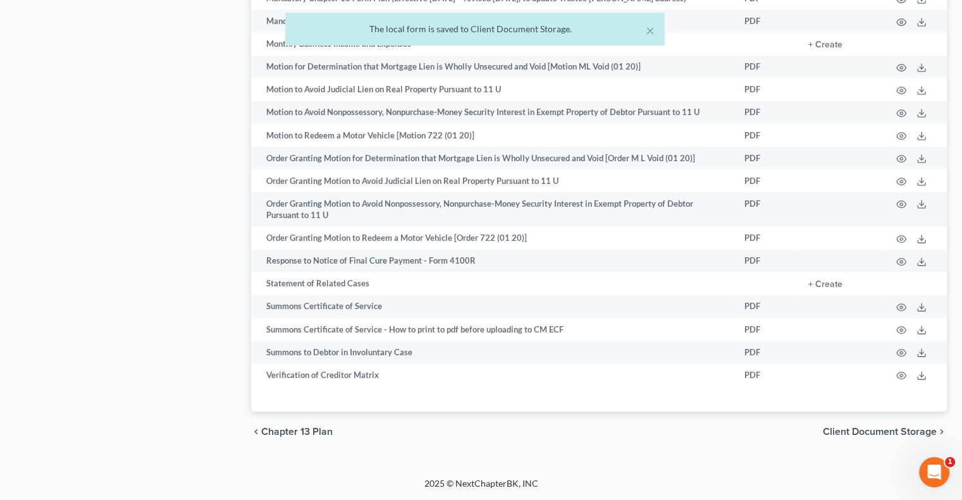
click at [854, 437] on span "Client Document Storage" at bounding box center [880, 432] width 114 height 10
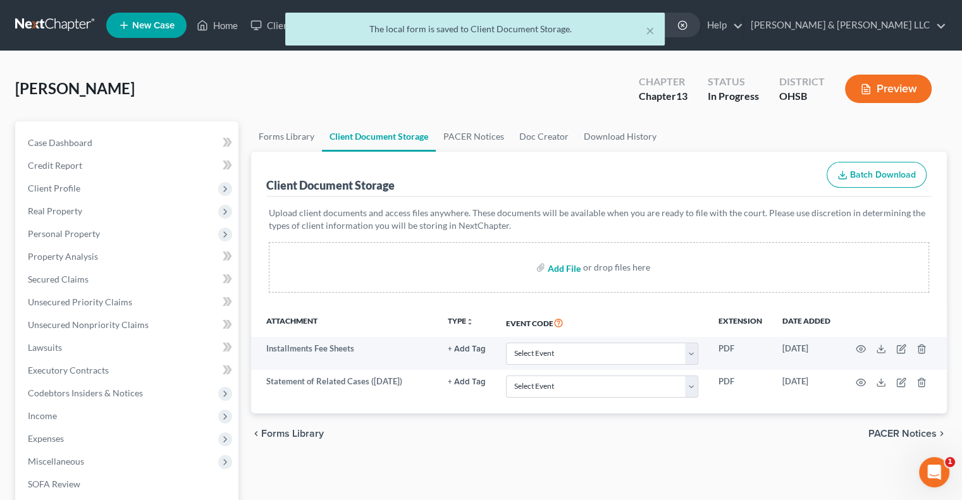
click at [564, 268] on input "file" at bounding box center [563, 267] width 30 height 23
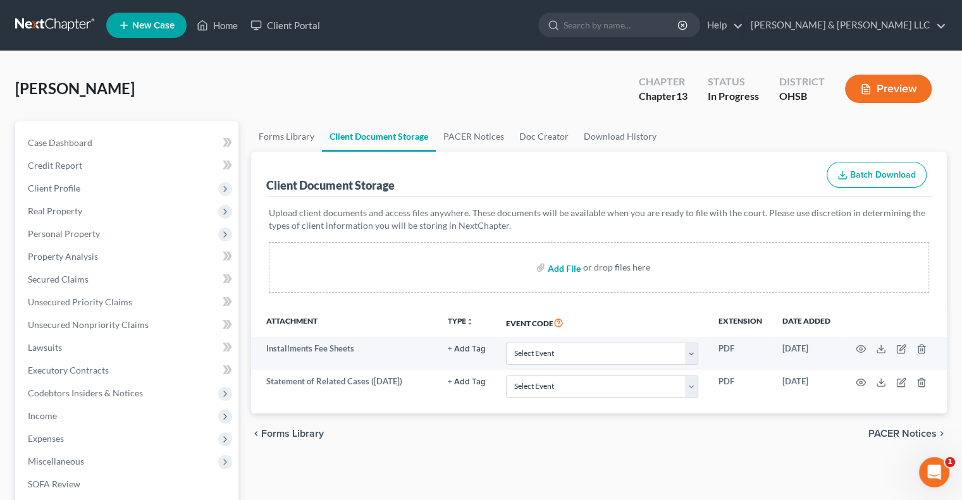
type input "C:\fakepath\[PERSON_NAME].pdf"
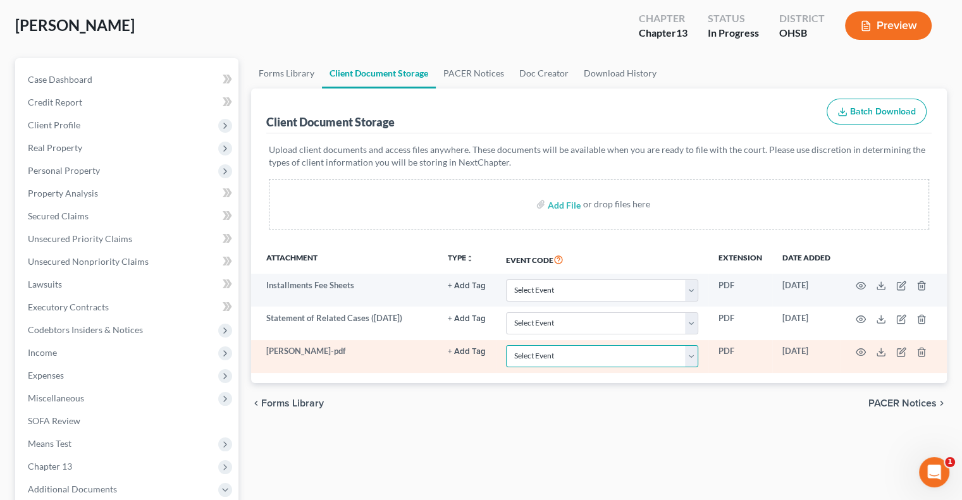
click at [562, 357] on select "Select Event 20 Largest Unsecured Creditors Amended Document Amended List of Cr…" at bounding box center [602, 356] width 192 height 22
select select "7"
click at [506, 345] on select "Select Event 20 Largest Unsecured Creditors Amended Document Amended List of Cr…" at bounding box center [602, 356] width 192 height 22
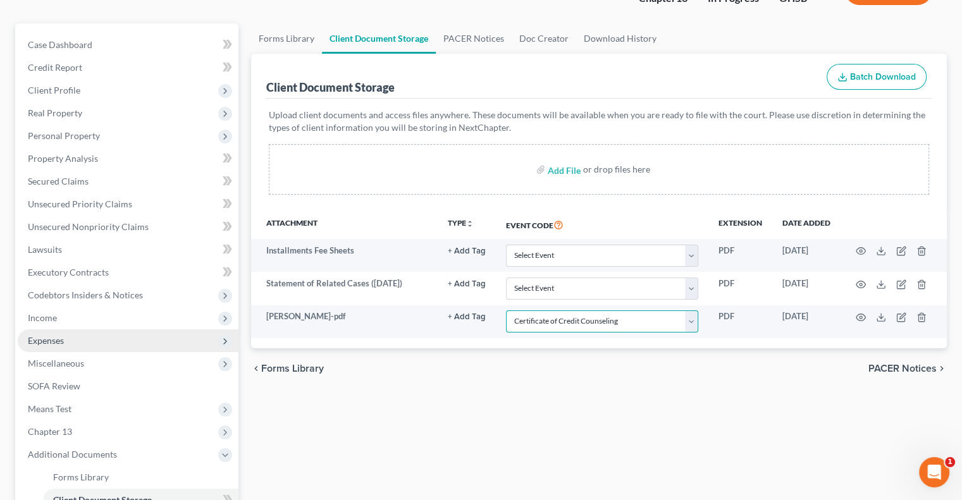
scroll to position [126, 0]
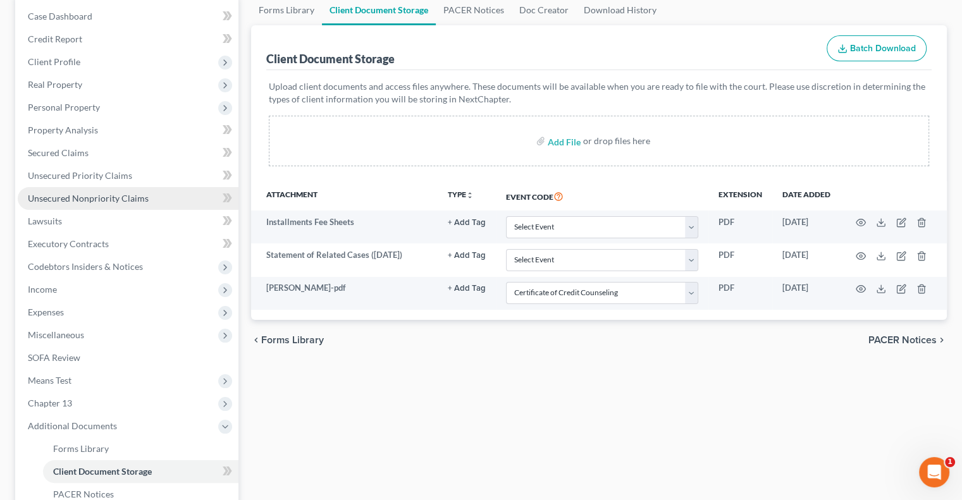
drag, startPoint x: 92, startPoint y: 194, endPoint x: 154, endPoint y: 192, distance: 62.6
click at [92, 194] on span "Unsecured Nonpriority Claims" at bounding box center [88, 198] width 121 height 11
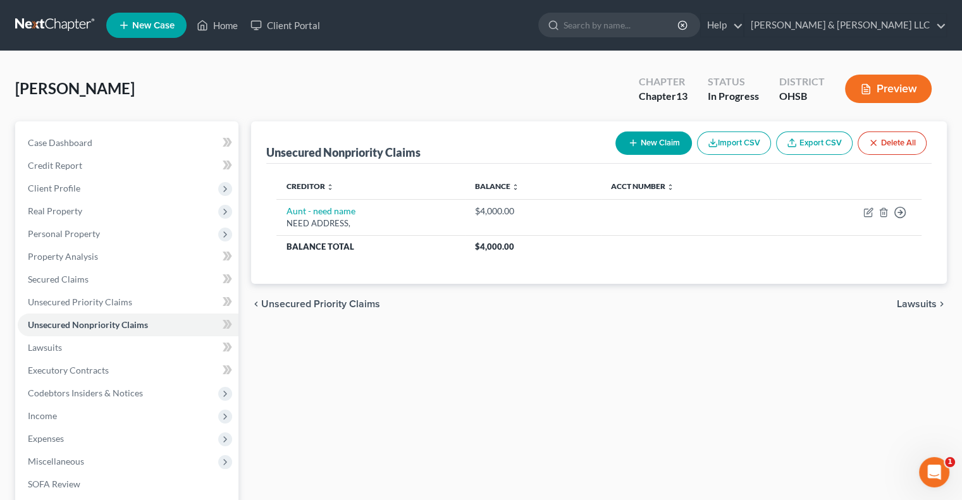
click at [644, 145] on button "New Claim" at bounding box center [653, 143] width 77 height 23
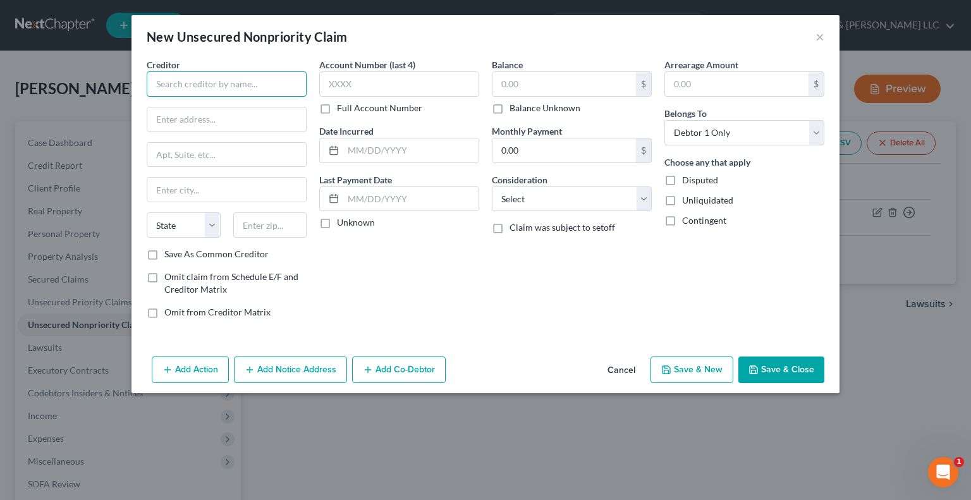
click at [235, 78] on input "text" at bounding box center [227, 83] width 160 height 25
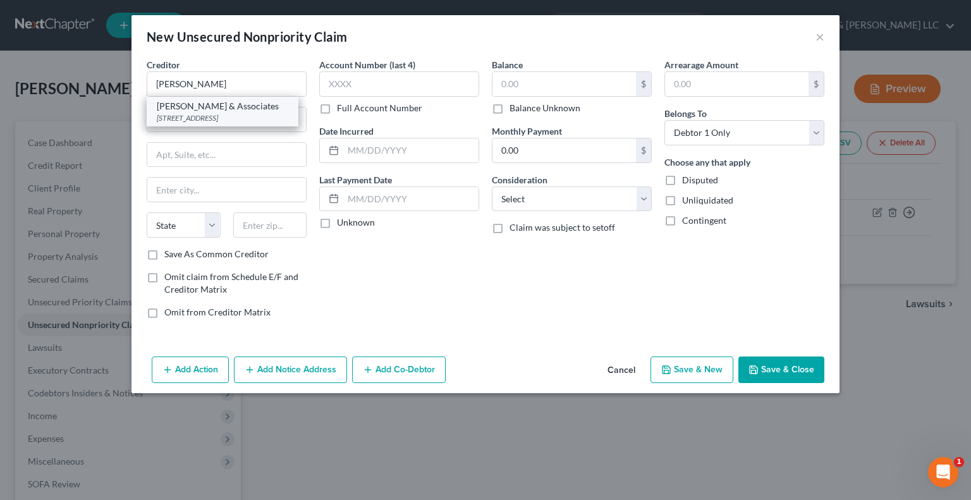
click at [234, 108] on div "[PERSON_NAME] & Associates" at bounding box center [223, 106] width 132 height 13
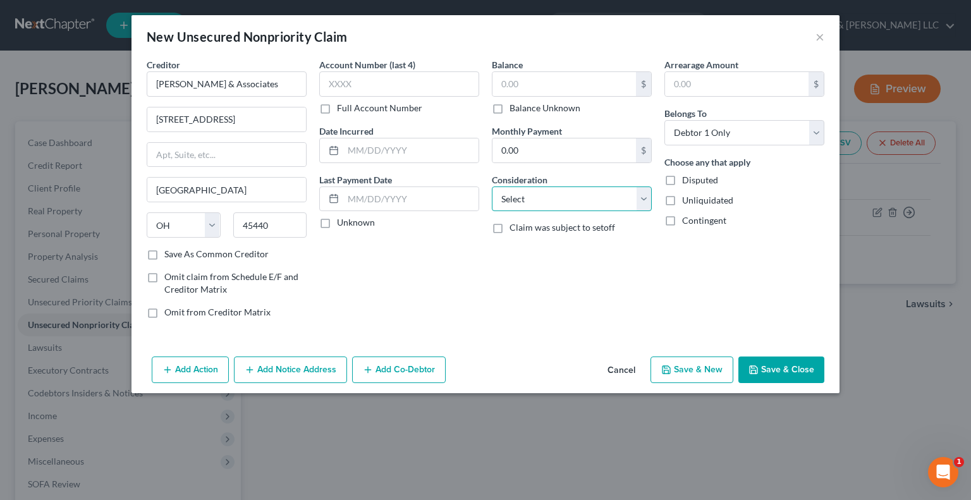
click at [540, 202] on select "Select Cable / Satellite Services Collection Agency Credit Card Debt Debt Couns…" at bounding box center [572, 199] width 160 height 25
click at [492, 187] on select "Select Cable / Satellite Services Collection Agency Credit Card Debt Debt Couns…" at bounding box center [572, 199] width 160 height 25
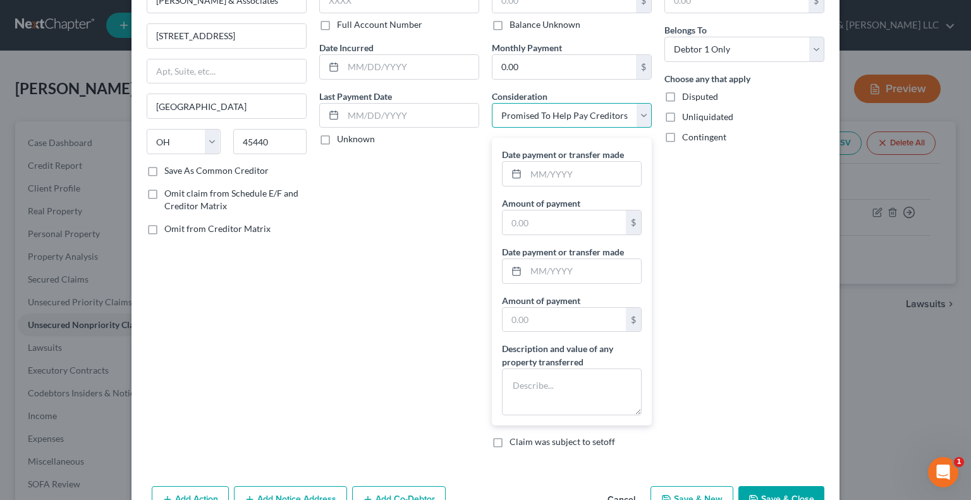
scroll to position [56, 0]
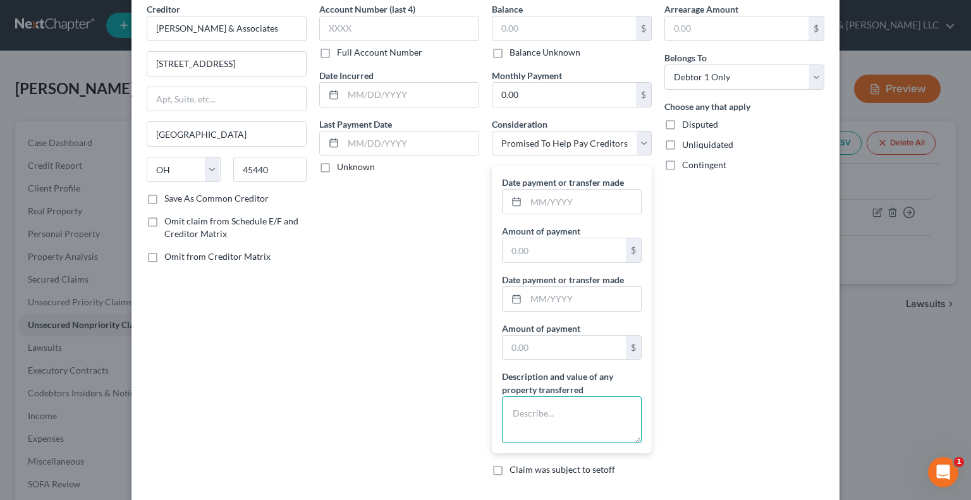
click at [537, 398] on textarea at bounding box center [572, 420] width 140 height 47
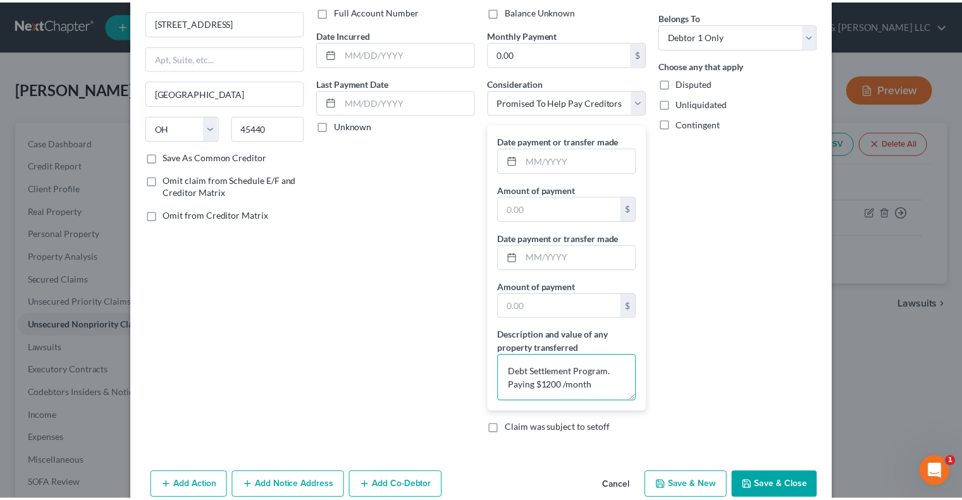
scroll to position [119, 0]
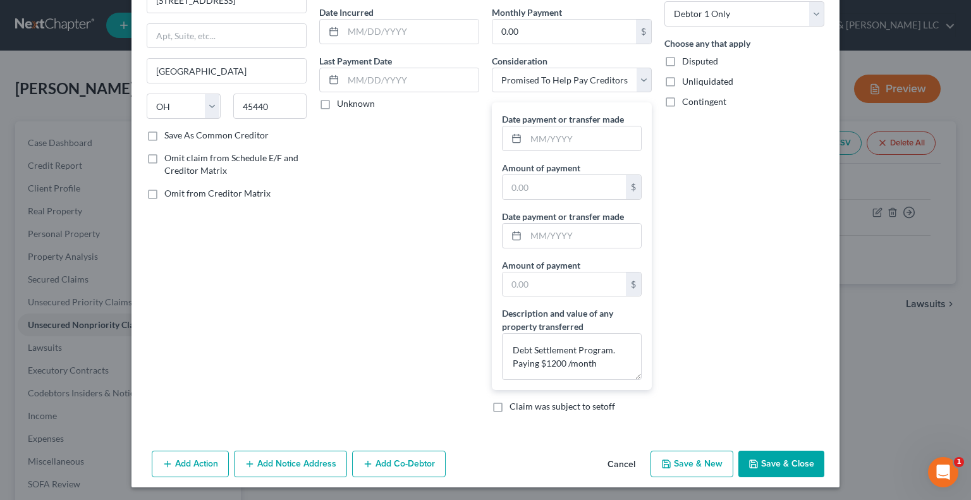
click at [764, 456] on button "Save & Close" at bounding box center [782, 464] width 86 height 27
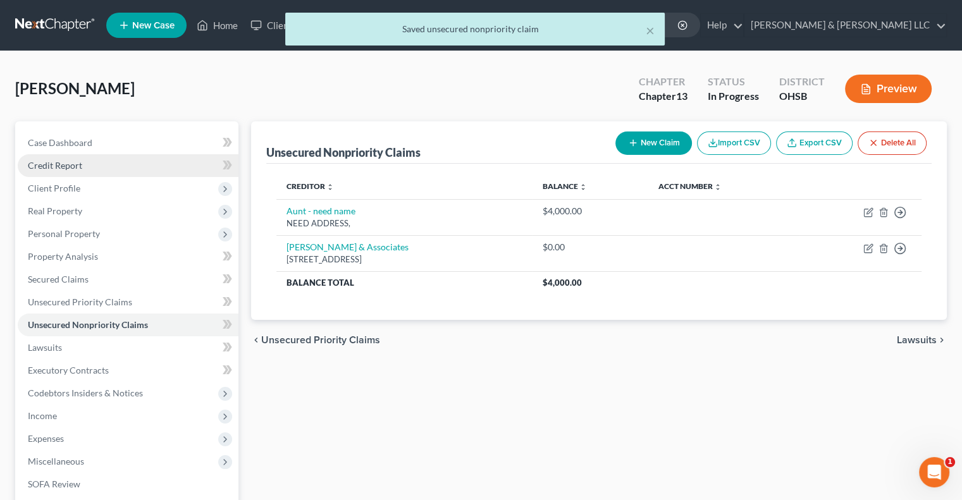
click at [70, 169] on span "Credit Report" at bounding box center [55, 165] width 54 height 11
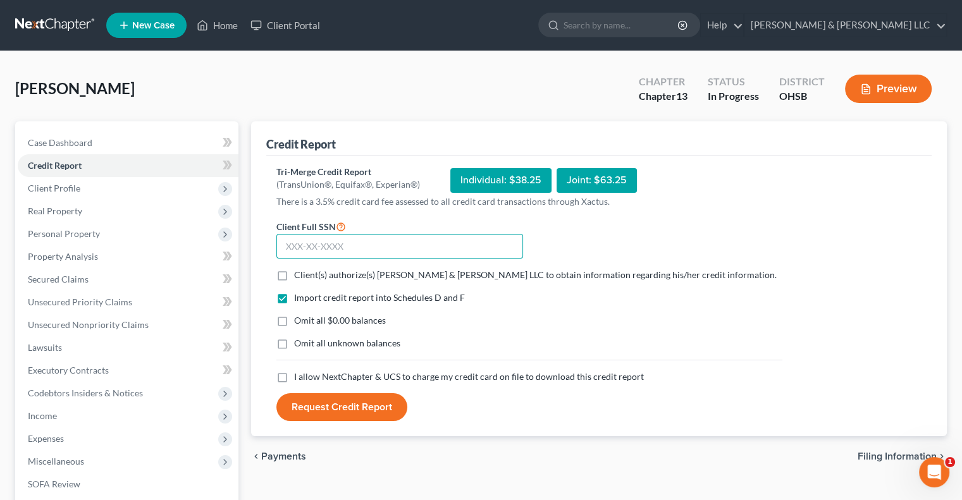
click at [297, 246] on input "text" at bounding box center [399, 246] width 247 height 25
paste input "625-20-0832"
click at [294, 277] on label "Client(s) authorize(s) [PERSON_NAME] & [PERSON_NAME] LLC to obtain information …" at bounding box center [535, 275] width 483 height 13
click at [299, 277] on input "Client(s) authorize(s) [PERSON_NAME] & [PERSON_NAME] LLC to obtain information …" at bounding box center [303, 273] width 8 height 8
click at [294, 375] on label "I allow NextChapter & UCS to charge my credit card on file to download this cre…" at bounding box center [469, 377] width 350 height 13
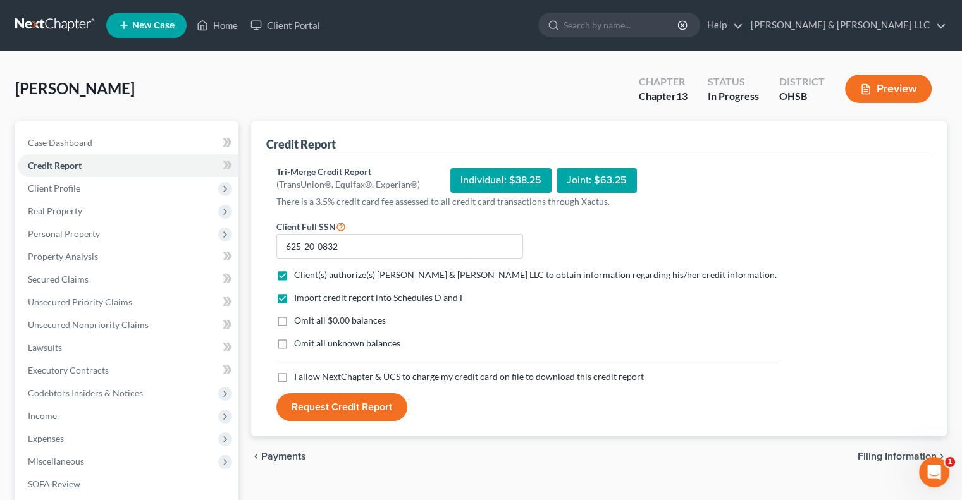
click at [299, 375] on input "I allow NextChapter & UCS to charge my credit card on file to download this cre…" at bounding box center [303, 375] width 8 height 8
click at [343, 411] on button "Request Credit Report" at bounding box center [341, 407] width 131 height 28
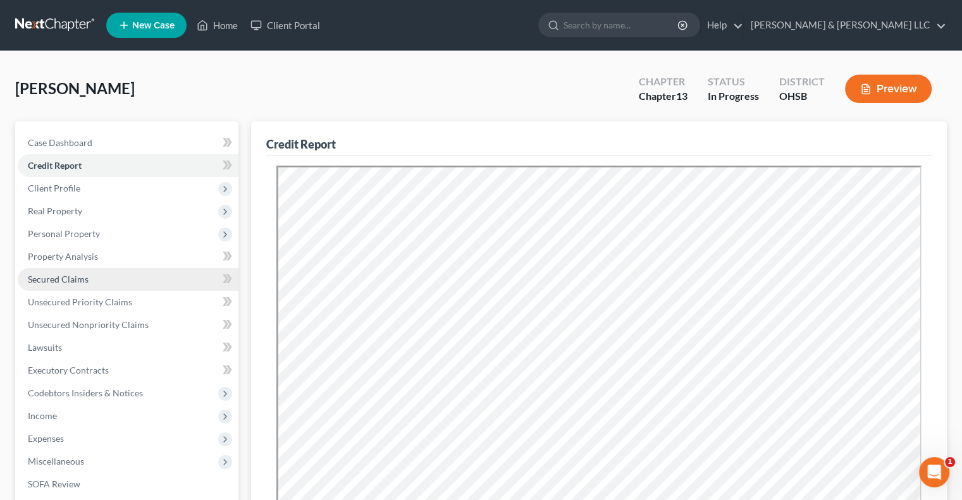
click at [78, 276] on span "Secured Claims" at bounding box center [58, 279] width 61 height 11
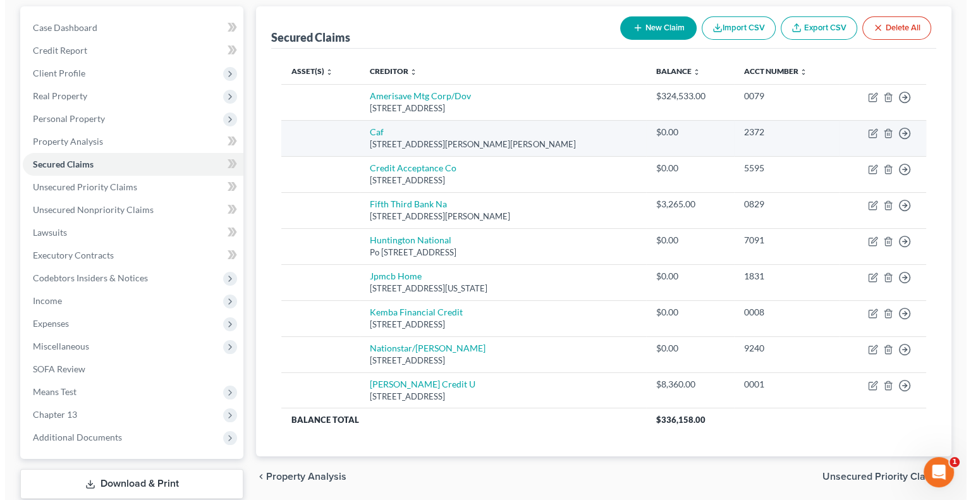
scroll to position [126, 0]
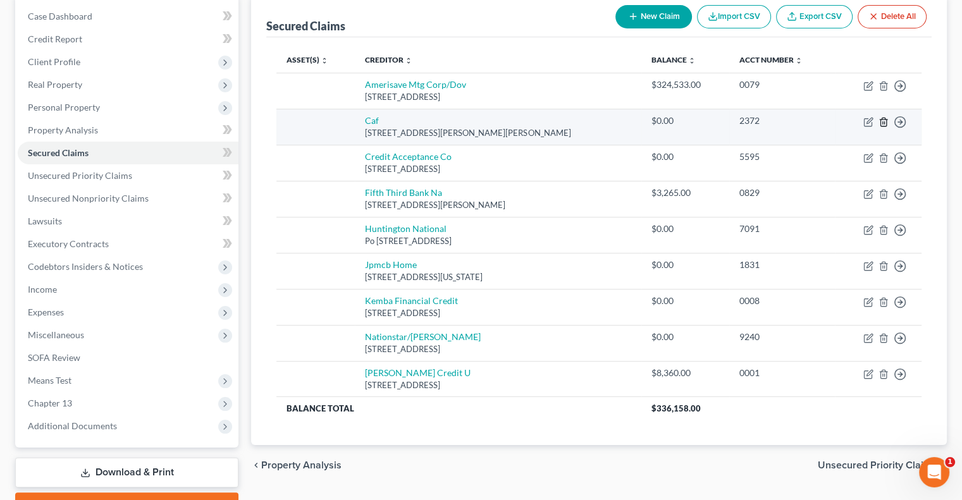
click at [882, 125] on icon "button" at bounding box center [883, 122] width 10 height 10
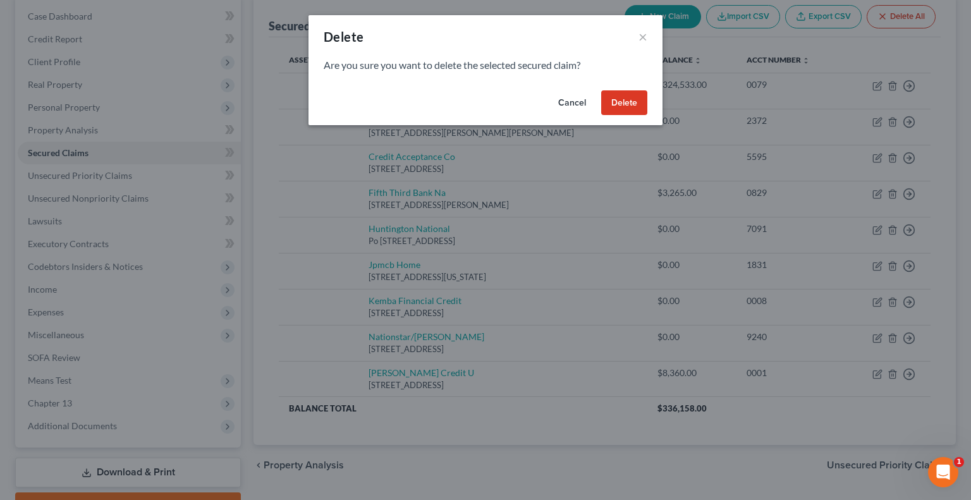
click at [620, 99] on button "Delete" at bounding box center [624, 102] width 46 height 25
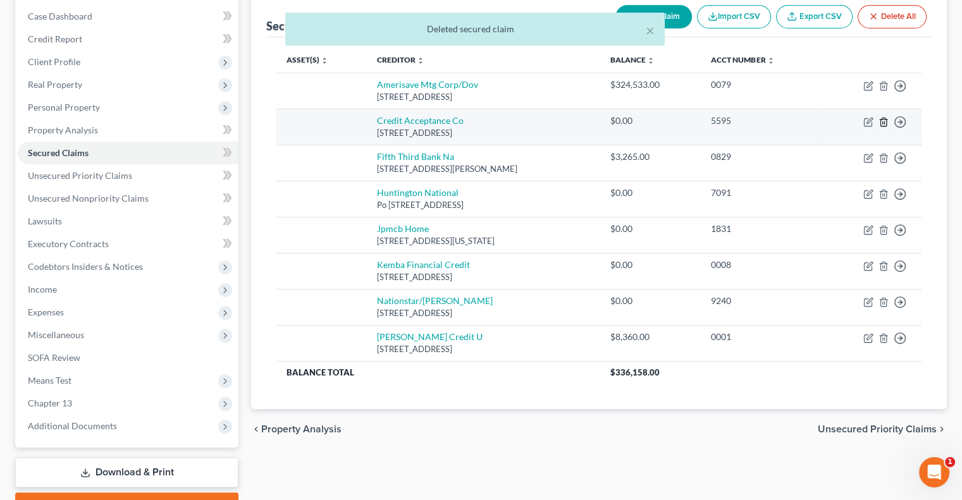
click at [884, 121] on line "button" at bounding box center [884, 122] width 0 height 3
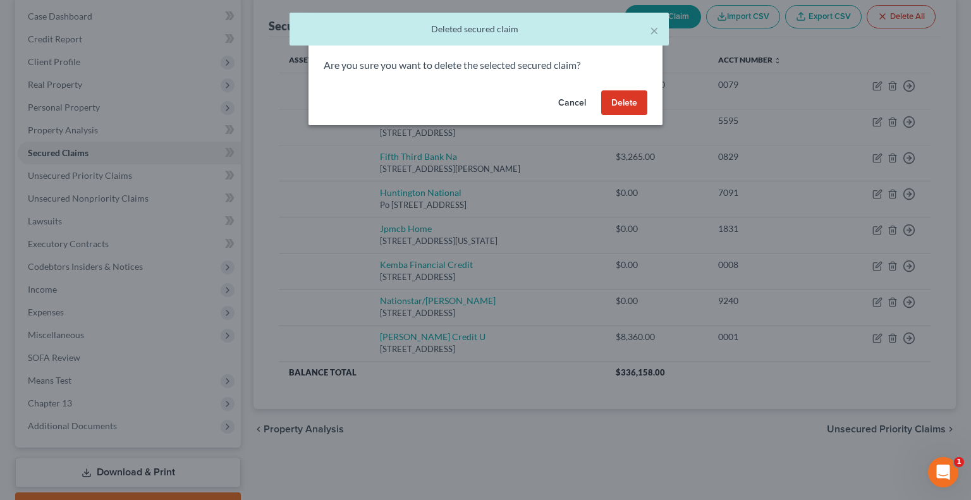
click at [622, 105] on button "Delete" at bounding box center [624, 102] width 46 height 25
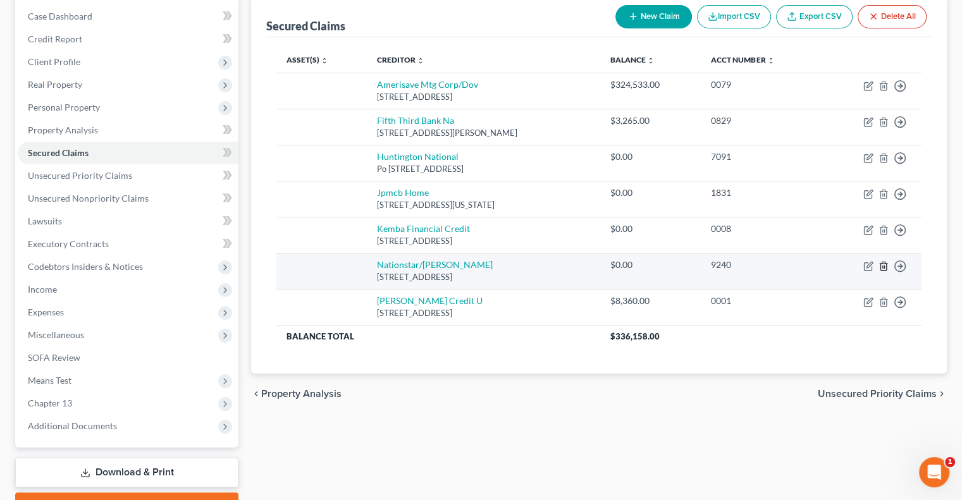
click at [885, 266] on icon "button" at bounding box center [883, 266] width 10 height 10
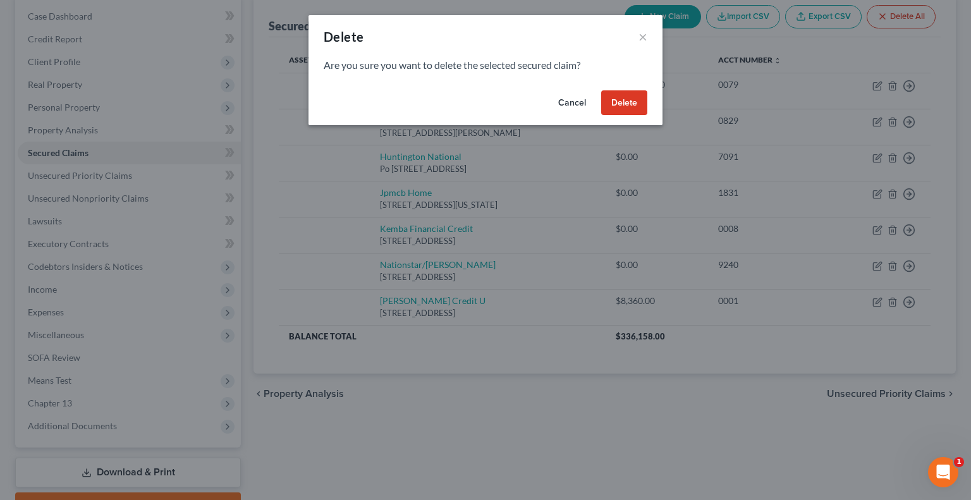
click at [635, 106] on button "Delete" at bounding box center [624, 102] width 46 height 25
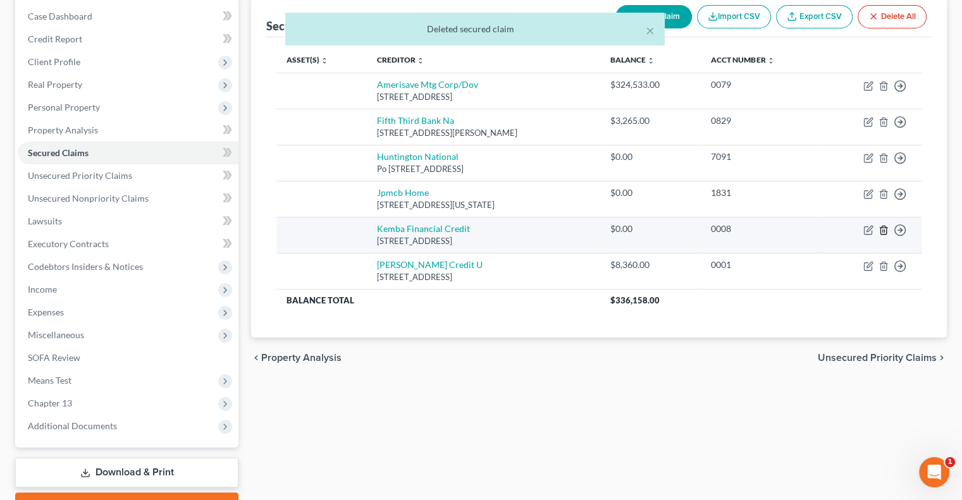
click at [883, 230] on line "button" at bounding box center [883, 231] width 0 height 3
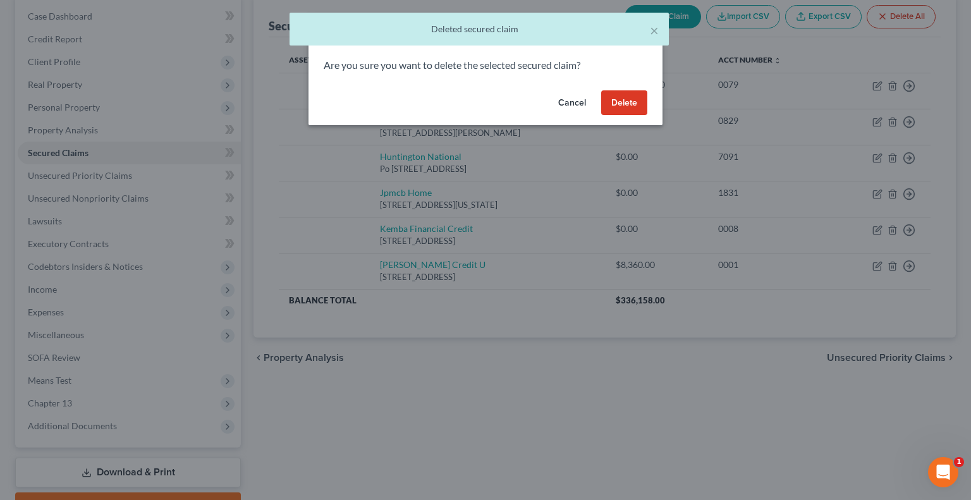
click at [640, 108] on button "Delete" at bounding box center [624, 102] width 46 height 25
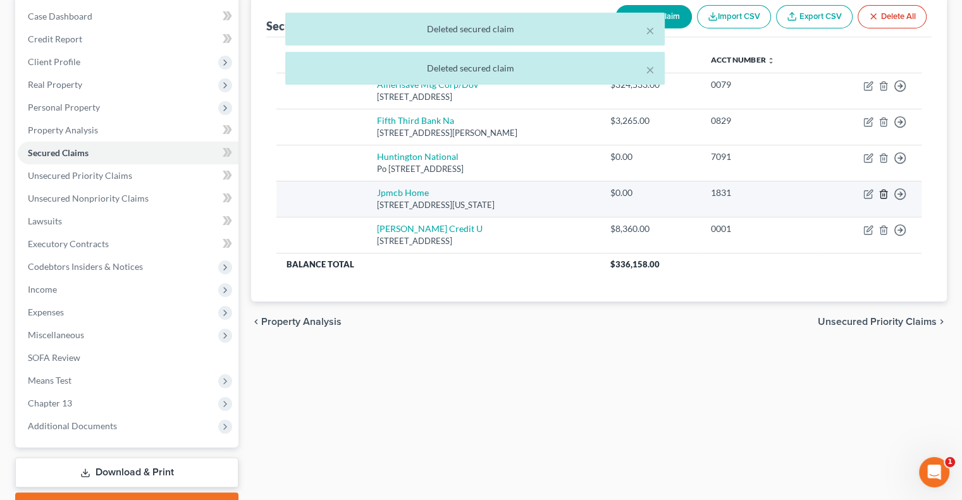
click at [880, 195] on icon "button" at bounding box center [883, 194] width 6 height 8
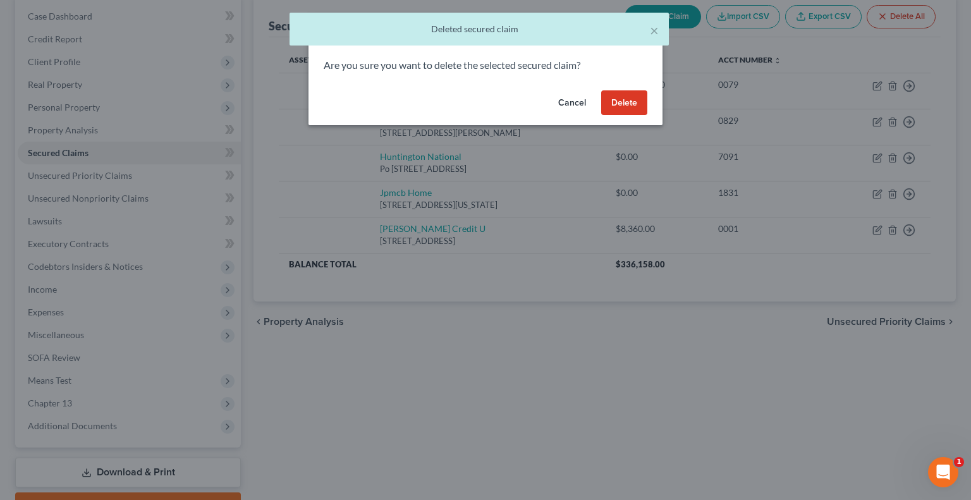
click at [621, 105] on button "Delete" at bounding box center [624, 102] width 46 height 25
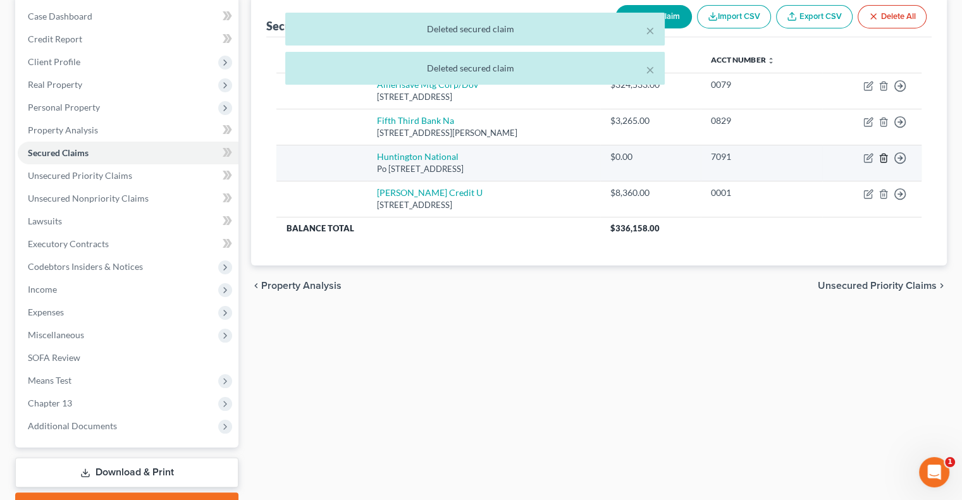
click at [880, 159] on icon "button" at bounding box center [883, 158] width 10 height 10
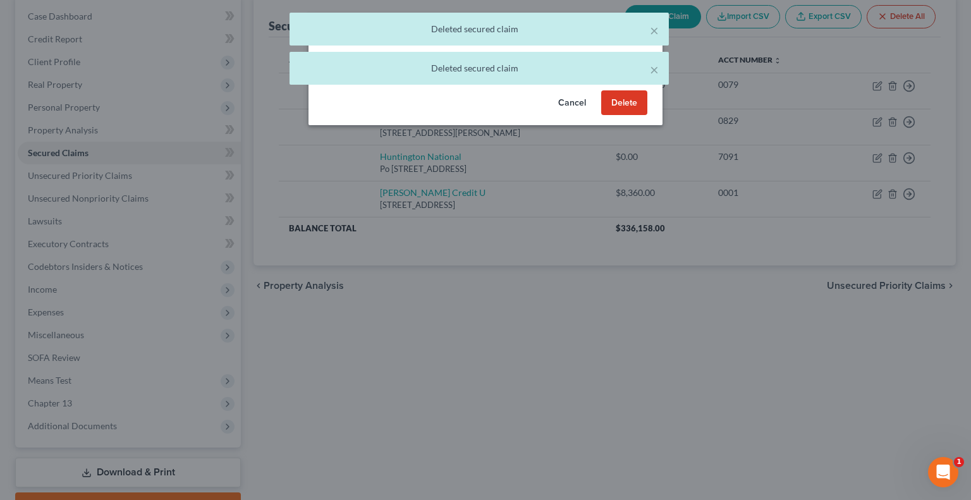
click at [627, 102] on button "Delete" at bounding box center [624, 102] width 46 height 25
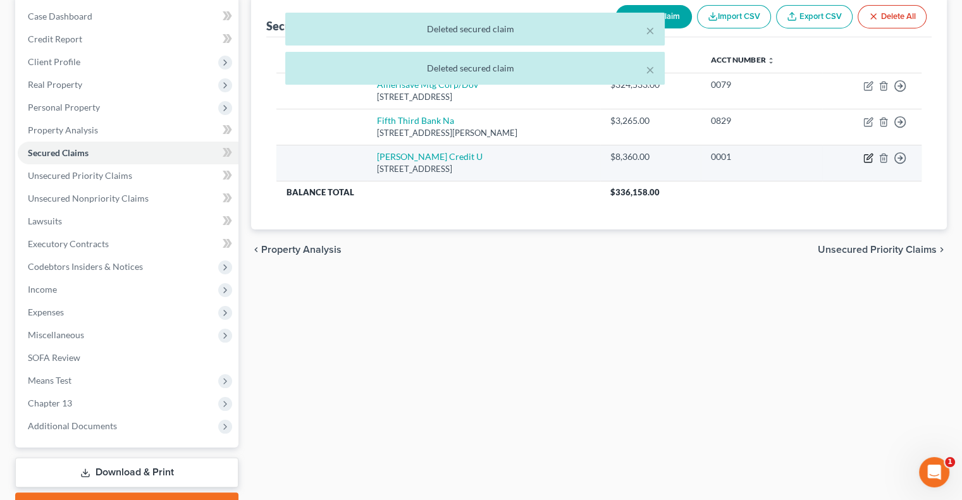
click at [865, 156] on icon "button" at bounding box center [868, 158] width 10 height 10
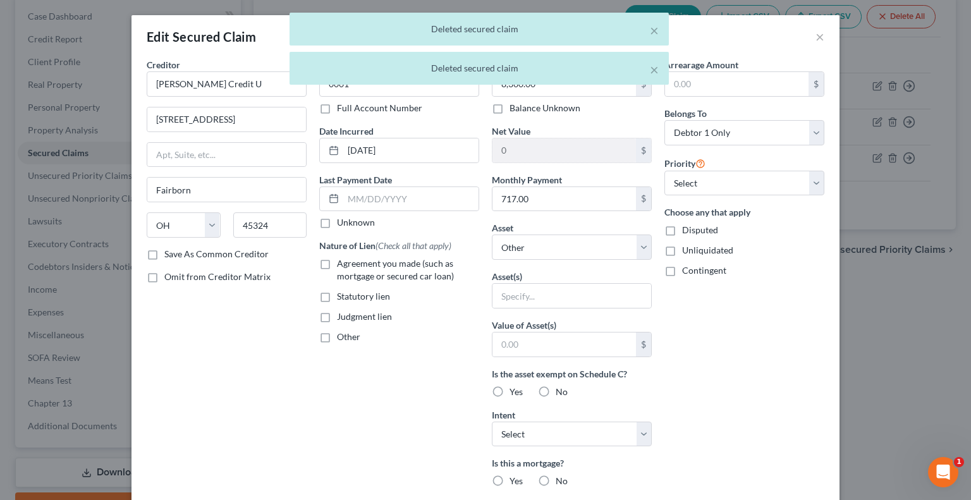
click at [337, 262] on label "Agreement you made (such as mortgage or secured car loan)" at bounding box center [408, 269] width 142 height 25
click at [342, 262] on input "Agreement you made (such as mortgage or secured car loan)" at bounding box center [346, 261] width 8 height 8
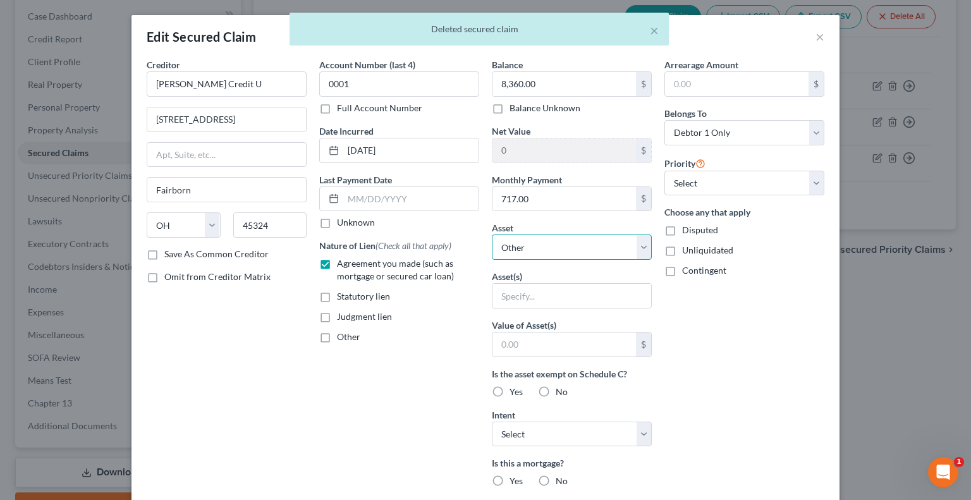
click at [539, 249] on select "Select Other Multiple Assets [STREET_ADDRESS] - $397500.0 2018 Chrysler Pacific…" at bounding box center [572, 247] width 160 height 25
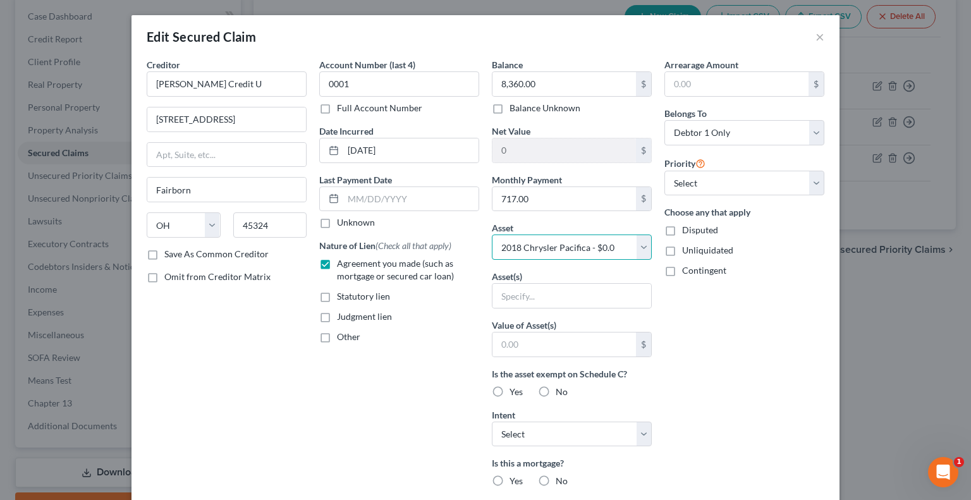
click at [492, 235] on select "Select Other Multiple Assets [STREET_ADDRESS] - $397500.0 2018 Chrysler Pacific…" at bounding box center [572, 247] width 160 height 25
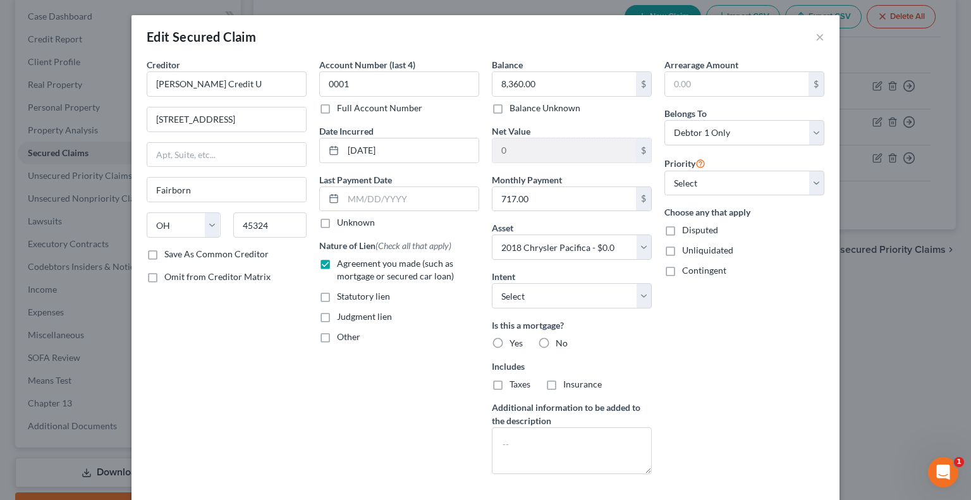
click at [556, 343] on label "No" at bounding box center [562, 343] width 12 height 13
click at [561, 343] on input "No" at bounding box center [565, 341] width 8 height 8
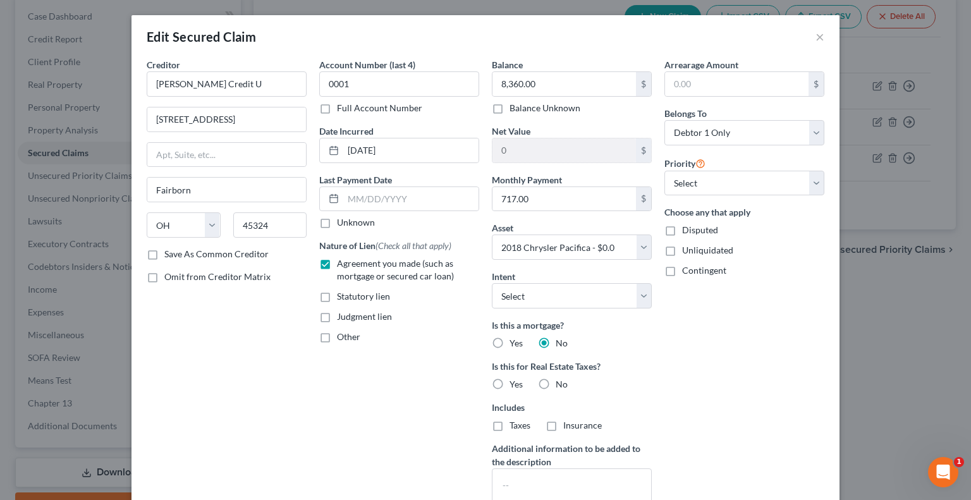
click at [556, 384] on label "No" at bounding box center [562, 384] width 12 height 13
click at [561, 384] on input "No" at bounding box center [565, 382] width 8 height 8
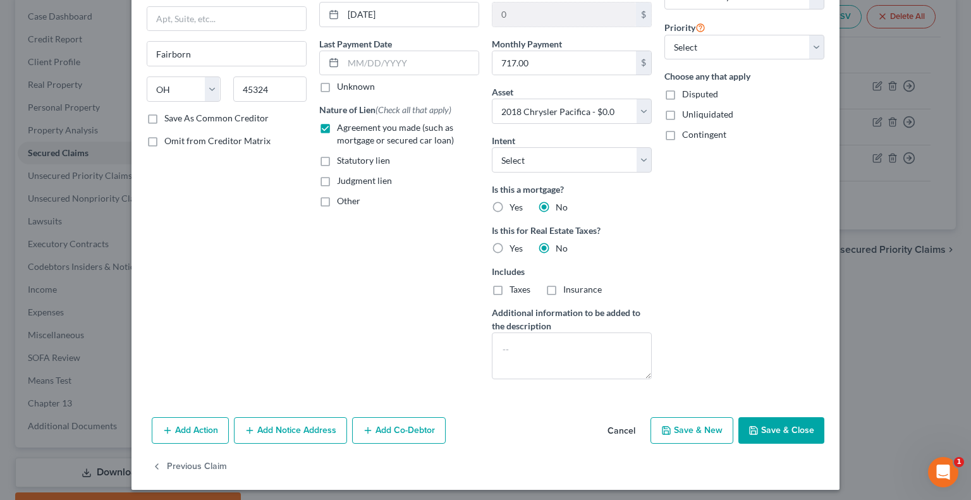
scroll to position [139, 0]
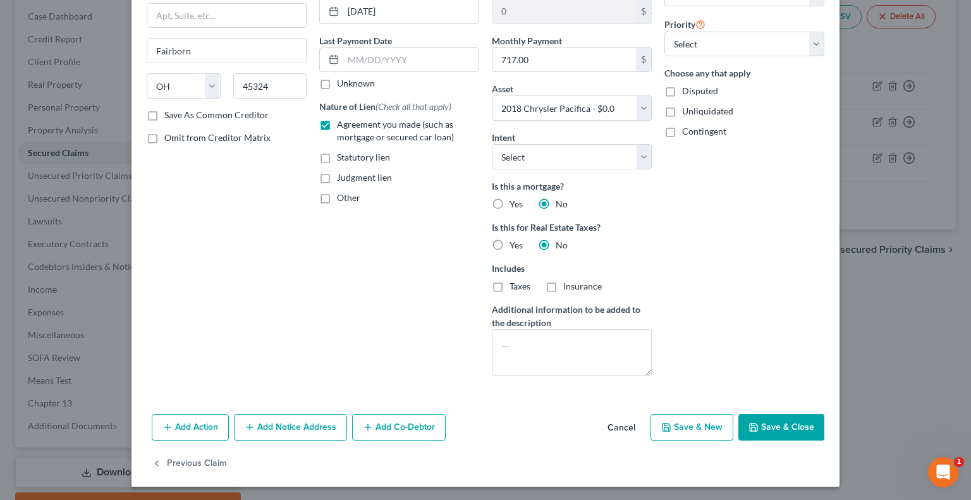
click at [775, 426] on button "Save & Close" at bounding box center [782, 427] width 86 height 27
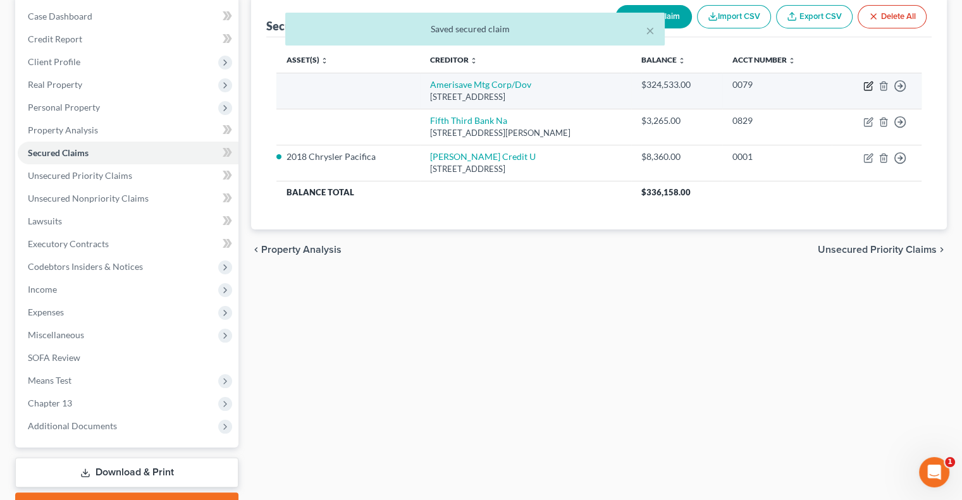
click at [867, 85] on icon "button" at bounding box center [869, 85] width 6 height 6
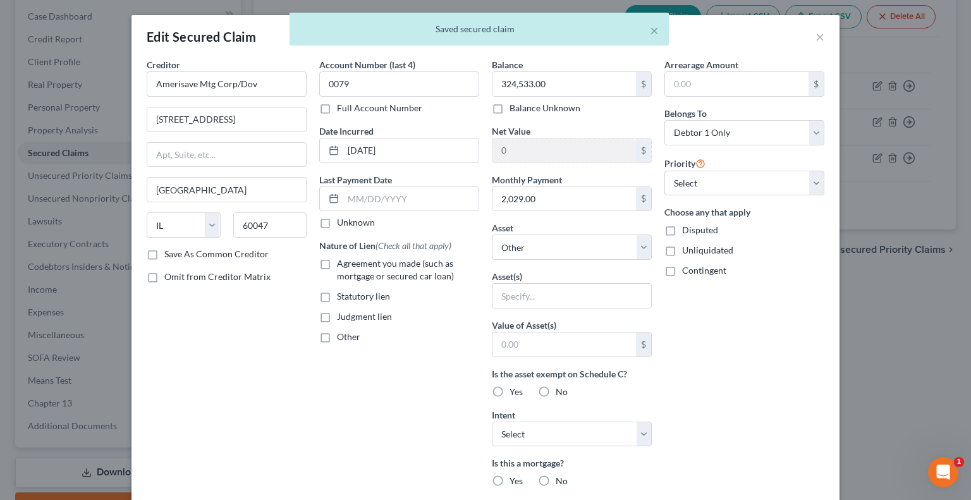
click at [337, 271] on span "Agreement you made (such as mortgage or secured car loan)" at bounding box center [395, 269] width 117 height 23
click at [342, 266] on input "Agreement you made (such as mortgage or secured car loan)" at bounding box center [346, 261] width 8 height 8
click at [514, 252] on select "Select Other Multiple Assets [STREET_ADDRESS] - $397500.0 2018 Chrysler Pacific…" at bounding box center [572, 247] width 160 height 25
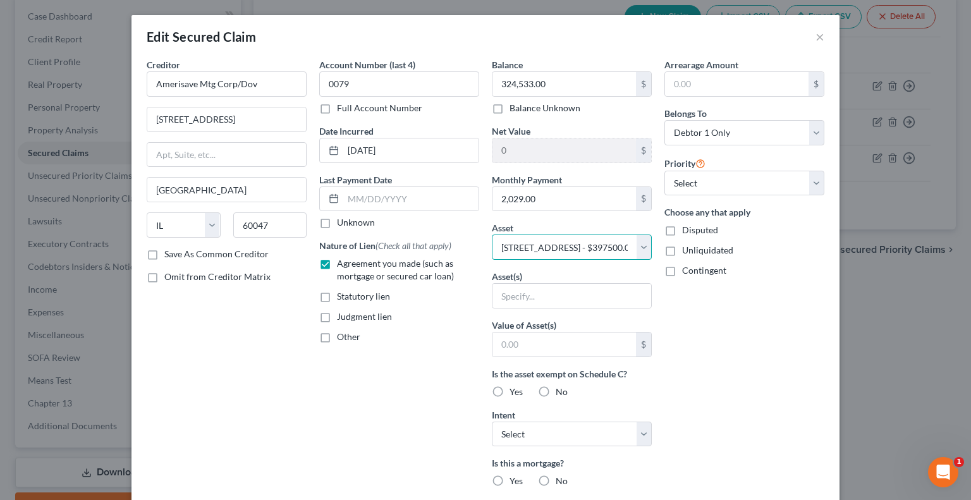
click at [492, 235] on select "Select Other Multiple Assets [STREET_ADDRESS] - $397500.0 2018 Chrysler Pacific…" at bounding box center [572, 247] width 160 height 25
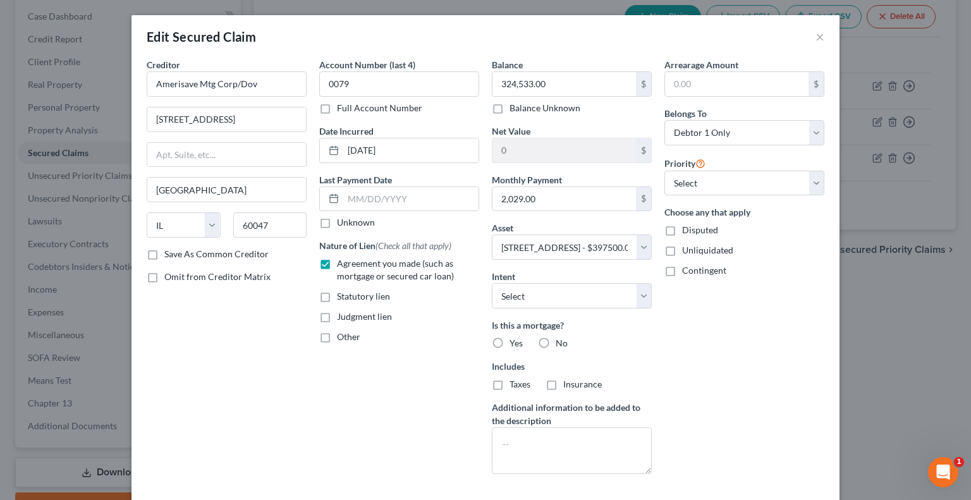
click at [510, 341] on label "Yes" at bounding box center [516, 343] width 13 height 13
click at [515, 341] on input "Yes" at bounding box center [519, 341] width 8 height 8
click at [510, 384] on label "Taxes" at bounding box center [520, 384] width 21 height 13
click at [515, 384] on input "Taxes" at bounding box center [519, 382] width 8 height 8
click at [563, 386] on label "Insurance" at bounding box center [582, 384] width 39 height 13
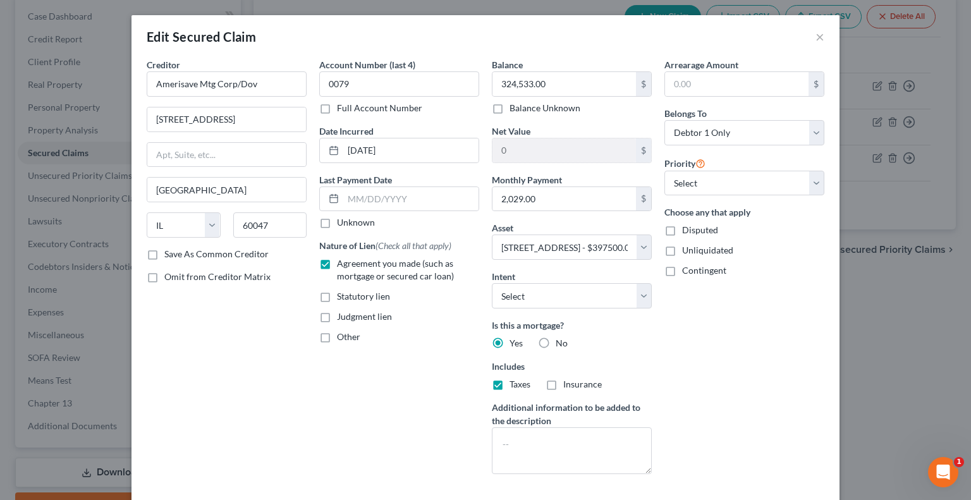
click at [569, 386] on input "Insurance" at bounding box center [573, 382] width 8 height 8
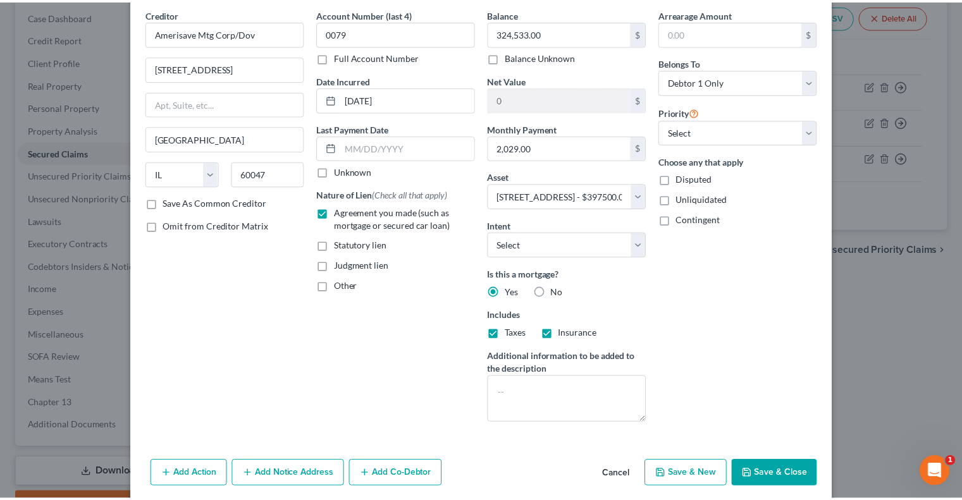
scroll to position [99, 0]
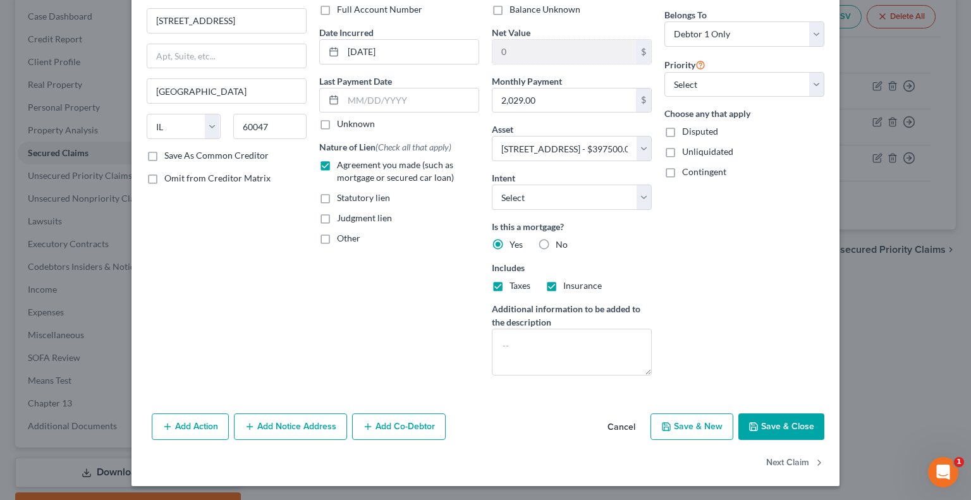
click at [756, 428] on button "Save & Close" at bounding box center [782, 427] width 86 height 27
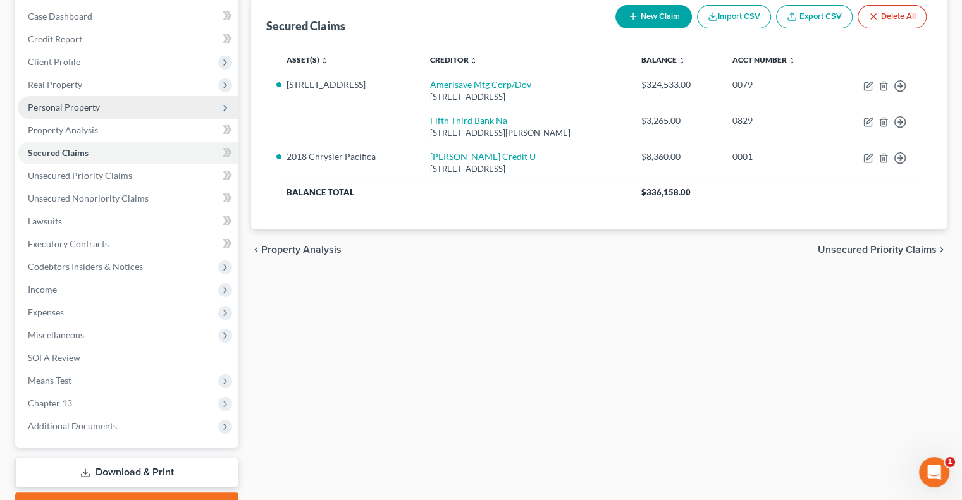
click at [63, 108] on span "Personal Property" at bounding box center [64, 107] width 72 height 11
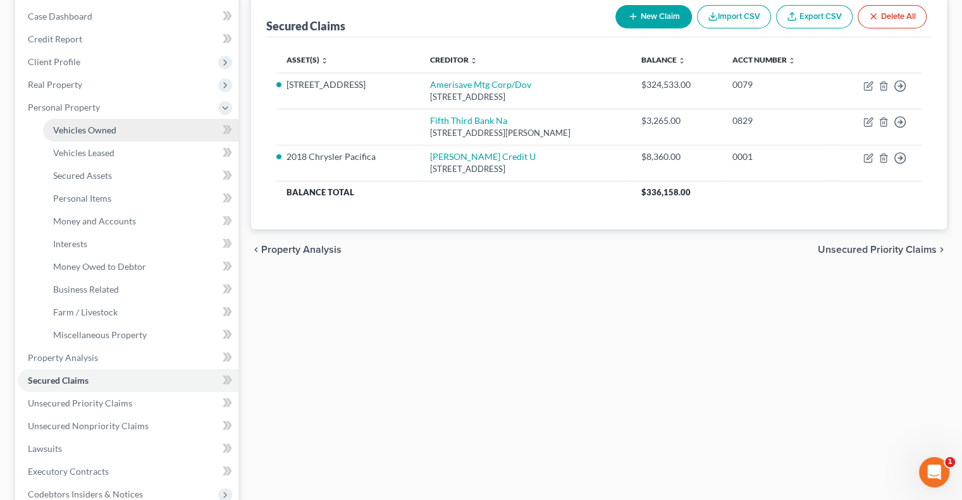
click at [91, 132] on span "Vehicles Owned" at bounding box center [84, 130] width 63 height 11
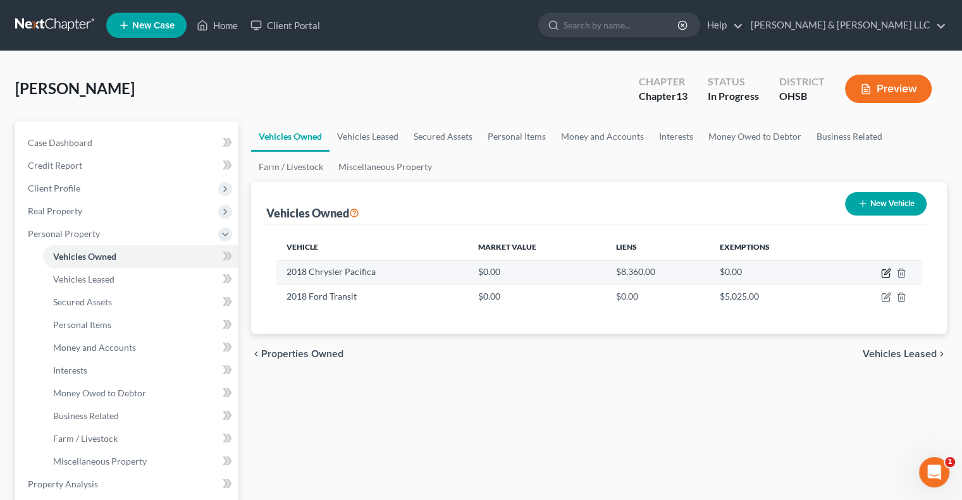
click at [885, 272] on icon "button" at bounding box center [886, 273] width 10 height 10
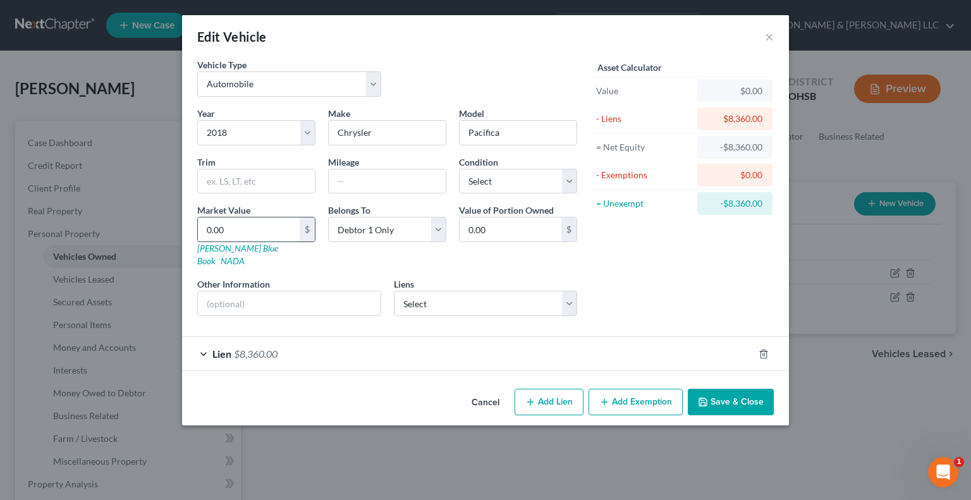
click at [249, 231] on input "0.00" at bounding box center [249, 230] width 102 height 24
click at [732, 395] on button "Save & Close" at bounding box center [731, 402] width 86 height 27
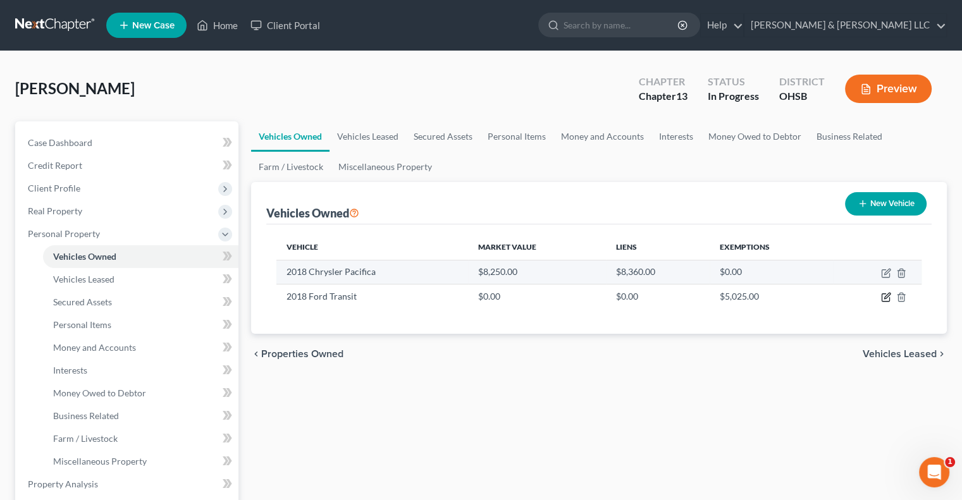
drag, startPoint x: 885, startPoint y: 292, endPoint x: 853, endPoint y: 272, distance: 37.2
click at [885, 292] on icon "button" at bounding box center [886, 297] width 10 height 10
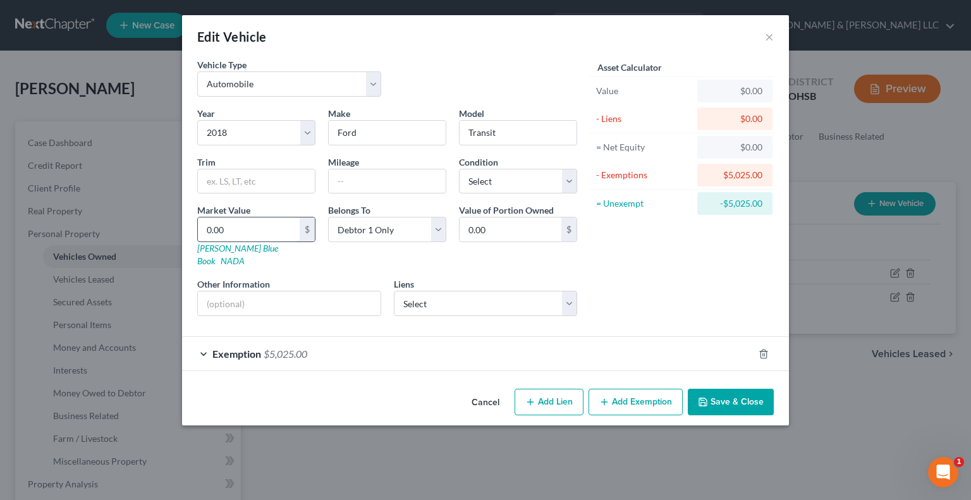
click at [270, 225] on input "0.00" at bounding box center [249, 230] width 102 height 24
click at [732, 390] on button "Save & Close" at bounding box center [731, 402] width 86 height 27
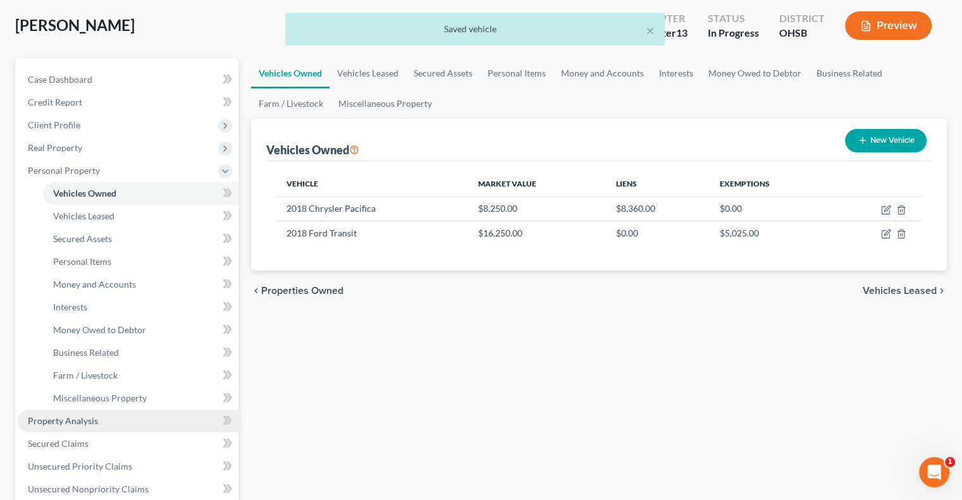
click at [92, 419] on span "Property Analysis" at bounding box center [63, 421] width 70 height 11
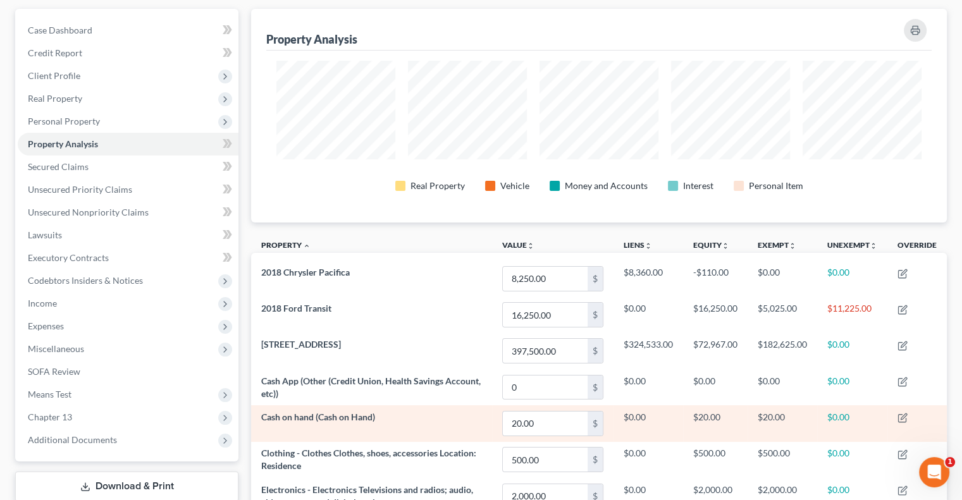
scroll to position [214, 0]
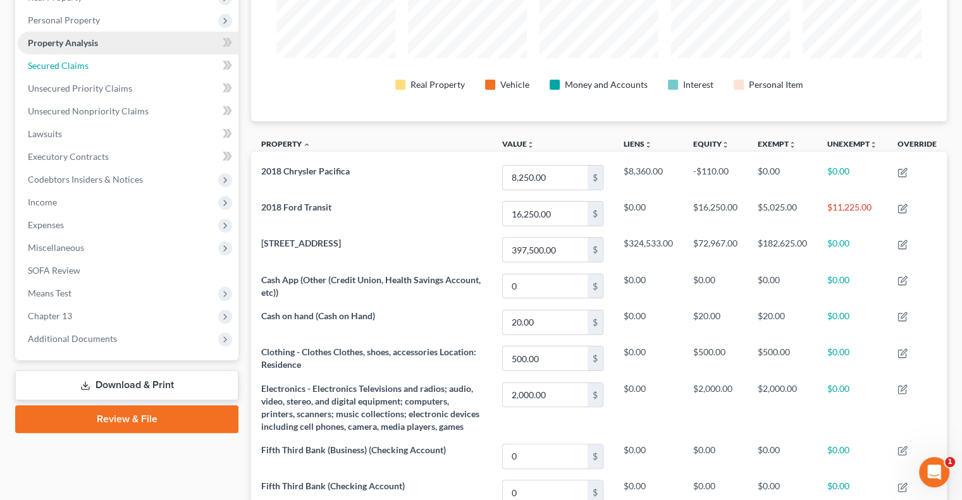
click at [61, 69] on span "Secured Claims" at bounding box center [58, 65] width 61 height 11
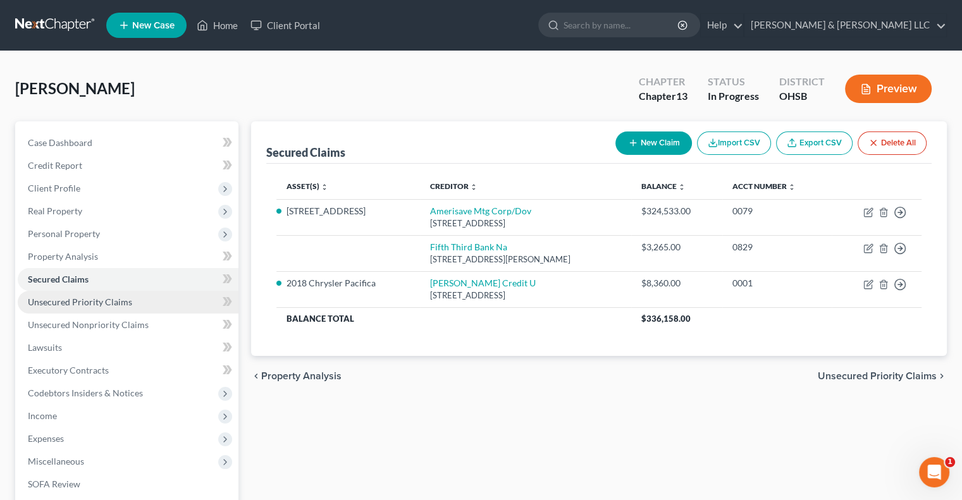
click at [131, 305] on link "Unsecured Priority Claims" at bounding box center [128, 302] width 221 height 23
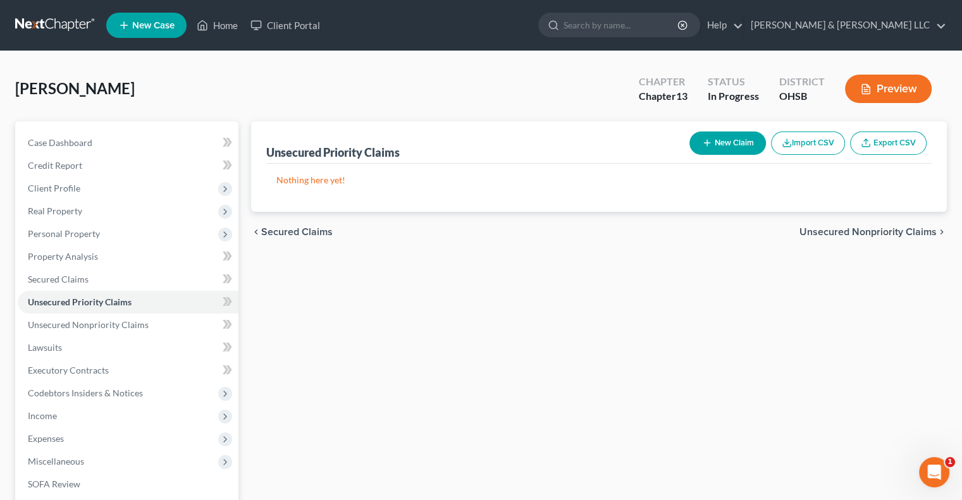
click at [730, 146] on button "New Claim" at bounding box center [727, 143] width 77 height 23
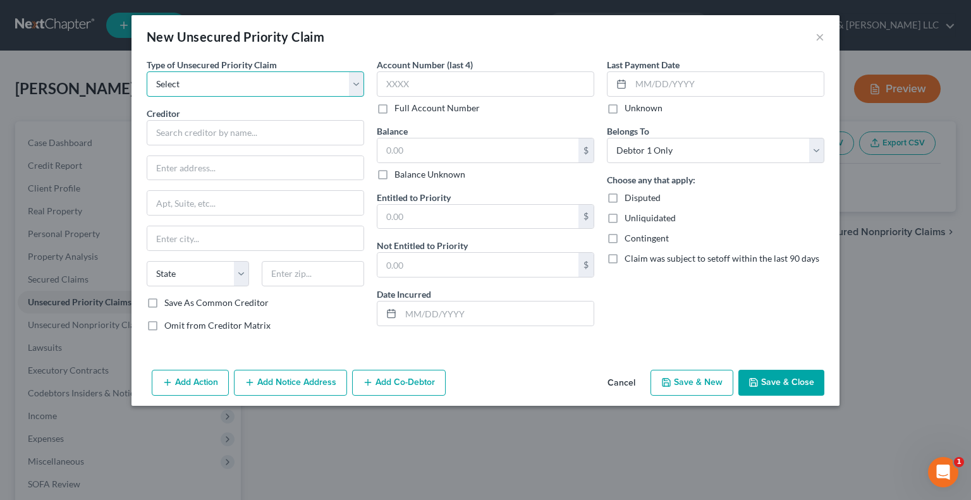
drag, startPoint x: 185, startPoint y: 84, endPoint x: 185, endPoint y: 95, distance: 10.8
click at [185, 85] on select "Select Taxes & Other Government Units Domestic Support Obligations Extensions o…" at bounding box center [256, 83] width 218 height 25
click at [147, 71] on select "Select Taxes & Other Government Units Domestic Support Obligations Extensions o…" at bounding box center [256, 83] width 218 height 25
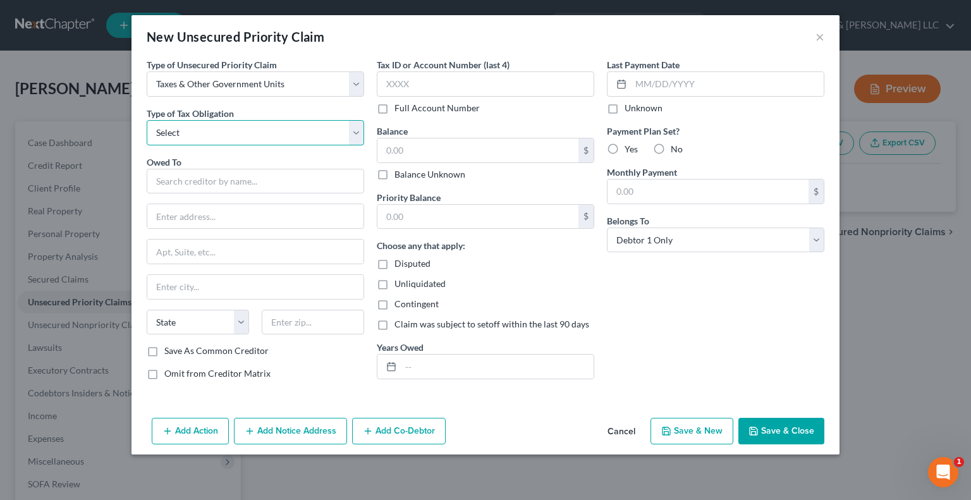
drag, startPoint x: 194, startPoint y: 135, endPoint x: 195, endPoint y: 142, distance: 7.0
click at [194, 135] on select "Select Federal City State Franchise Tax Board Other" at bounding box center [256, 132] width 218 height 25
click at [147, 120] on select "Select Federal City State Franchise Tax Board Other" at bounding box center [256, 132] width 218 height 25
click at [196, 179] on input "text" at bounding box center [256, 181] width 218 height 25
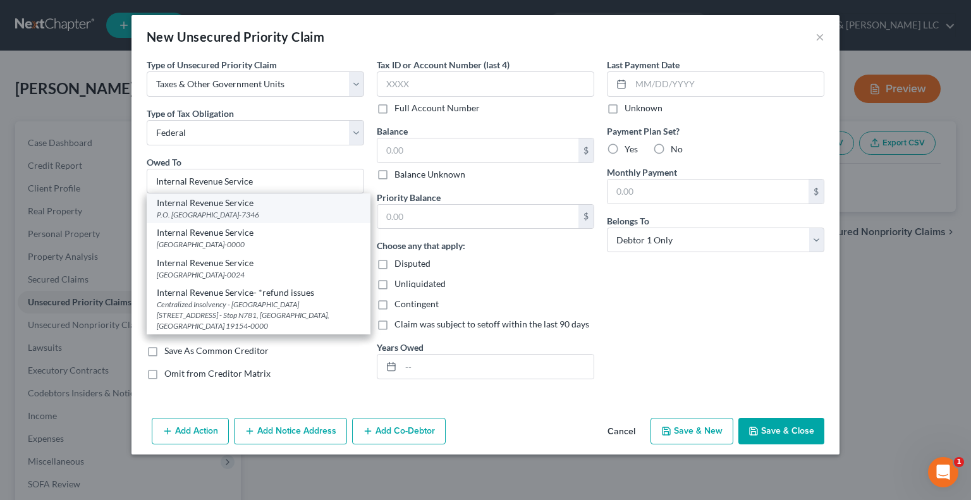
click at [207, 207] on div "Internal Revenue Service" at bounding box center [259, 203] width 204 height 13
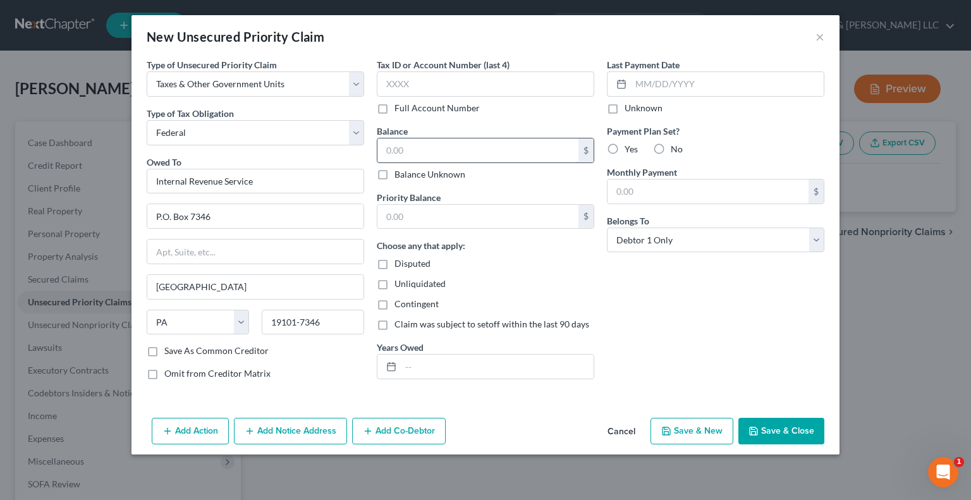
click at [417, 151] on input "text" at bounding box center [478, 151] width 201 height 24
click at [425, 221] on input "text" at bounding box center [478, 217] width 201 height 24
click at [428, 371] on input "text" at bounding box center [497, 367] width 193 height 24
click at [774, 434] on button "Save & Close" at bounding box center [782, 431] width 86 height 27
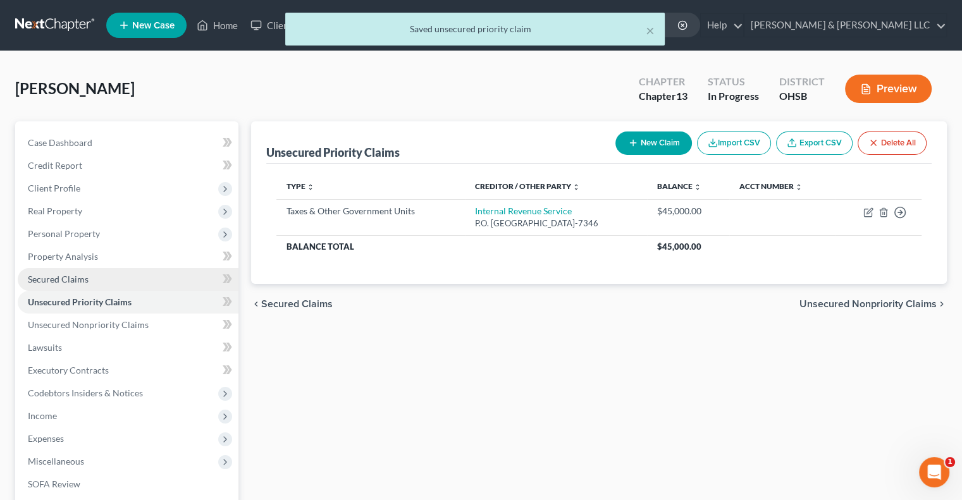
click at [82, 276] on span "Secured Claims" at bounding box center [58, 279] width 61 height 11
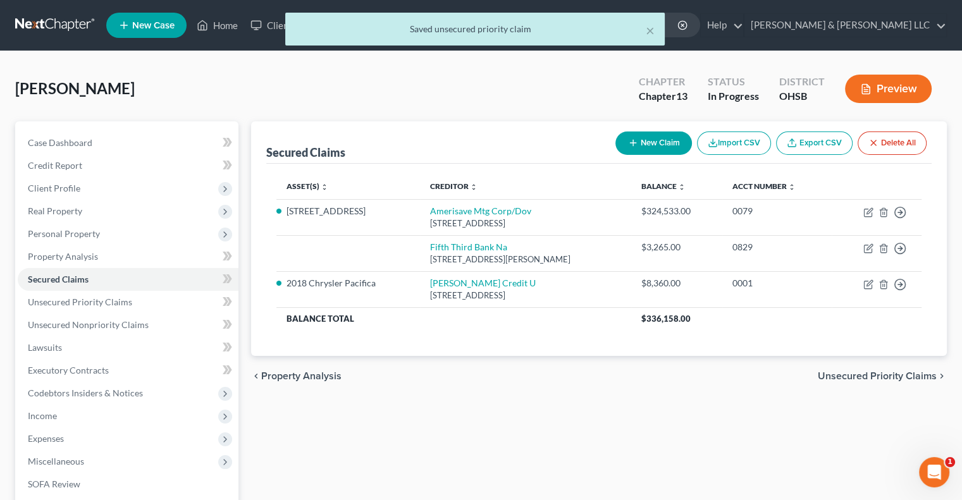
click at [665, 145] on button "New Claim" at bounding box center [653, 143] width 77 height 23
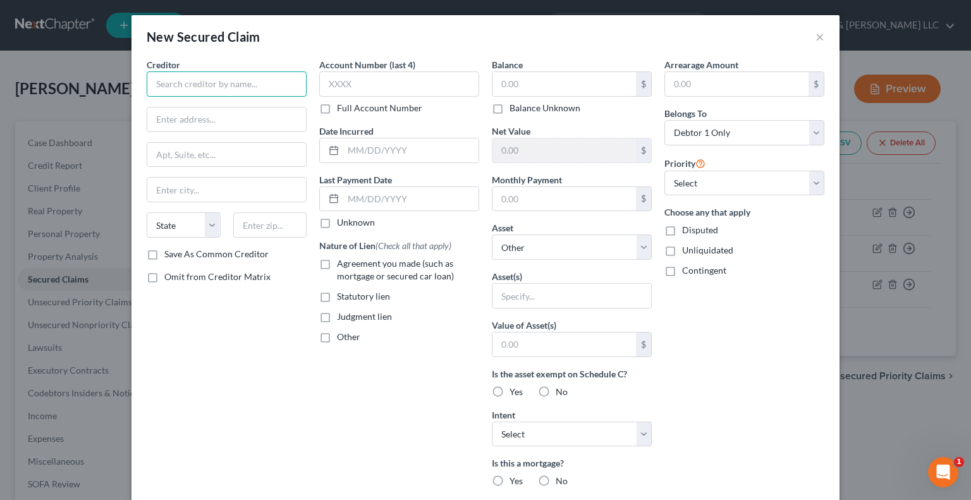
click at [172, 90] on input "text" at bounding box center [227, 83] width 160 height 25
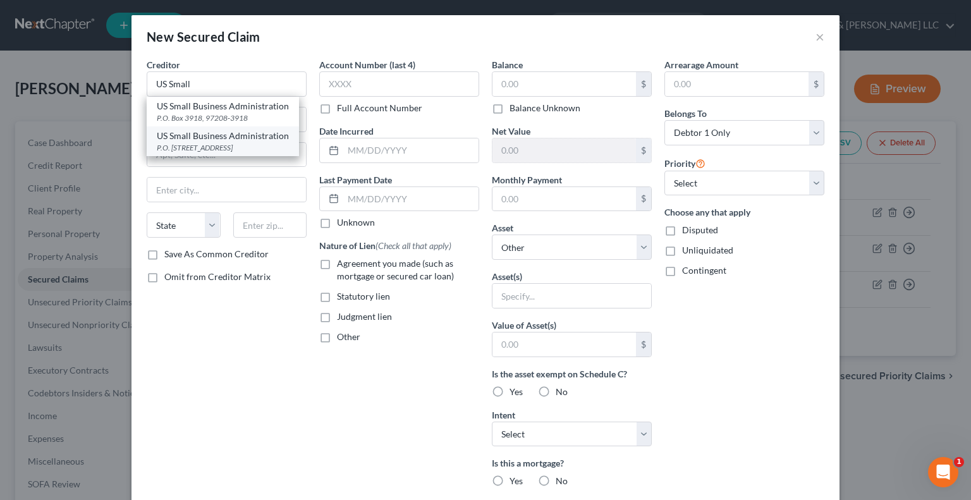
click at [188, 147] on div "P.O. [STREET_ADDRESS]" at bounding box center [223, 147] width 132 height 11
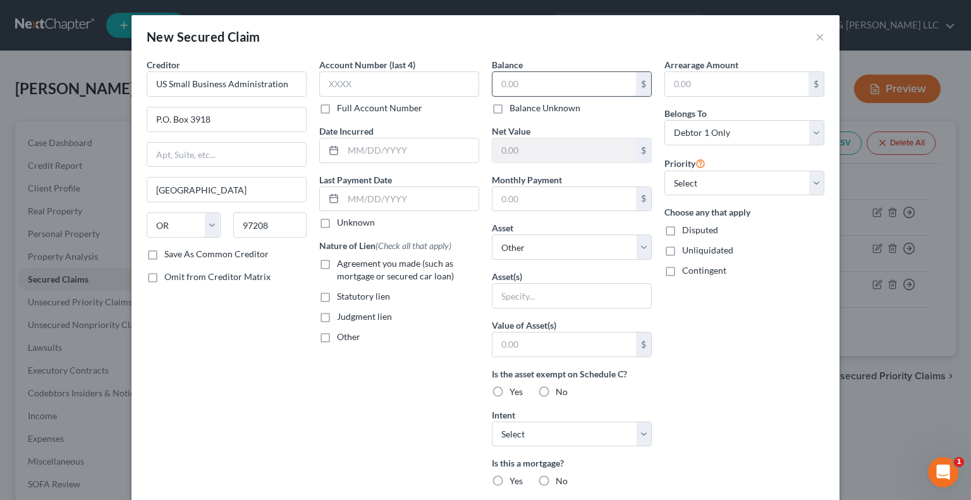
click at [545, 91] on input "text" at bounding box center [565, 84] width 144 height 24
click at [508, 255] on select "Select Other Multiple Assets [STREET_ADDRESS] - $397500.0 2018 Chrysler Pacific…" at bounding box center [572, 247] width 160 height 25
click at [492, 235] on select "Select Other Multiple Assets [STREET_ADDRESS] - $397500.0 2018 Chrysler Pacific…" at bounding box center [572, 247] width 160 height 25
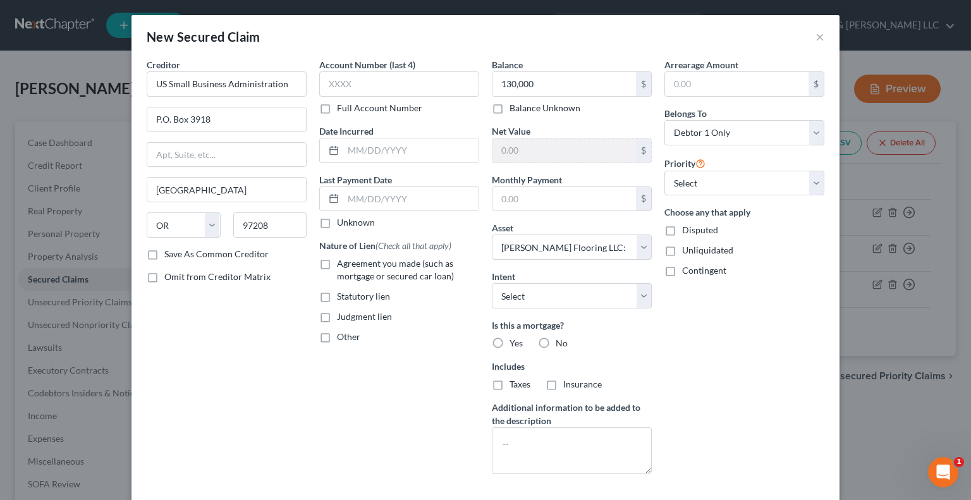
click at [556, 340] on label "No" at bounding box center [562, 343] width 12 height 13
click at [561, 340] on input "No" at bounding box center [565, 341] width 8 height 8
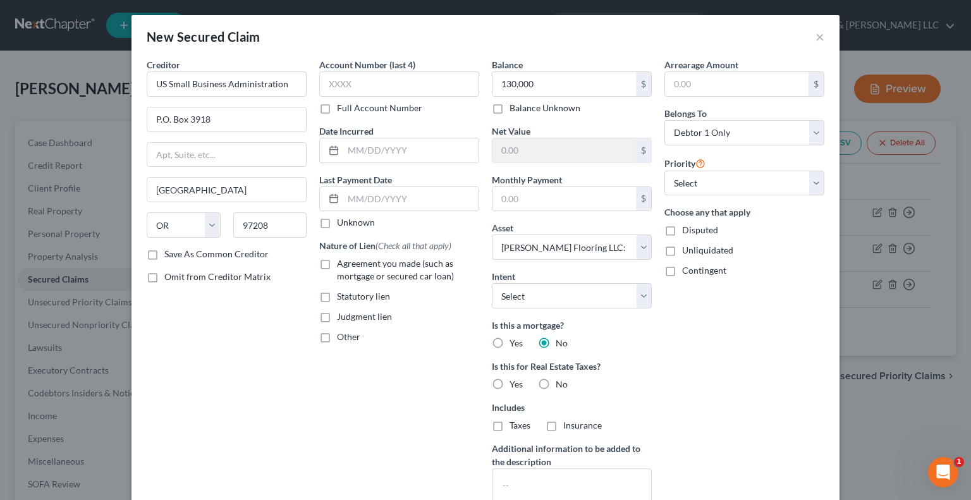
click at [556, 386] on label "No" at bounding box center [562, 384] width 12 height 13
click at [561, 386] on input "No" at bounding box center [565, 382] width 8 height 8
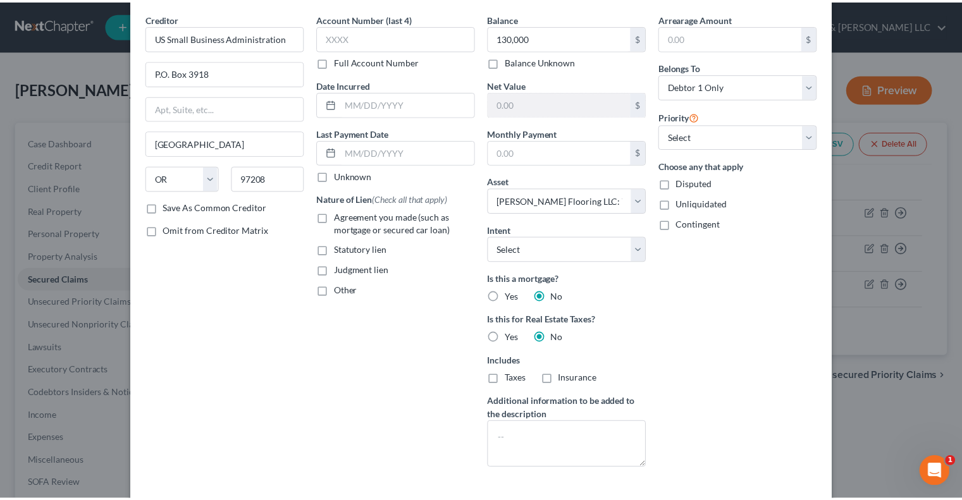
scroll to position [103, 0]
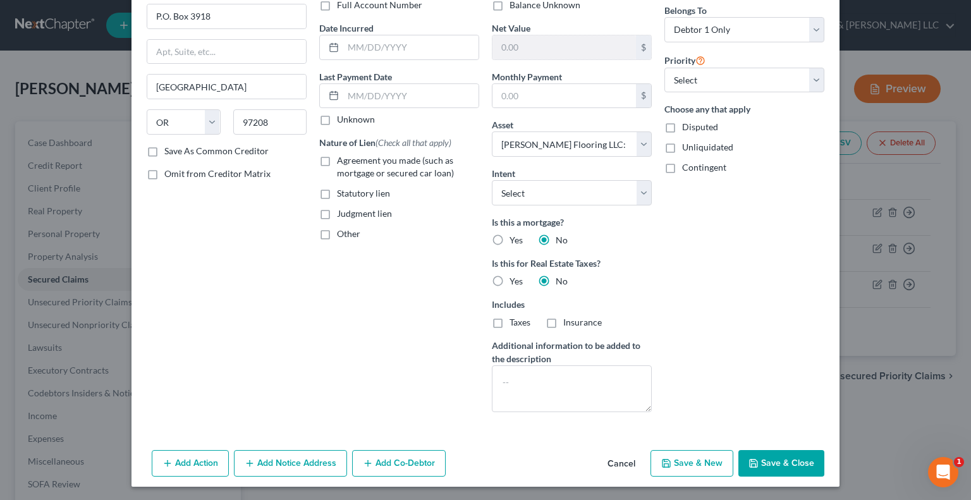
click at [405, 166] on label "Agreement you made (such as mortgage or secured car loan)" at bounding box center [408, 166] width 142 height 25
click at [350, 163] on input "Agreement you made (such as mortgage or secured car loan)" at bounding box center [346, 158] width 8 height 8
click at [760, 464] on button "Save & Close" at bounding box center [782, 463] width 86 height 27
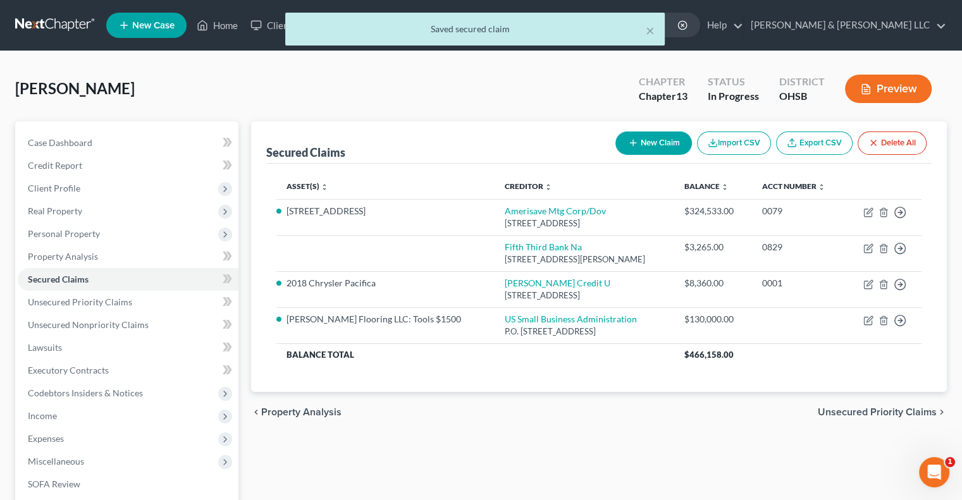
click at [826, 410] on span "Unsecured Priority Claims" at bounding box center [877, 412] width 119 height 10
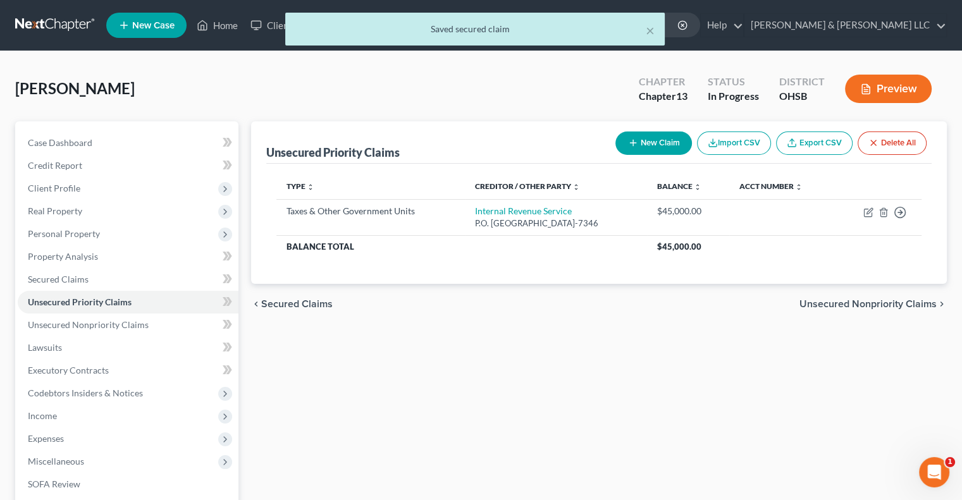
click at [837, 305] on span "Unsecured Nonpriority Claims" at bounding box center [867, 304] width 137 height 10
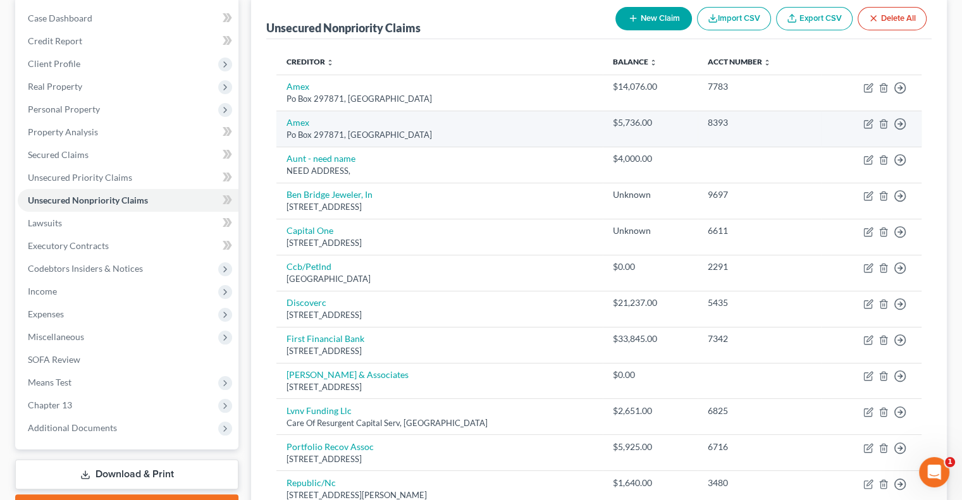
scroll to position [85, 0]
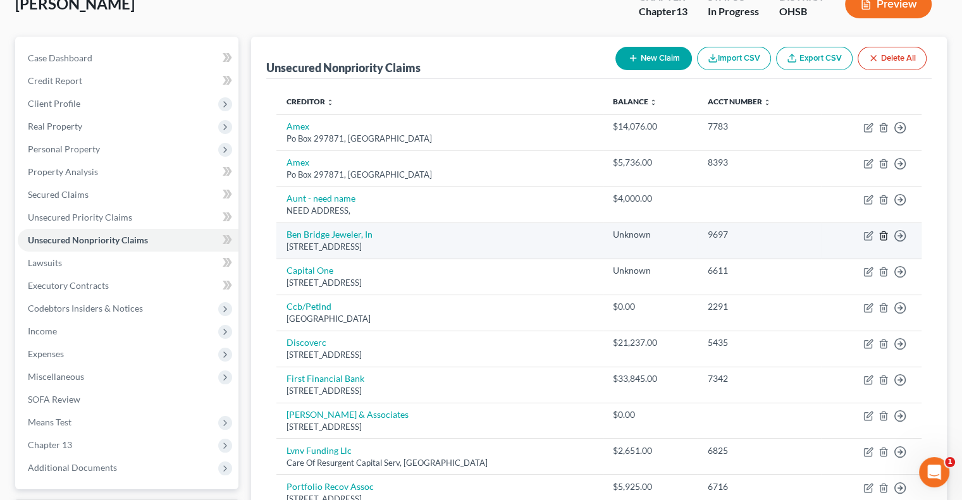
click at [885, 237] on icon "button" at bounding box center [883, 235] width 6 height 8
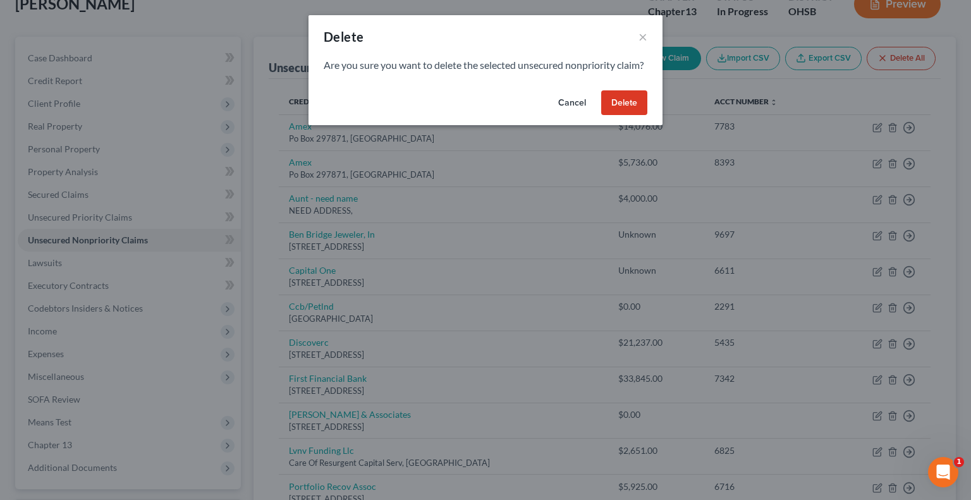
click at [622, 116] on button "Delete" at bounding box center [624, 102] width 46 height 25
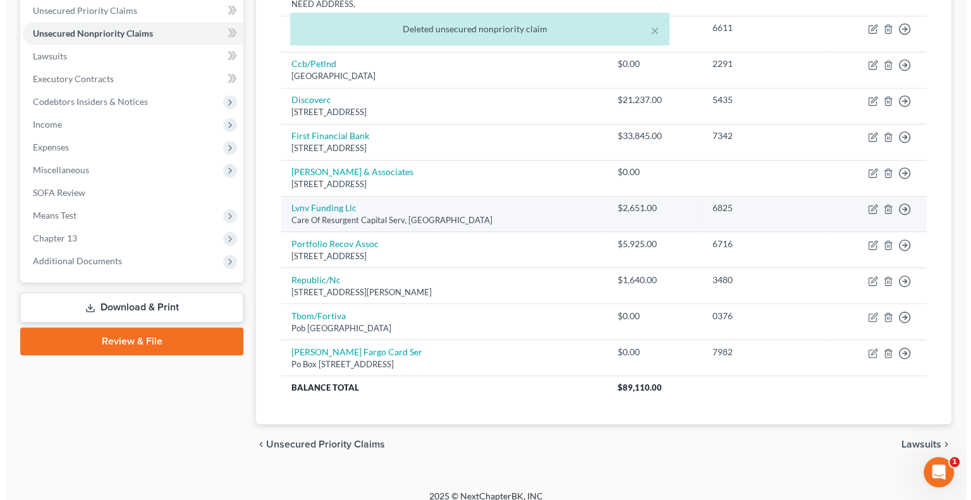
scroll to position [302, 0]
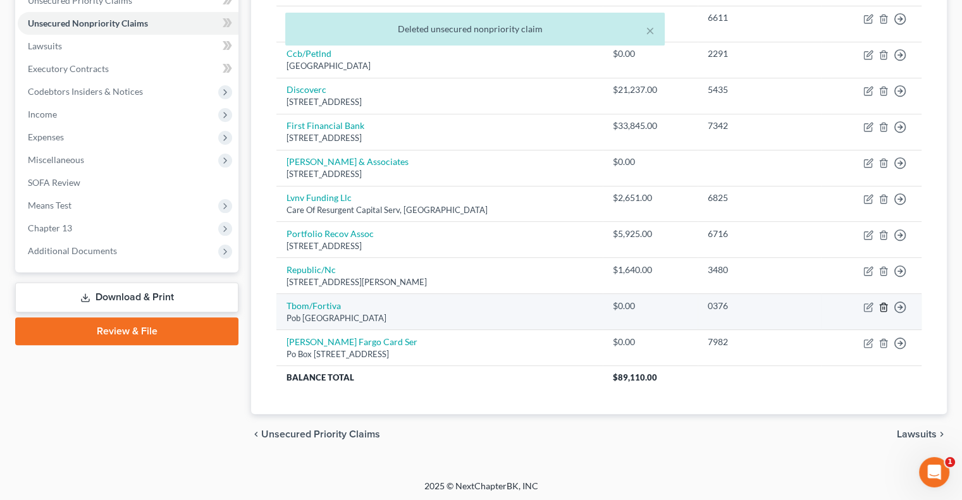
click at [885, 309] on icon "button" at bounding box center [883, 307] width 10 height 10
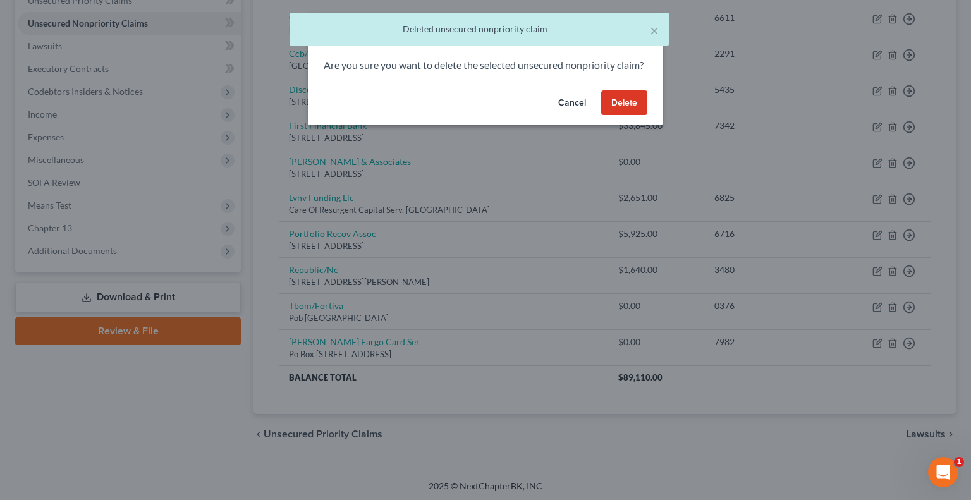
click at [621, 116] on button "Delete" at bounding box center [624, 102] width 46 height 25
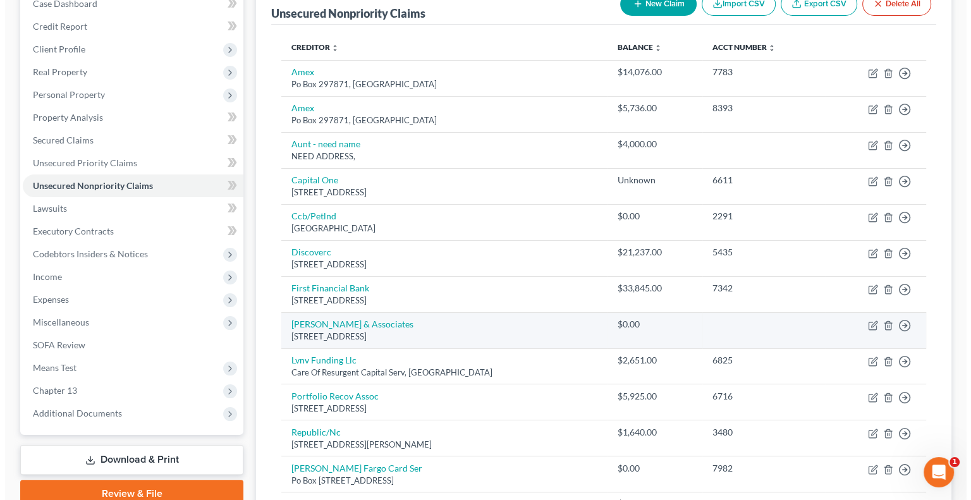
scroll to position [202, 0]
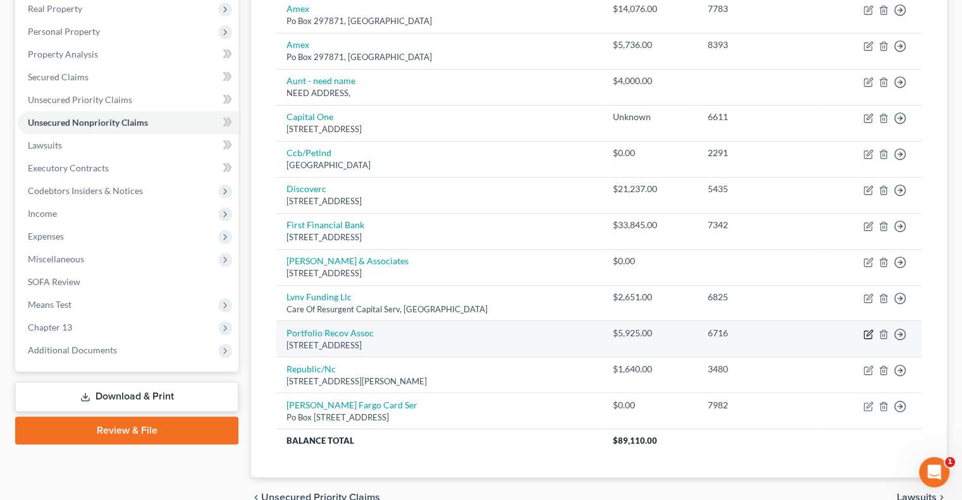
click at [866, 334] on icon "button" at bounding box center [868, 334] width 10 height 10
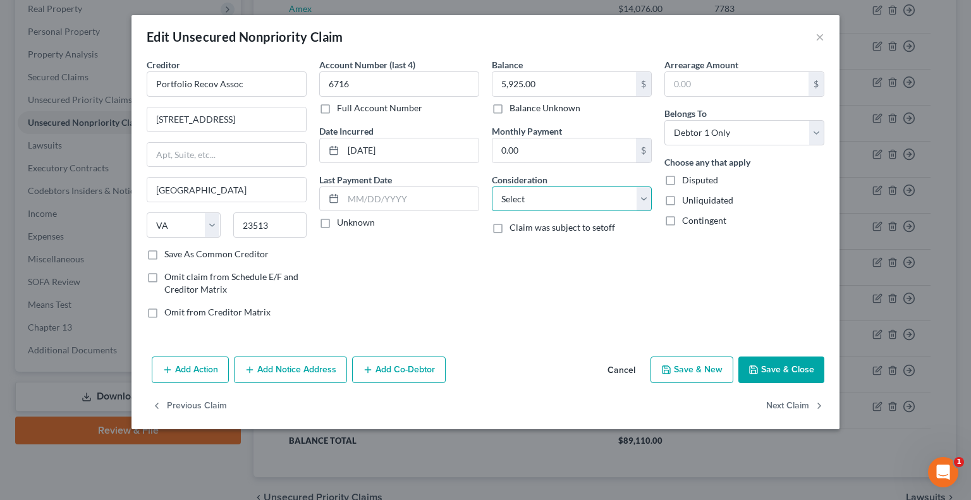
drag, startPoint x: 527, startPoint y: 197, endPoint x: 529, endPoint y: 207, distance: 9.7
click at [529, 198] on select "Select Cable / Satellite Services Collection Agency Credit Card Debt Debt Couns…" at bounding box center [572, 199] width 160 height 25
click at [492, 187] on select "Select Cable / Satellite Services Collection Agency Credit Card Debt Debt Couns…" at bounding box center [572, 199] width 160 height 25
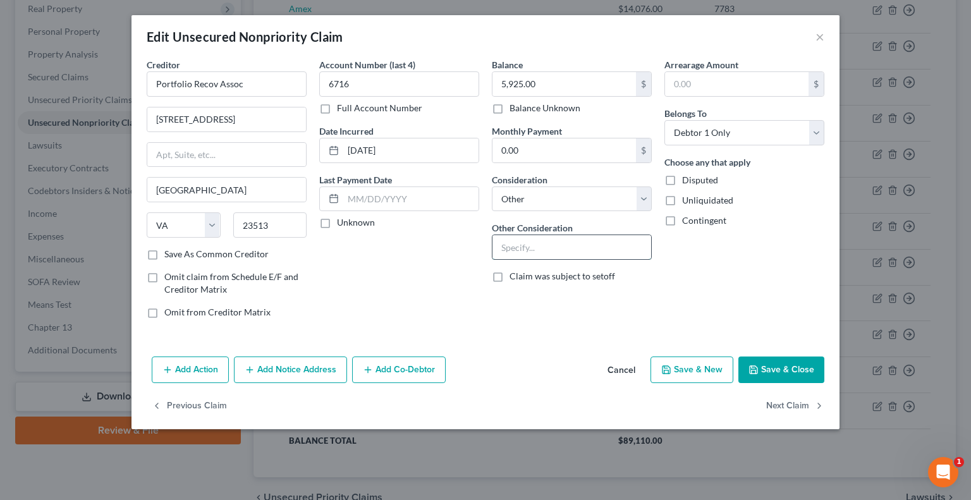
click at [536, 247] on input "text" at bounding box center [572, 247] width 159 height 24
paste input "CREDITOR: CITIBANK N.A."
click at [768, 371] on button "Save & Close" at bounding box center [782, 370] width 86 height 27
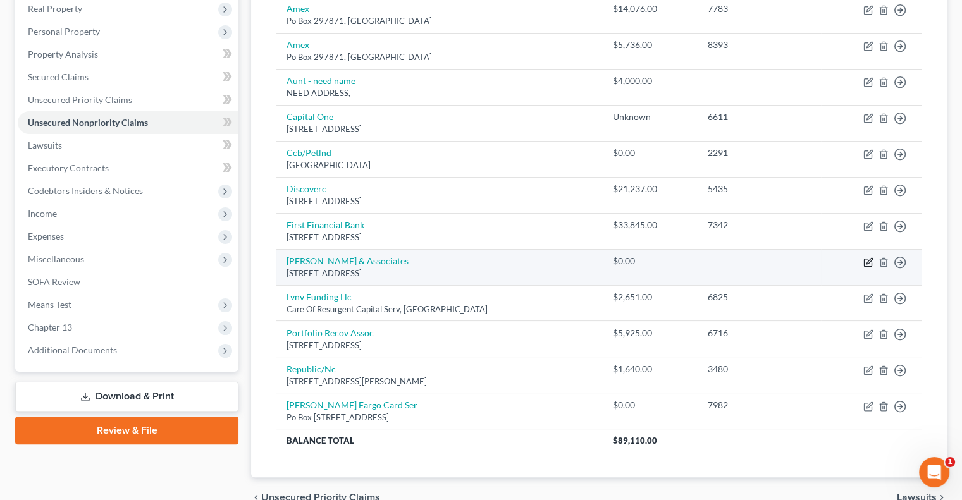
click at [865, 262] on icon "button" at bounding box center [868, 262] width 10 height 10
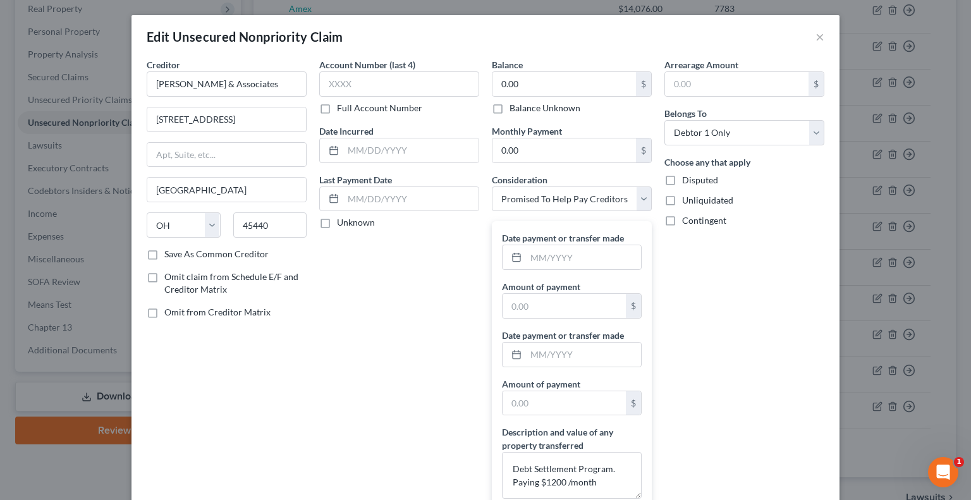
click at [164, 309] on label "Omit from Creditor Matrix" at bounding box center [217, 312] width 106 height 13
click at [169, 309] on input "Omit from Creditor Matrix" at bounding box center [173, 310] width 8 height 8
click at [164, 278] on label "Omit claim from Schedule E/F and Creditor Matrix" at bounding box center [235, 283] width 142 height 25
click at [169, 278] on input "Omit claim from Schedule E/F and Creditor Matrix" at bounding box center [173, 275] width 8 height 8
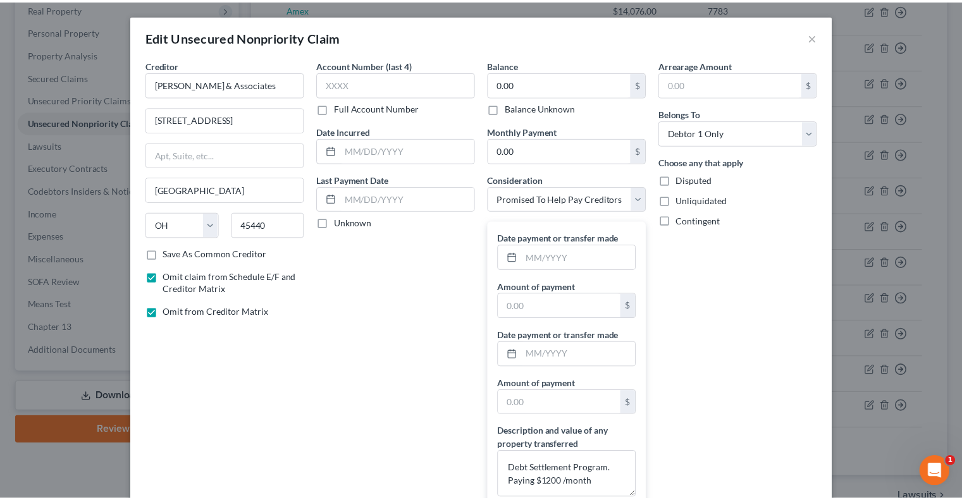
scroll to position [156, 0]
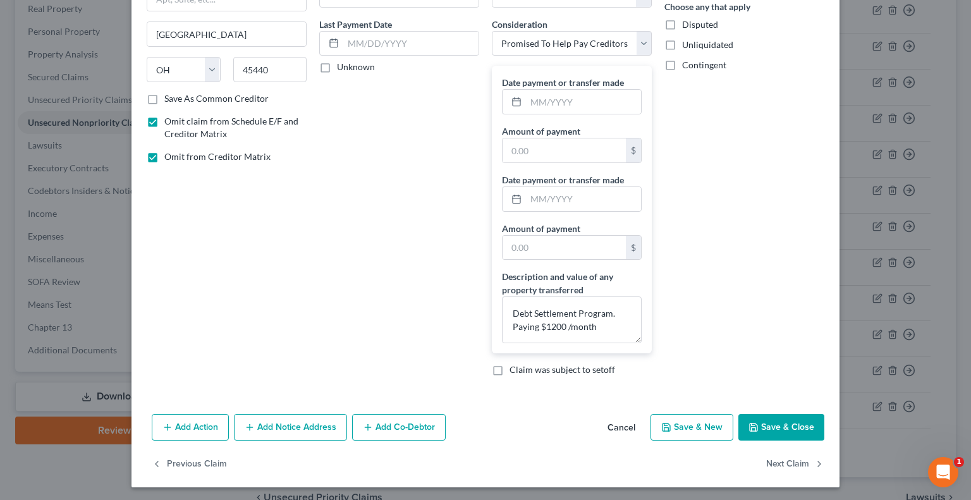
click at [775, 430] on button "Save & Close" at bounding box center [782, 427] width 86 height 27
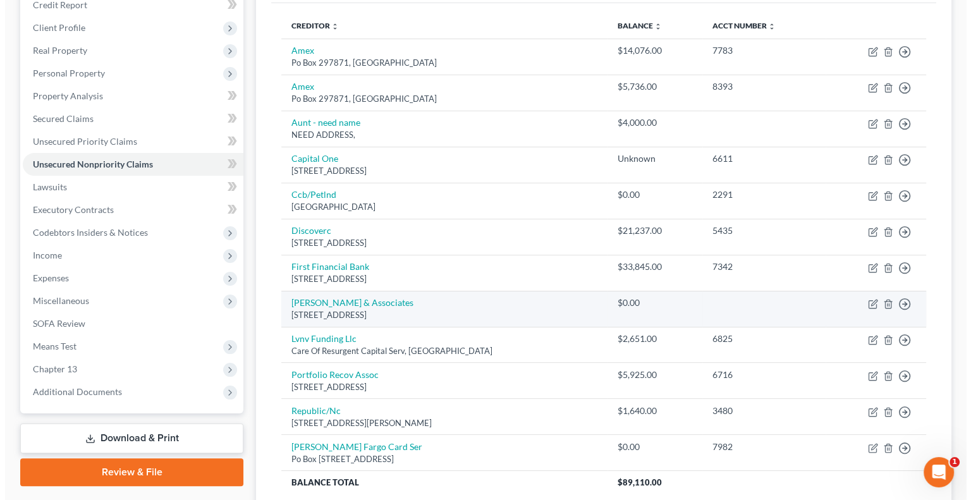
scroll to position [76, 0]
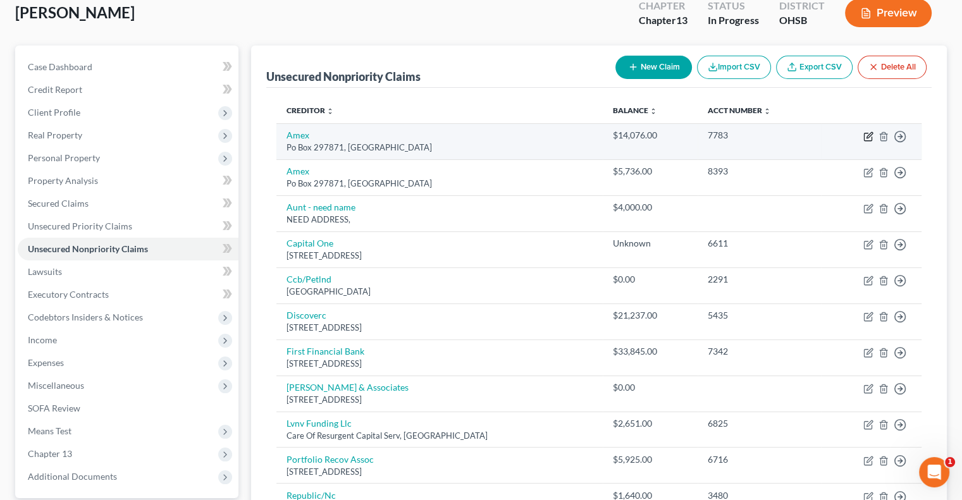
click at [865, 133] on icon "button" at bounding box center [868, 137] width 10 height 10
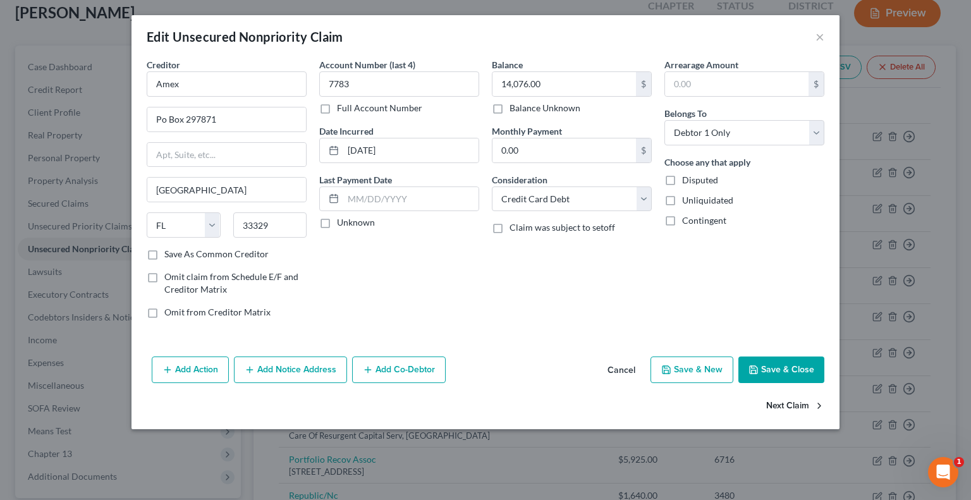
click at [792, 405] on button "Next Claim" at bounding box center [795, 406] width 58 height 27
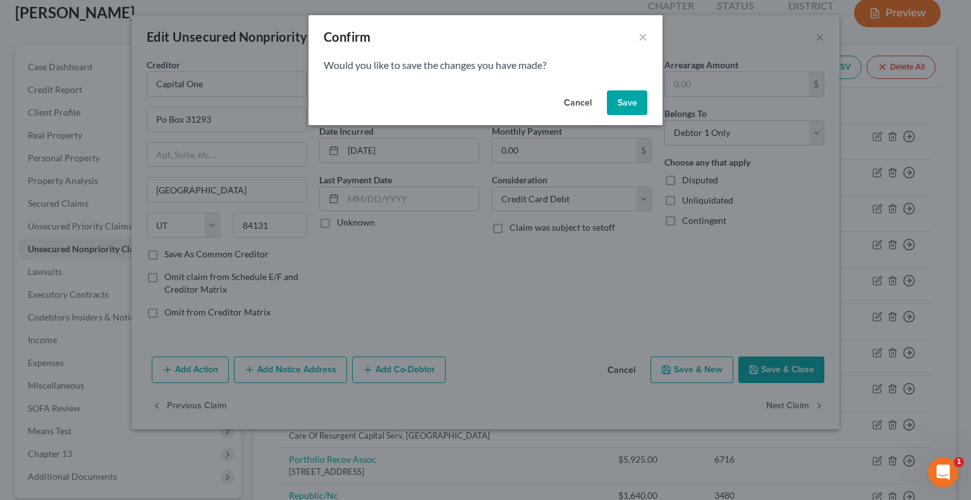
click at [630, 108] on button "Save" at bounding box center [627, 102] width 40 height 25
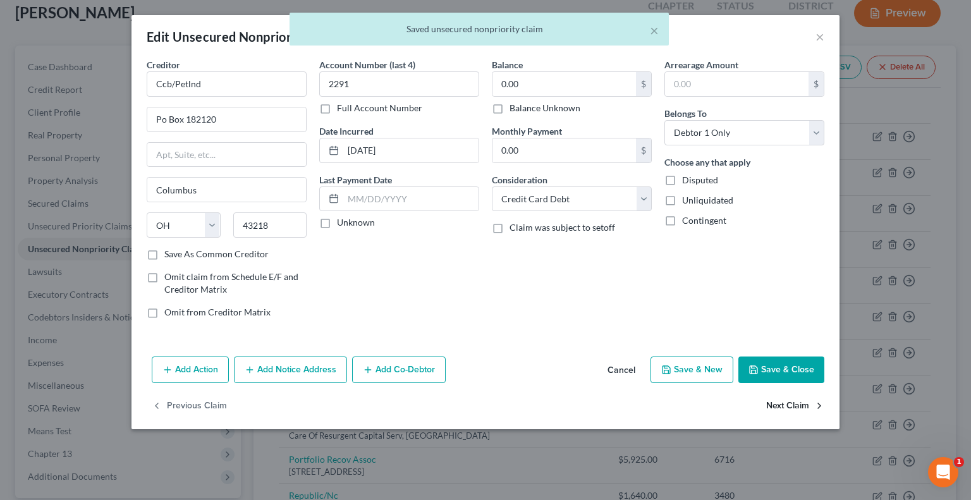
click at [779, 404] on button "Next Claim" at bounding box center [795, 406] width 58 height 27
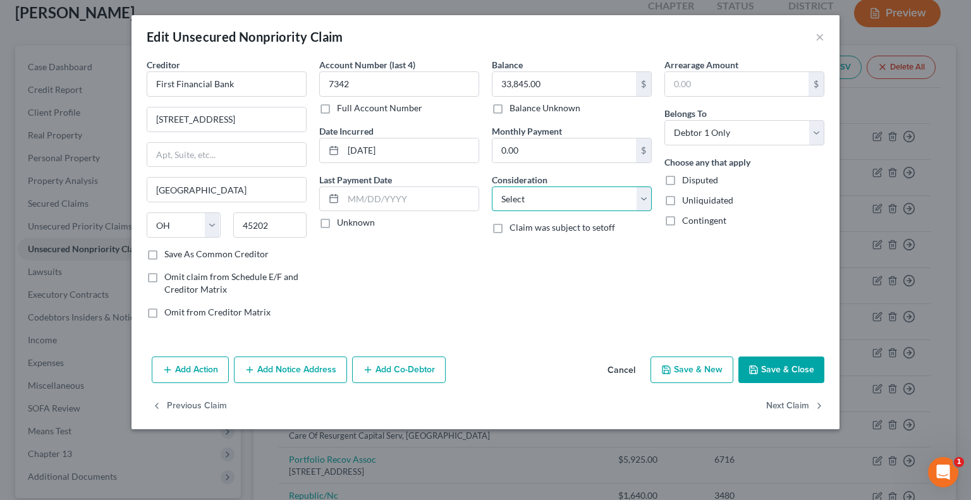
click at [550, 199] on select "Select Cable / Satellite Services Collection Agency Credit Card Debt Debt Couns…" at bounding box center [572, 199] width 160 height 25
click at [492, 187] on select "Select Cable / Satellite Services Collection Agency Credit Card Debt Debt Couns…" at bounding box center [572, 199] width 160 height 25
click at [782, 410] on button "Next Claim" at bounding box center [795, 406] width 58 height 27
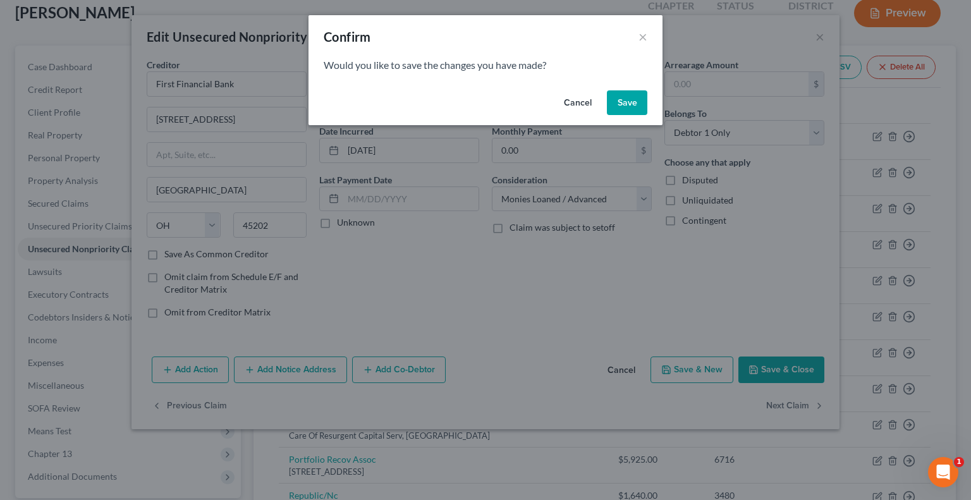
click at [631, 108] on button "Save" at bounding box center [627, 102] width 40 height 25
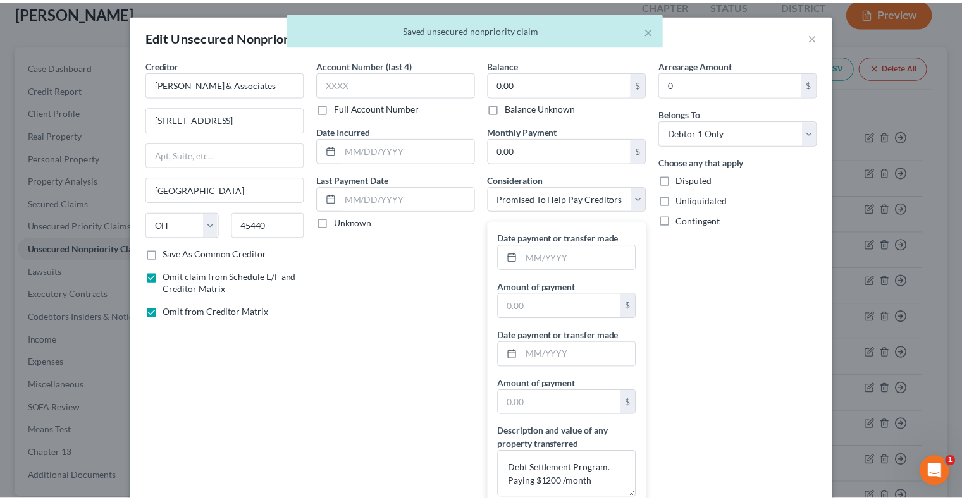
scroll to position [156, 0]
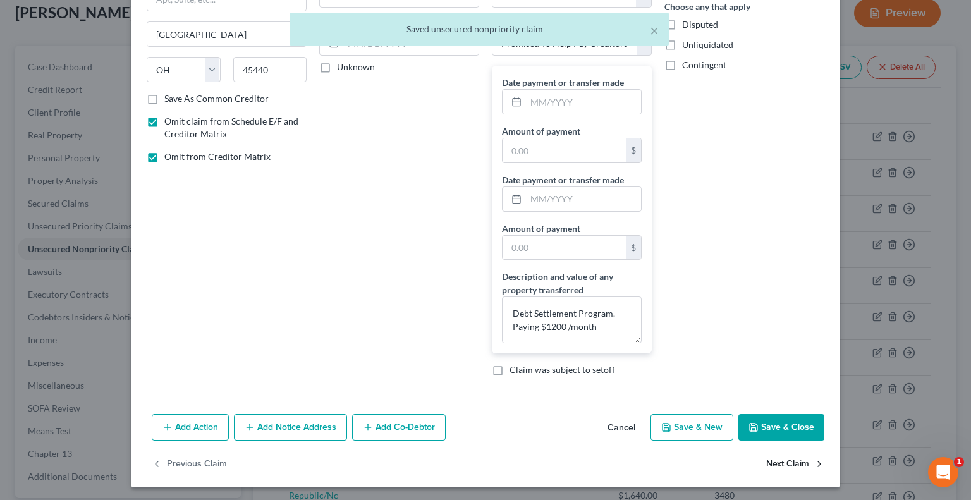
click at [798, 462] on button "Next Claim" at bounding box center [795, 464] width 58 height 27
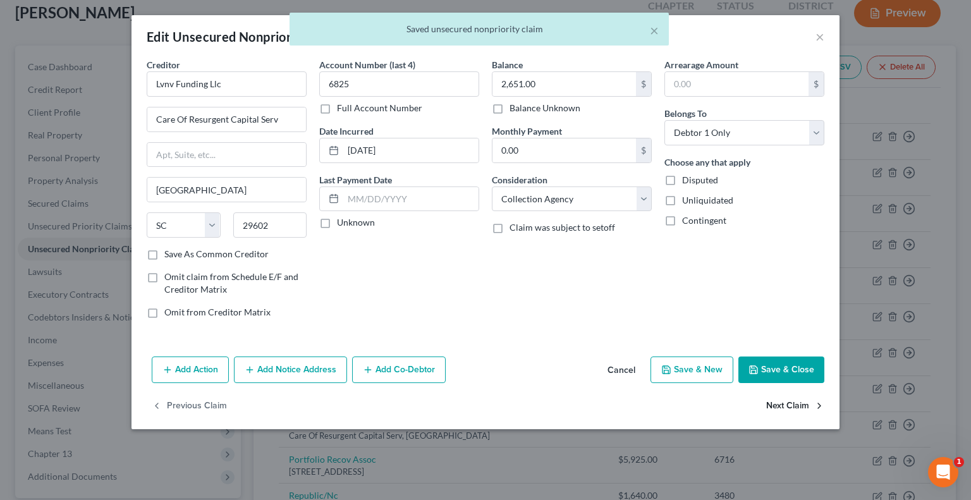
click at [784, 410] on button "Next Claim" at bounding box center [795, 406] width 58 height 27
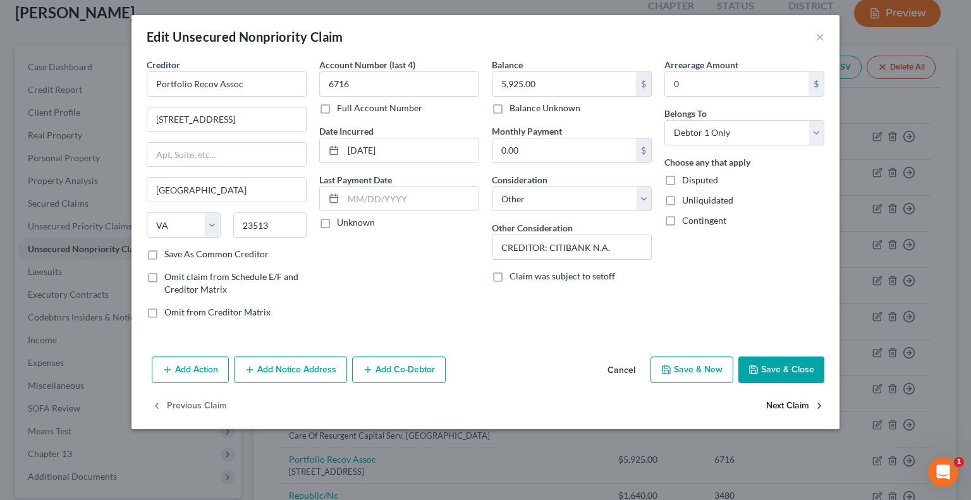
click at [787, 405] on button "Next Claim" at bounding box center [795, 406] width 58 height 27
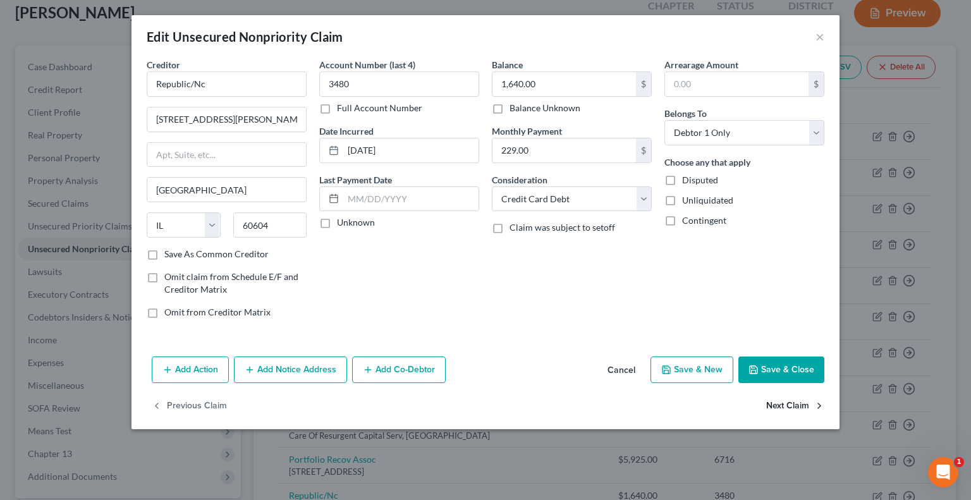
click at [776, 403] on button "Next Claim" at bounding box center [795, 406] width 58 height 27
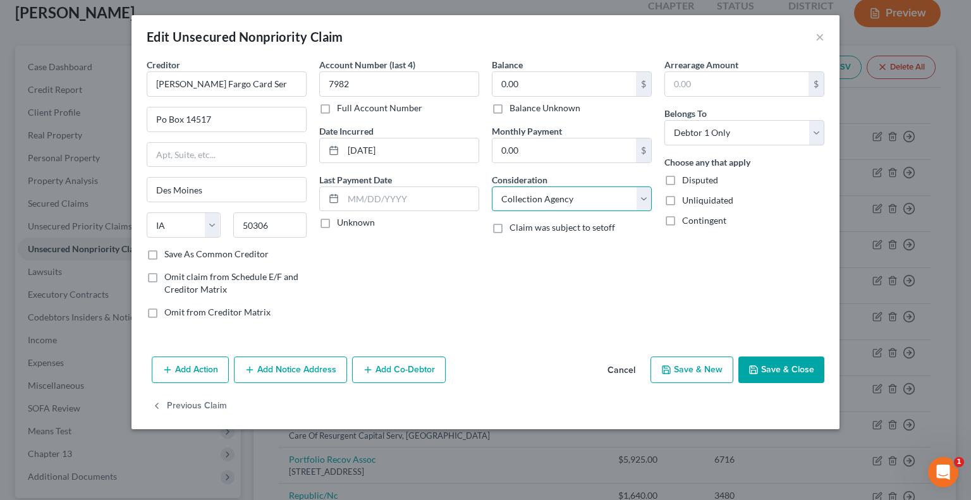
click at [645, 197] on select "Select Cable / Satellite Services Collection Agency Credit Card Debt Debt Couns…" at bounding box center [572, 199] width 160 height 25
click at [492, 187] on select "Select Cable / Satellite Services Collection Agency Credit Card Debt Debt Couns…" at bounding box center [572, 199] width 160 height 25
click at [760, 369] on button "Save & Close" at bounding box center [782, 370] width 86 height 27
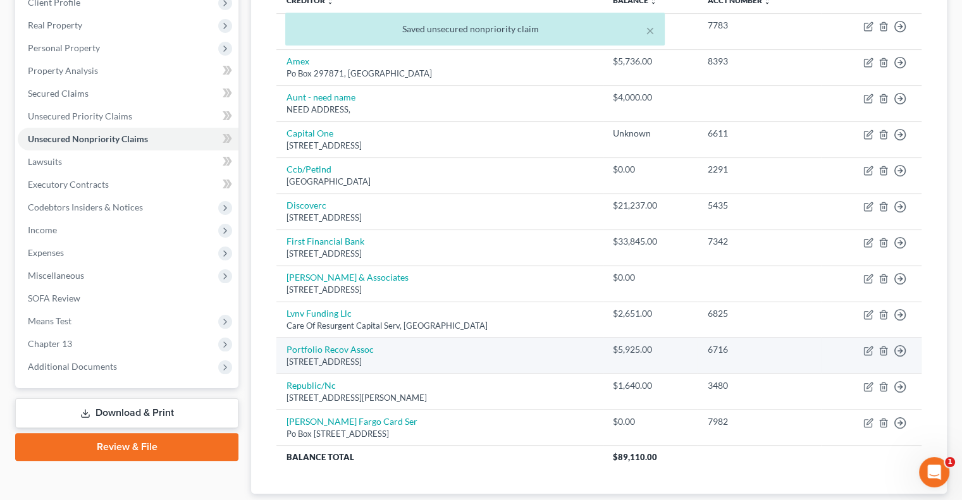
scroll to position [266, 0]
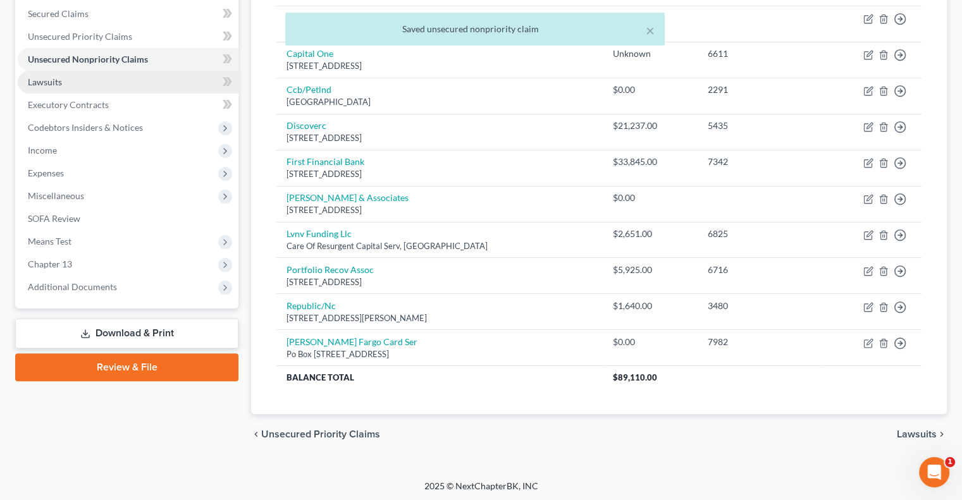
click at [70, 90] on link "Lawsuits" at bounding box center [128, 82] width 221 height 23
